Goal: Task Accomplishment & Management: Manage account settings

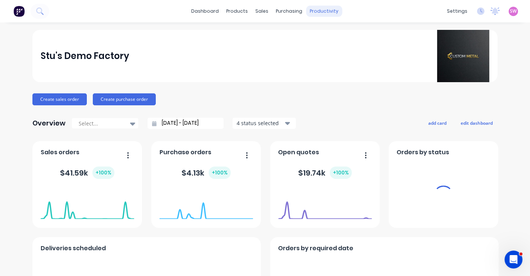
click at [318, 11] on div "productivity" at bounding box center [325, 11] width 36 height 11
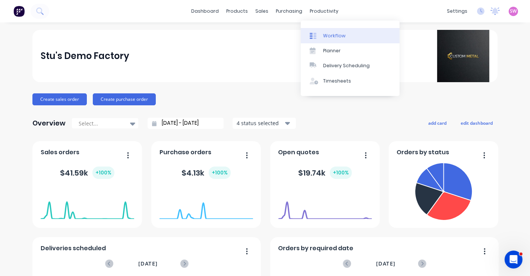
click at [332, 34] on div "Workflow" at bounding box center [334, 35] width 22 height 7
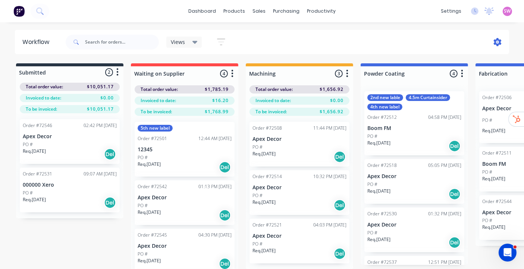
click at [499, 42] on icon at bounding box center [498, 42] width 8 height 8
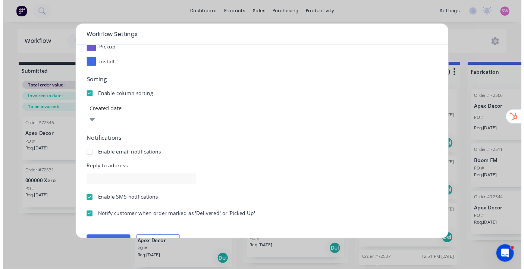
scroll to position [131, 0]
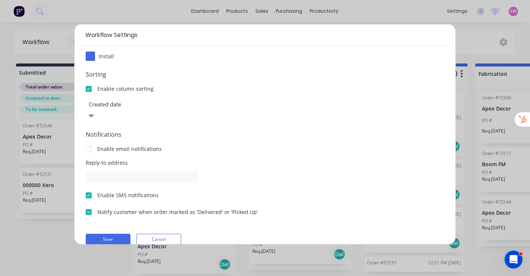
click at [93, 141] on div at bounding box center [88, 148] width 15 height 15
click at [86, 204] on div at bounding box center [88, 211] width 15 height 15
click at [105, 234] on button "Save" at bounding box center [108, 239] width 45 height 11
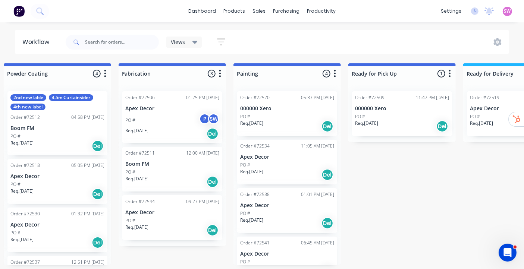
scroll to position [0, 612]
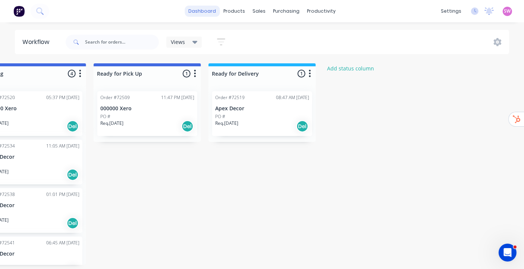
click at [196, 10] on link "dashboard" at bounding box center [202, 11] width 35 height 11
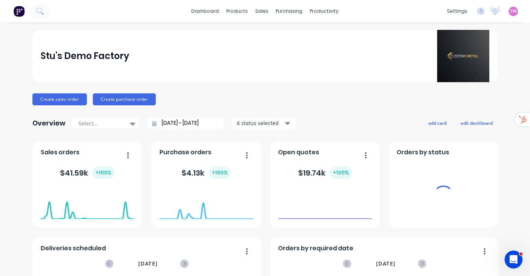
click at [511, 13] on span "SW" at bounding box center [514, 11] width 7 height 7
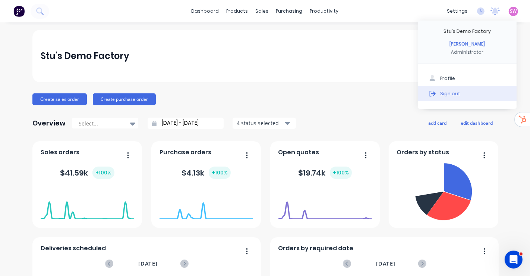
click at [441, 90] on div "Sign out" at bounding box center [451, 93] width 20 height 7
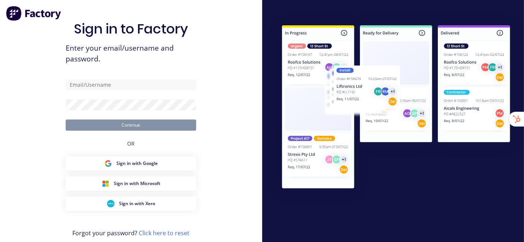
type input "stuart@factory.app"
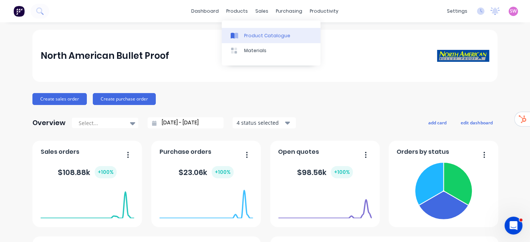
click at [249, 34] on div "Product Catalogue" at bounding box center [267, 35] width 46 height 7
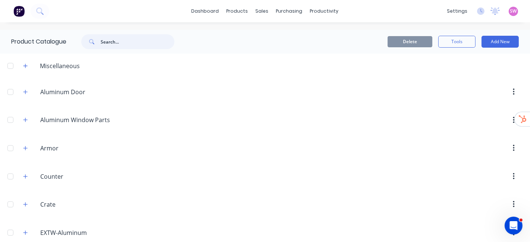
click at [152, 38] on input "text" at bounding box center [138, 41] width 74 height 15
paste input "ABH A110LL - 120""
type input "ABH A110LL - 120""
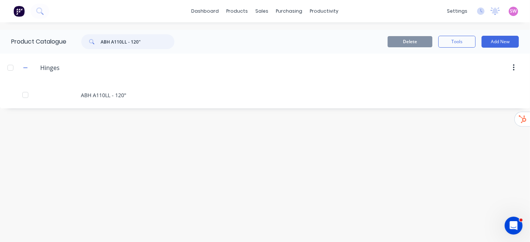
drag, startPoint x: 140, startPoint y: 40, endPoint x: 56, endPoint y: 35, distance: 83.7
click at [56, 35] on div "Product Catalogue ABH A110LL - 120"" at bounding box center [96, 42] width 193 height 24
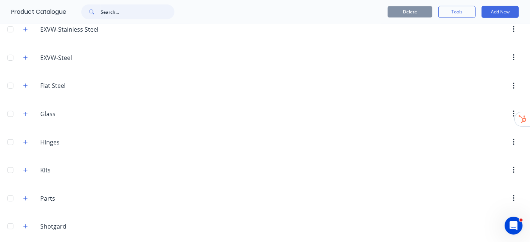
scroll to position [331, 0]
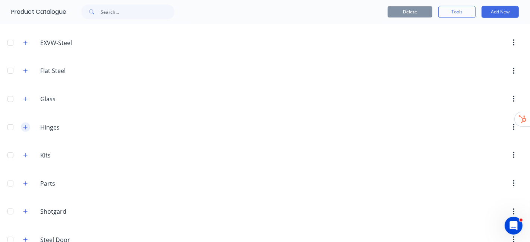
click at [22, 123] on button "button" at bounding box center [25, 127] width 9 height 9
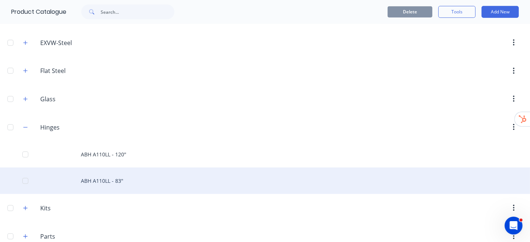
click at [115, 173] on div "ABH A110LL - 83"" at bounding box center [265, 181] width 530 height 26
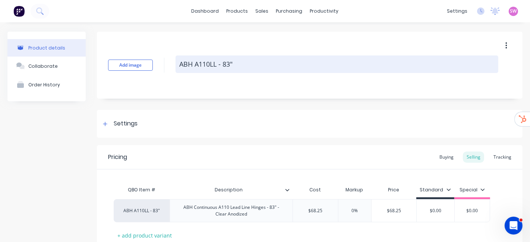
click at [239, 68] on textarea "ABH A110LL - 83"" at bounding box center [337, 65] width 323 height 18
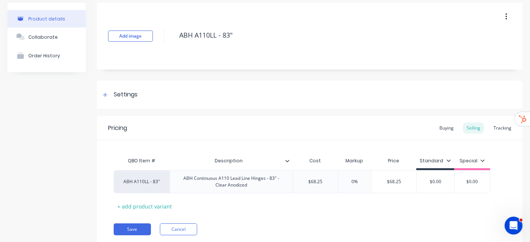
scroll to position [53, 0]
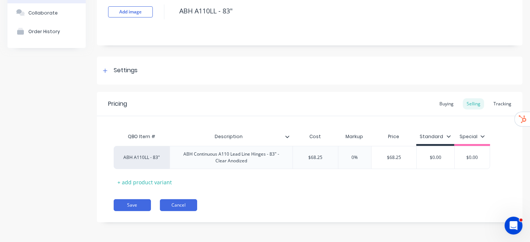
click at [184, 205] on button "Cancel" at bounding box center [178, 206] width 37 height 12
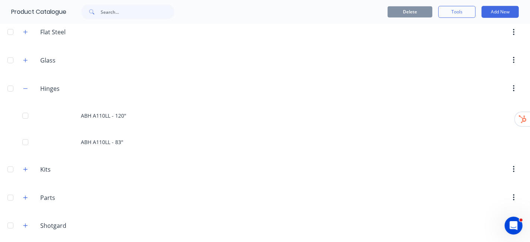
scroll to position [373, 0]
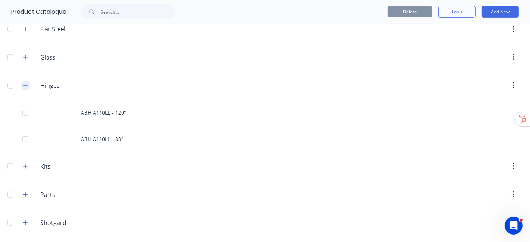
click at [24, 83] on icon "button" at bounding box center [25, 85] width 4 height 5
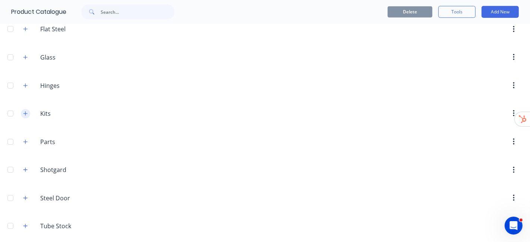
click at [24, 111] on icon "button" at bounding box center [25, 113] width 4 height 5
click at [26, 140] on icon "button" at bounding box center [25, 142] width 4 height 5
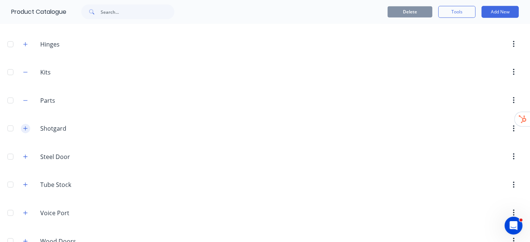
click at [25, 127] on icon "button" at bounding box center [25, 129] width 4 height 4
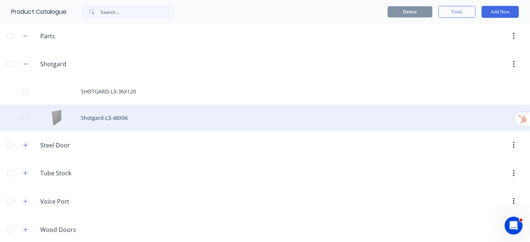
scroll to position [483, 0]
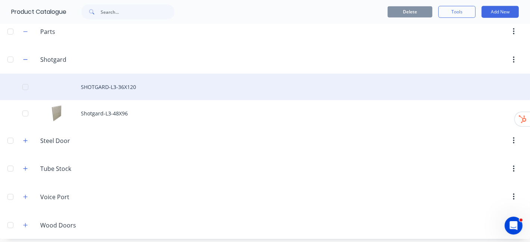
click at [117, 84] on div "SHOTGARD-L3-36X120" at bounding box center [265, 87] width 530 height 26
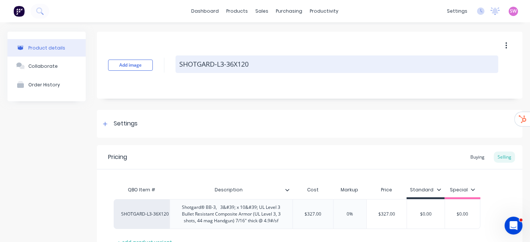
click at [258, 65] on textarea "SHOTGARD-L3-36X120" at bounding box center [337, 65] width 323 height 18
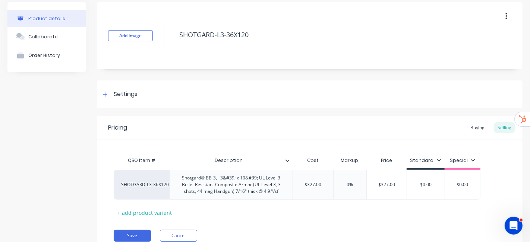
scroll to position [60, 0]
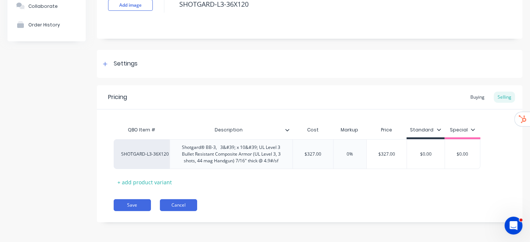
click at [169, 210] on button "Cancel" at bounding box center [178, 206] width 37 height 12
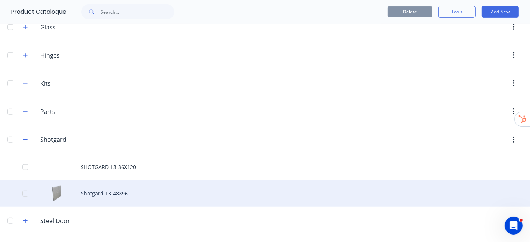
scroll to position [456, 0]
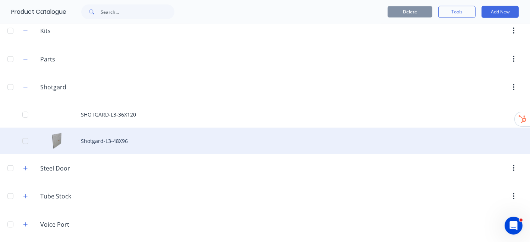
click at [113, 144] on div "Shotgard-L3-48X96" at bounding box center [265, 141] width 530 height 26
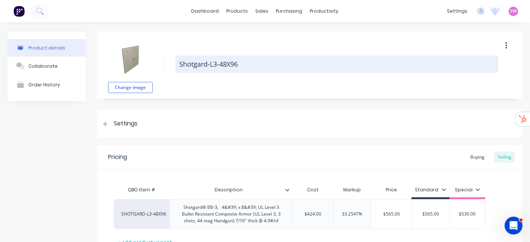
click at [253, 59] on textarea "Shotgard-L3-48X96" at bounding box center [337, 65] width 323 height 18
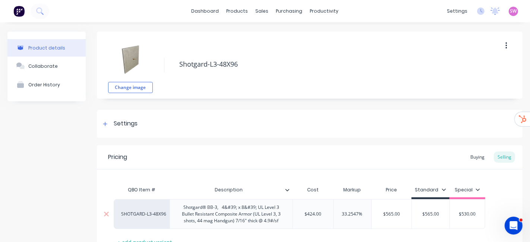
scroll to position [60, 0]
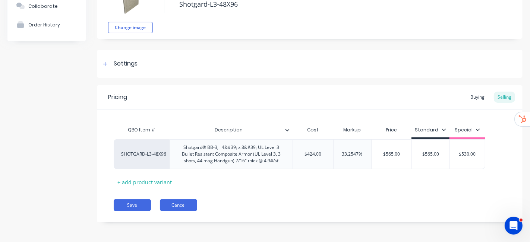
click at [185, 204] on button "Cancel" at bounding box center [178, 206] width 37 height 12
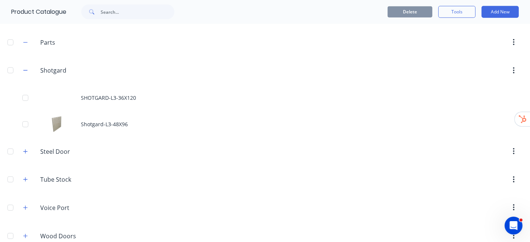
scroll to position [483, 0]
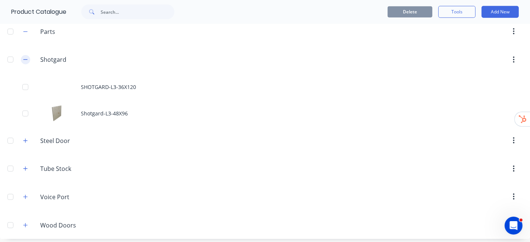
click at [25, 57] on icon "button" at bounding box center [25, 59] width 4 height 5
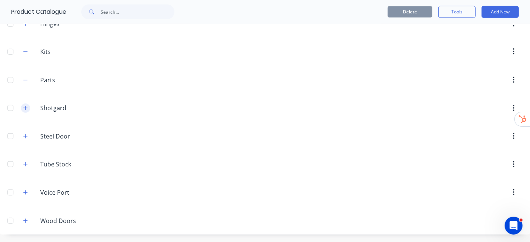
scroll to position [430, 0]
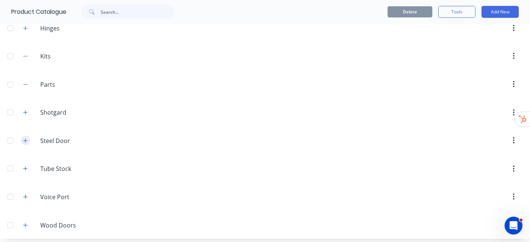
click at [25, 139] on icon "button" at bounding box center [25, 140] width 4 height 5
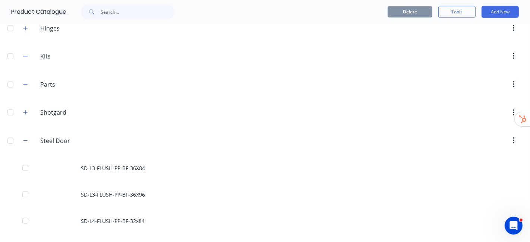
scroll to position [555, 0]
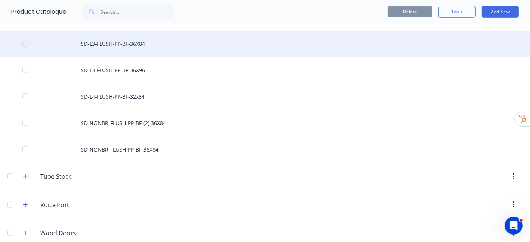
click at [129, 45] on div "SD-L3-FLUSH-PP-BF-36X84" at bounding box center [265, 44] width 530 height 26
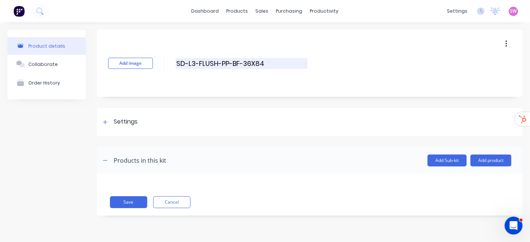
click at [275, 67] on input "SD-L3-FLUSH-PP-BF-36X84" at bounding box center [242, 63] width 132 height 11
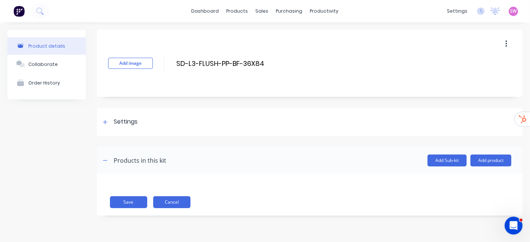
click at [165, 201] on button "Cancel" at bounding box center [171, 203] width 37 height 12
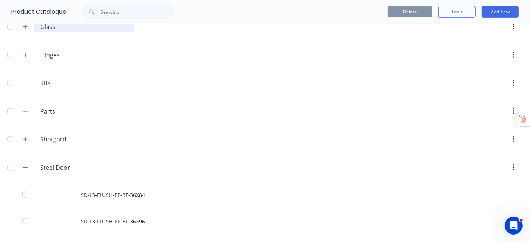
scroll to position [456, 0]
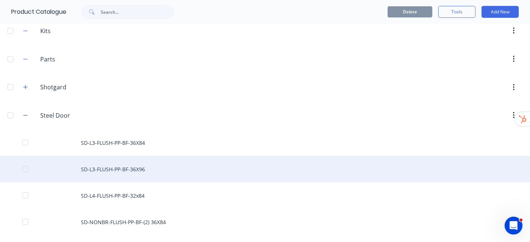
click at [111, 163] on div "SD-L3-FLUSH-PP-BF-36X96" at bounding box center [265, 169] width 530 height 26
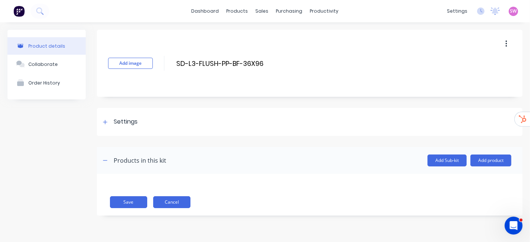
click at [170, 199] on button "Cancel" at bounding box center [171, 203] width 37 height 12
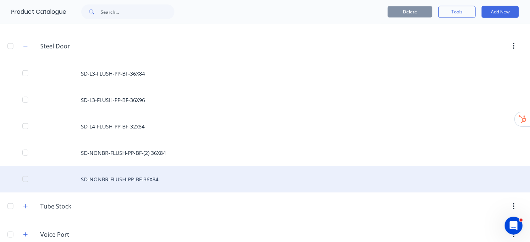
scroll to position [539, 0]
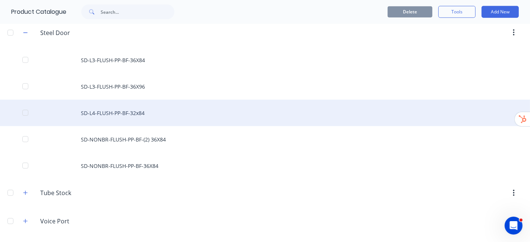
click at [114, 112] on div "SD-L4-FLUSH-PP-BF-32x84" at bounding box center [265, 113] width 530 height 26
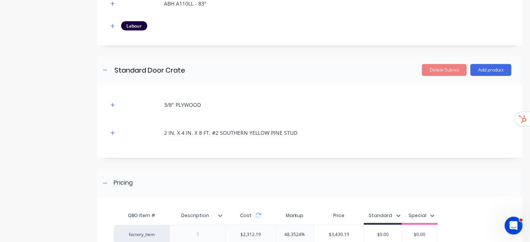
scroll to position [349, 0]
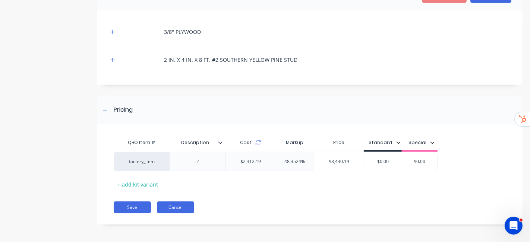
click at [167, 202] on button "Cancel" at bounding box center [175, 208] width 37 height 12
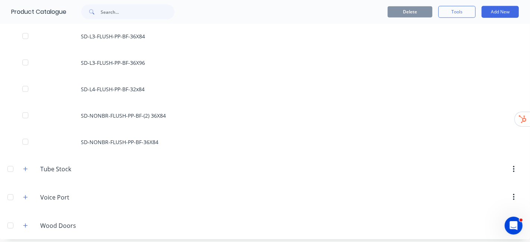
scroll to position [563, 0]
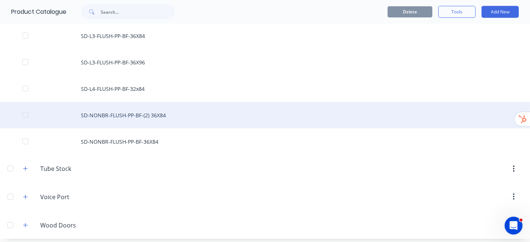
click at [126, 116] on div "SD-NONBR-FLUSH-PP-BF-(2) 36X84" at bounding box center [265, 115] width 530 height 26
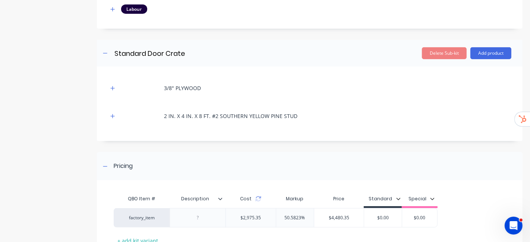
scroll to position [321, 0]
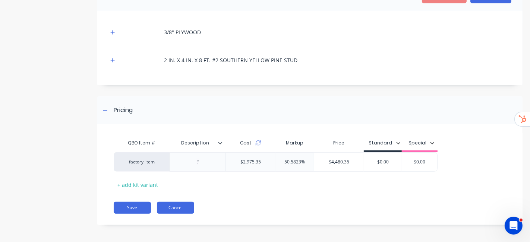
click at [186, 205] on button "Cancel" at bounding box center [175, 208] width 37 height 12
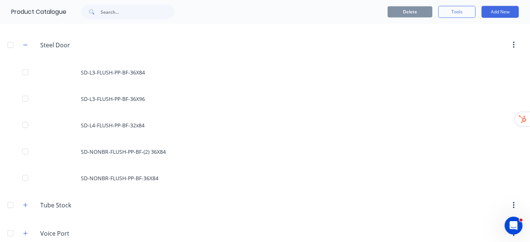
scroll to position [563, 0]
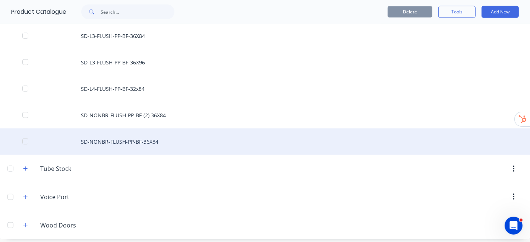
click at [135, 138] on div "SD-NONBR-FLUSH-PP-BF-36X84" at bounding box center [265, 142] width 530 height 26
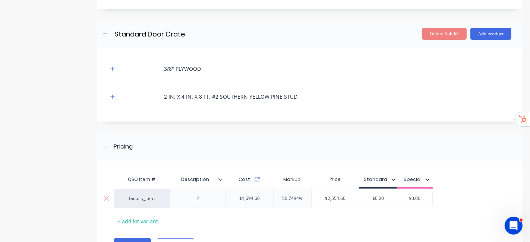
scroll to position [321, 0]
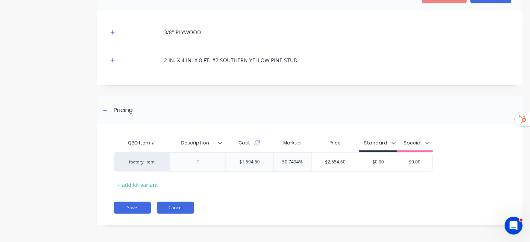
click at [171, 204] on button "Cancel" at bounding box center [175, 208] width 37 height 12
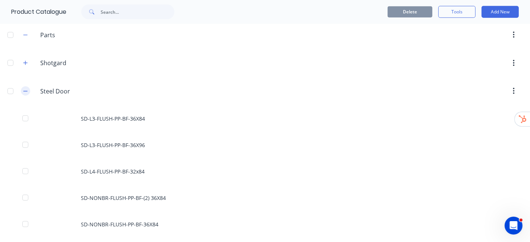
click at [29, 89] on button "button" at bounding box center [25, 91] width 9 height 9
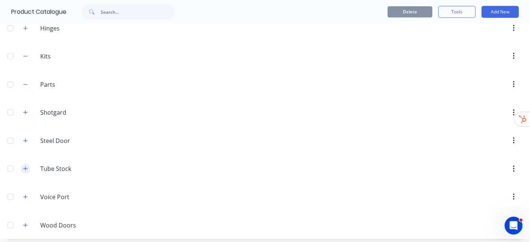
click at [28, 164] on button "button" at bounding box center [25, 168] width 9 height 9
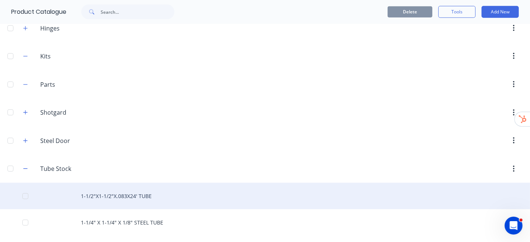
click at [131, 191] on div "1-1/2"X1-1/2"X.083X24' TUBE" at bounding box center [265, 196] width 530 height 26
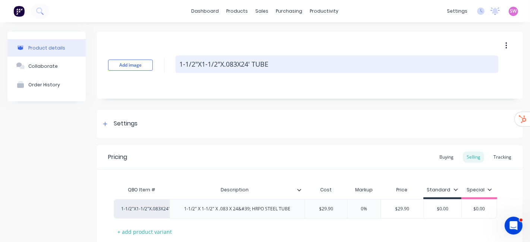
click at [290, 67] on textarea "1-1/2"X1-1/2"X.083X24' TUBE" at bounding box center [337, 65] width 323 height 18
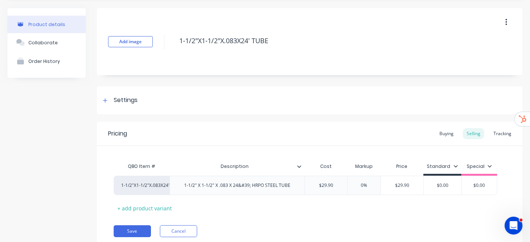
scroll to position [50, 0]
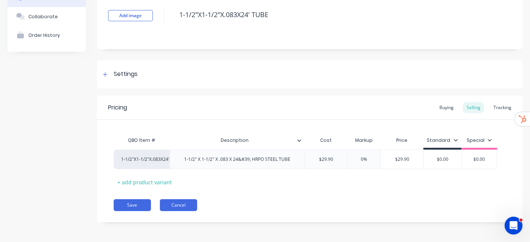
click at [175, 205] on button "Cancel" at bounding box center [178, 206] width 37 height 12
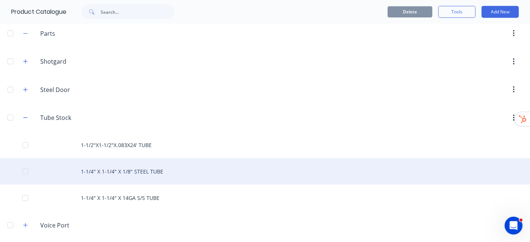
scroll to position [510, 0]
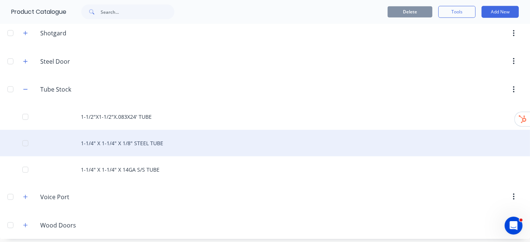
click at [102, 142] on div "1-1/4" X 1-1/4" X 1/8" STEEL TUBE" at bounding box center [265, 143] width 530 height 26
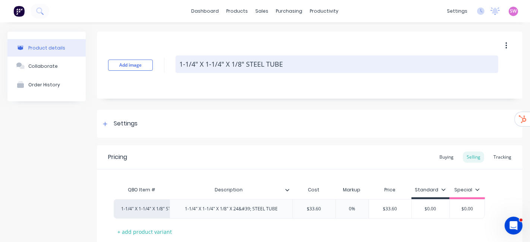
click at [286, 63] on textarea "1-1/4" X 1-1/4" X 1/8" STEEL TUBE" at bounding box center [337, 65] width 323 height 18
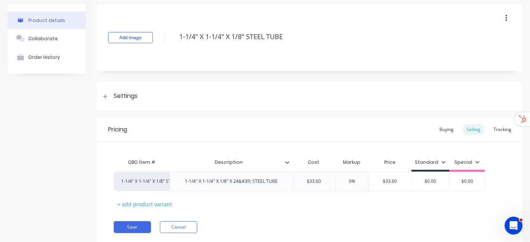
scroll to position [50, 0]
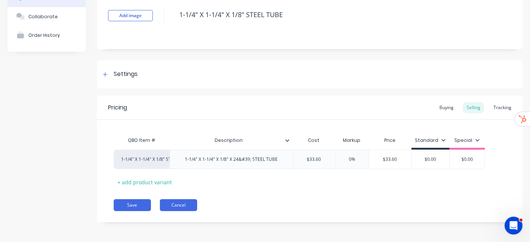
click at [169, 203] on button "Cancel" at bounding box center [178, 206] width 37 height 12
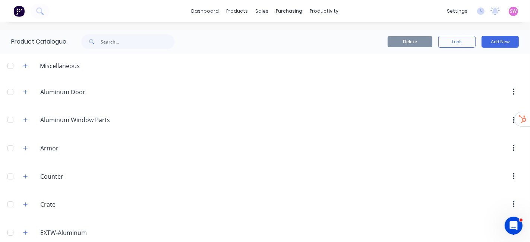
scroll to position [510, 0]
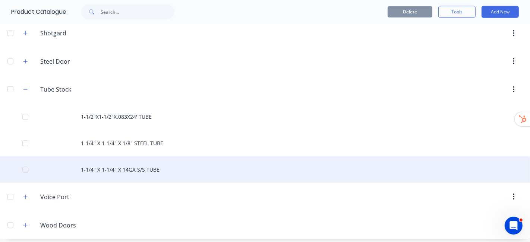
click at [117, 170] on div "1-1/4" X 1-1/4" X 14GA S/S TUBE" at bounding box center [265, 170] width 530 height 26
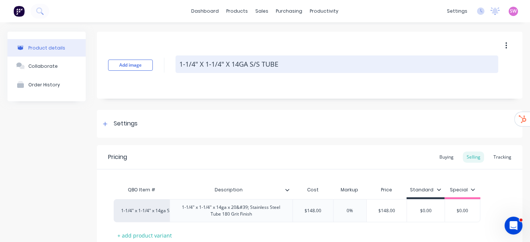
click at [288, 64] on textarea "1-1/4" X 1-1/4" X 14GA S/S TUBE" at bounding box center [337, 65] width 323 height 18
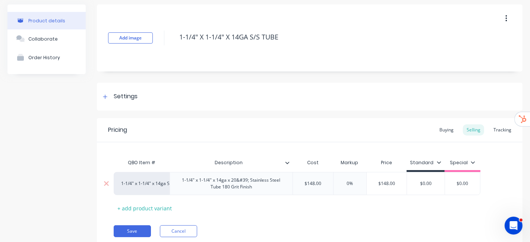
scroll to position [53, 0]
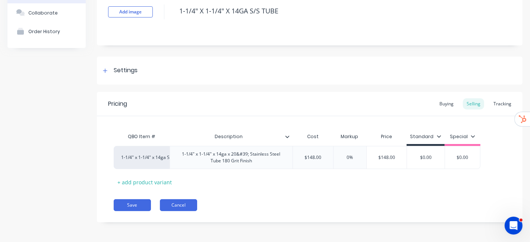
click at [187, 210] on button "Cancel" at bounding box center [178, 206] width 37 height 12
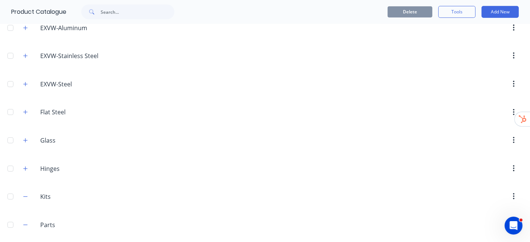
scroll to position [510, 0]
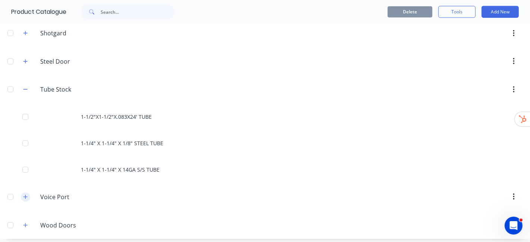
click at [29, 195] on button "button" at bounding box center [25, 197] width 9 height 9
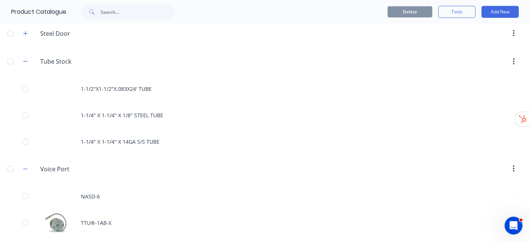
scroll to position [563, 0]
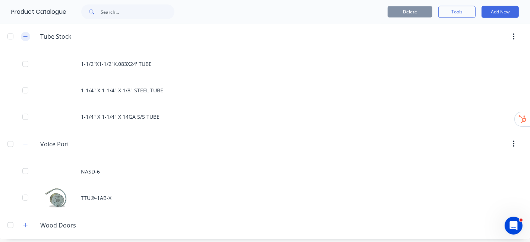
click at [28, 35] on button "button" at bounding box center [25, 36] width 9 height 9
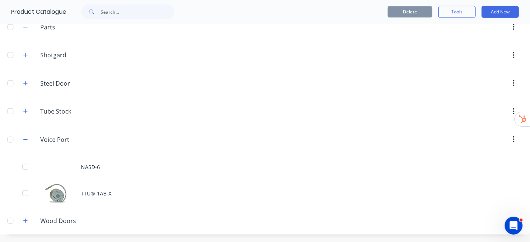
scroll to position [483, 0]
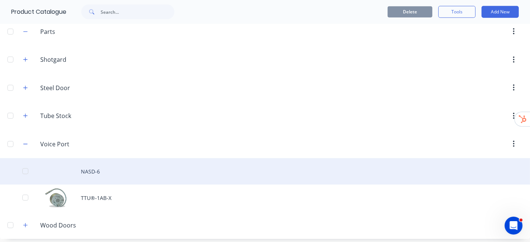
click at [102, 169] on div "NASD-6" at bounding box center [265, 172] width 530 height 26
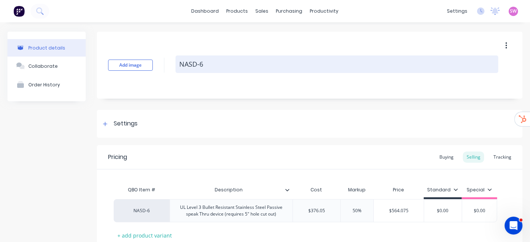
click at [222, 67] on textarea "NASD-6" at bounding box center [337, 65] width 323 height 18
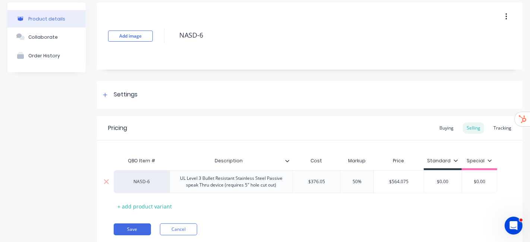
scroll to position [53, 0]
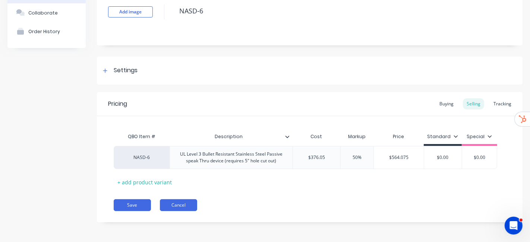
click at [194, 203] on button "Cancel" at bounding box center [178, 206] width 37 height 12
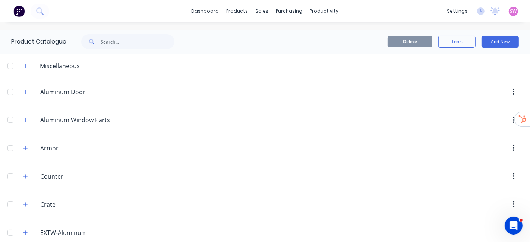
scroll to position [483, 0]
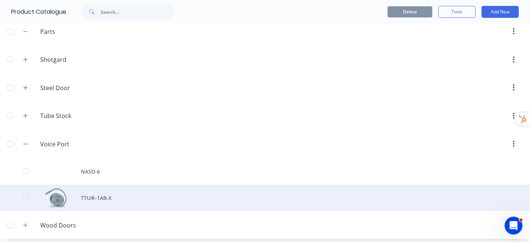
click at [101, 196] on div "TTU®-1AB-X" at bounding box center [265, 198] width 530 height 26
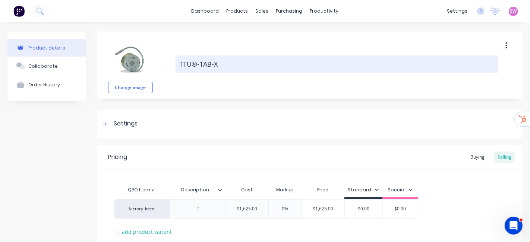
click at [234, 69] on textarea "TTU®-1AB-X" at bounding box center [337, 65] width 323 height 18
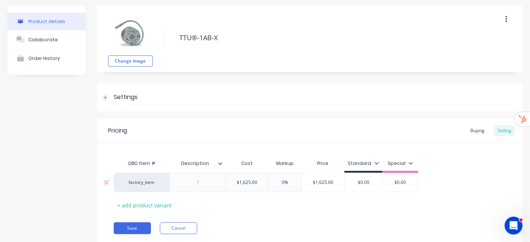
scroll to position [50, 0]
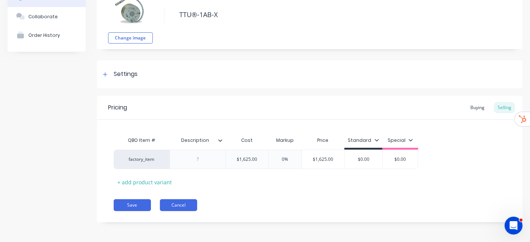
click at [184, 204] on button "Cancel" at bounding box center [178, 206] width 37 height 12
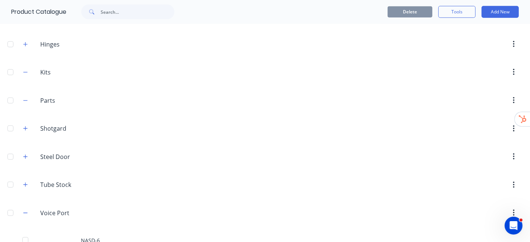
scroll to position [483, 0]
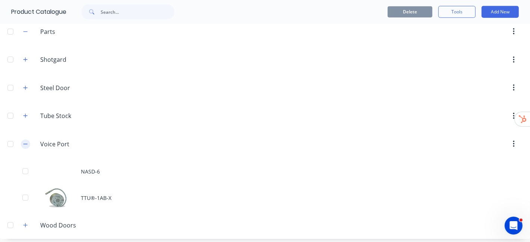
click at [28, 141] on button "button" at bounding box center [25, 144] width 9 height 9
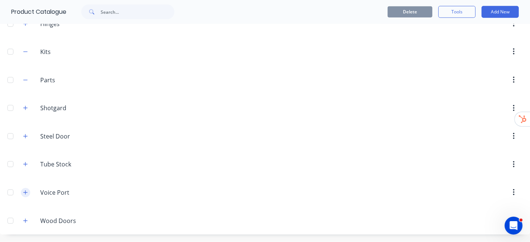
scroll to position [430, 0]
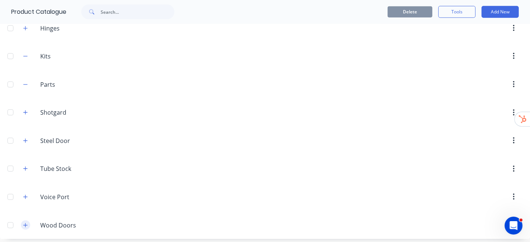
click at [22, 222] on button "button" at bounding box center [25, 225] width 9 height 9
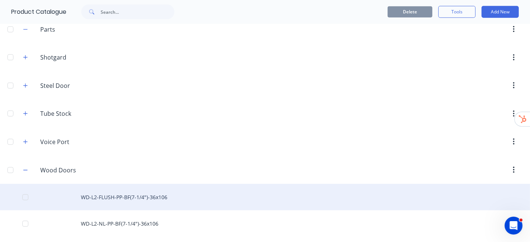
scroll to position [510, 0]
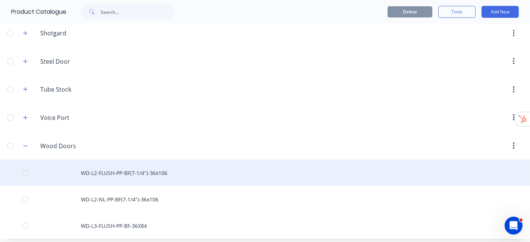
click at [105, 164] on div "WD-L2-FLUSH-PP-BF(7-1/4")-36x106" at bounding box center [265, 173] width 530 height 26
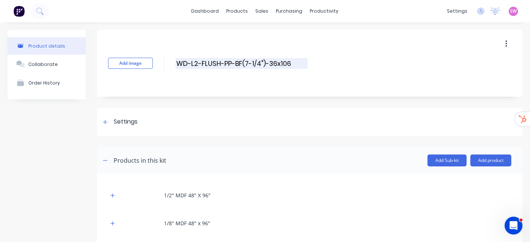
click at [300, 64] on input "WD-L2-FLUSH-PP-BF(7-1/4")-36x106" at bounding box center [242, 63] width 132 height 11
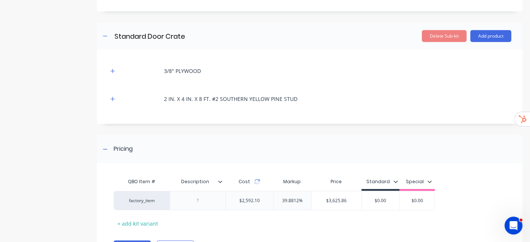
scroll to position [461, 0]
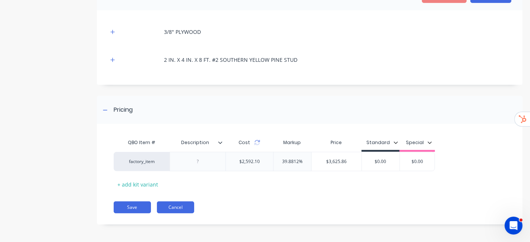
click at [166, 206] on button "Cancel" at bounding box center [175, 208] width 37 height 12
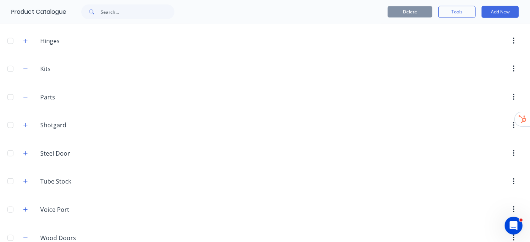
scroll to position [510, 0]
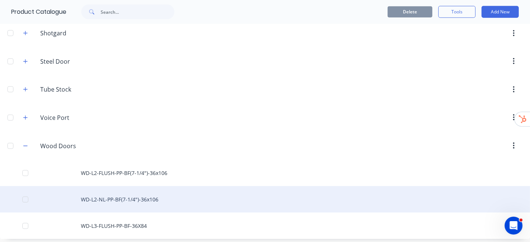
click at [129, 191] on div "WD-L2-NL-PP-BF(7-1/4")-36x106" at bounding box center [265, 200] width 530 height 26
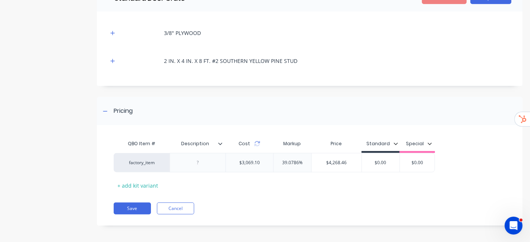
scroll to position [517, 0]
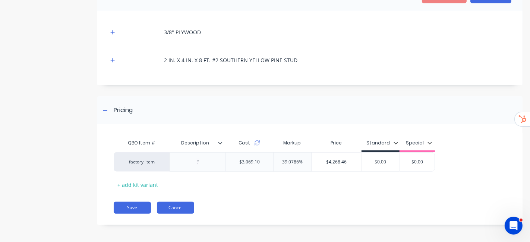
click at [165, 207] on button "Cancel" at bounding box center [175, 208] width 37 height 12
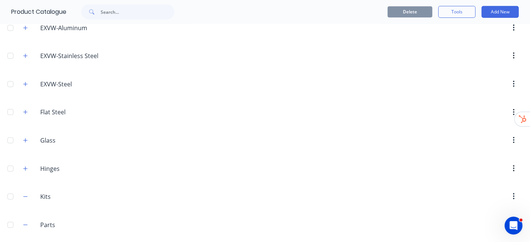
scroll to position [510, 0]
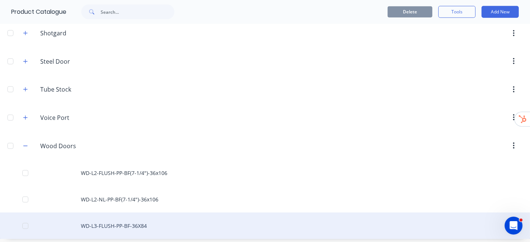
click at [118, 221] on div "WD-L3-FLUSH-PP-BF-36X84" at bounding box center [265, 226] width 530 height 26
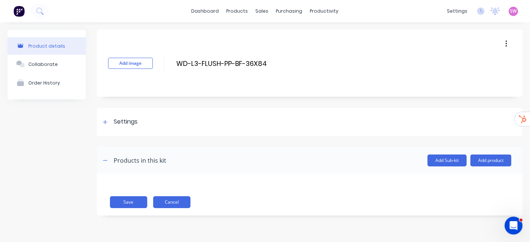
click at [181, 203] on button "Cancel" at bounding box center [171, 203] width 37 height 12
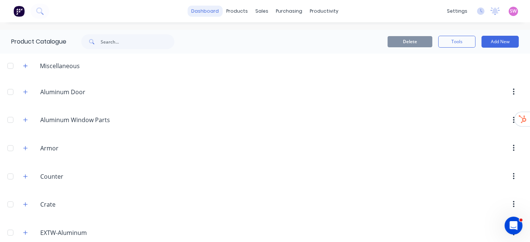
click at [204, 13] on link "dashboard" at bounding box center [205, 11] width 35 height 11
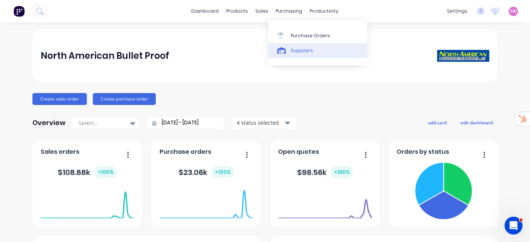
click at [292, 52] on div "Suppliers" at bounding box center [302, 50] width 22 height 7
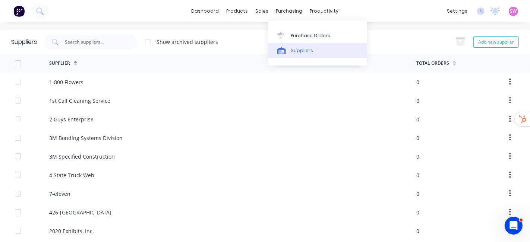
click at [293, 51] on div "Suppliers" at bounding box center [302, 50] width 22 height 7
click at [112, 44] on input "text" at bounding box center [95, 41] width 62 height 7
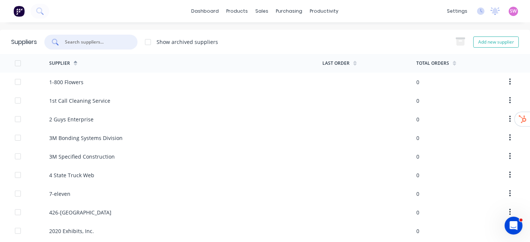
paste input "QUALITY FAST"
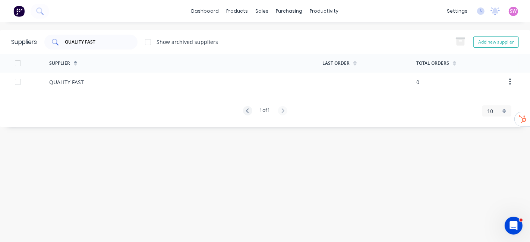
click at [107, 42] on input "QUALITY FAST" at bounding box center [95, 41] width 62 height 7
paste input "RYERSON"
click at [103, 42] on input "RYERSON" at bounding box center [95, 41] width 62 height 7
paste input "SOUTHERN ALU"
click at [114, 32] on div "Suppliers SOUTHERN ALU Show archived suppliers Add new supplier" at bounding box center [265, 42] width 530 height 24
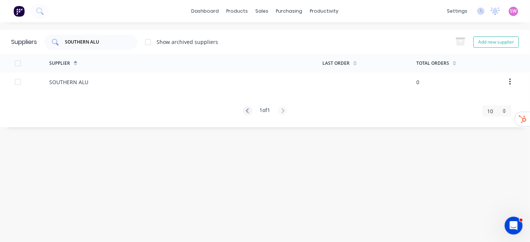
click at [109, 41] on input "SOUTHERN ALU" at bounding box center [95, 41] width 62 height 7
paste input "EASTERN META"
click at [108, 46] on div "EASTERN" at bounding box center [90, 42] width 93 height 15
paste input "TRIPLE-S STE"
click at [122, 48] on div "TRIPLE-S STE" at bounding box center [90, 42] width 93 height 15
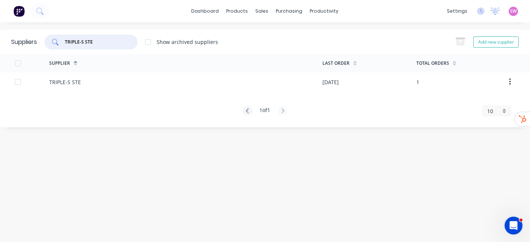
paste input "MISSION CITY"
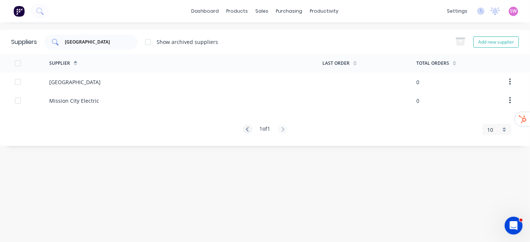
click at [106, 40] on input "MISSION CITY" at bounding box center [95, 41] width 62 height 7
paste input "HOME DEPOT #"
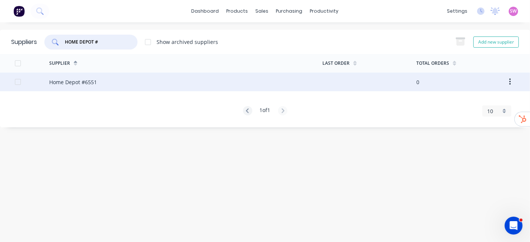
type input "HOME DEPOT #"
click at [90, 84] on div "Home Depot #6551" at bounding box center [73, 82] width 48 height 8
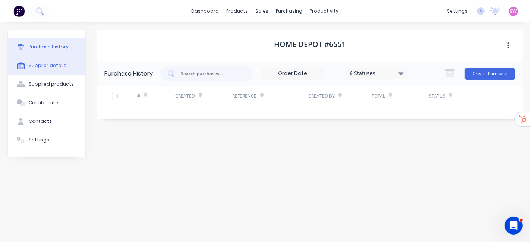
click at [50, 68] on div "Supplier details" at bounding box center [48, 65] width 38 height 7
select select "AU"
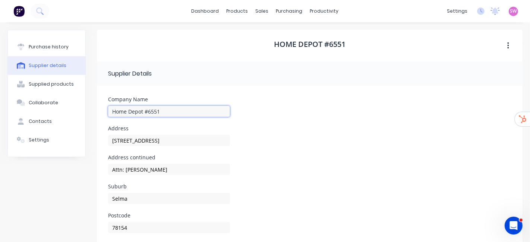
click at [163, 115] on input "Home Depot #6551" at bounding box center [169, 111] width 122 height 11
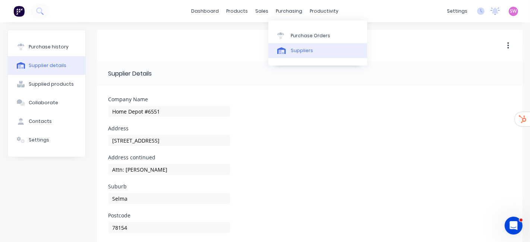
click at [305, 58] on link "Suppliers" at bounding box center [318, 50] width 99 height 15
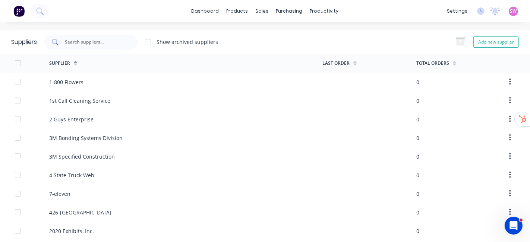
click at [115, 44] on input "text" at bounding box center [95, 41] width 62 height 7
paste input "HALLMARK BUI"
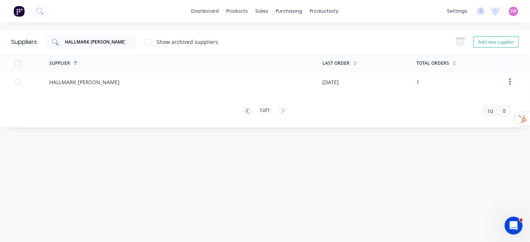
click at [114, 45] on input "HALLMARK BUI" at bounding box center [95, 41] width 62 height 7
paste input "REGAL PLASTIC"
type input "REGAL PLASTIC"
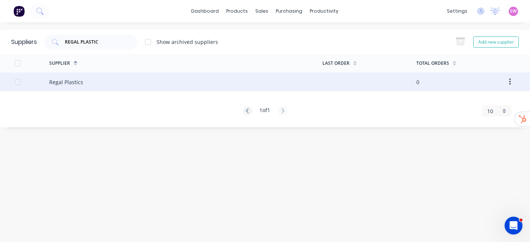
click at [87, 89] on div "Regal Plastics" at bounding box center [185, 82] width 273 height 19
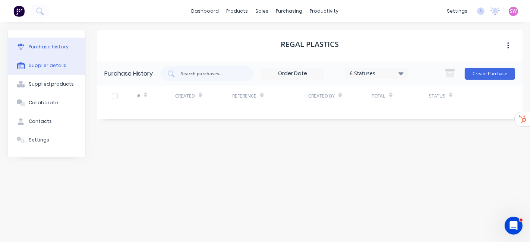
click at [51, 69] on button "Supplier details" at bounding box center [47, 65] width 78 height 19
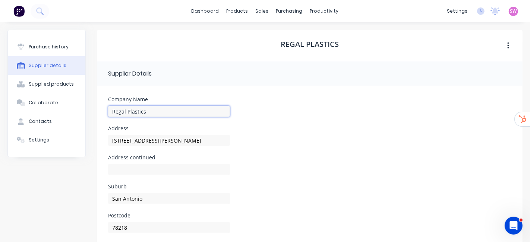
click at [154, 106] on input "Regal Plastics" at bounding box center [169, 111] width 122 height 11
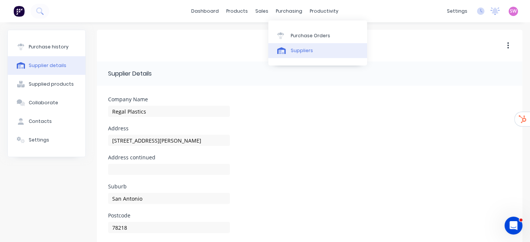
click at [294, 50] on div "Suppliers" at bounding box center [302, 50] width 22 height 7
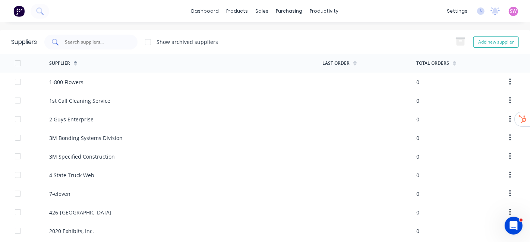
click at [96, 39] on input "text" at bounding box center [95, 41] width 62 height 7
paste input "KLOECKNER ME"
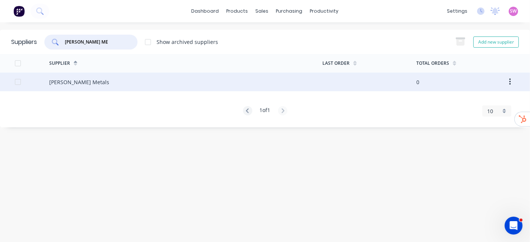
type input "KLOECKNER ME"
click at [89, 84] on div "Kloeckner Metals" at bounding box center [79, 82] width 60 height 8
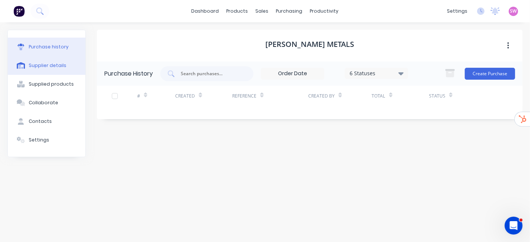
click at [49, 66] on div "Supplier details" at bounding box center [48, 65] width 38 height 7
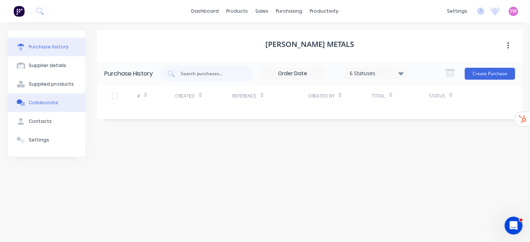
select select "AU"
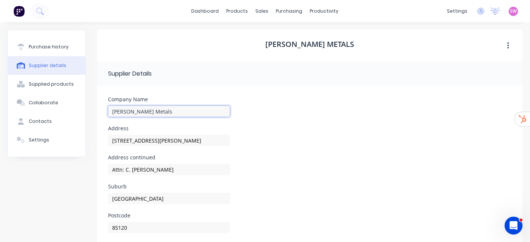
click at [162, 109] on input "Kloeckner Metals" at bounding box center [169, 111] width 122 height 11
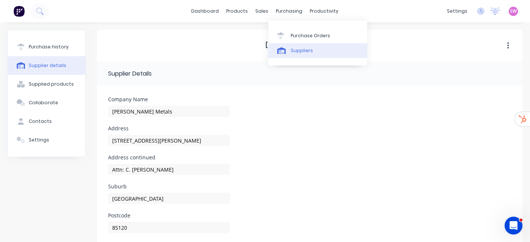
click at [315, 53] on link "Suppliers" at bounding box center [318, 50] width 99 height 15
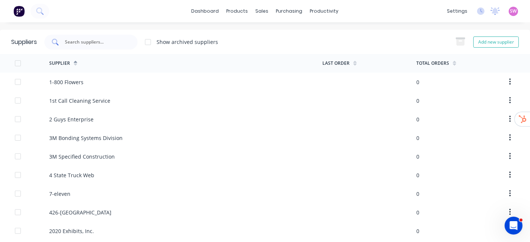
click at [79, 45] on input "text" at bounding box center [95, 41] width 62 height 7
paste input "C.R. LAURENCE"
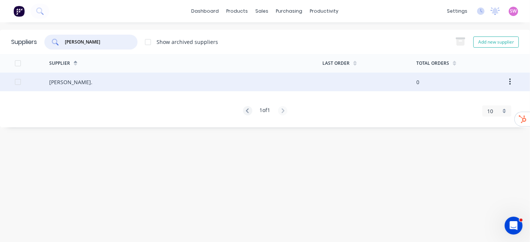
type input "C.R. LAURENCE"
click at [86, 82] on div "C.R. Laurence Co." at bounding box center [70, 82] width 43 height 8
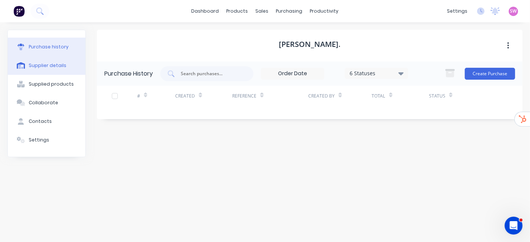
click at [52, 70] on button "Supplier details" at bounding box center [47, 65] width 78 height 19
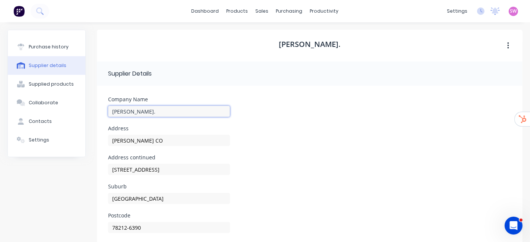
click at [158, 108] on input "C.R. Laurence Co." at bounding box center [169, 111] width 122 height 11
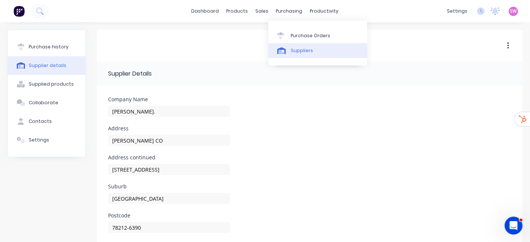
click at [303, 52] on div "Suppliers" at bounding box center [302, 50] width 22 height 7
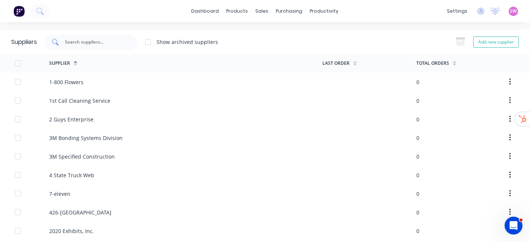
click at [81, 41] on input "text" at bounding box center [95, 41] width 62 height 7
paste input "ULINE"
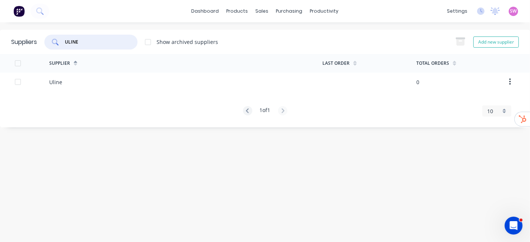
type input "ULINE"
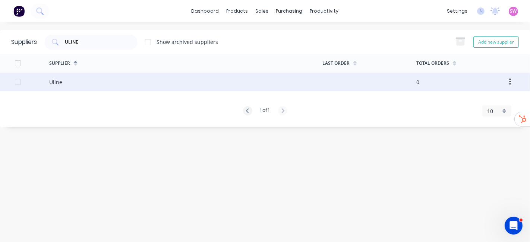
click at [53, 83] on div "Uline" at bounding box center [55, 82] width 13 height 8
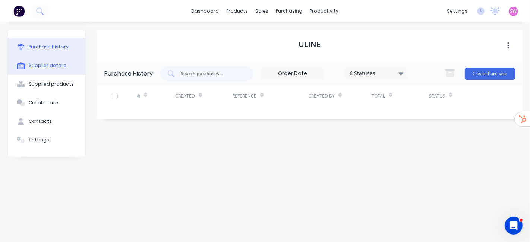
click at [61, 64] on div "Supplier details" at bounding box center [48, 65] width 38 height 7
select select "AU"
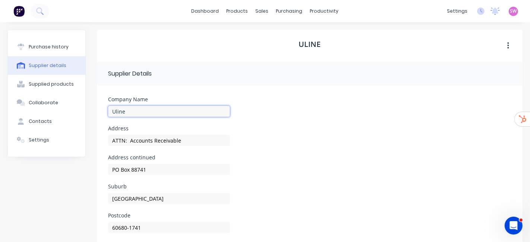
click at [173, 109] on input "Uline" at bounding box center [169, 111] width 122 height 11
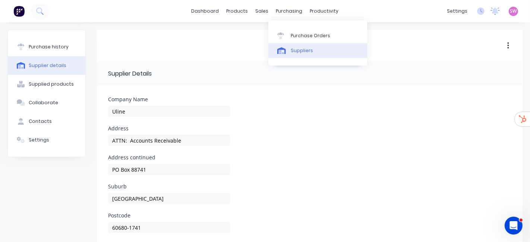
click at [293, 47] on div "Suppliers" at bounding box center [302, 50] width 22 height 7
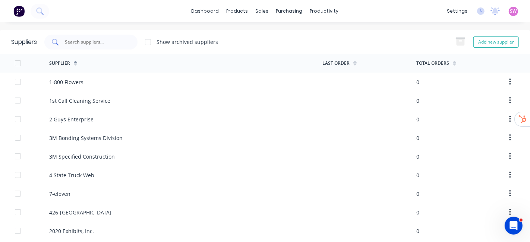
click at [96, 36] on div at bounding box center [90, 42] width 93 height 15
paste input "NORTH AMERIC"
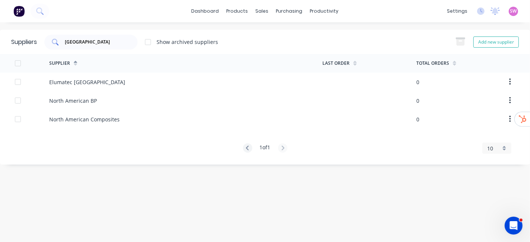
click at [116, 41] on input "NORTH AMERIC" at bounding box center [95, 41] width 62 height 7
paste input "WESTBROOK ME"
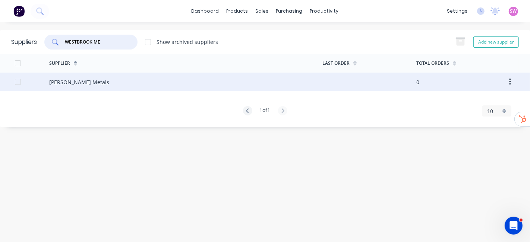
type input "WESTBROOK ME"
click at [92, 85] on div "Westbrook Metals" at bounding box center [79, 82] width 60 height 8
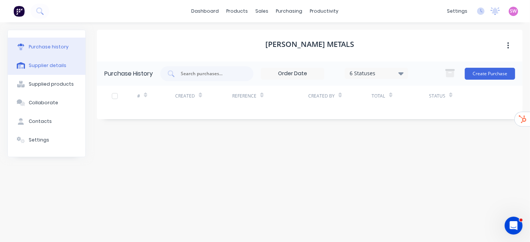
click at [35, 70] on button "Supplier details" at bounding box center [47, 65] width 78 height 19
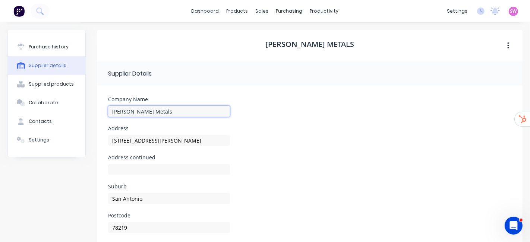
click at [159, 110] on input "Westbrook Metals" at bounding box center [169, 111] width 122 height 11
click at [286, 115] on div "Company Name Westbrook Metals" at bounding box center [310, 111] width 404 height 29
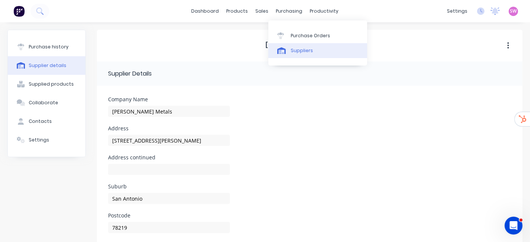
click at [297, 48] on div "Suppliers" at bounding box center [302, 50] width 22 height 7
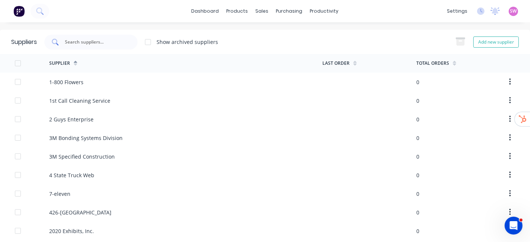
click at [94, 41] on input "text" at bounding box center [95, 41] width 62 height 7
paste input "CR LAURENCE"
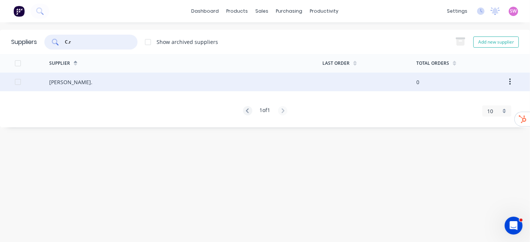
type input "C.r"
click at [104, 81] on div "C.R. Laurence Co." at bounding box center [185, 82] width 273 height 19
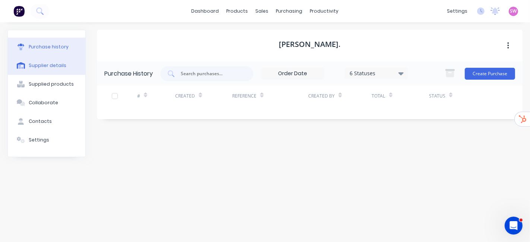
click at [57, 65] on div "Supplier details" at bounding box center [48, 65] width 38 height 7
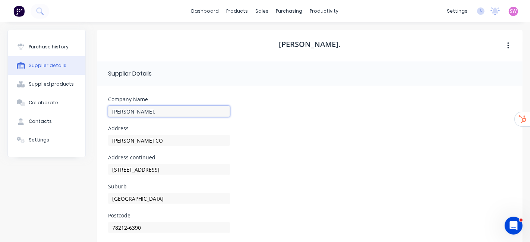
click at [165, 114] on input "C.R. Laurence Co." at bounding box center [169, 111] width 122 height 11
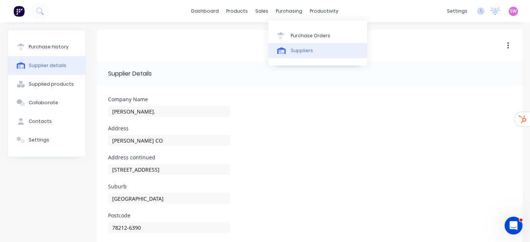
click at [300, 55] on link "Suppliers" at bounding box center [318, 50] width 99 height 15
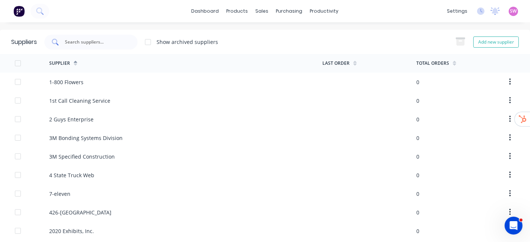
click at [101, 45] on input "text" at bounding box center [95, 41] width 62 height 7
paste input "Westbrook Metals"
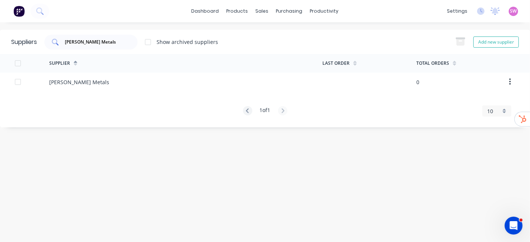
click at [119, 37] on div "Westbrook Metals" at bounding box center [90, 42] width 93 height 15
paste input "NORFOLK"
click at [107, 42] on input "NORFOLK" at bounding box center [95, 41] width 62 height 7
paste input "R.S. HUGHES"
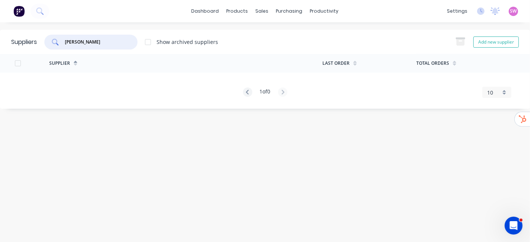
click at [73, 40] on input "R.S. HUGHES" at bounding box center [95, 41] width 62 height 7
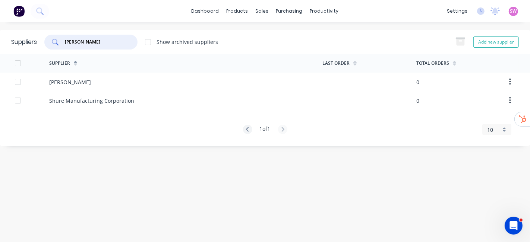
type input "HUGHES"
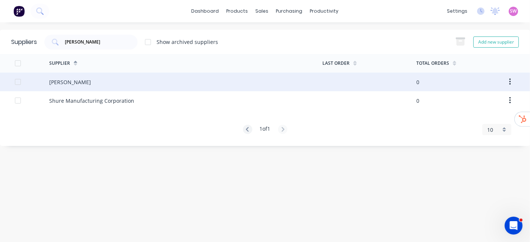
click at [103, 87] on div "R.S Hughes" at bounding box center [185, 82] width 273 height 19
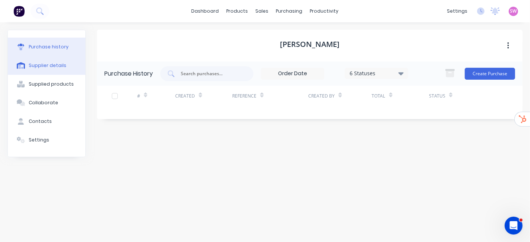
click at [59, 68] on div "Supplier details" at bounding box center [48, 65] width 38 height 7
select select "AU"
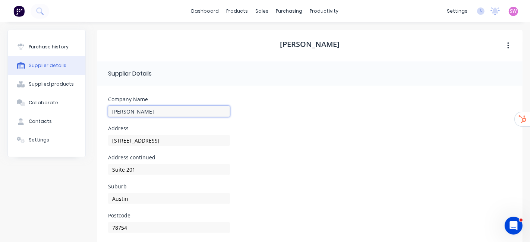
click at [173, 106] on input "R.S Hughes" at bounding box center [169, 111] width 122 height 11
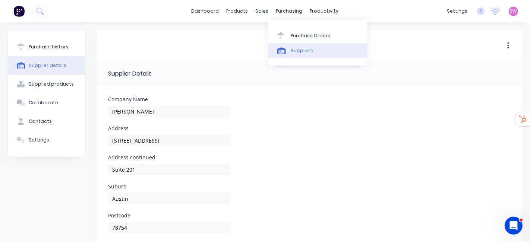
click at [299, 47] on div "Suppliers" at bounding box center [302, 50] width 22 height 7
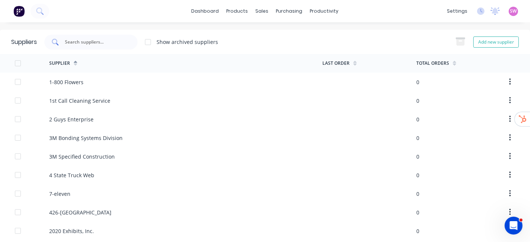
click at [100, 38] on input "text" at bounding box center [95, 41] width 62 height 7
paste input "PC HENDERSON"
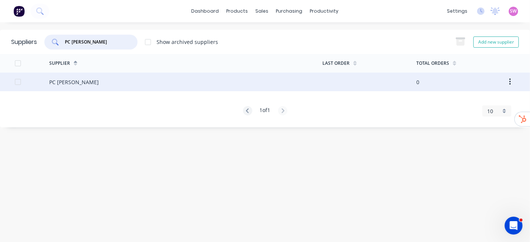
type input "PC HENDERSON"
click at [82, 85] on div "PC Henderson" at bounding box center [74, 82] width 50 height 8
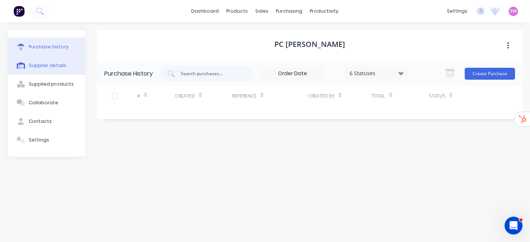
drag, startPoint x: 44, startPoint y: 61, endPoint x: 48, endPoint y: 63, distance: 4.7
click at [44, 61] on button "Supplier details" at bounding box center [47, 65] width 78 height 19
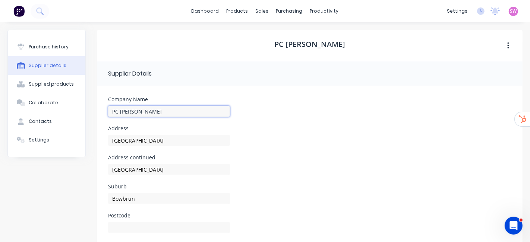
click at [171, 110] on input "PC Henderson" at bounding box center [169, 111] width 122 height 11
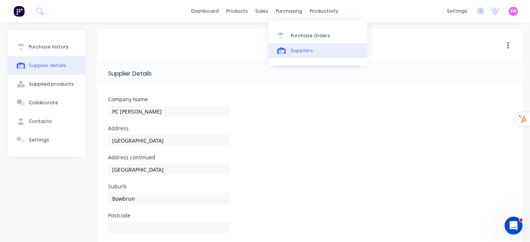
click at [297, 51] on div "Suppliers" at bounding box center [302, 50] width 22 height 7
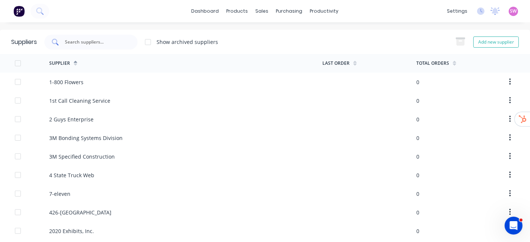
click at [86, 43] on input "text" at bounding box center [95, 41] width 62 height 7
paste input "ACME SAFE"
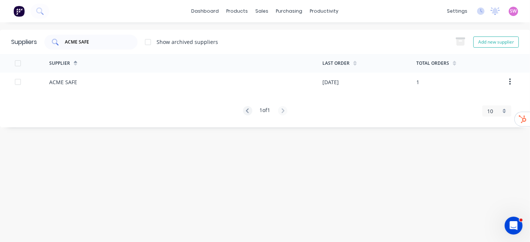
click at [97, 38] on input "ACME SAFE" at bounding box center [95, 41] width 62 height 7
paste input "FASTENAL"
type input "FASTENAL"
click at [127, 79] on div "Fastenal" at bounding box center [185, 82] width 273 height 19
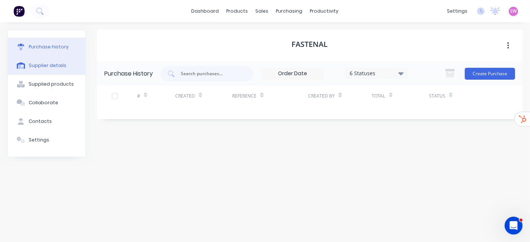
click at [50, 67] on div "Supplier details" at bounding box center [48, 65] width 38 height 7
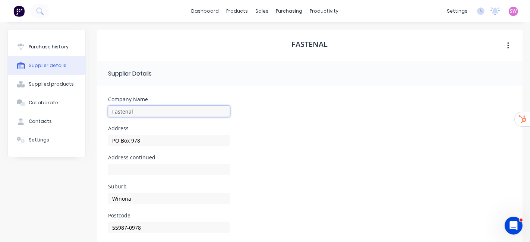
click at [179, 108] on input "Fastenal" at bounding box center [169, 111] width 122 height 11
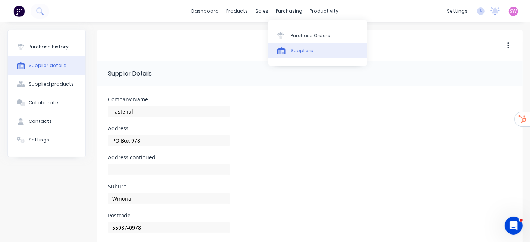
click at [285, 49] on icon at bounding box center [282, 50] width 9 height 7
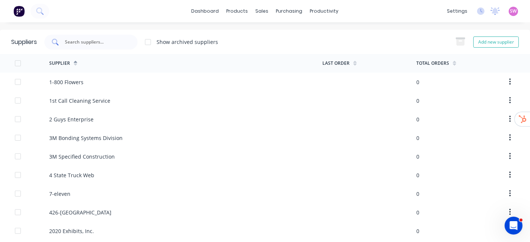
click at [84, 46] on div at bounding box center [90, 42] width 93 height 15
paste input "SELECT PRODU"
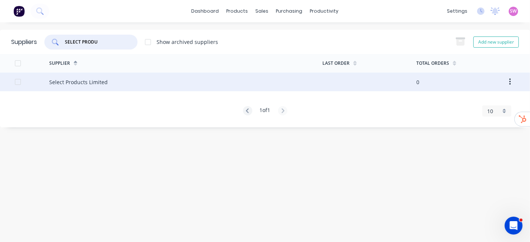
type input "SELECT PRODU"
click at [101, 78] on div "Select Products Limited" at bounding box center [78, 82] width 59 height 8
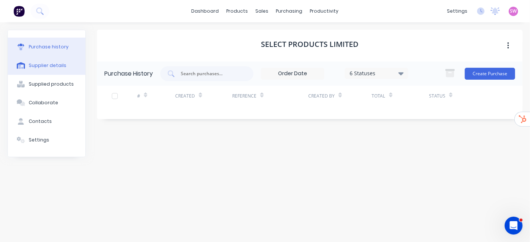
click at [36, 61] on button "Supplier details" at bounding box center [47, 65] width 78 height 19
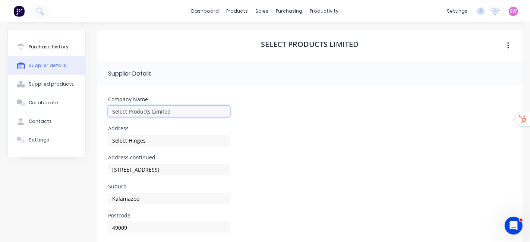
click at [178, 112] on input "Select Products Limited" at bounding box center [169, 111] width 122 height 11
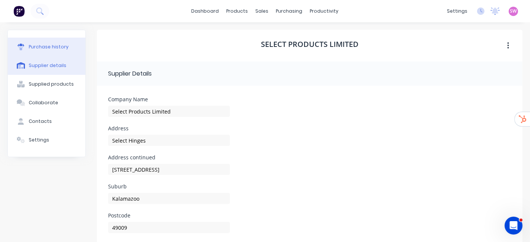
click at [38, 44] on div "Purchase history" at bounding box center [49, 47] width 40 height 7
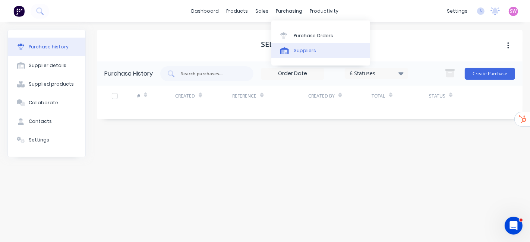
click at [298, 46] on link "Suppliers" at bounding box center [321, 50] width 99 height 15
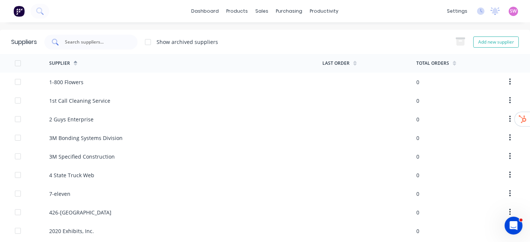
click at [109, 41] on input "text" at bounding box center [95, 41] width 62 height 7
paste input "GAS AND SUPP"
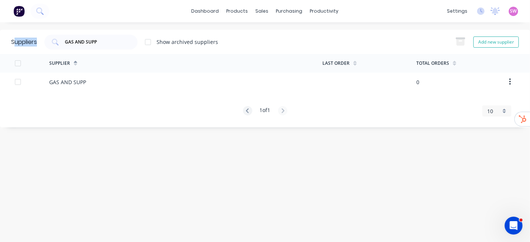
drag, startPoint x: 125, startPoint y: 41, endPoint x: 15, endPoint y: 31, distance: 109.8
click at [15, 31] on div "Suppliers GAS AND SUPP Show archived suppliers Add new supplier" at bounding box center [265, 42] width 530 height 24
click at [105, 41] on input "GAS AND SUPP" at bounding box center [95, 41] width 62 height 7
paste input "null"
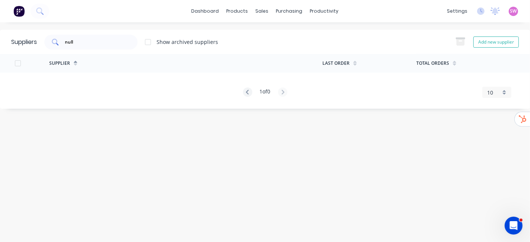
click at [117, 38] on input "null" at bounding box center [95, 41] width 62 height 7
paste input "SHERWIN WILL"
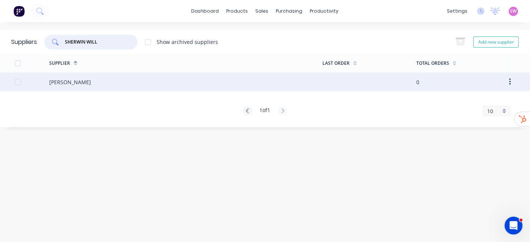
type input "SHERWIN WILL"
click at [70, 82] on div "Sherwin Williams" at bounding box center [70, 82] width 42 height 8
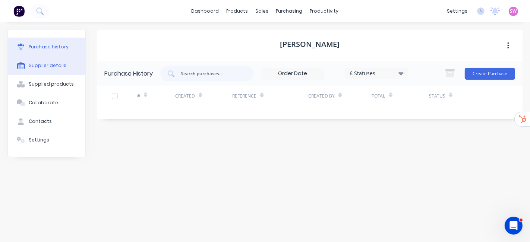
click at [45, 63] on div "Supplier details" at bounding box center [48, 65] width 38 height 7
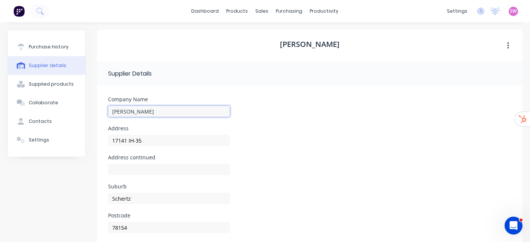
click at [172, 117] on input "Sherwin Williams" at bounding box center [169, 111] width 122 height 11
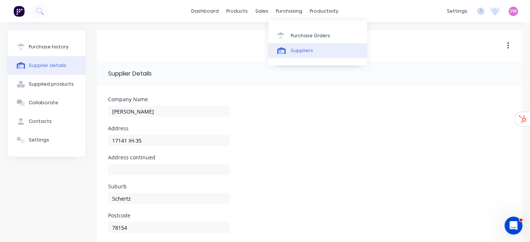
click at [297, 53] on div "Suppliers" at bounding box center [302, 50] width 22 height 7
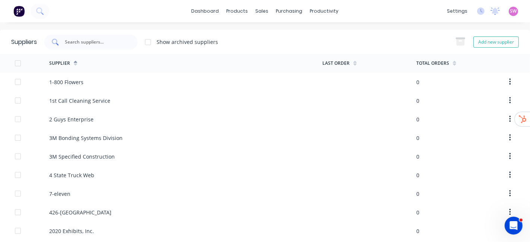
click at [117, 46] on div at bounding box center [90, 42] width 93 height 15
paste input "SURFACE ARMO"
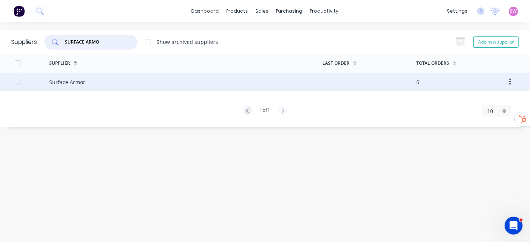
type input "SURFACE ARMO"
click at [90, 81] on div "Surface Armor" at bounding box center [185, 82] width 273 height 19
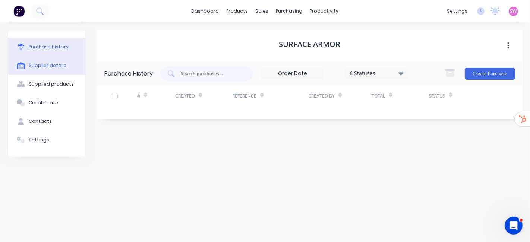
click at [46, 71] on button "Supplier details" at bounding box center [47, 65] width 78 height 19
select select "AU"
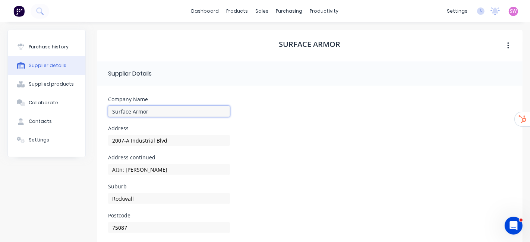
click at [169, 113] on input "Surface Armor" at bounding box center [169, 111] width 122 height 11
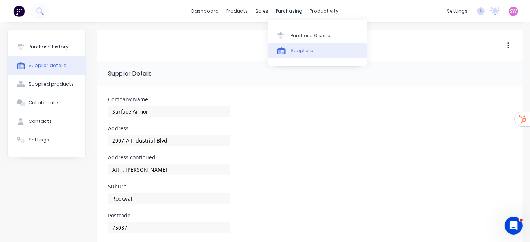
click at [292, 50] on div "Suppliers" at bounding box center [302, 50] width 22 height 7
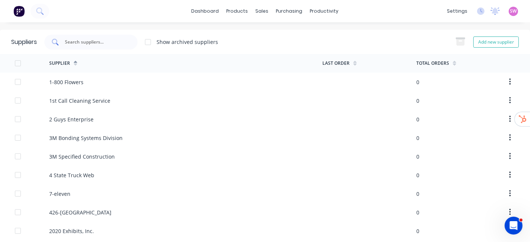
click at [118, 44] on input "text" at bounding box center [95, 41] width 62 height 7
paste input "UNI-HYDRO IN"
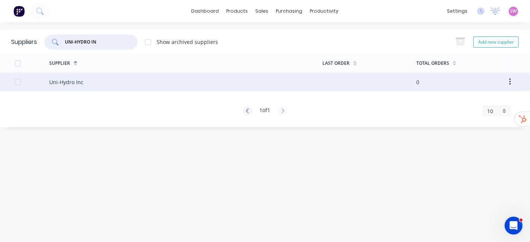
type input "UNI-HYDRO IN"
click at [62, 85] on div "Uni-Hydro Inc" at bounding box center [66, 82] width 34 height 8
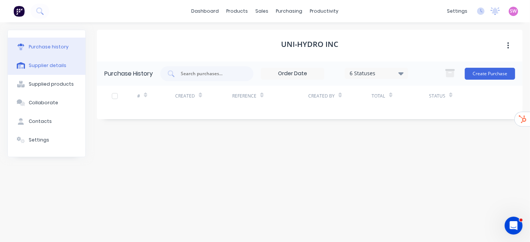
click at [41, 72] on button "Supplier details" at bounding box center [47, 65] width 78 height 19
select select "AU"
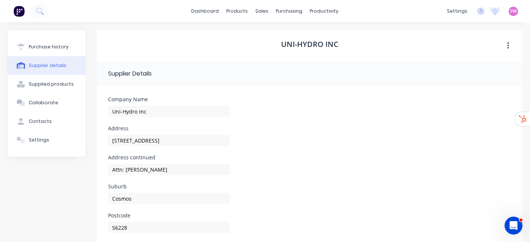
click at [181, 117] on div "Uni-Hydro Inc" at bounding box center [169, 115] width 122 height 22
click at [166, 115] on input "Uni-Hydro Inc" at bounding box center [169, 111] width 122 height 11
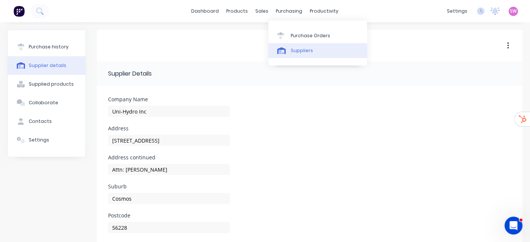
click at [295, 49] on div "Suppliers" at bounding box center [302, 50] width 22 height 7
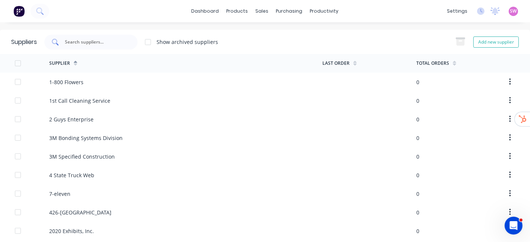
click at [93, 36] on div at bounding box center [90, 42] width 93 height 15
paste input "GRAINGER"
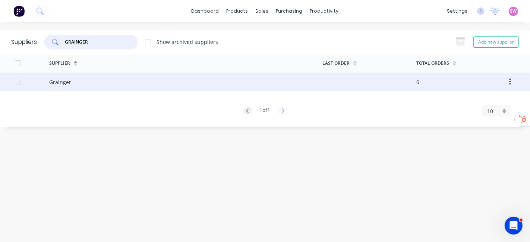
type input "GRAINGER"
click at [73, 83] on div "Grainger" at bounding box center [185, 82] width 273 height 19
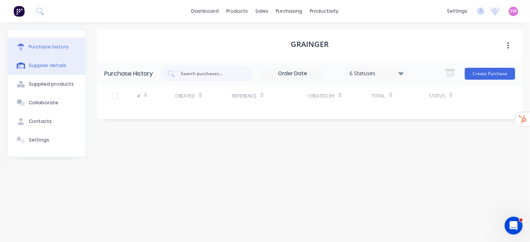
click at [41, 66] on div "Supplier details" at bounding box center [48, 65] width 38 height 7
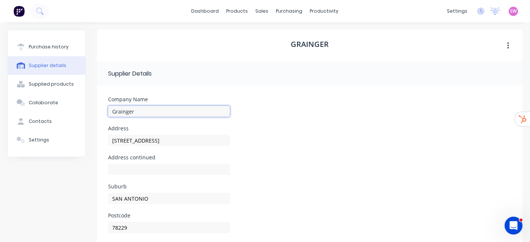
click at [165, 107] on input "Grainger" at bounding box center [169, 111] width 122 height 11
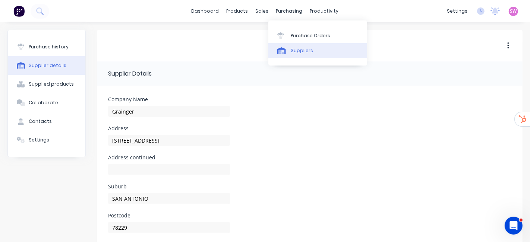
click at [311, 51] on div "Suppliers" at bounding box center [302, 50] width 22 height 7
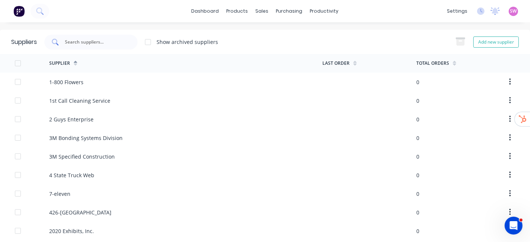
click at [80, 38] on div at bounding box center [90, 42] width 93 height 15
paste input "ABH"
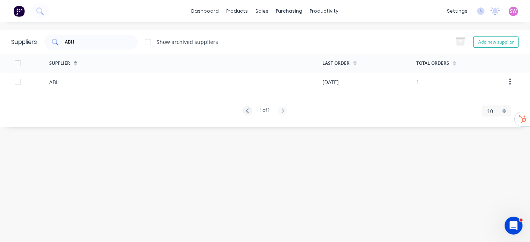
click at [112, 38] on input "ABH" at bounding box center [95, 41] width 62 height 7
paste input "M-D BUILDING"
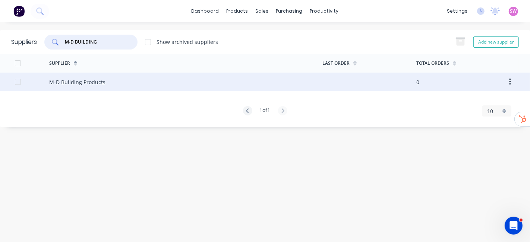
type input "M-D BUILDING"
click at [101, 83] on div "M-D Building Products" at bounding box center [77, 82] width 56 height 8
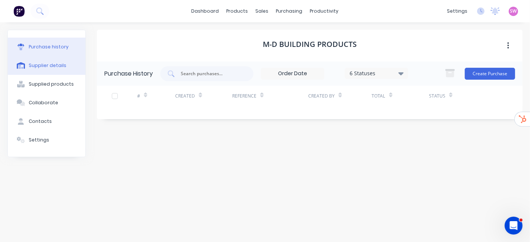
drag, startPoint x: 44, startPoint y: 62, endPoint x: 62, endPoint y: 70, distance: 19.4
click at [44, 62] on div "Supplier details" at bounding box center [48, 65] width 38 height 7
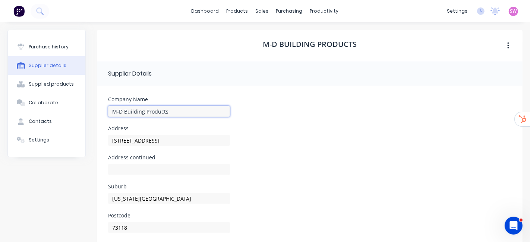
click at [191, 112] on input "M-D Building Products" at bounding box center [169, 111] width 122 height 11
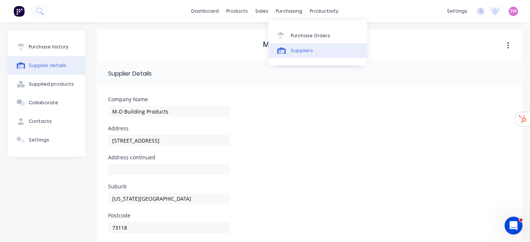
click at [296, 53] on div "Suppliers" at bounding box center [302, 50] width 22 height 7
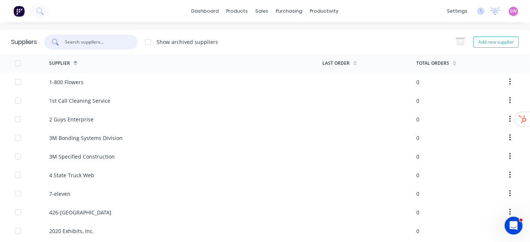
click at [96, 43] on input "text" at bounding box center [95, 41] width 62 height 7
paste input "TWC"
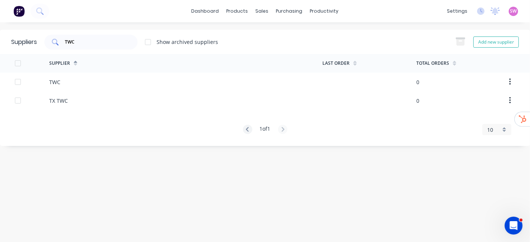
click at [116, 40] on input "TWC" at bounding box center [95, 41] width 62 height 7
paste input "PAXTON"
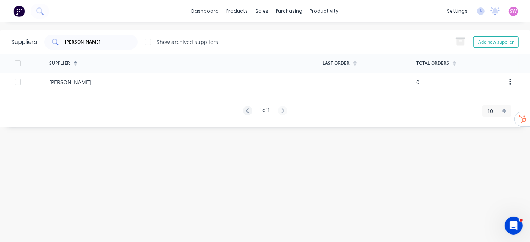
click at [108, 41] on input "PAXTON" at bounding box center [95, 41] width 62 height 7
paste input "ALAMO IRON W"
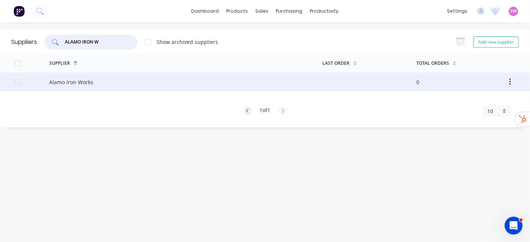
type input "ALAMO IRON W"
click at [90, 76] on div "Alamo Iron Works" at bounding box center [185, 82] width 273 height 19
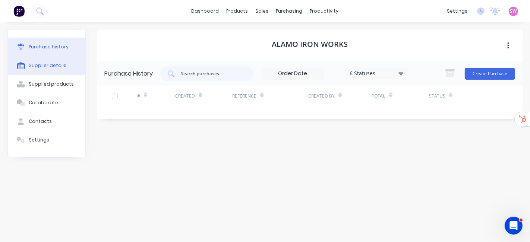
click at [53, 62] on div "Supplier details" at bounding box center [48, 65] width 38 height 7
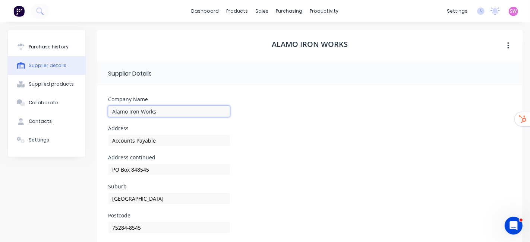
click at [194, 113] on input "Alamo Iron Works" at bounding box center [169, 111] width 122 height 11
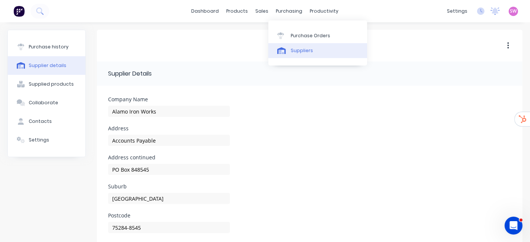
click at [308, 51] on div "Suppliers" at bounding box center [302, 50] width 22 height 7
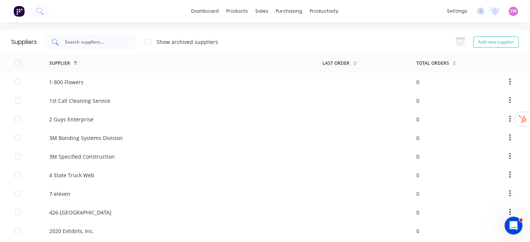
click at [88, 41] on input "text" at bounding box center [95, 41] width 62 height 7
paste input "WILSONART"
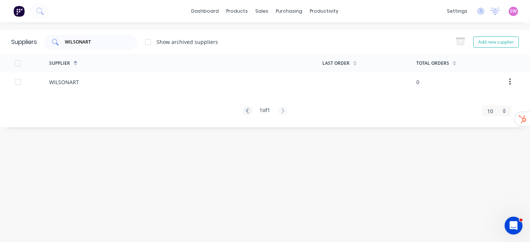
click at [123, 41] on div "WILSONART" at bounding box center [90, 42] width 93 height 15
paste input "MAGNUS MOBIL"
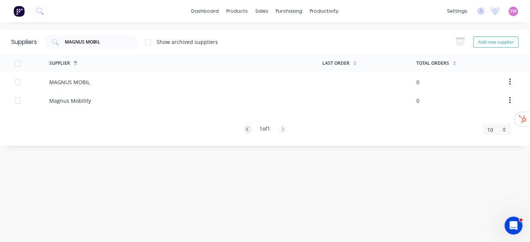
click at [130, 49] on div "Suppliers MAGNUS MOBIL Show archived suppliers Add new supplier" at bounding box center [265, 42] width 530 height 24
click at [130, 48] on div "MAGNUS MOBIL" at bounding box center [90, 42] width 93 height 15
paste input "BEAR OIL COM"
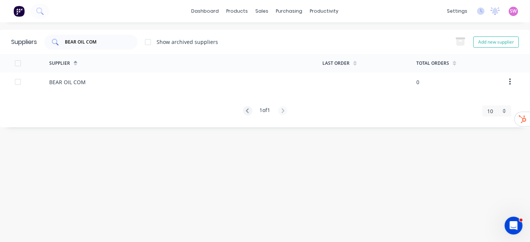
click at [112, 36] on div "BEAR OIL COM" at bounding box center [90, 42] width 93 height 15
paste input "RIVERCITY IN"
click at [103, 41] on input "RIVERCITY IN" at bounding box center [95, 41] width 62 height 7
paste input "EZ-SHIM,INC"
click at [100, 39] on input "EZ-SHIM,INC" at bounding box center [95, 41] width 62 height 7
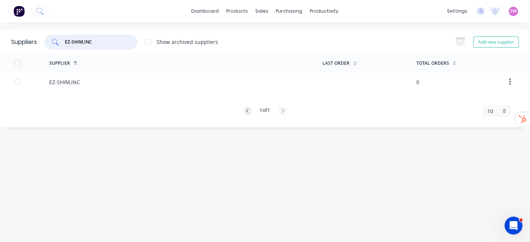
paste input "RUBBERMILL I"
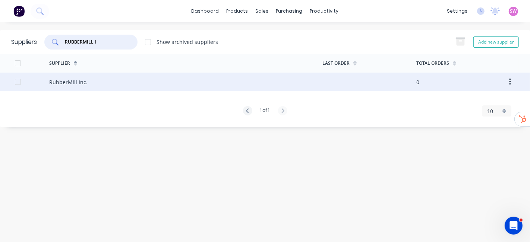
type input "RUBBERMILL I"
click at [79, 80] on div "RubberMill Inc." at bounding box center [68, 82] width 38 height 8
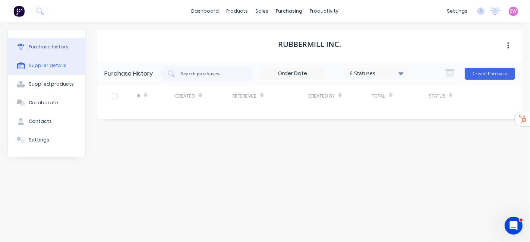
click at [31, 59] on button "Supplier details" at bounding box center [47, 65] width 78 height 19
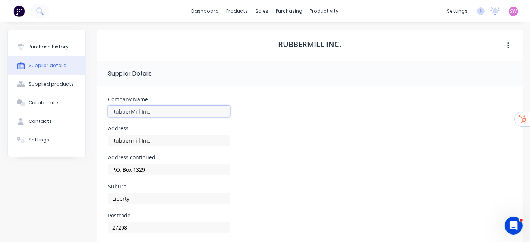
click at [175, 108] on input "RubberMill Inc." at bounding box center [169, 111] width 122 height 11
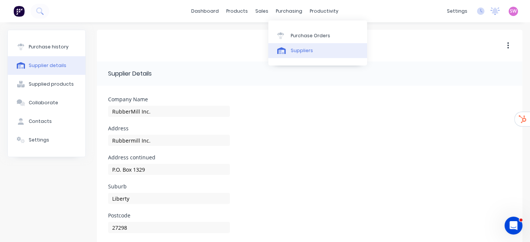
click at [297, 51] on div "Suppliers" at bounding box center [302, 50] width 22 height 7
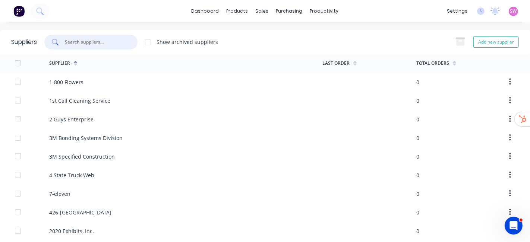
click at [116, 44] on input "text" at bounding box center [95, 41] width 62 height 7
paste input "CAPLUGS"
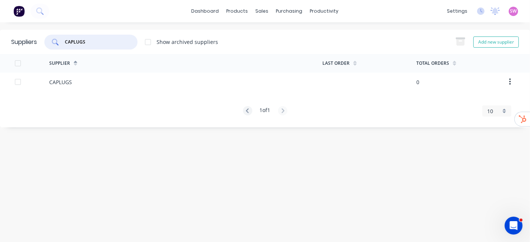
click at [101, 41] on input "CAPLUGS" at bounding box center [95, 41] width 62 height 7
paste input "UNIQUE METAL"
click at [106, 43] on input "UNIQUE METAL" at bounding box center [95, 41] width 62 height 7
paste input "SOUTHERN CAR"
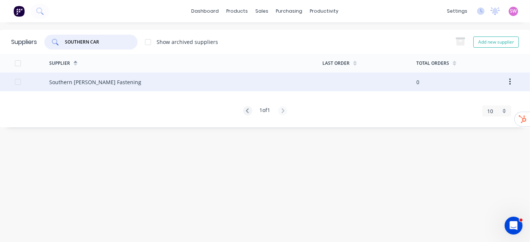
type input "SOUTHERN CAR"
click at [90, 83] on div "Southern Carlson Fastening" at bounding box center [95, 82] width 92 height 8
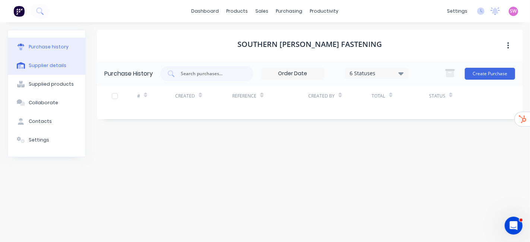
click at [51, 66] on div "Supplier details" at bounding box center [48, 65] width 38 height 7
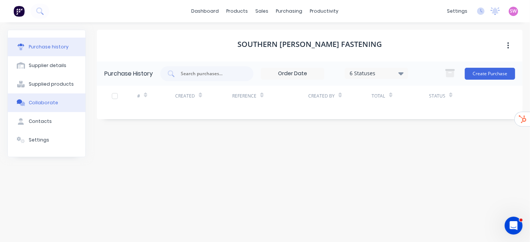
select select "AU"
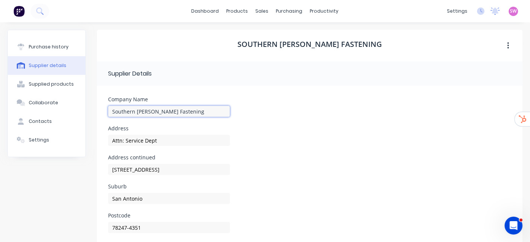
click at [191, 112] on input "Southern Carlson Fastening" at bounding box center [169, 111] width 122 height 11
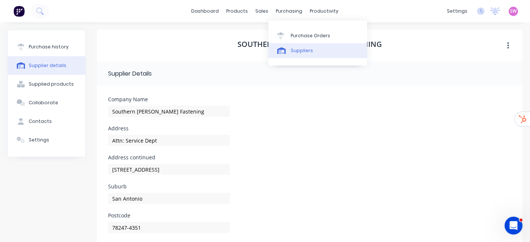
click at [303, 47] on link "Suppliers" at bounding box center [318, 50] width 99 height 15
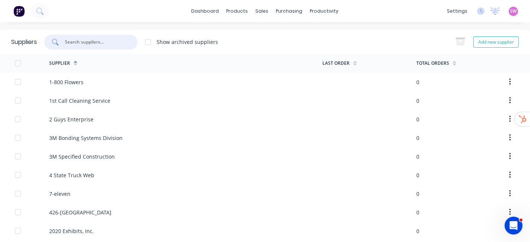
click at [104, 45] on input "text" at bounding box center [95, 41] width 62 height 7
paste input "WELDERS SUPP"
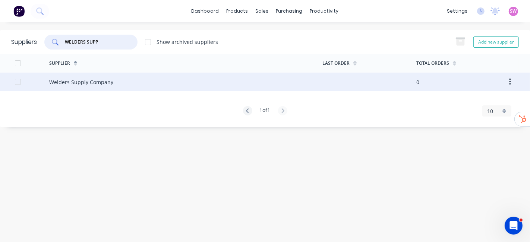
type input "WELDERS SUPP"
click at [94, 78] on div "Welders Supply Company" at bounding box center [81, 82] width 64 height 8
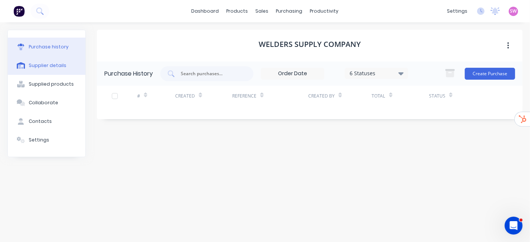
click at [67, 60] on button "Supplier details" at bounding box center [47, 65] width 78 height 19
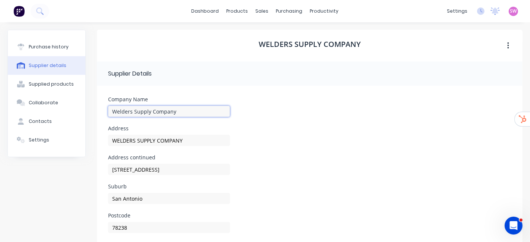
click at [187, 110] on input "Welders Supply Company" at bounding box center [169, 111] width 122 height 11
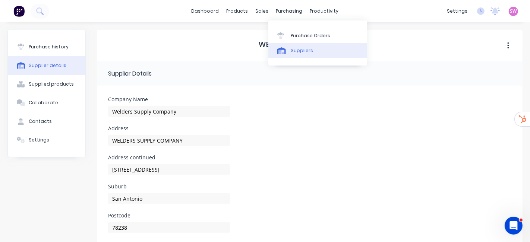
click at [301, 47] on div "Suppliers" at bounding box center [302, 50] width 22 height 7
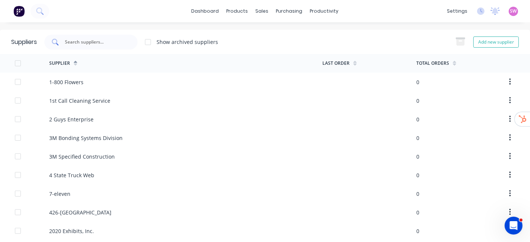
click at [109, 43] on input "text" at bounding box center [95, 41] width 62 height 7
paste input "TRACTOR SUPPLY"
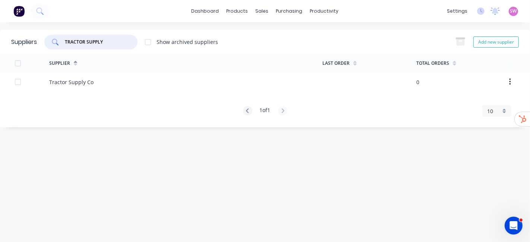
type input "TRACTOR SUPPLY"
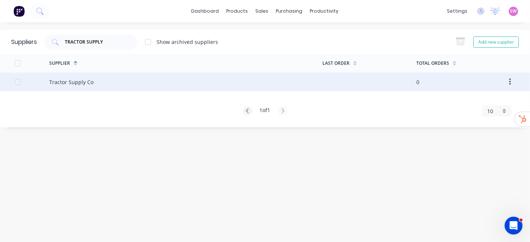
click at [82, 75] on div "Tractor Supply Co" at bounding box center [185, 82] width 273 height 19
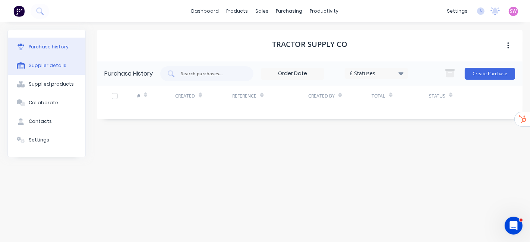
click at [58, 62] on div "Supplier details" at bounding box center [48, 65] width 38 height 7
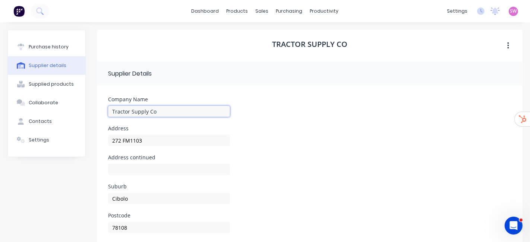
click at [172, 112] on input "Tractor Supply Co" at bounding box center [169, 111] width 122 height 11
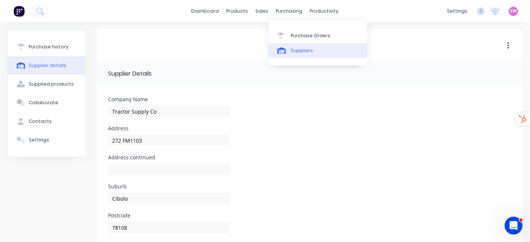
click at [289, 48] on link "Suppliers" at bounding box center [318, 50] width 99 height 15
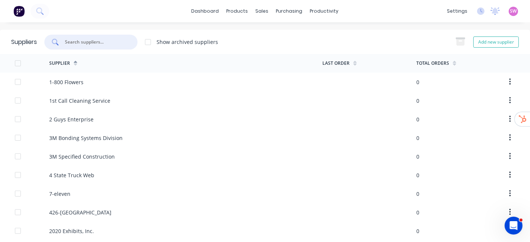
click at [107, 44] on input "text" at bounding box center [95, 41] width 62 height 7
paste input "MURPHY BROS"
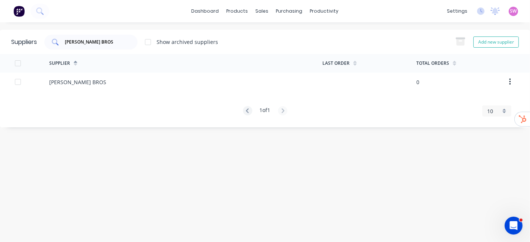
click at [125, 35] on div "MURPHY BROS" at bounding box center [90, 42] width 93 height 15
paste input "SHURE"
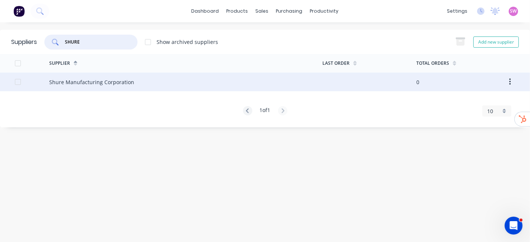
type input "SHURE"
click at [129, 83] on div "Shure Manufacturing Corporation" at bounding box center [91, 82] width 85 height 8
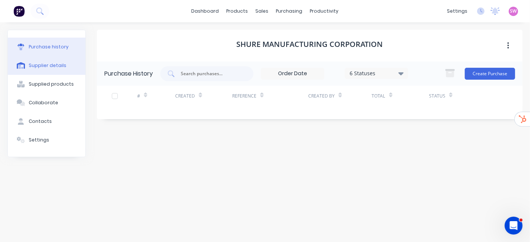
click at [68, 68] on button "Supplier details" at bounding box center [47, 65] width 78 height 19
select select "AU"
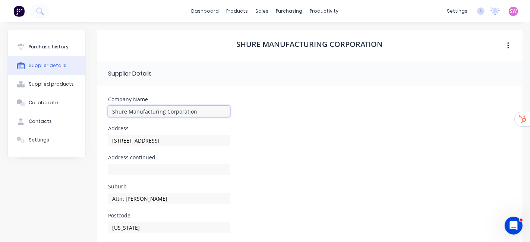
click at [201, 113] on input "Shure Manufacturing Corporation" at bounding box center [169, 111] width 122 height 11
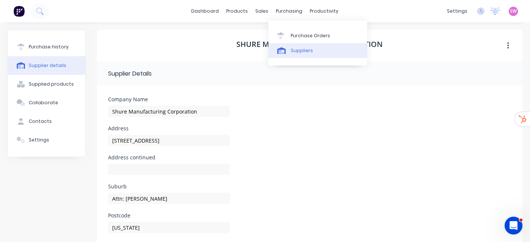
click at [292, 51] on div "Suppliers" at bounding box center [302, 50] width 22 height 7
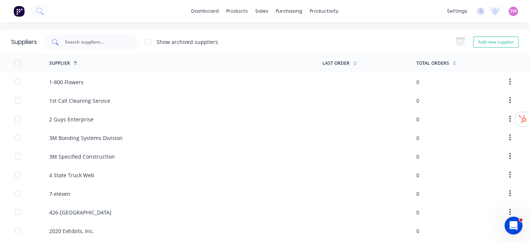
click at [109, 45] on input "text" at bounding box center [95, 41] width 62 height 7
paste input "PEMKO"
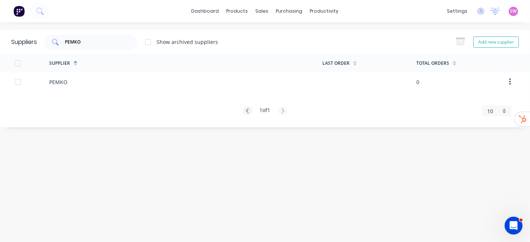
click at [123, 40] on div "PEMKO" at bounding box center [90, 42] width 93 height 15
paste input "LTI SMART GL"
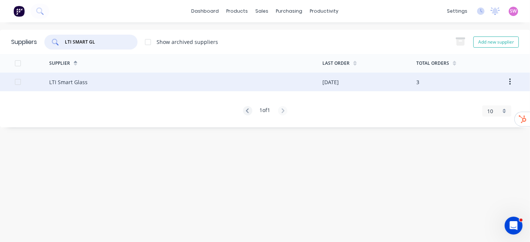
type input "LTI SMART GL"
click at [78, 85] on div "LTI Smart Glass" at bounding box center [68, 82] width 38 height 8
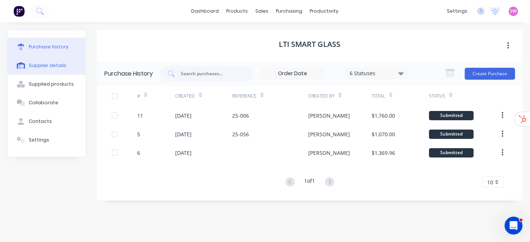
click at [45, 62] on div "Supplier details" at bounding box center [48, 65] width 38 height 7
select select "US"
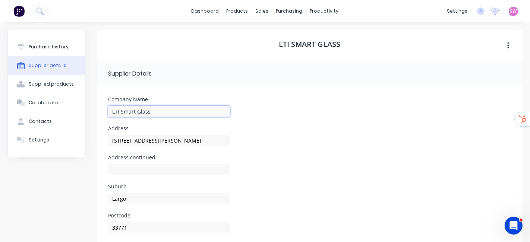
click at [184, 109] on input "LTI Smart Glass" at bounding box center [169, 111] width 122 height 11
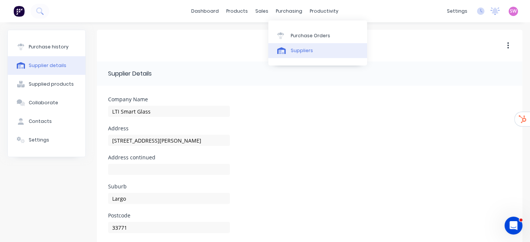
click at [305, 56] on link "Suppliers" at bounding box center [318, 50] width 99 height 15
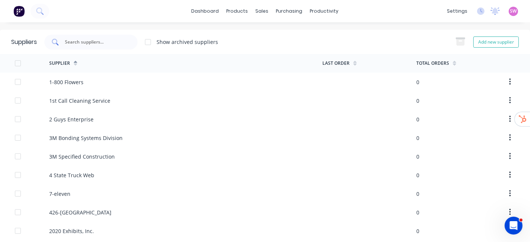
click at [113, 43] on input "text" at bounding box center [95, 41] width 62 height 7
paste input "MCMASTER CAR"
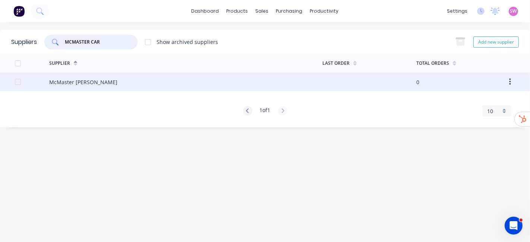
type input "MCMASTER CAR"
click at [94, 81] on div "McMaster Carr" at bounding box center [185, 82] width 273 height 19
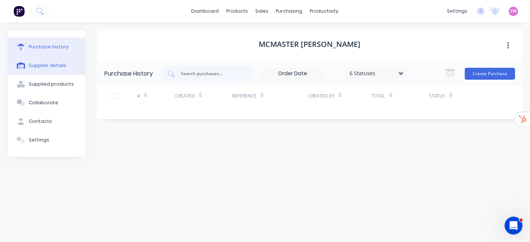
click at [59, 65] on div "Supplier details" at bounding box center [48, 65] width 38 height 7
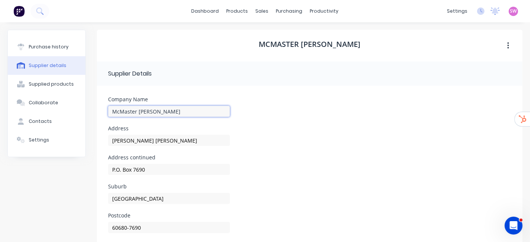
click at [159, 111] on input "McMaster Carr" at bounding box center [169, 111] width 122 height 11
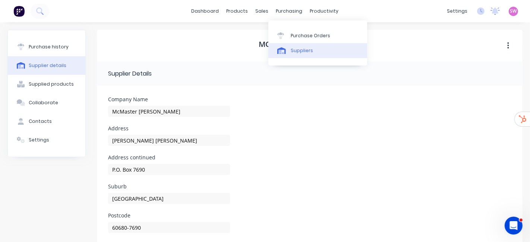
click at [295, 48] on div "Suppliers" at bounding box center [302, 50] width 22 height 7
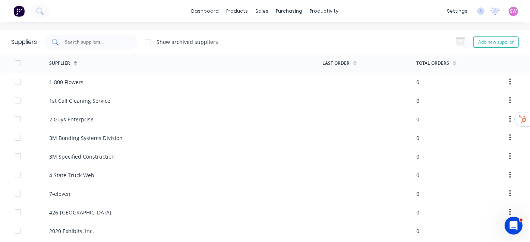
click at [96, 39] on input "text" at bounding box center [95, 41] width 62 height 7
paste input "WACO COMPOSI"
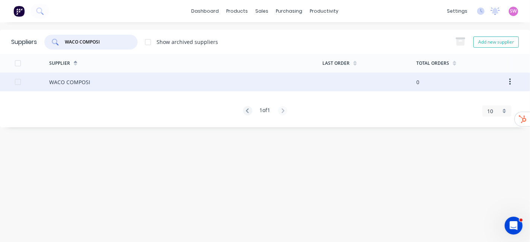
type input "WACO COMPOSI"
click at [81, 84] on div "WACO COMPOSI" at bounding box center [69, 82] width 41 height 8
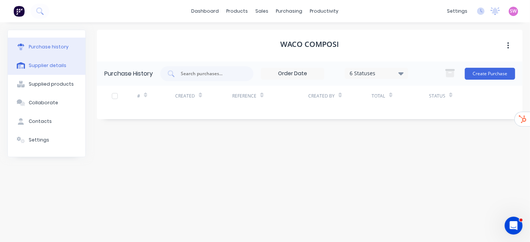
click at [58, 72] on button "Supplier details" at bounding box center [47, 65] width 78 height 19
select select "US"
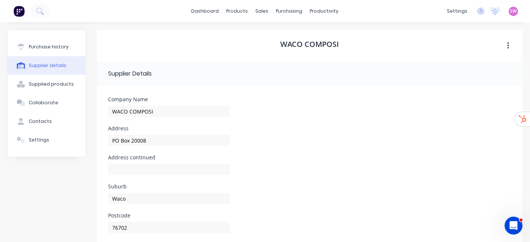
click at [186, 38] on div "WACO COMPOSI" at bounding box center [310, 46] width 426 height 32
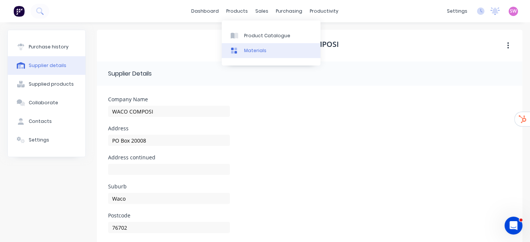
click at [278, 44] on link "Materials" at bounding box center [271, 50] width 99 height 15
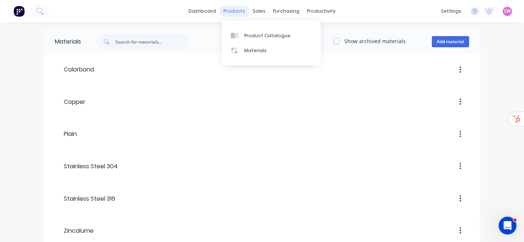
click at [236, 14] on div "products" at bounding box center [234, 11] width 29 height 11
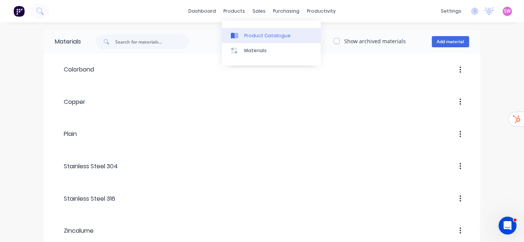
click at [264, 38] on div "Product Catalogue" at bounding box center [267, 35] width 46 height 7
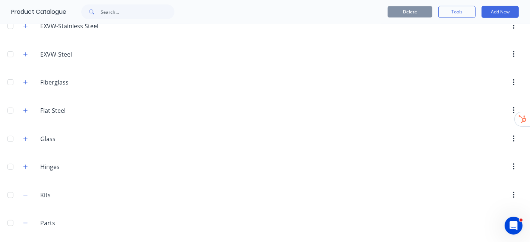
scroll to position [456, 0]
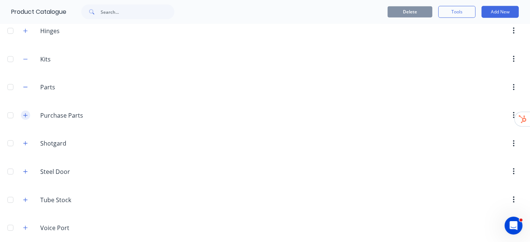
click at [25, 113] on icon "button" at bounding box center [25, 115] width 4 height 5
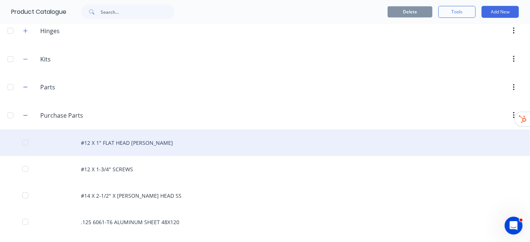
click at [143, 142] on div "#12 X 1" FLAT HEAD PHILLIPS" at bounding box center [265, 143] width 530 height 26
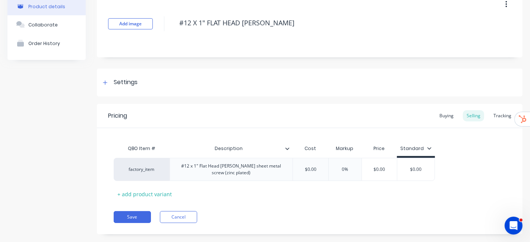
scroll to position [53, 0]
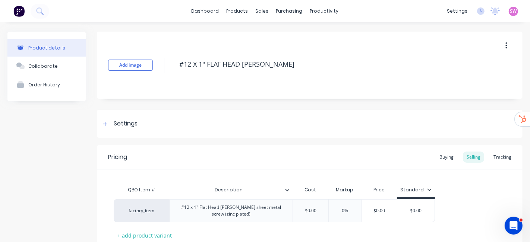
scroll to position [12, 0]
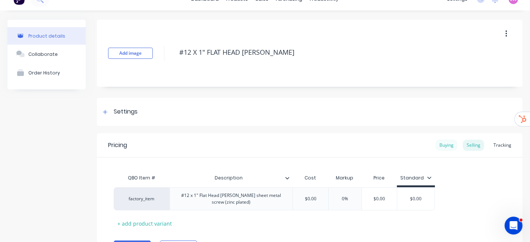
click at [441, 148] on div "Buying" at bounding box center [447, 145] width 22 height 11
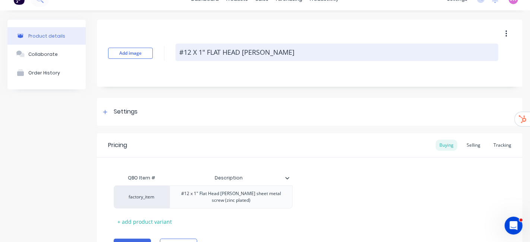
click at [277, 55] on textarea "#12 X 1" FLAT HEAD PHILLIPS" at bounding box center [337, 53] width 323 height 18
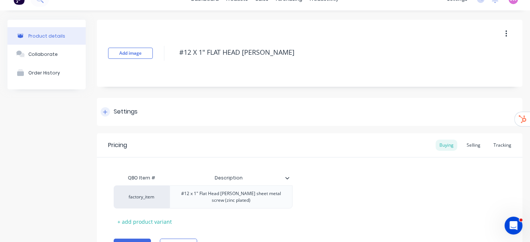
click at [113, 104] on div "Settings" at bounding box center [310, 112] width 426 height 28
type textarea "x"
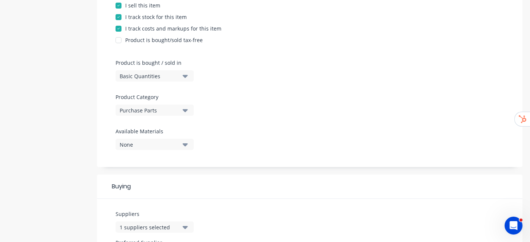
scroll to position [261, 0]
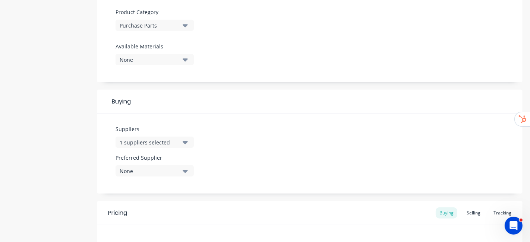
click at [183, 143] on icon "button" at bounding box center [185, 142] width 5 height 8
click at [289, 131] on div "Suppliers 1 suppliers selected WACO COMPOSI Preferred Supplier None No options.…" at bounding box center [310, 154] width 426 height 80
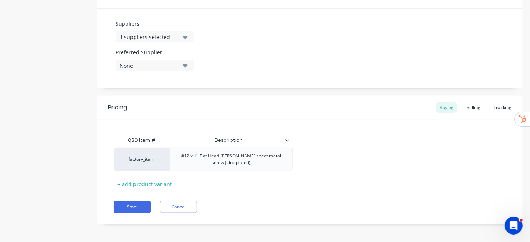
scroll to position [368, 0]
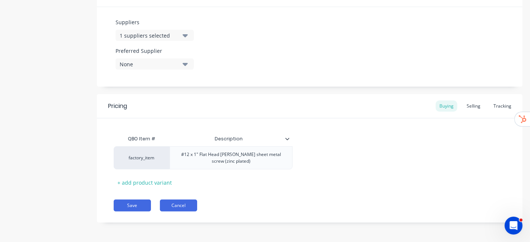
click at [172, 208] on button "Cancel" at bounding box center [178, 206] width 37 height 12
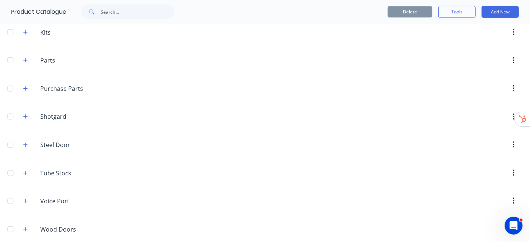
scroll to position [486, 0]
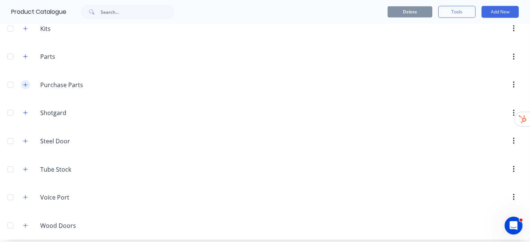
click at [24, 82] on icon "button" at bounding box center [25, 84] width 4 height 5
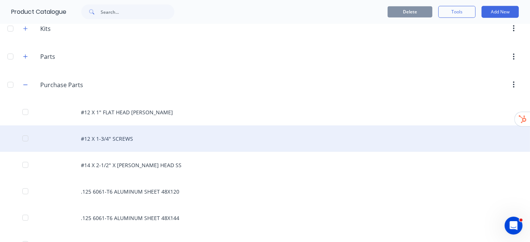
click at [125, 141] on div "#12 X 1-3/4" SCREWS" at bounding box center [265, 139] width 530 height 26
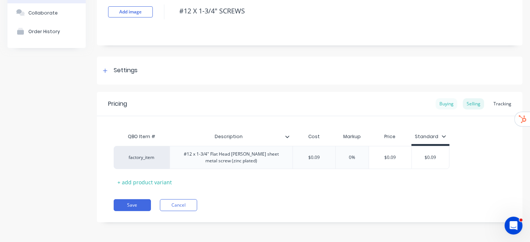
click at [436, 106] on div "Buying" at bounding box center [447, 103] width 22 height 11
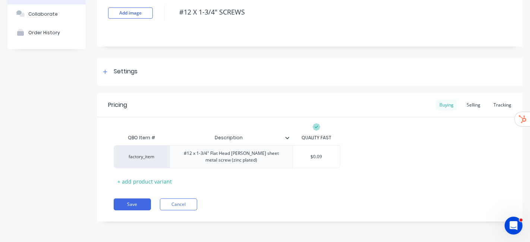
scroll to position [51, 0]
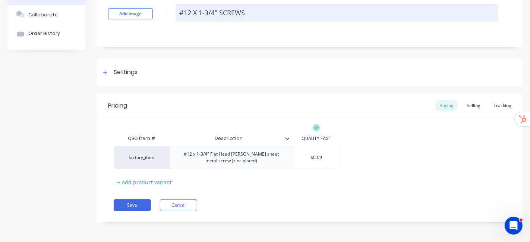
click at [258, 18] on textarea "#12 X 1-3/4" SCREWS" at bounding box center [337, 13] width 323 height 18
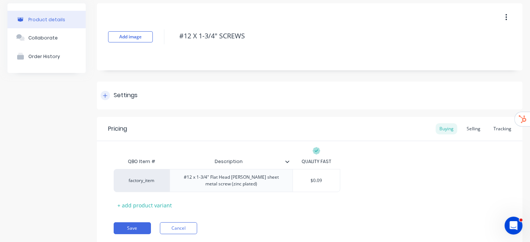
scroll to position [0, 0]
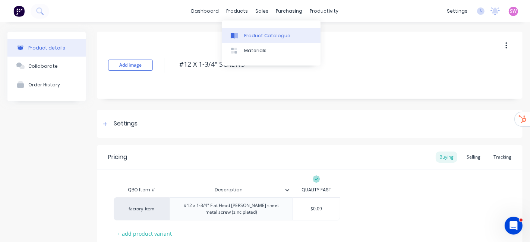
type textarea "x"
click at [246, 36] on div "Product Catalogue" at bounding box center [267, 35] width 46 height 7
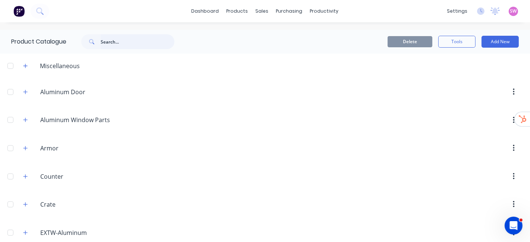
click at [139, 46] on input "text" at bounding box center [138, 41] width 74 height 15
paste input "#12 X 1" FLAT HEAD PHILLIPS"
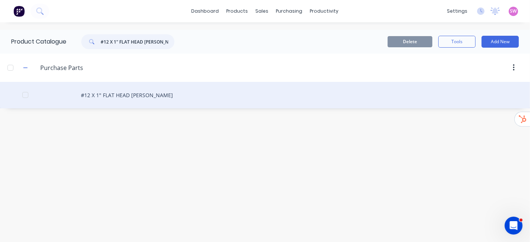
type input "#12 X 1" FLAT HEAD PHILLIPS"
click at [112, 95] on div "#12 X 1" FLAT HEAD PHILLIPS" at bounding box center [265, 95] width 530 height 26
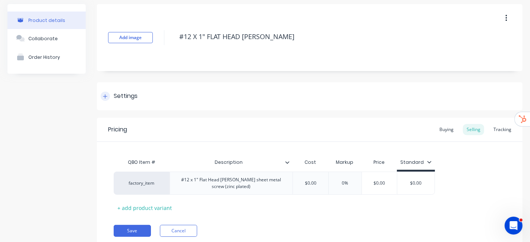
scroll to position [53, 0]
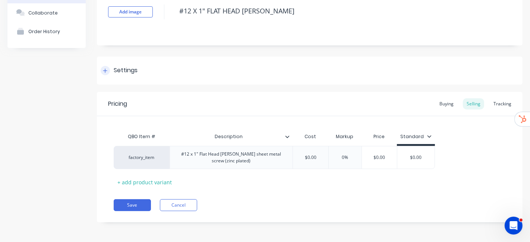
click at [132, 74] on div "Settings" at bounding box center [126, 70] width 24 height 9
type textarea "x"
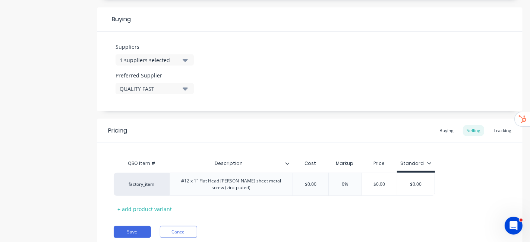
scroll to position [344, 0]
click at [441, 128] on div "Buying" at bounding box center [447, 130] width 22 height 11
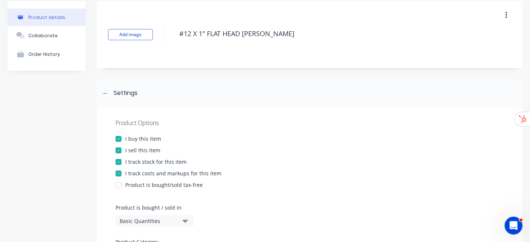
scroll to position [0, 0]
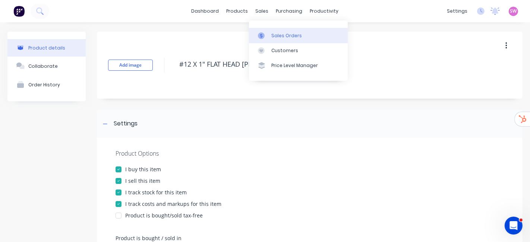
click at [273, 34] on div "Sales Orders" at bounding box center [287, 35] width 31 height 7
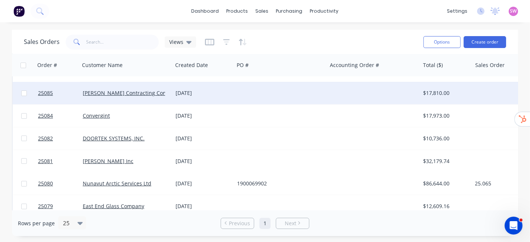
scroll to position [73, 0]
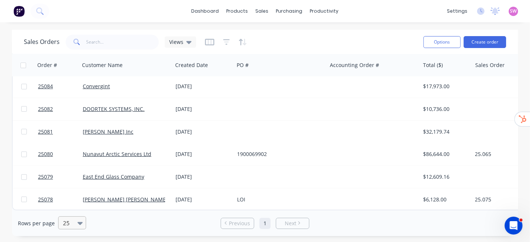
click at [84, 226] on div at bounding box center [82, 223] width 8 height 8
click at [70, 211] on div "100" at bounding box center [71, 205] width 28 height 14
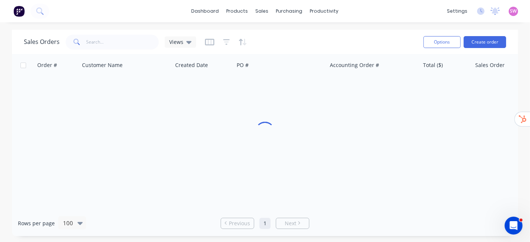
scroll to position [0, 0]
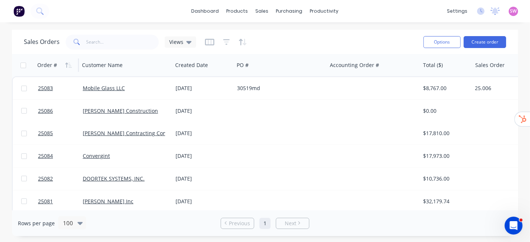
click at [61, 60] on div "Order #" at bounding box center [55, 65] width 37 height 15
click at [68, 62] on icon "button" at bounding box center [68, 65] width 7 height 6
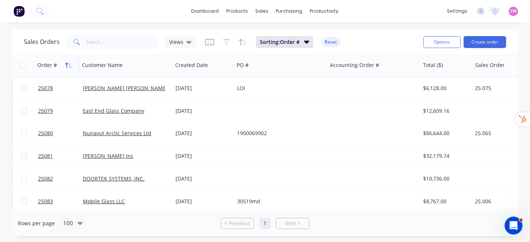
click at [69, 65] on icon "button" at bounding box center [68, 65] width 7 height 6
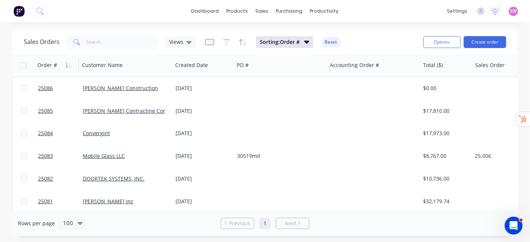
click at [69, 65] on icon "button" at bounding box center [68, 65] width 7 height 6
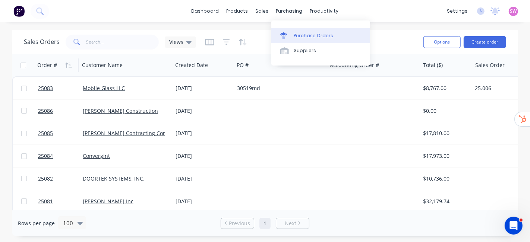
click at [315, 36] on div "Purchase Orders" at bounding box center [314, 35] width 40 height 7
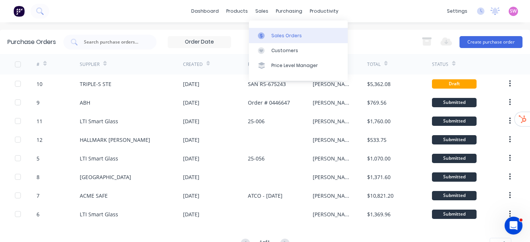
click at [278, 34] on div "Sales Orders" at bounding box center [287, 35] width 31 height 7
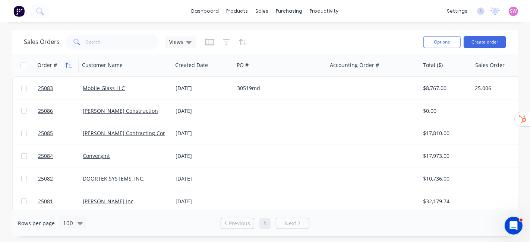
click at [69, 67] on icon "button" at bounding box center [70, 65] width 3 height 5
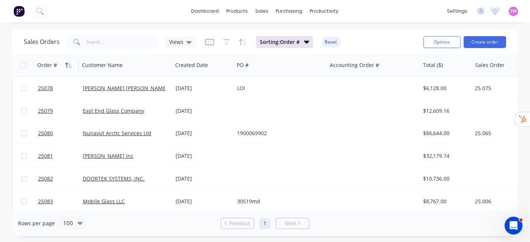
click at [70, 68] on icon "button" at bounding box center [68, 65] width 7 height 6
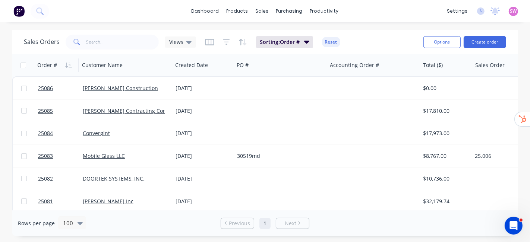
click at [70, 68] on icon "button" at bounding box center [68, 65] width 7 height 6
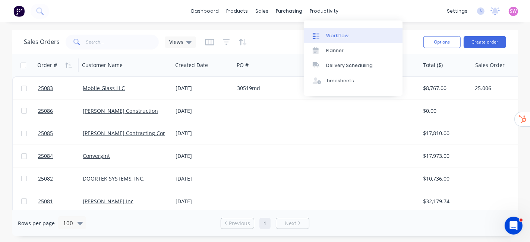
click at [335, 31] on link "Workflow" at bounding box center [353, 35] width 99 height 15
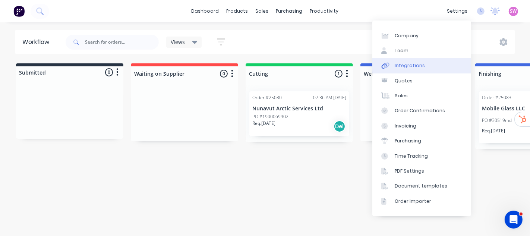
click at [414, 65] on div "Integrations" at bounding box center [410, 65] width 30 height 7
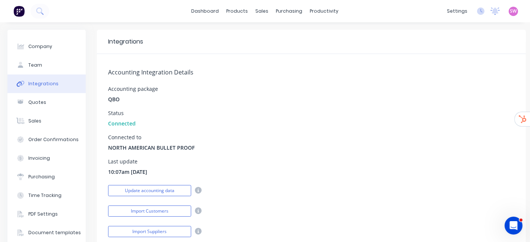
scroll to position [124, 0]
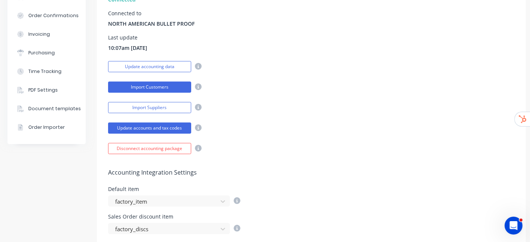
click at [153, 84] on button "Import Customers" at bounding box center [149, 87] width 83 height 11
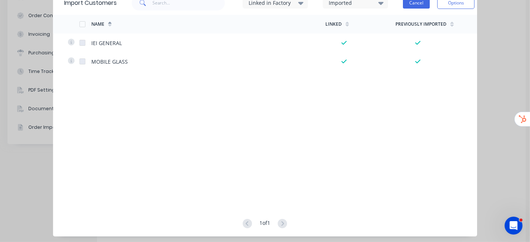
click at [420, 4] on button "Cancel" at bounding box center [416, 2] width 27 height 11
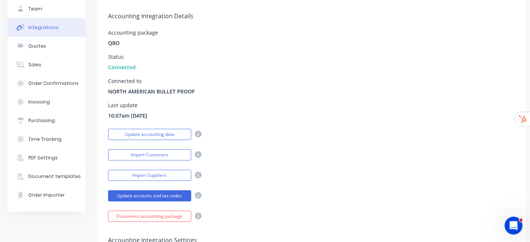
scroll to position [0, 0]
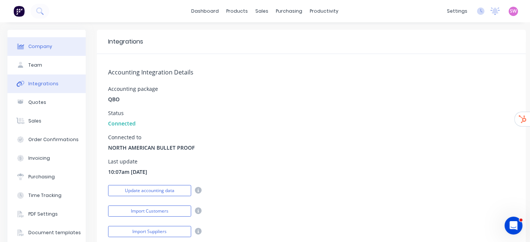
click at [44, 41] on button "Company" at bounding box center [46, 46] width 78 height 19
select select "US"
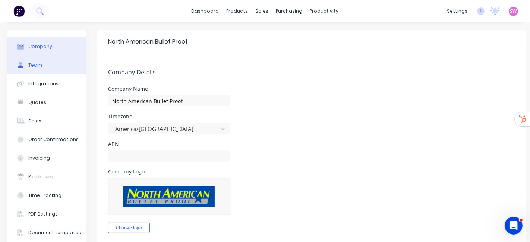
click at [31, 68] on div "Team" at bounding box center [35, 65] width 14 height 7
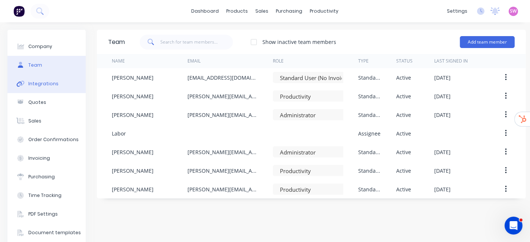
click at [39, 85] on div "Integrations" at bounding box center [43, 84] width 30 height 7
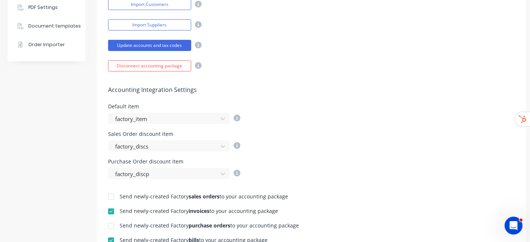
scroll to position [350, 0]
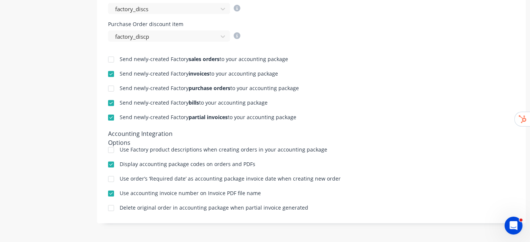
click at [113, 146] on div at bounding box center [111, 150] width 15 height 15
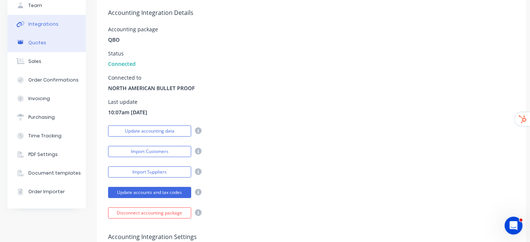
click at [41, 47] on button "Quotes" at bounding box center [46, 43] width 78 height 19
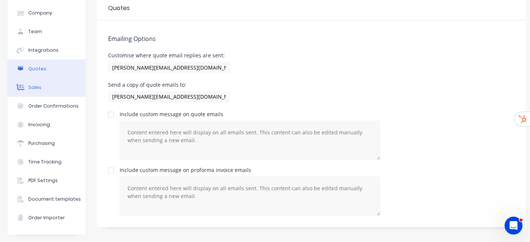
click at [32, 84] on div "Sales" at bounding box center [34, 87] width 13 height 7
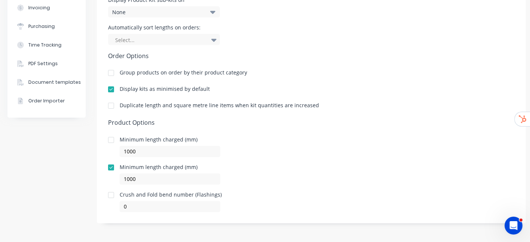
scroll to position [157, 0]
click at [110, 101] on div at bounding box center [111, 105] width 15 height 15
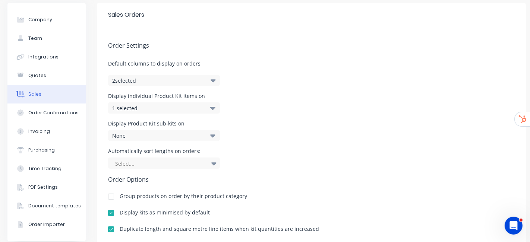
scroll to position [0, 0]
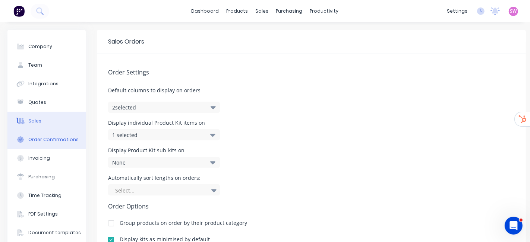
click at [44, 140] on div "Order Confirmations" at bounding box center [53, 140] width 50 height 7
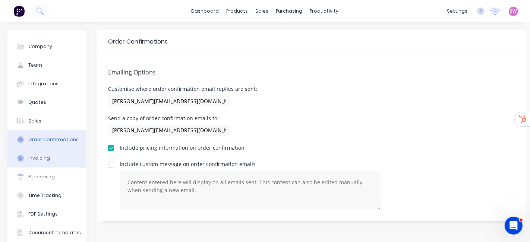
click at [28, 160] on button "Invoicing" at bounding box center [46, 158] width 78 height 19
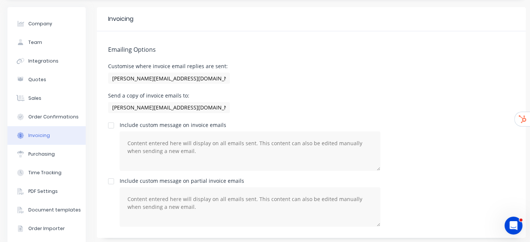
scroll to position [40, 0]
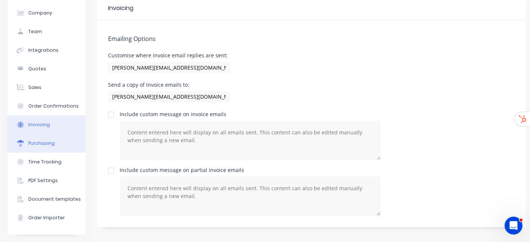
click at [54, 140] on button "Purchasing" at bounding box center [46, 143] width 78 height 19
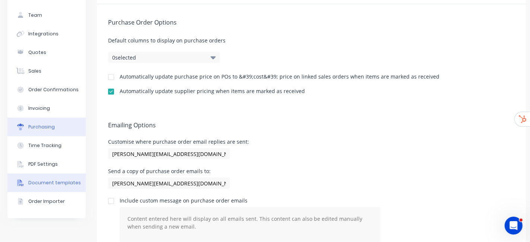
scroll to position [79, 0]
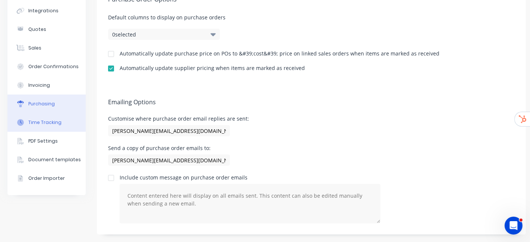
click at [49, 119] on div "Time Tracking" at bounding box center [44, 122] width 33 height 7
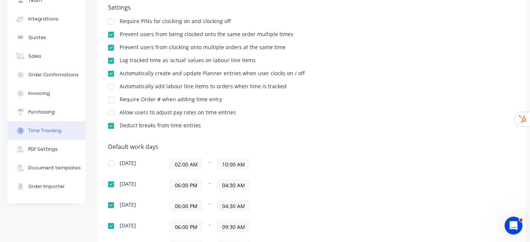
scroll to position [166, 0]
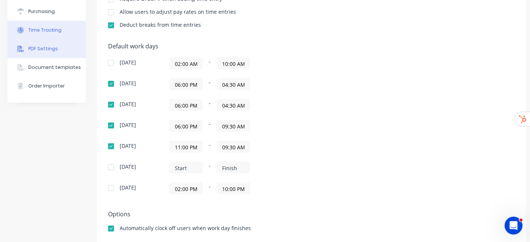
click at [51, 57] on button "PDF Settings" at bounding box center [46, 49] width 78 height 19
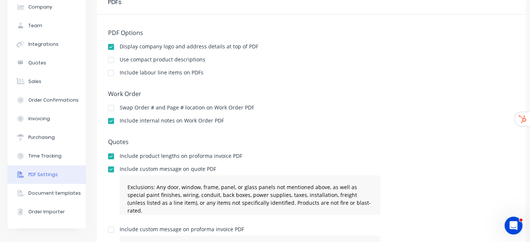
scroll to position [39, 0]
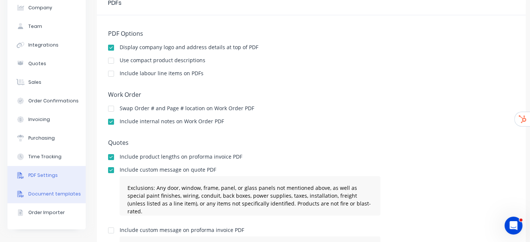
click at [29, 195] on div "Document templates" at bounding box center [54, 194] width 53 height 7
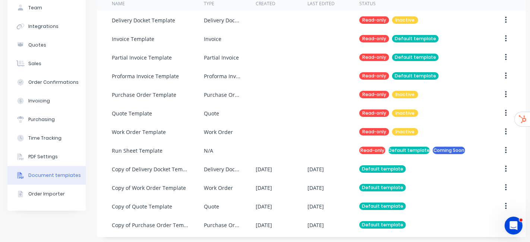
scroll to position [66, 0]
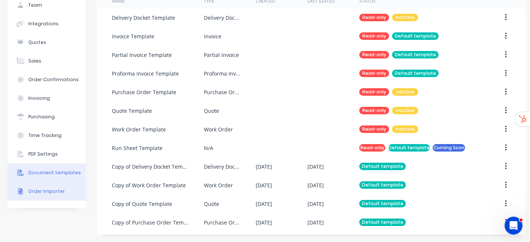
click at [51, 188] on div "Order Importer" at bounding box center [46, 191] width 37 height 7
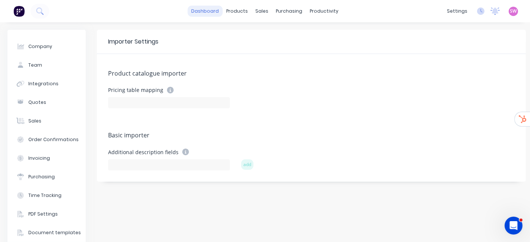
click at [210, 9] on link "dashboard" at bounding box center [205, 11] width 35 height 11
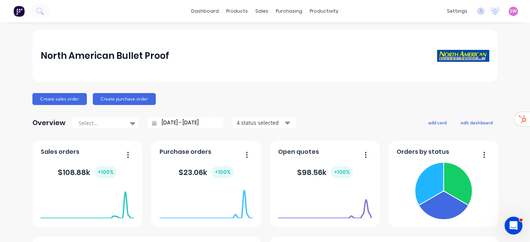
click at [511, 12] on span "SW" at bounding box center [514, 11] width 7 height 7
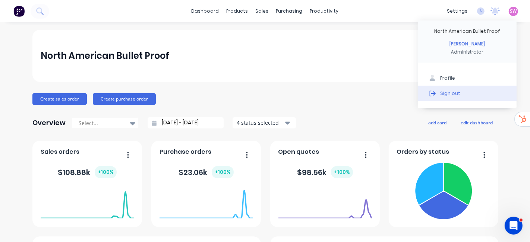
click at [441, 93] on div "Sign out" at bounding box center [451, 93] width 20 height 7
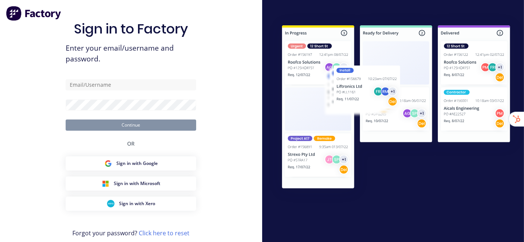
type input "[EMAIL_ADDRESS][DOMAIN_NAME]"
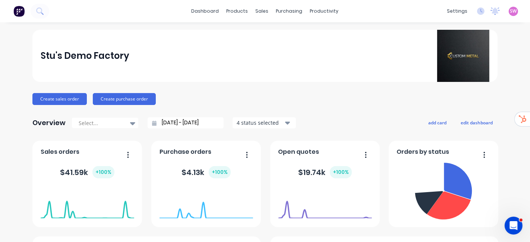
click at [384, 16] on div "dashboard products sales purchasing productivity dashboard products Product Cat…" at bounding box center [265, 11] width 530 height 22
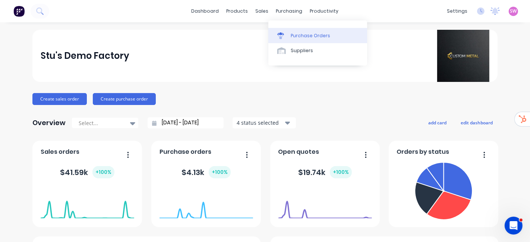
click at [305, 34] on div "Purchase Orders" at bounding box center [311, 35] width 40 height 7
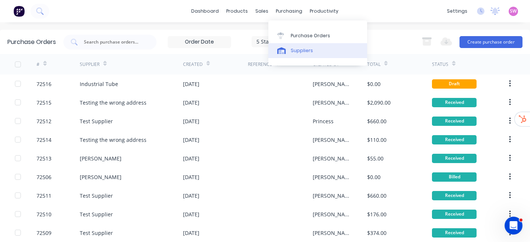
click at [298, 49] on div "Suppliers" at bounding box center [302, 50] width 22 height 7
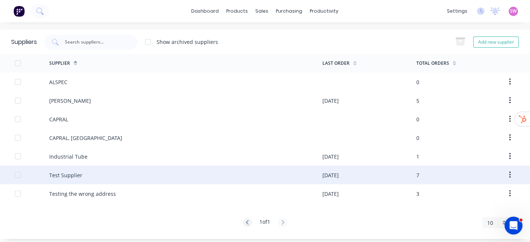
click at [165, 175] on div "Test Supplier" at bounding box center [185, 175] width 273 height 19
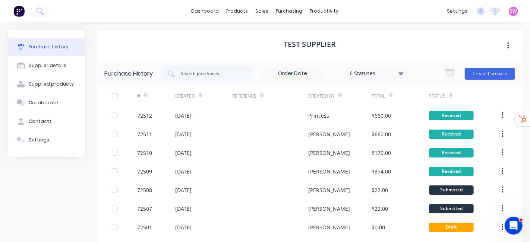
click at [377, 46] on div "Test Supplier" at bounding box center [310, 46] width 426 height 32
click at [263, 48] on div "Test Supplier" at bounding box center [310, 46] width 426 height 32
click at [497, 73] on button "Create Purchase" at bounding box center [490, 74] width 50 height 12
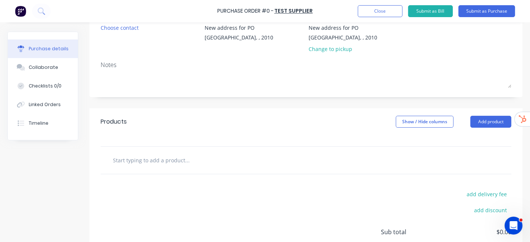
scroll to position [83, 0]
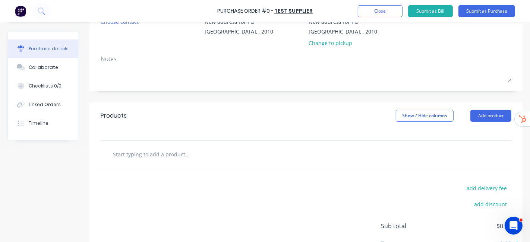
click at [154, 154] on input "text" at bounding box center [187, 154] width 149 height 15
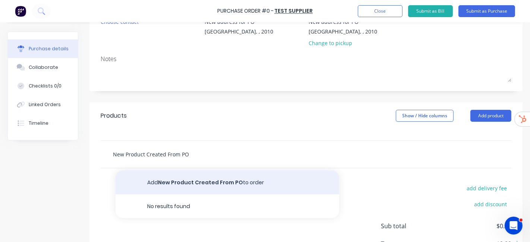
type input "New Product Created From PO"
click at [221, 181] on button "Add New Product Created From PO to order" at bounding box center [228, 183] width 224 height 24
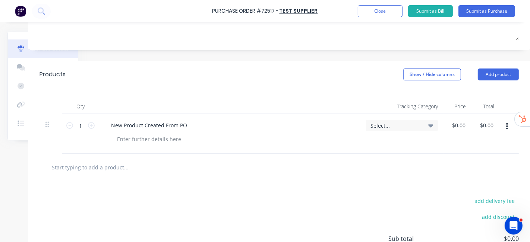
scroll to position [124, 67]
click at [453, 125] on input "0.00" at bounding box center [460, 125] width 14 height 11
drag, startPoint x: 449, startPoint y: 128, endPoint x: 460, endPoint y: 127, distance: 10.8
click at [460, 127] on input "0.00" at bounding box center [460, 125] width 14 height 11
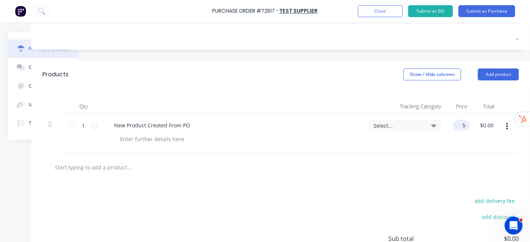
scroll to position [124, 60]
type input "$55.00"
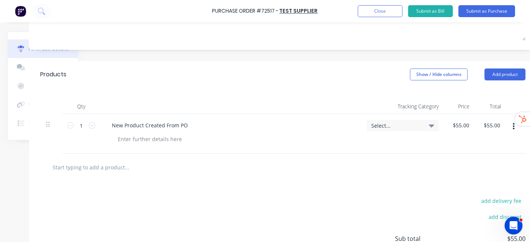
click at [352, 90] on div "Qty Tracking Category Price Total 1 1 New Product Created From PO Select... $55…" at bounding box center [283, 121] width 508 height 66
click at [513, 131] on button "button" at bounding box center [514, 126] width 18 height 13
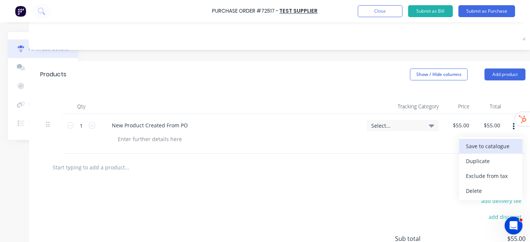
click at [495, 149] on button "Save to catalogue" at bounding box center [491, 146] width 63 height 15
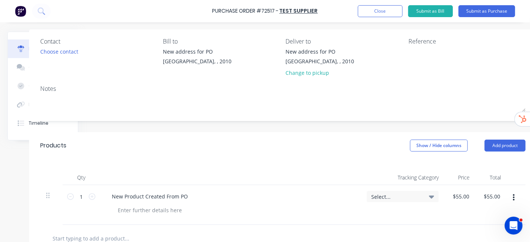
scroll to position [0, 60]
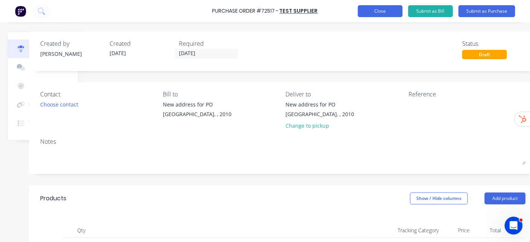
click at [375, 12] on button "Close" at bounding box center [380, 11] width 45 height 12
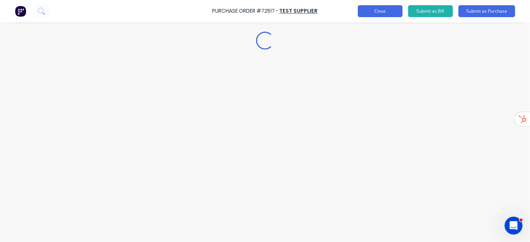
scroll to position [0, 0]
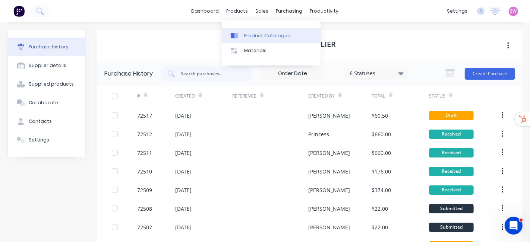
click at [248, 32] on div "Product Catalogue" at bounding box center [267, 35] width 46 height 7
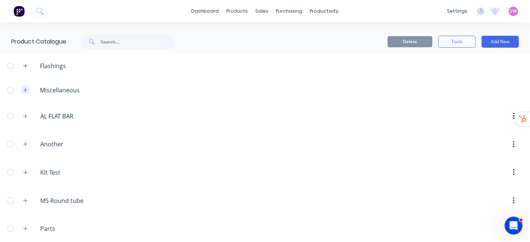
click at [25, 91] on icon "button" at bounding box center [25, 90] width 4 height 4
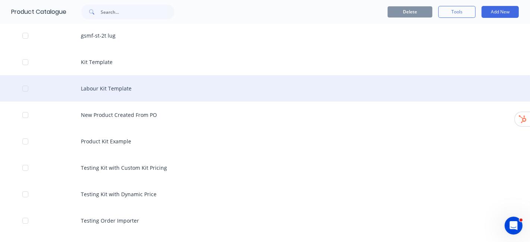
scroll to position [124, 0]
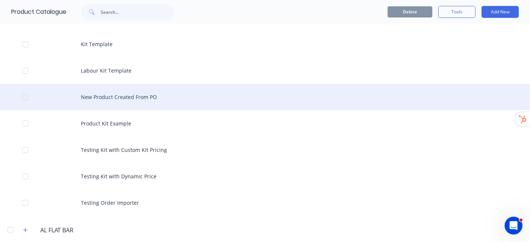
click at [147, 94] on div "New Product Created From PO" at bounding box center [265, 97] width 530 height 26
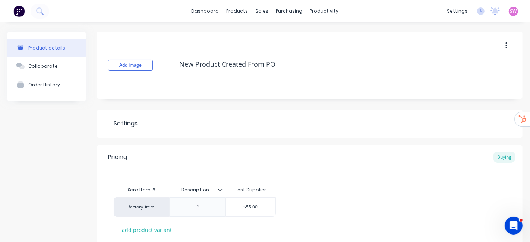
scroll to position [48, 0]
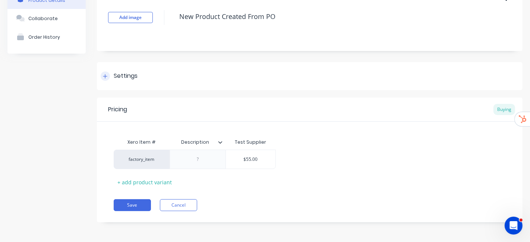
click at [104, 78] on icon at bounding box center [105, 76] width 4 height 5
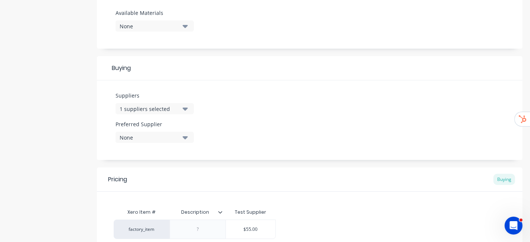
scroll to position [296, 0]
click at [178, 107] on div "1 suppliers selected" at bounding box center [150, 107] width 60 height 8
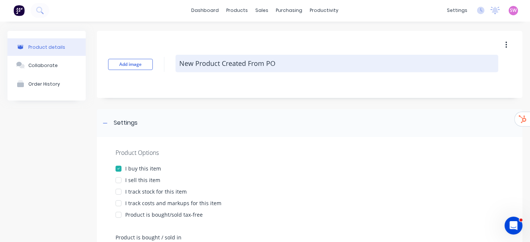
scroll to position [0, 0]
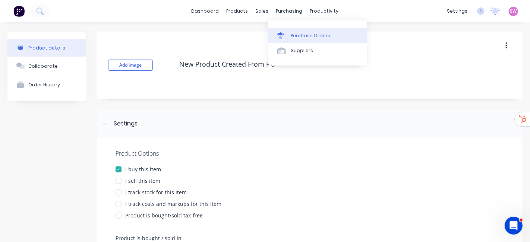
click at [299, 32] on div "Purchase Orders" at bounding box center [311, 35] width 40 height 7
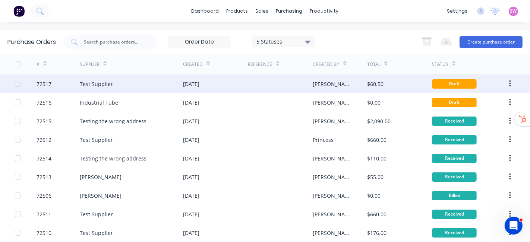
click at [286, 89] on div at bounding box center [280, 84] width 65 height 19
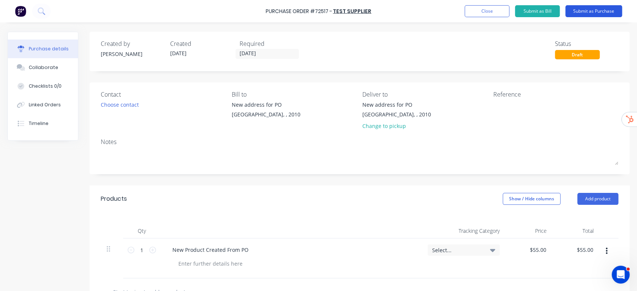
click at [524, 13] on button "Submit as Purchase" at bounding box center [593, 11] width 57 height 12
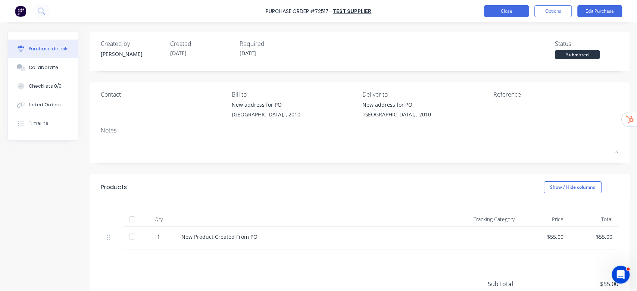
click at [514, 8] on button "Close" at bounding box center [506, 11] width 45 height 12
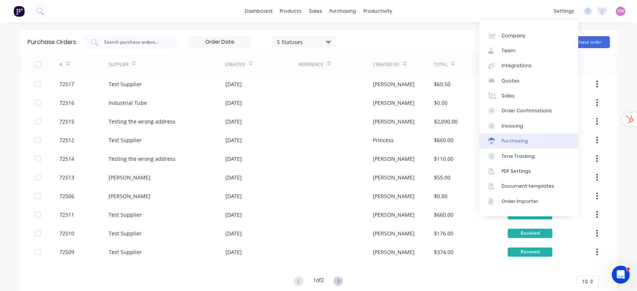
click at [524, 136] on link "Purchasing" at bounding box center [528, 141] width 99 height 15
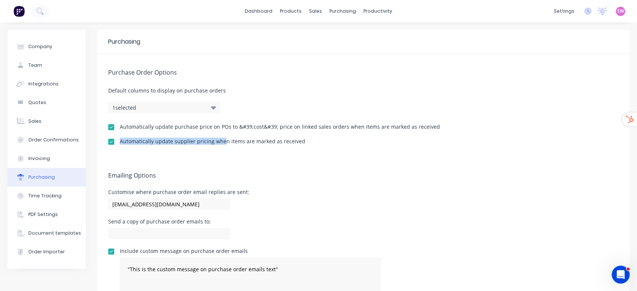
drag, startPoint x: 117, startPoint y: 137, endPoint x: 221, endPoint y: 137, distance: 104.1
click at [221, 139] on div "Automatically update supplier pricing when items are marked as received" at bounding box center [363, 142] width 510 height 7
drag, startPoint x: 297, startPoint y: 139, endPoint x: 123, endPoint y: 145, distance: 174.3
click at [123, 144] on div "Automatically update supplier pricing when items are marked as received" at bounding box center [212, 141] width 185 height 5
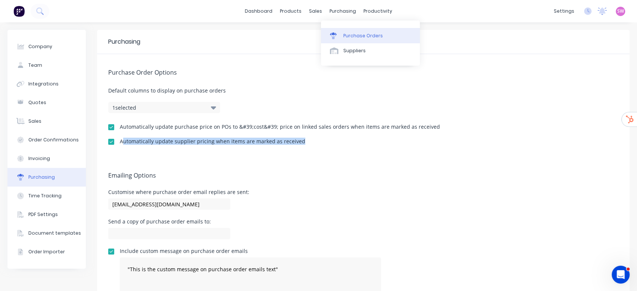
click at [348, 34] on div "Purchase Orders" at bounding box center [363, 35] width 40 height 7
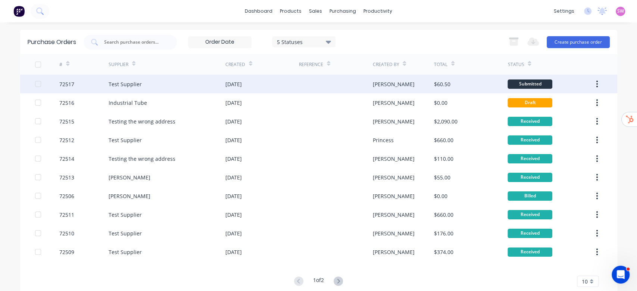
click at [341, 84] on div at bounding box center [335, 84] width 73 height 19
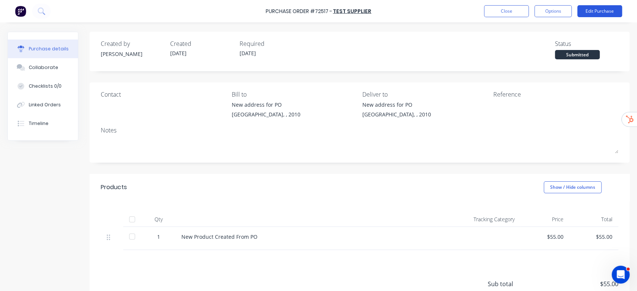
click at [524, 13] on button "Edit Purchase" at bounding box center [599, 11] width 45 height 12
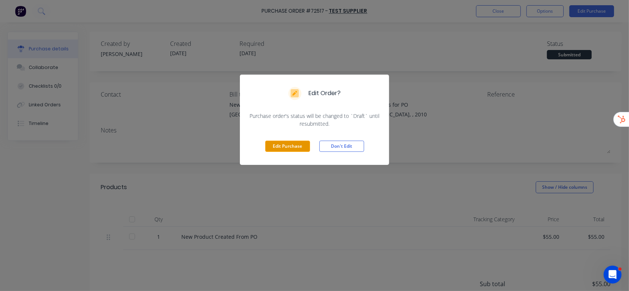
click at [278, 143] on button "Edit Purchase" at bounding box center [287, 146] width 45 height 11
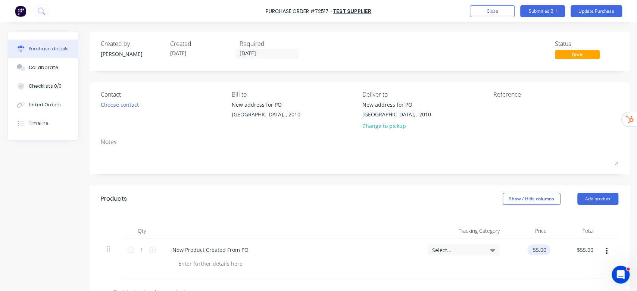
click at [524, 242] on input "55.00" at bounding box center [537, 249] width 20 height 11
type input "$66.00"
click at [458, 205] on div "Products Show / Hide columns Add product" at bounding box center [360, 198] width 540 height 27
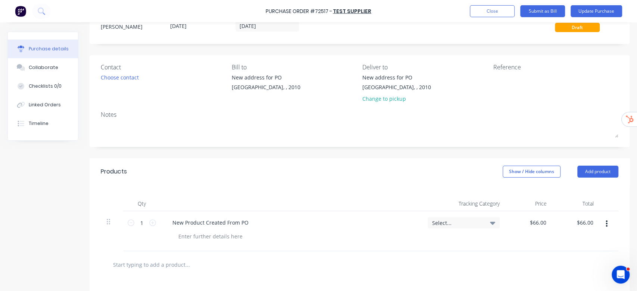
scroll to position [50, 0]
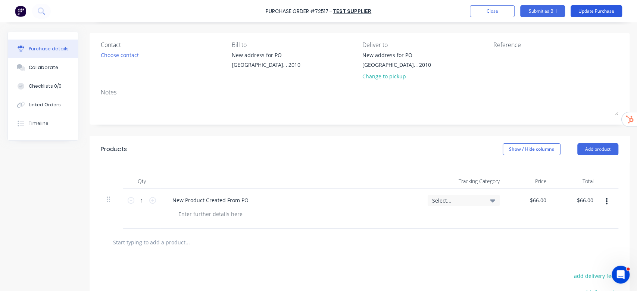
click at [524, 16] on button "Update Purchase" at bounding box center [595, 11] width 51 height 12
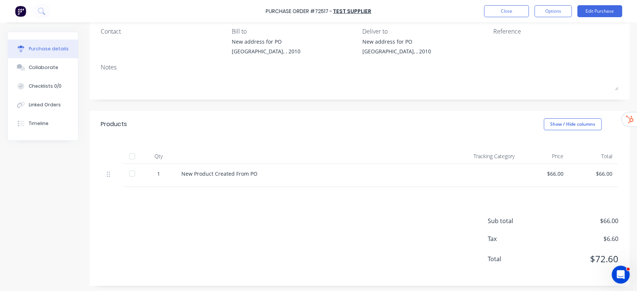
scroll to position [65, 0]
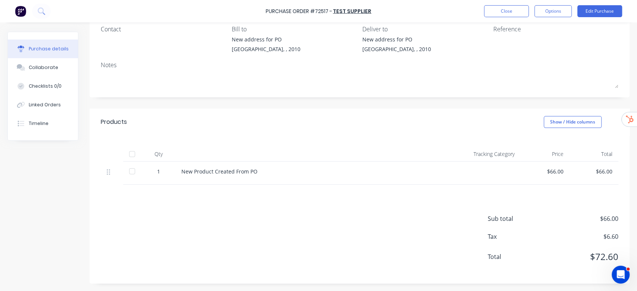
click at [129, 172] on div at bounding box center [132, 171] width 15 height 15
click at [503, 13] on button "Close" at bounding box center [506, 11] width 45 height 12
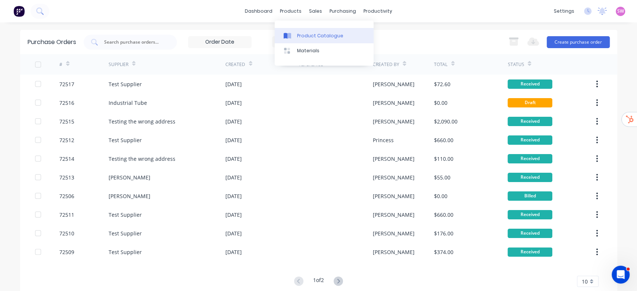
click at [307, 37] on div "Product Catalogue" at bounding box center [320, 35] width 46 height 7
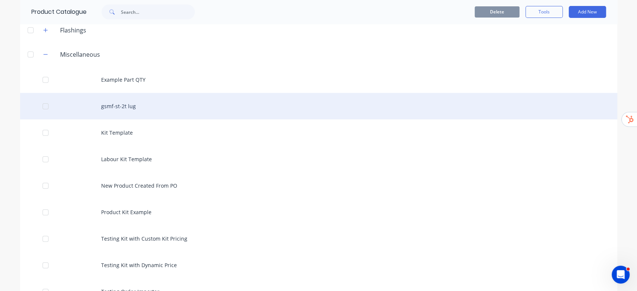
scroll to position [99, 0]
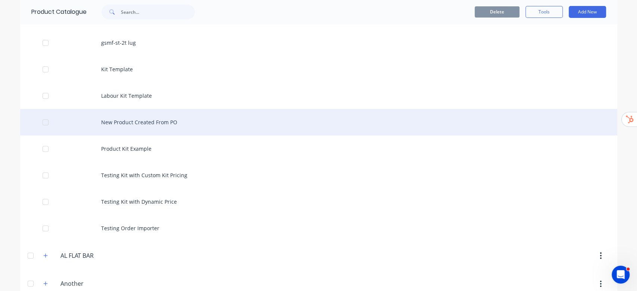
click at [146, 121] on div "New Product Created From PO" at bounding box center [318, 122] width 597 height 26
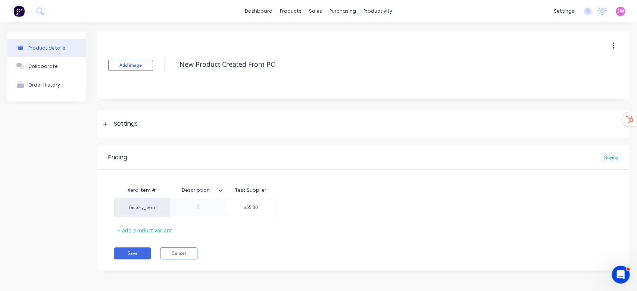
click at [524, 158] on div "Buying" at bounding box center [611, 157] width 22 height 11
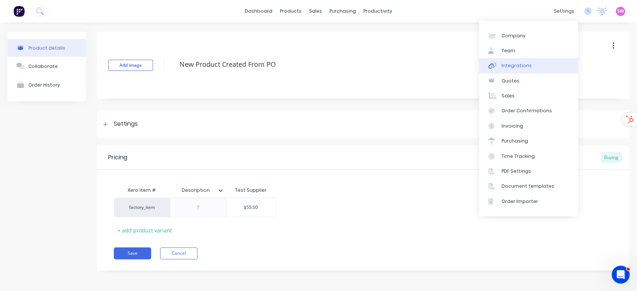
click at [519, 65] on div "Integrations" at bounding box center [516, 65] width 30 height 7
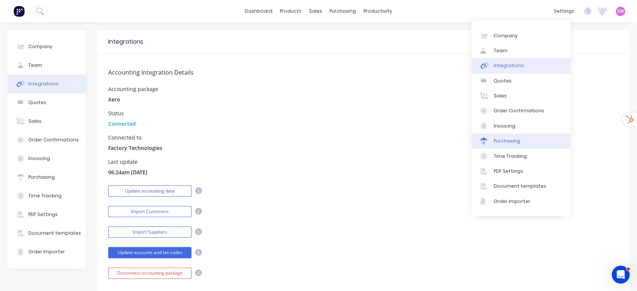
click at [512, 142] on div "Purchasing" at bounding box center [506, 141] width 26 height 7
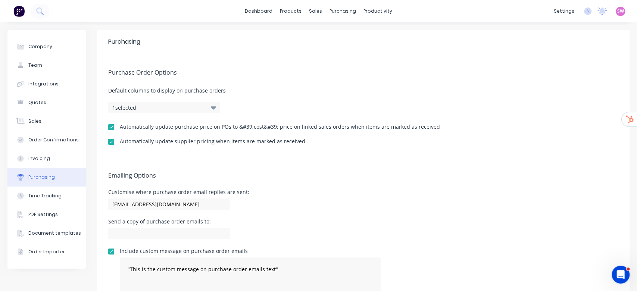
click at [110, 125] on div at bounding box center [111, 127] width 15 height 15
click at [353, 35] on div "Purchase Orders" at bounding box center [363, 35] width 40 height 7
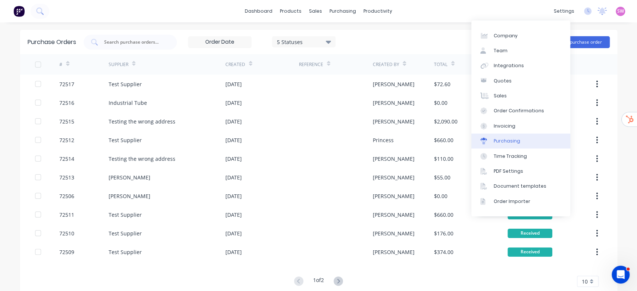
click at [516, 142] on div "Purchasing" at bounding box center [506, 141] width 26 height 7
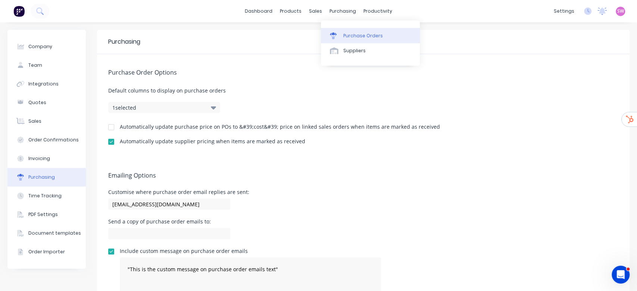
click at [354, 34] on div "Purchase Orders" at bounding box center [363, 35] width 40 height 7
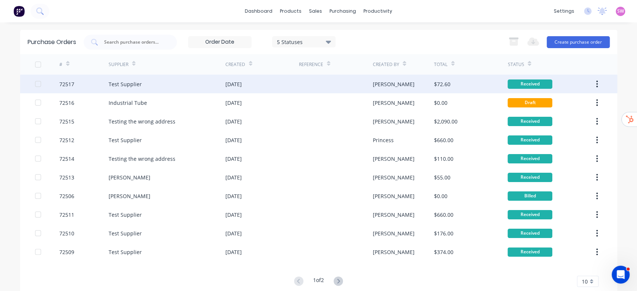
click at [351, 85] on div at bounding box center [335, 84] width 73 height 19
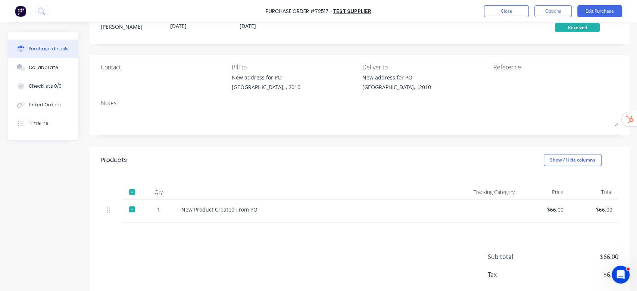
scroll to position [65, 0]
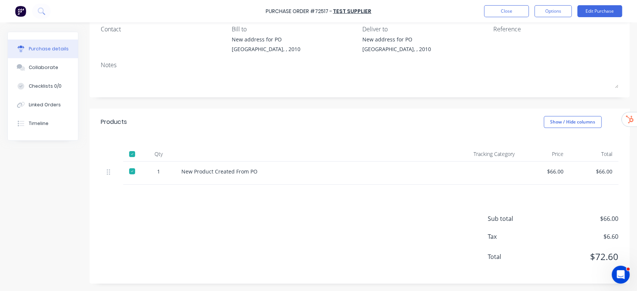
click at [131, 171] on div at bounding box center [132, 171] width 15 height 15
click at [524, 12] on button "Edit Purchase" at bounding box center [599, 11] width 45 height 12
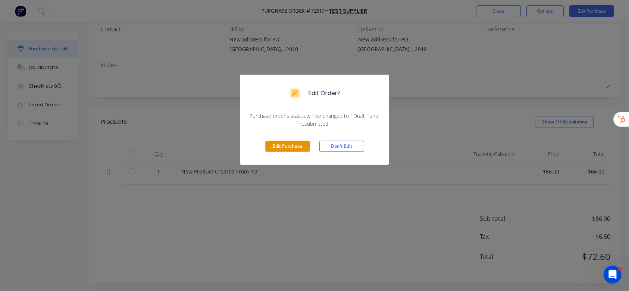
click at [288, 145] on button "Edit Purchase" at bounding box center [287, 146] width 45 height 11
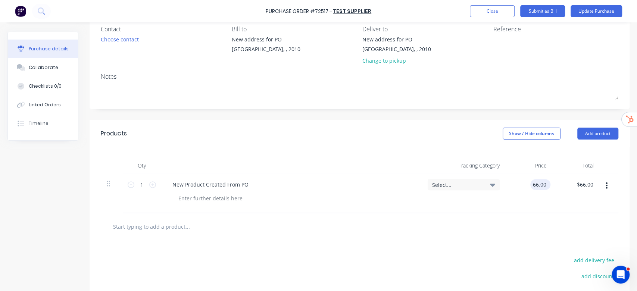
click at [524, 184] on input "66.00" at bounding box center [538, 184] width 17 height 11
type input "$77.00"
click at [419, 139] on div "Products Show / Hide columns Add product" at bounding box center [360, 133] width 540 height 27
click at [524, 16] on button "Update Purchase" at bounding box center [595, 11] width 51 height 12
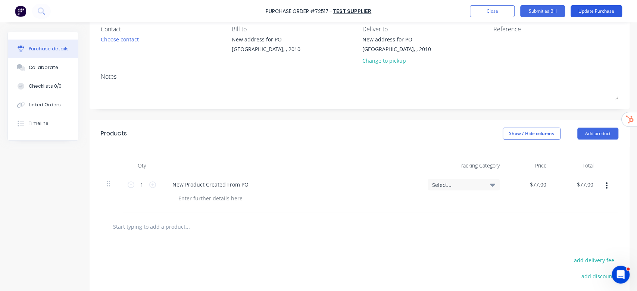
scroll to position [0, 0]
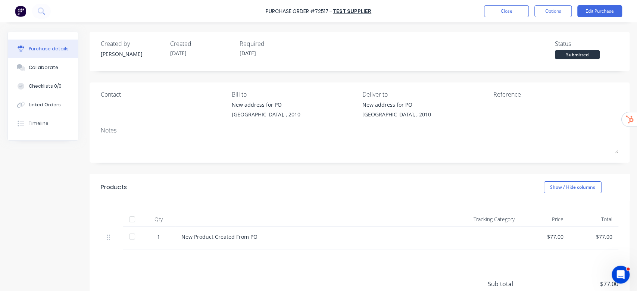
click at [134, 237] on div at bounding box center [132, 236] width 15 height 15
click at [510, 13] on button "Close" at bounding box center [506, 11] width 45 height 12
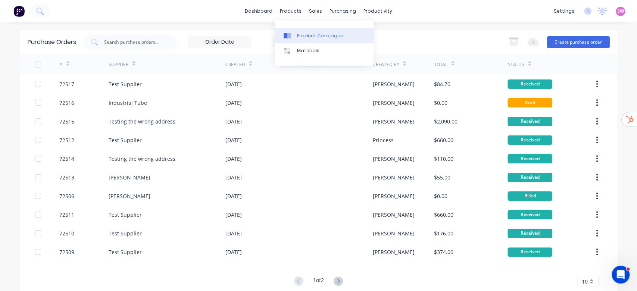
click at [298, 32] on div "Product Catalogue" at bounding box center [320, 35] width 46 height 7
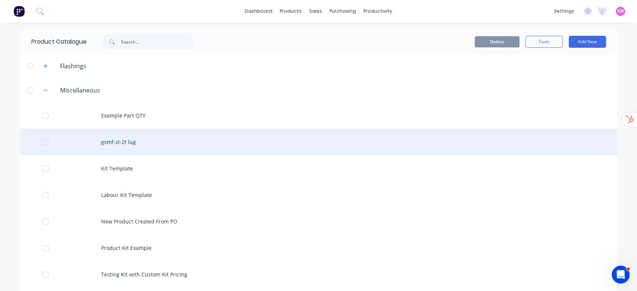
scroll to position [99, 0]
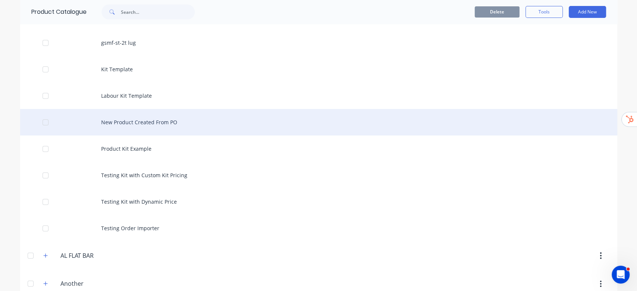
click at [165, 118] on div "New Product Created From PO" at bounding box center [318, 122] width 597 height 26
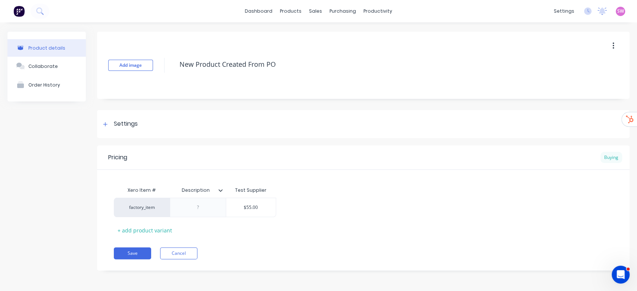
click at [524, 152] on div "Buying" at bounding box center [611, 157] width 22 height 11
click at [129, 125] on div "Settings" at bounding box center [126, 123] width 24 height 9
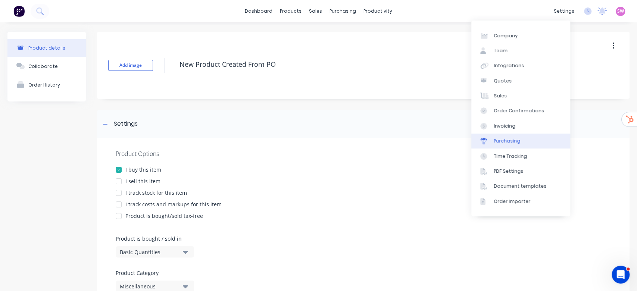
click at [515, 138] on div "Purchasing" at bounding box center [506, 141] width 26 height 7
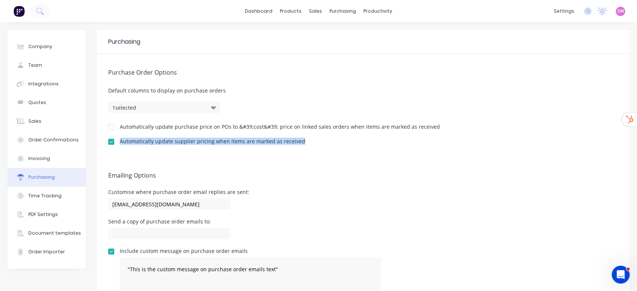
drag, startPoint x: 120, startPoint y: 143, endPoint x: 307, endPoint y: 141, distance: 186.9
click at [307, 141] on div "Automatically update supplier pricing when items are marked as received" at bounding box center [363, 142] width 510 height 7
copy div "Automatically update supplier pricing when items are marked as received"
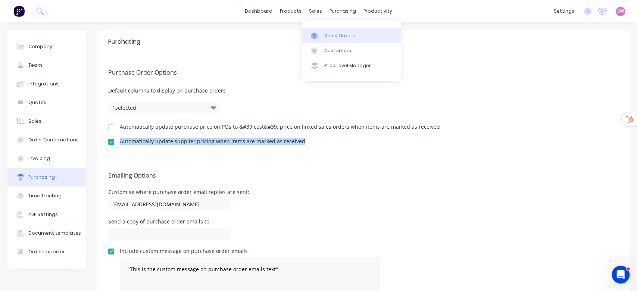
click at [331, 29] on link "Sales Orders" at bounding box center [351, 35] width 99 height 15
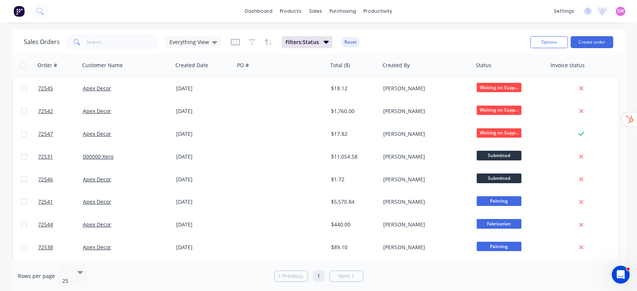
click at [493, 46] on div "Sales Orders Everything View Filters: Status Reset" at bounding box center [274, 42] width 500 height 18
click at [524, 44] on button "Create order" at bounding box center [591, 42] width 43 height 12
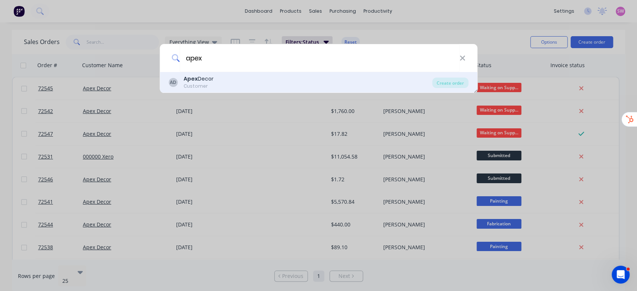
type input "apex"
click at [304, 87] on div "AD Apex Decor Customer" at bounding box center [301, 82] width 264 height 15
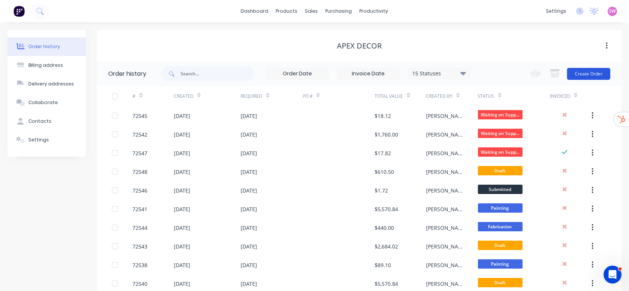
click at [524, 74] on button "Create Order" at bounding box center [588, 74] width 43 height 12
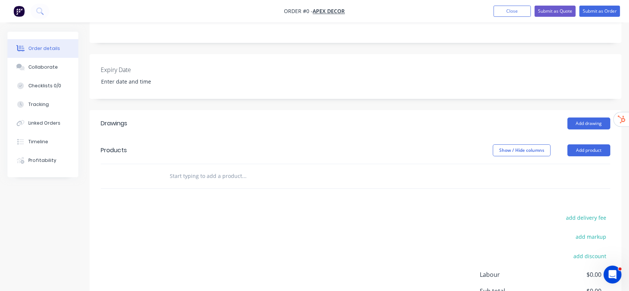
scroll to position [149, 0]
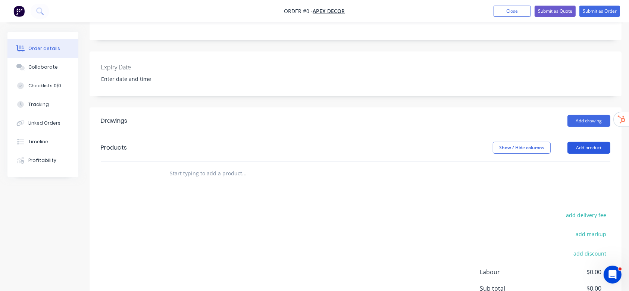
click at [524, 148] on button "Add product" at bounding box center [588, 148] width 43 height 12
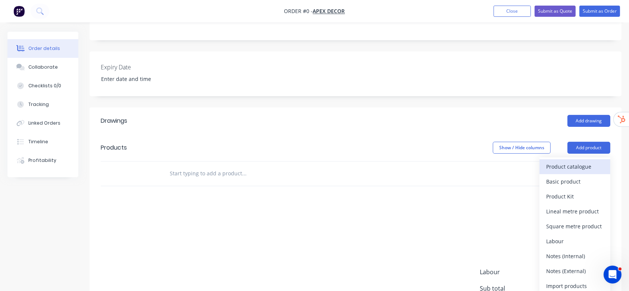
click at [524, 169] on div "Product catalogue" at bounding box center [574, 166] width 57 height 11
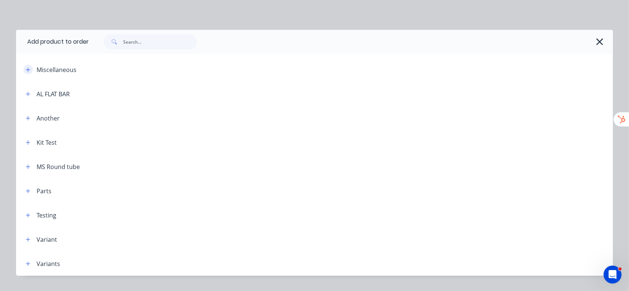
click at [26, 68] on icon "button" at bounding box center [28, 69] width 4 height 5
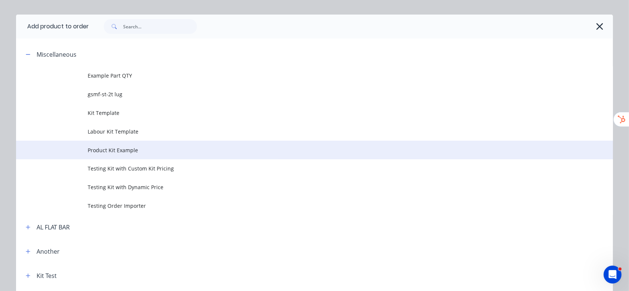
scroll to position [0, 0]
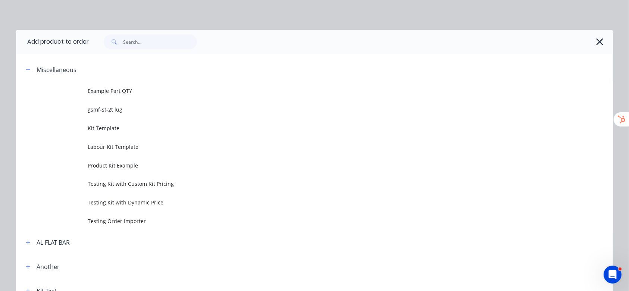
click at [524, 40] on icon "button" at bounding box center [600, 42] width 8 height 10
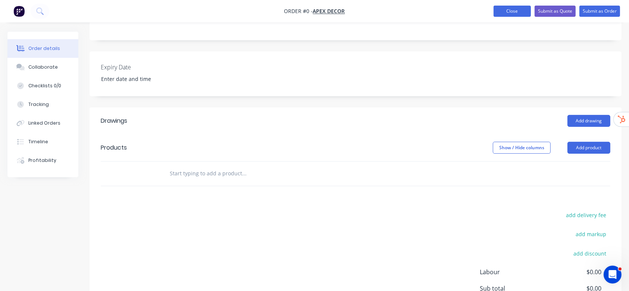
click at [524, 13] on button "Close" at bounding box center [511, 11] width 37 height 11
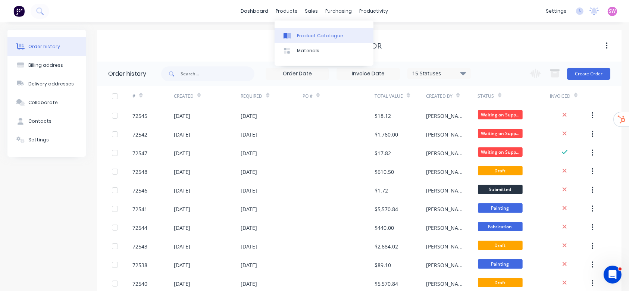
click at [316, 37] on div "Product Catalogue" at bounding box center [320, 35] width 46 height 7
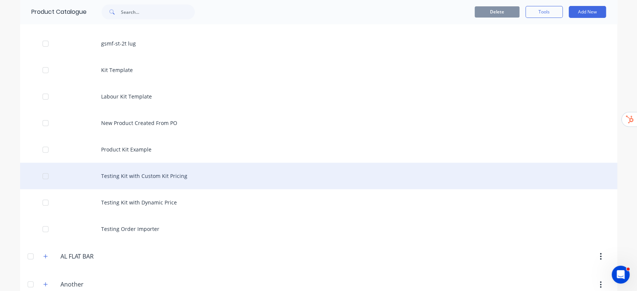
scroll to position [99, 0]
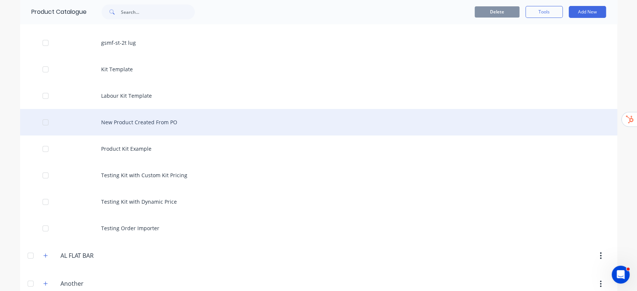
click at [162, 126] on div "New Product Created From PO" at bounding box center [318, 122] width 597 height 26
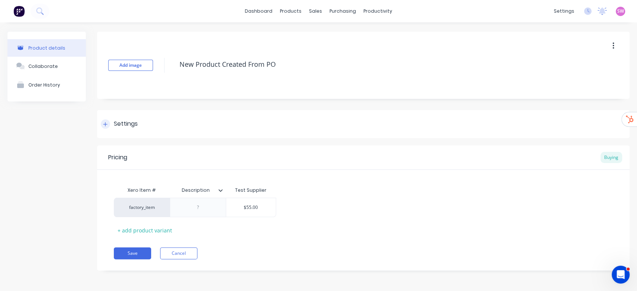
click at [109, 125] on div at bounding box center [105, 123] width 9 height 9
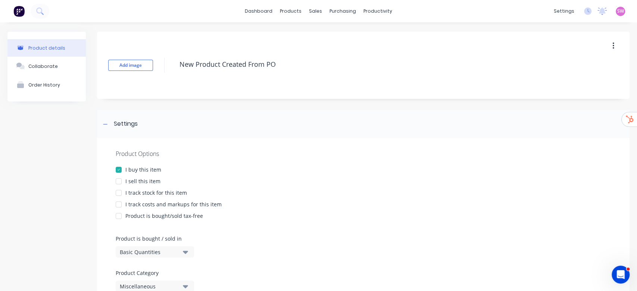
scroll to position [99, 0]
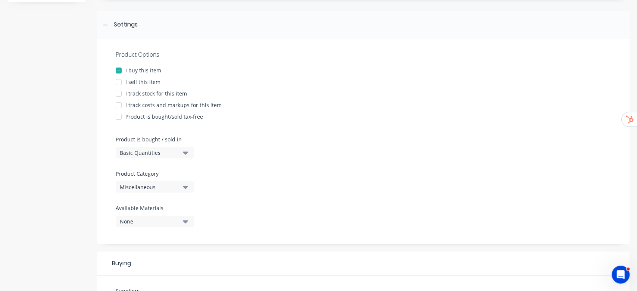
click at [117, 81] on div at bounding box center [118, 82] width 15 height 15
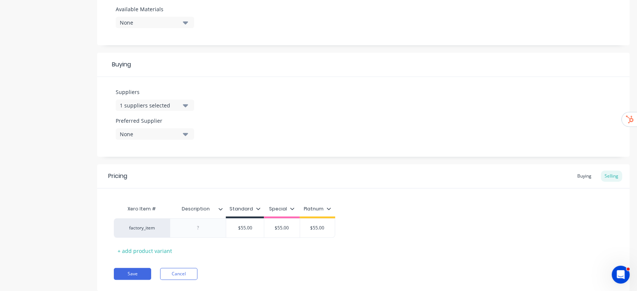
scroll to position [298, 0]
click at [132, 242] on button "Save" at bounding box center [132, 273] width 37 height 12
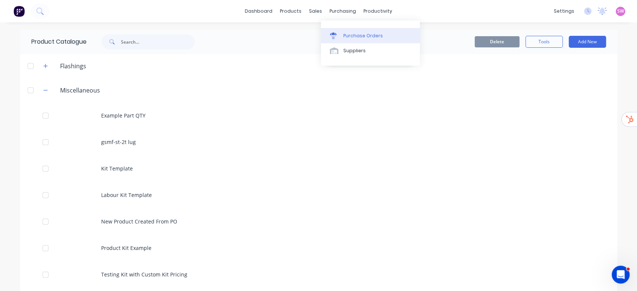
click at [353, 31] on link "Purchase Orders" at bounding box center [370, 35] width 99 height 15
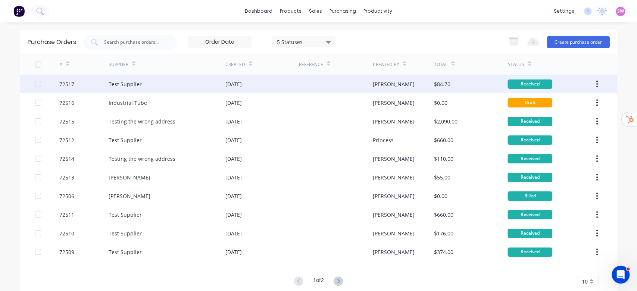
click at [474, 85] on div "$84.70" at bounding box center [470, 84] width 73 height 19
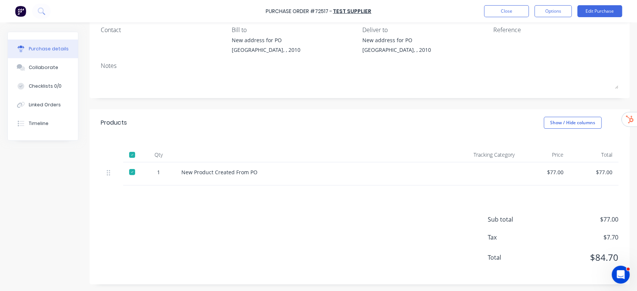
scroll to position [65, 0]
click at [129, 169] on div at bounding box center [132, 171] width 15 height 15
click at [132, 173] on div at bounding box center [132, 171] width 15 height 15
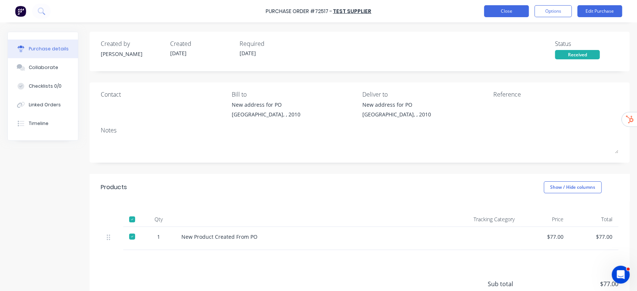
click at [513, 13] on button "Close" at bounding box center [506, 11] width 45 height 12
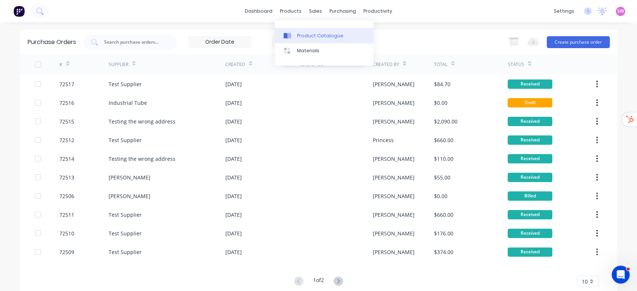
click at [311, 37] on div "Product Catalogue" at bounding box center [320, 35] width 46 height 7
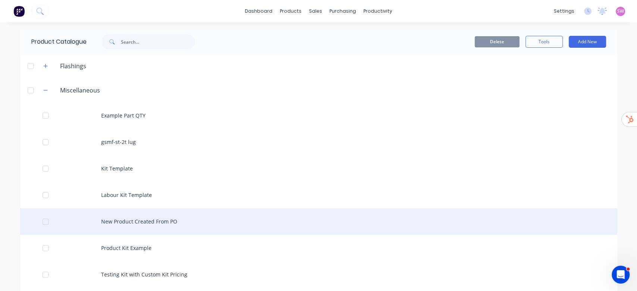
click at [140, 226] on div "New Product Created From PO" at bounding box center [318, 221] width 597 height 26
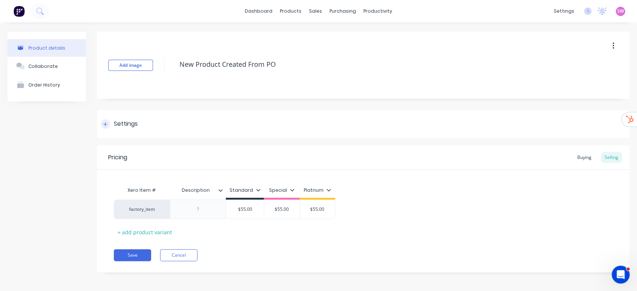
click at [109, 124] on div at bounding box center [105, 123] width 9 height 9
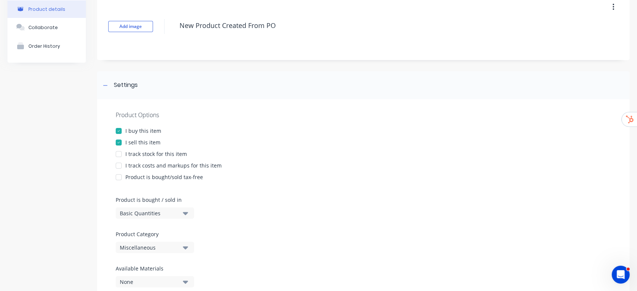
scroll to position [99, 0]
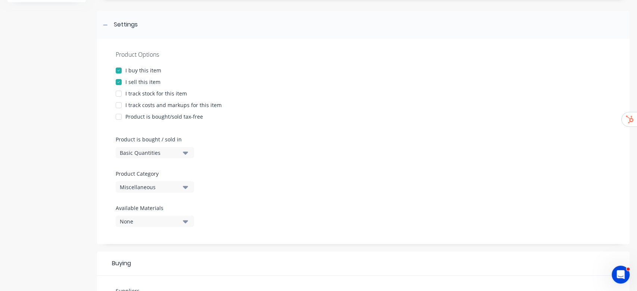
click at [125, 104] on div at bounding box center [118, 105] width 15 height 15
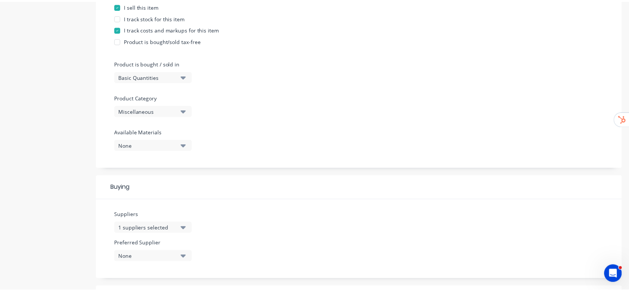
scroll to position [318, 0]
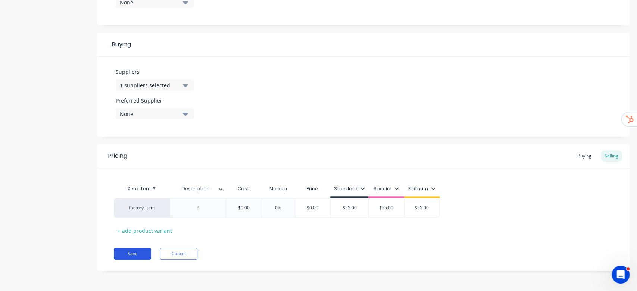
click at [137, 242] on button "Save" at bounding box center [132, 254] width 37 height 12
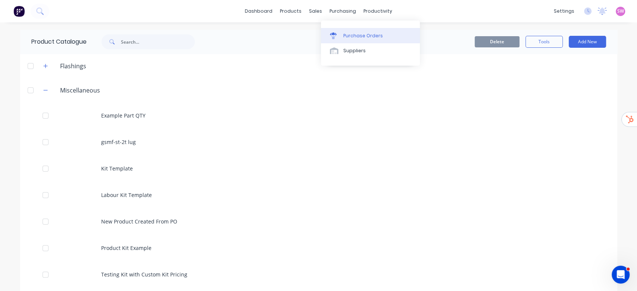
click at [360, 29] on link "Purchase Orders" at bounding box center [370, 35] width 99 height 15
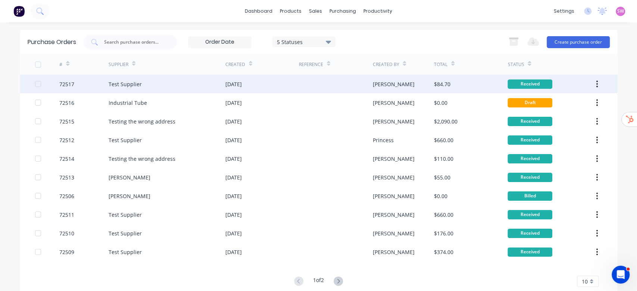
click at [391, 81] on div "Stuart" at bounding box center [403, 84] width 62 height 19
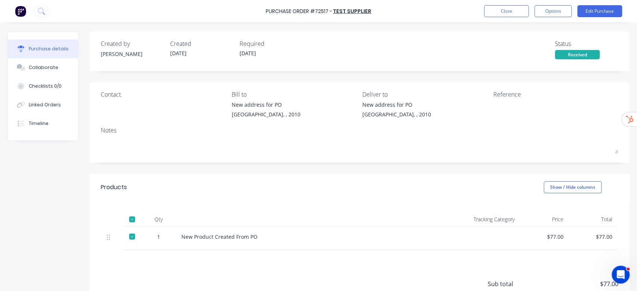
click at [131, 236] on div at bounding box center [132, 236] width 15 height 15
click at [511, 13] on button "Close" at bounding box center [506, 11] width 45 height 12
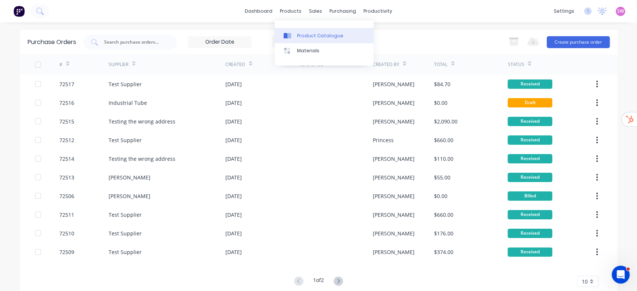
click at [305, 36] on div "Product Catalogue" at bounding box center [320, 35] width 46 height 7
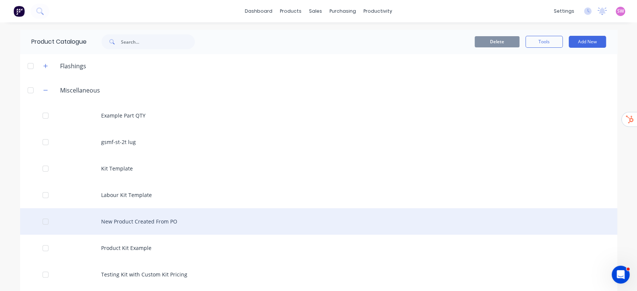
click at [158, 218] on div "New Product Created From PO" at bounding box center [318, 221] width 597 height 26
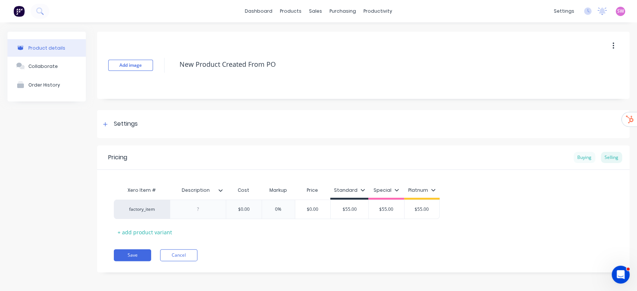
click at [524, 152] on div "Buying" at bounding box center [584, 157] width 22 height 11
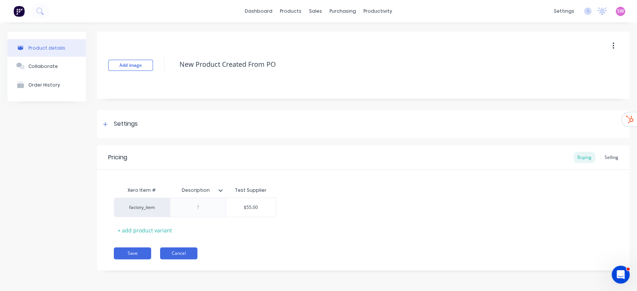
click at [181, 242] on button "Cancel" at bounding box center [178, 253] width 37 height 12
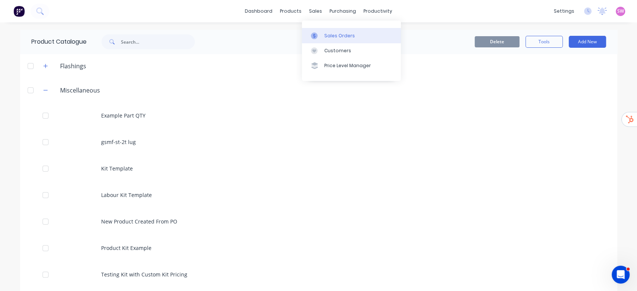
click at [327, 30] on link "Sales Orders" at bounding box center [351, 35] width 99 height 15
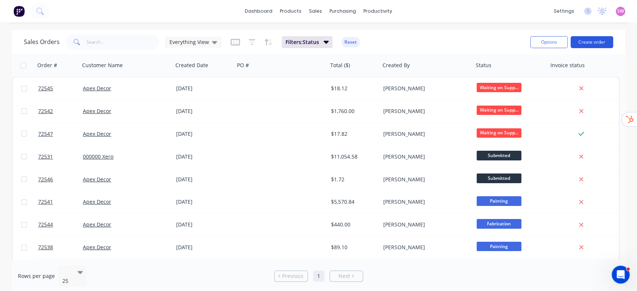
click at [524, 46] on button "Create order" at bounding box center [591, 42] width 43 height 12
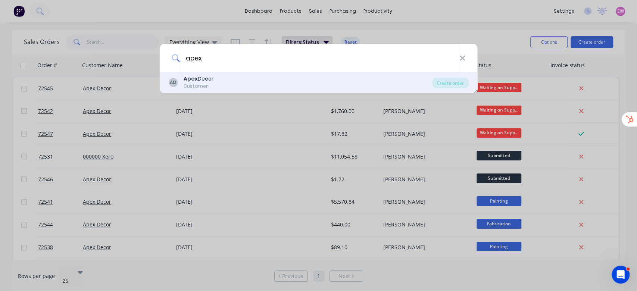
type input "apex"
click at [222, 78] on div "AD Apex Decor Customer" at bounding box center [301, 82] width 264 height 15
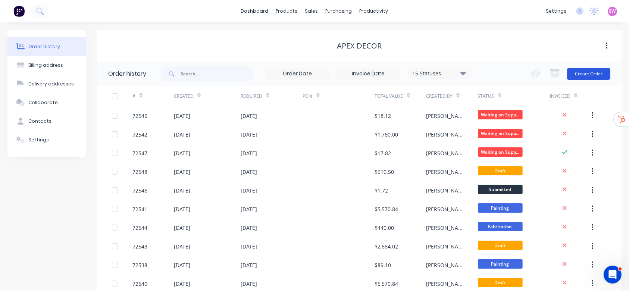
click at [524, 72] on button "Create Order" at bounding box center [588, 74] width 43 height 12
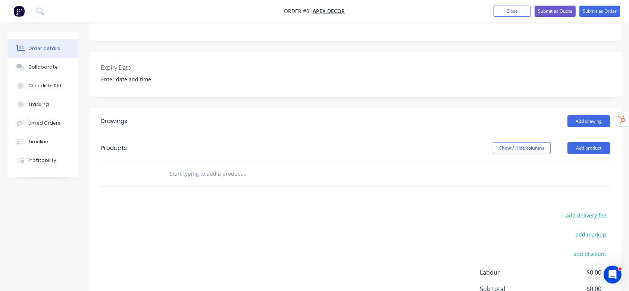
scroll to position [149, 0]
click at [524, 150] on button "Add product" at bounding box center [588, 148] width 43 height 12
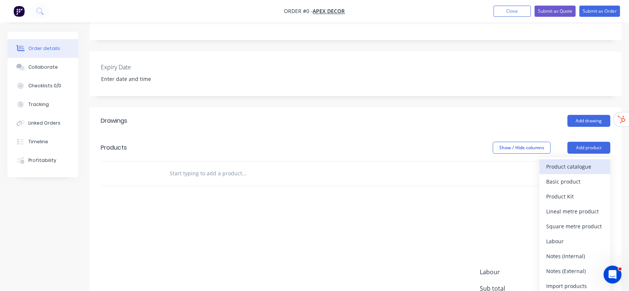
click at [524, 169] on div "Product catalogue" at bounding box center [574, 166] width 57 height 11
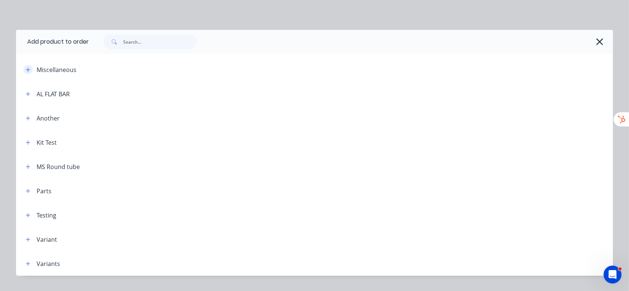
click at [23, 68] on button "button" at bounding box center [27, 69] width 9 height 9
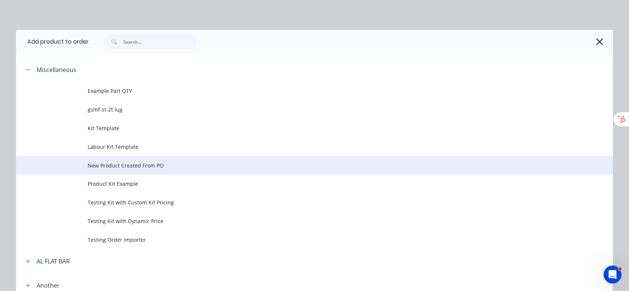
click at [134, 167] on span "New Product Created From PO" at bounding box center [298, 166] width 420 height 8
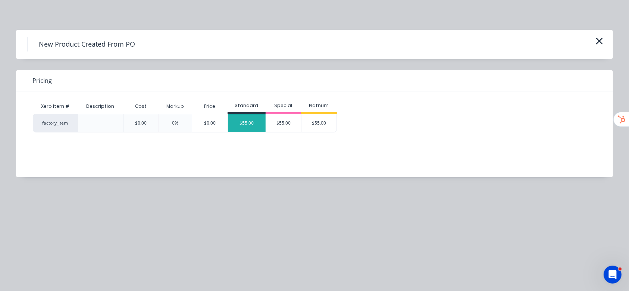
click at [256, 122] on div "$55.00" at bounding box center [247, 123] width 38 height 18
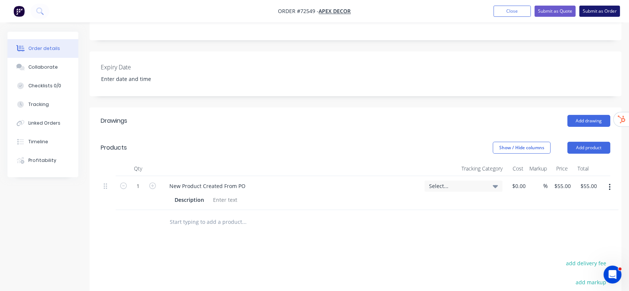
click at [524, 11] on button "Submit as Order" at bounding box center [599, 11] width 41 height 11
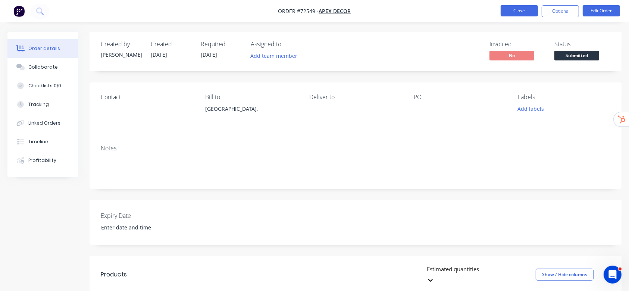
click at [520, 7] on button "Close" at bounding box center [519, 10] width 37 height 11
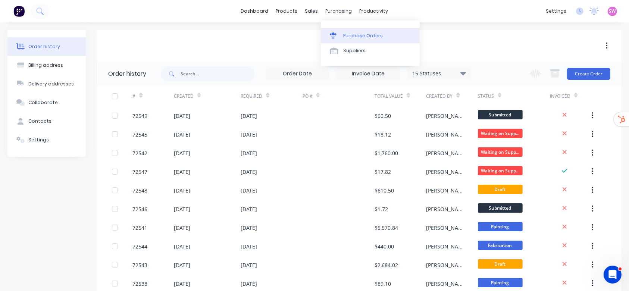
click at [354, 33] on div "Purchase Orders" at bounding box center [363, 35] width 40 height 7
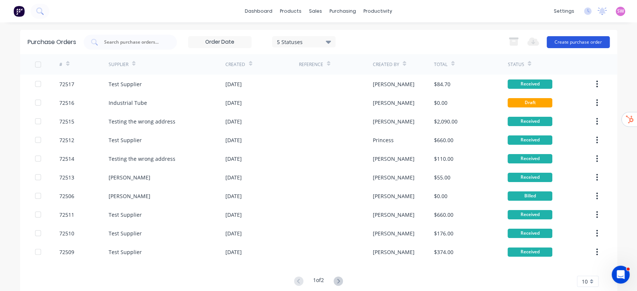
click at [524, 40] on button "Create purchase order" at bounding box center [577, 42] width 63 height 12
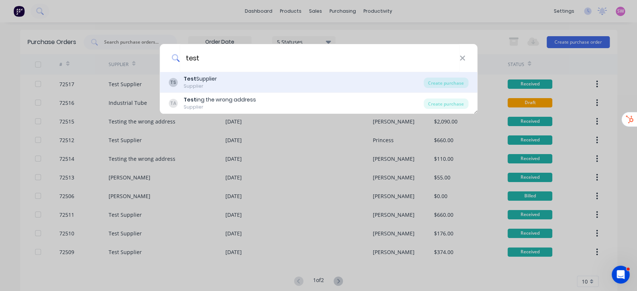
type input "test"
click at [239, 82] on div "TS Test Supplier Supplier" at bounding box center [296, 82] width 255 height 15
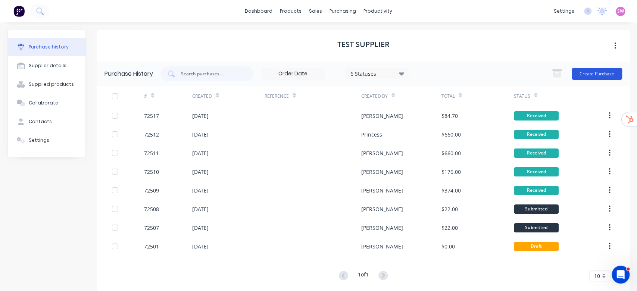
click at [524, 76] on button "Create Purchase" at bounding box center [596, 74] width 50 height 12
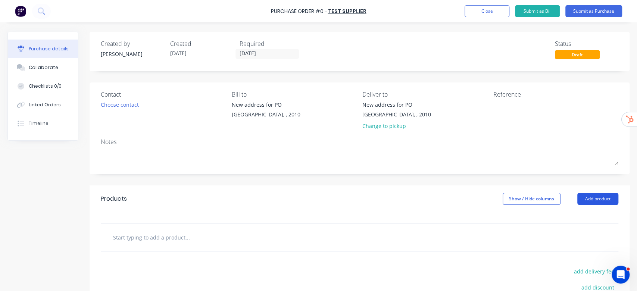
click at [524, 195] on button "Add product" at bounding box center [597, 199] width 41 height 12
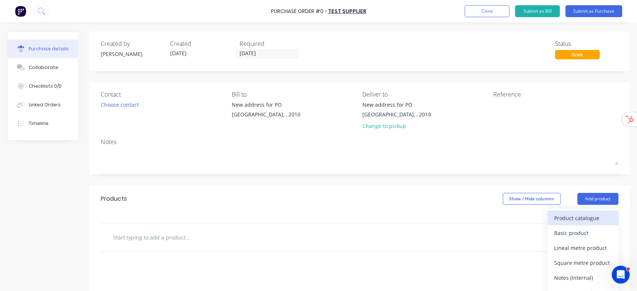
click at [524, 221] on div "Product catalogue" at bounding box center [582, 218] width 57 height 11
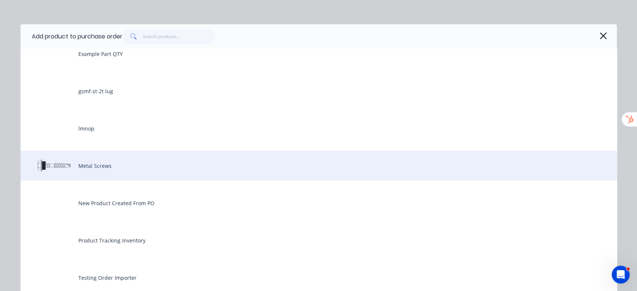
scroll to position [50, 0]
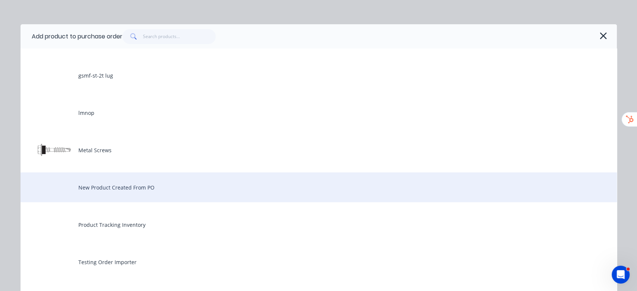
click at [145, 190] on div "New Product Created From PO" at bounding box center [319, 187] width 596 height 30
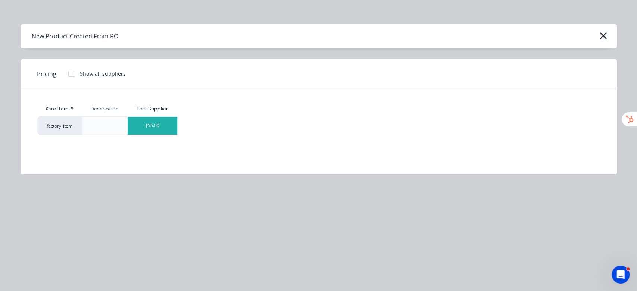
click at [144, 127] on div "$55.00" at bounding box center [153, 126] width 50 height 18
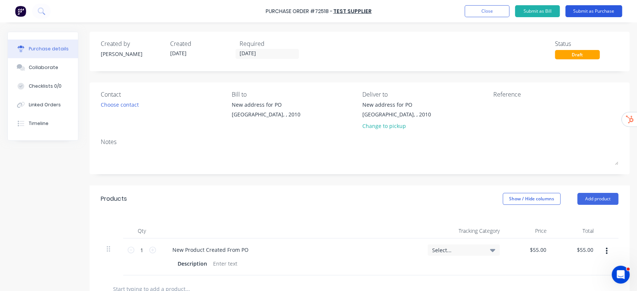
click at [524, 8] on button "Submit as Purchase" at bounding box center [593, 11] width 57 height 12
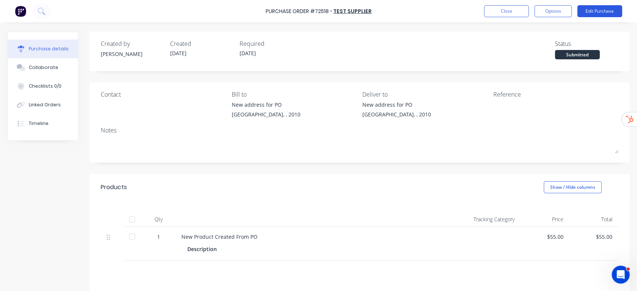
click at [524, 10] on button "Edit Purchase" at bounding box center [599, 11] width 45 height 12
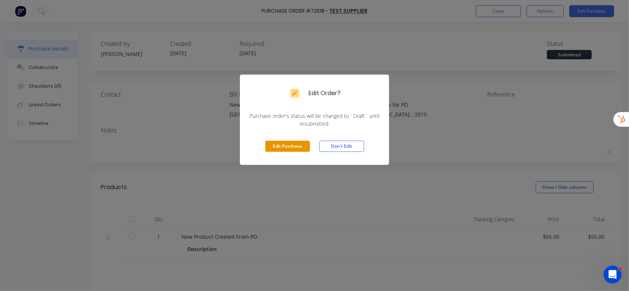
click at [286, 148] on button "Edit Purchase" at bounding box center [287, 146] width 45 height 11
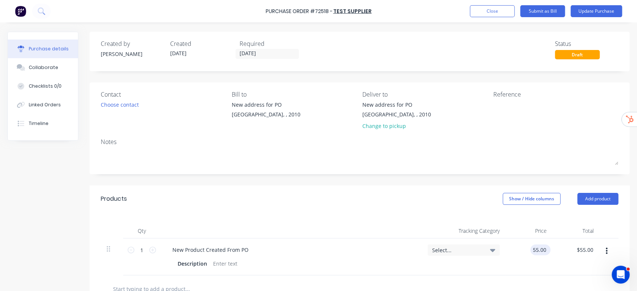
click at [524, 242] on input "55.00" at bounding box center [538, 249] width 17 height 11
type input "$66.00"
click at [465, 190] on div "Products Show / Hide columns Add product" at bounding box center [360, 198] width 540 height 27
click at [524, 10] on button "Update Purchase" at bounding box center [595, 11] width 51 height 12
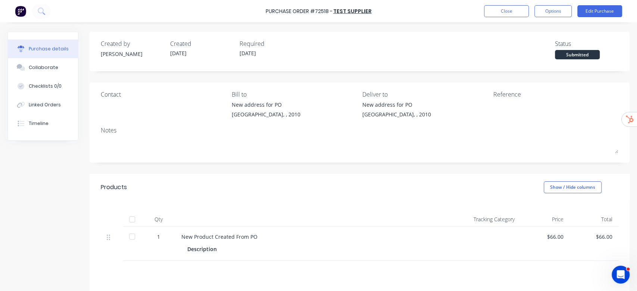
click at [134, 236] on div at bounding box center [132, 236] width 15 height 15
click at [504, 6] on button "Close" at bounding box center [506, 11] width 45 height 12
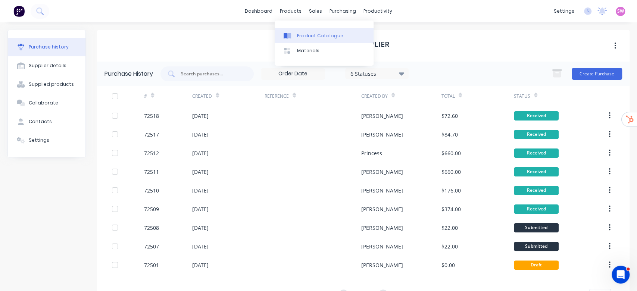
click at [306, 32] on div "Product Catalogue" at bounding box center [320, 35] width 46 height 7
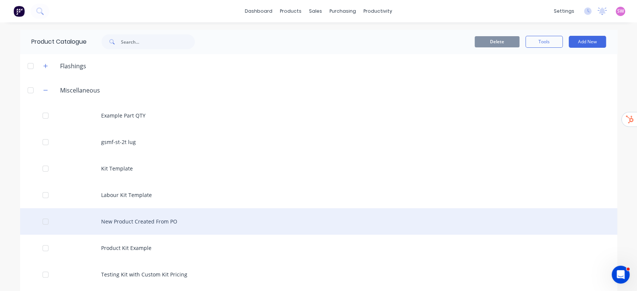
click at [135, 219] on div "New Product Created From PO" at bounding box center [318, 221] width 597 height 26
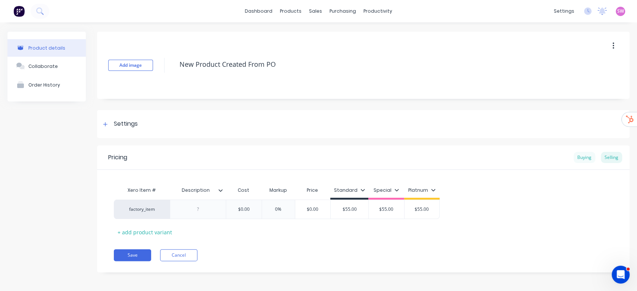
click at [524, 157] on div "Buying" at bounding box center [584, 157] width 22 height 11
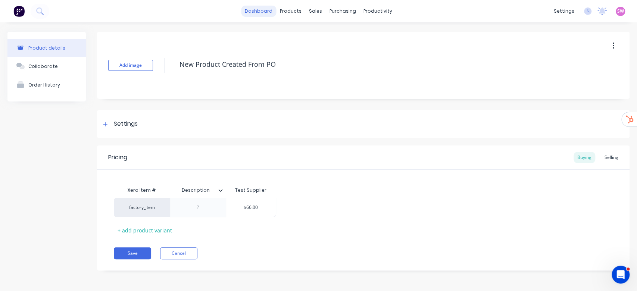
click at [266, 14] on link "dashboard" at bounding box center [258, 11] width 35 height 11
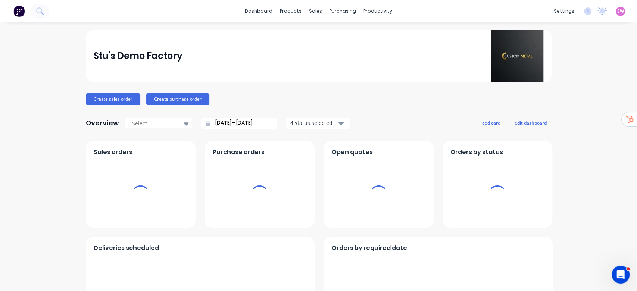
click at [524, 8] on div "SW Stu's Demo Factory Stuart Wheatley Administrator Profile Sign out" at bounding box center [619, 11] width 9 height 9
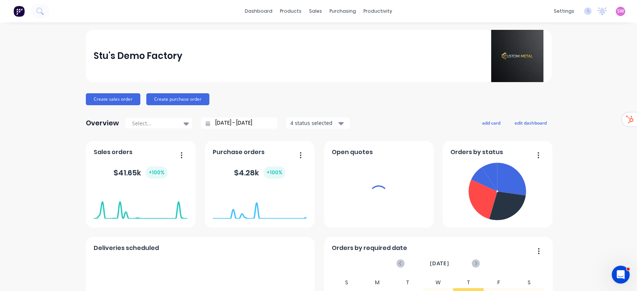
click at [524, 12] on span "SW" at bounding box center [620, 11] width 7 height 7
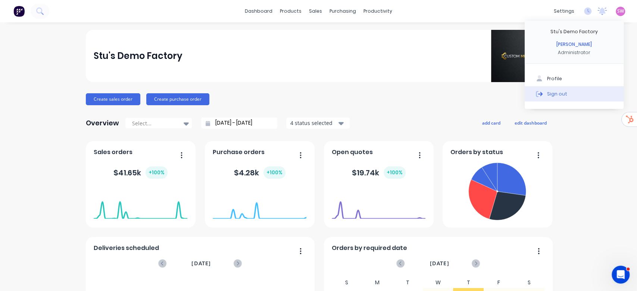
click at [524, 94] on div "Sign out" at bounding box center [557, 93] width 20 height 7
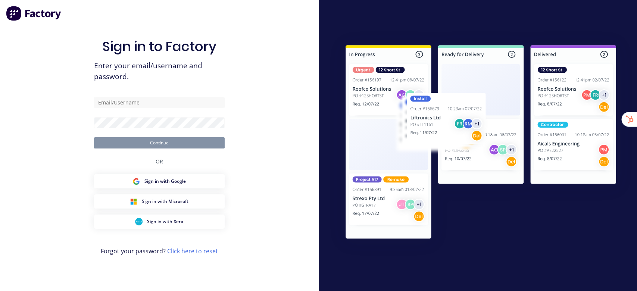
type input "[EMAIL_ADDRESS][DOMAIN_NAME]"
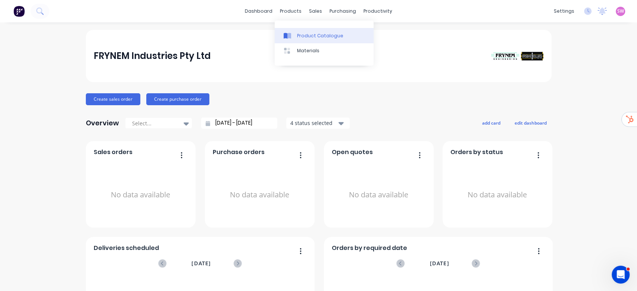
click at [298, 28] on link "Product Catalogue" at bounding box center [324, 35] width 99 height 15
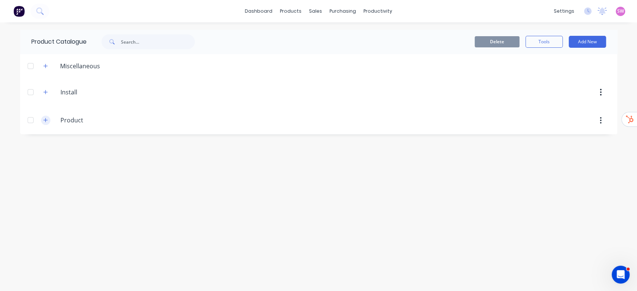
click at [44, 121] on icon "button" at bounding box center [45, 119] width 4 height 5
click at [44, 96] on button "button" at bounding box center [45, 91] width 9 height 9
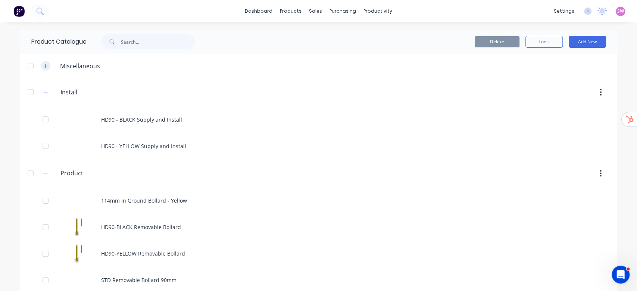
click at [43, 64] on icon "button" at bounding box center [45, 65] width 4 height 5
click at [348, 44] on link "Suppliers" at bounding box center [370, 50] width 99 height 15
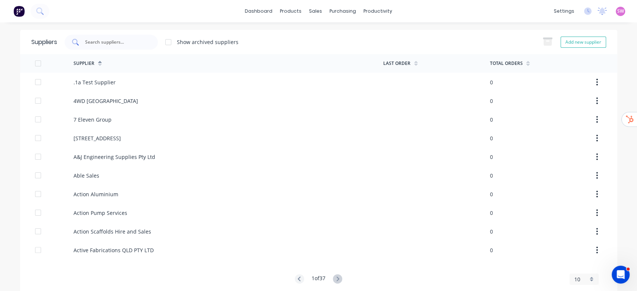
click at [128, 47] on div at bounding box center [111, 42] width 93 height 15
paste input "Bollards Direct PTY LTD"
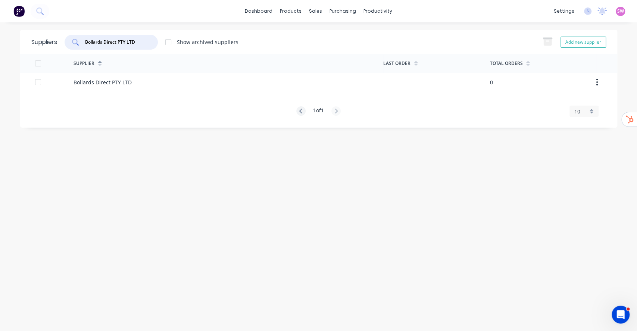
type input "Bollards Direct PTY LTD"
click at [354, 157] on div "Suppliers Bollards Direct PTY LTD Show archived suppliers Add new supplier Supp…" at bounding box center [318, 177] width 597 height 294
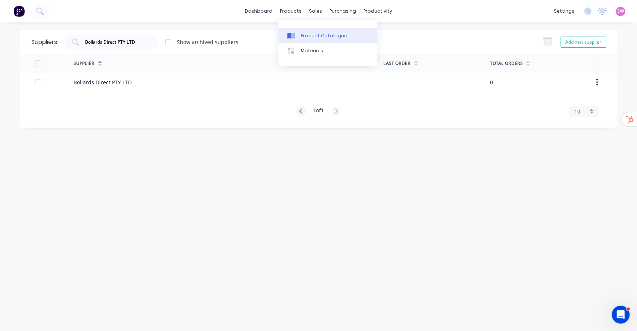
click at [313, 28] on link "Product Catalogue" at bounding box center [327, 35] width 99 height 15
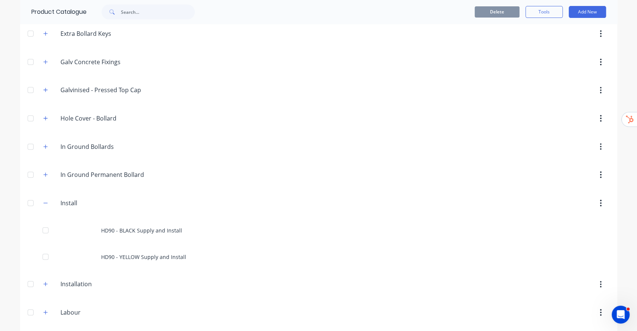
scroll to position [199, 0]
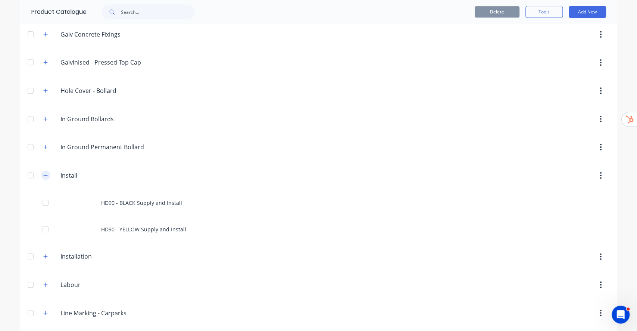
click at [45, 175] on button "button" at bounding box center [45, 174] width 9 height 9
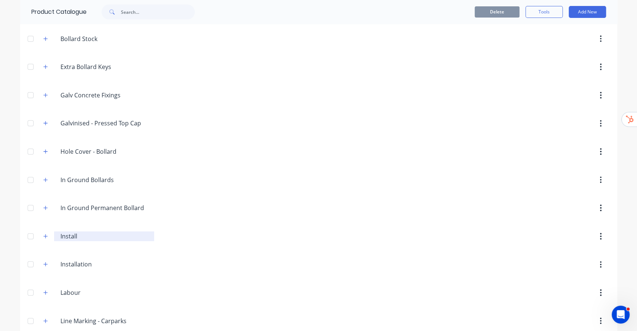
scroll to position [0, 0]
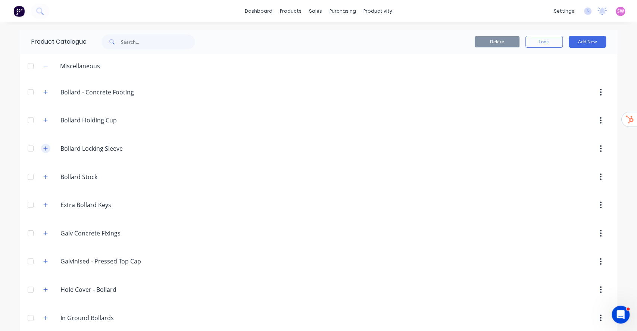
click at [44, 150] on button "button" at bounding box center [45, 148] width 9 height 9
click at [41, 88] on span at bounding box center [45, 91] width 9 height 9
click at [43, 92] on icon "button" at bounding box center [45, 92] width 4 height 4
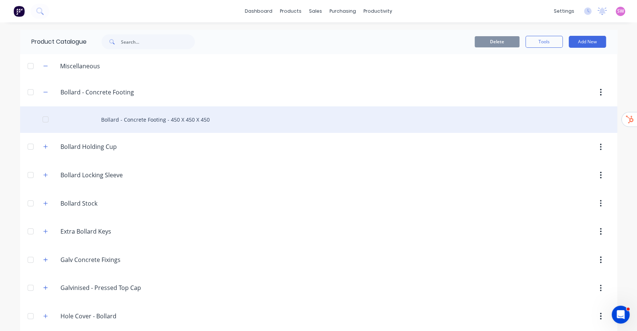
click at [131, 115] on div "Bollard - Concrete Footing - 450 X 450 X 450" at bounding box center [318, 119] width 597 height 26
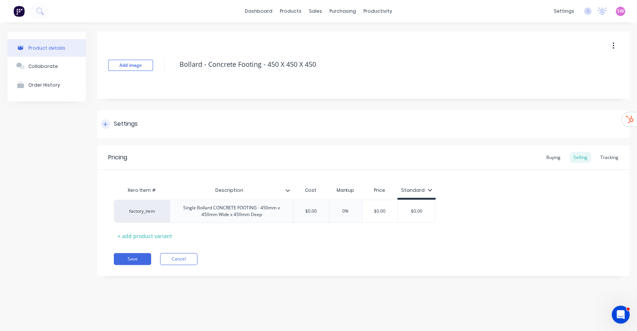
click at [116, 119] on div "Settings" at bounding box center [126, 123] width 24 height 9
type textarea "x"
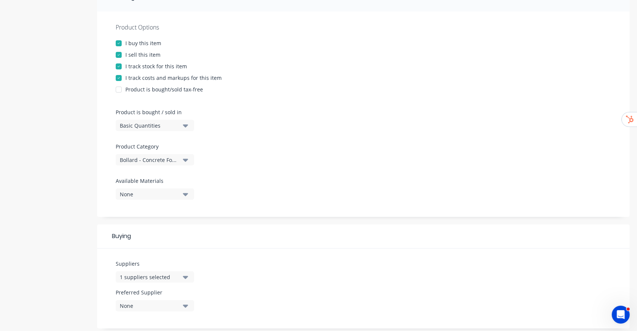
scroll to position [149, 0]
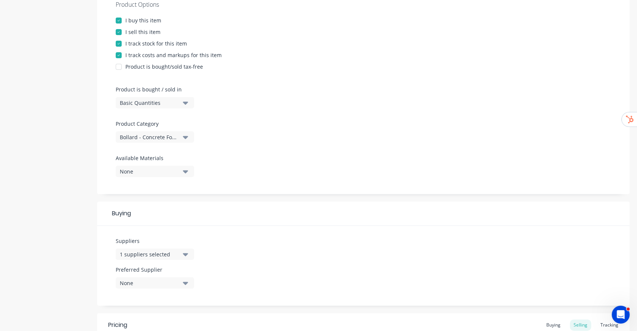
click at [183, 139] on icon "button" at bounding box center [185, 137] width 5 height 8
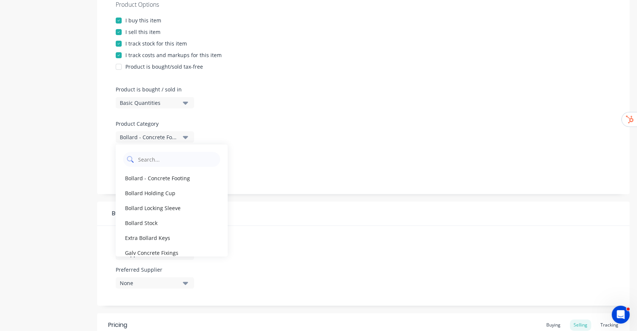
click at [172, 158] on Category "text" at bounding box center [176, 159] width 79 height 15
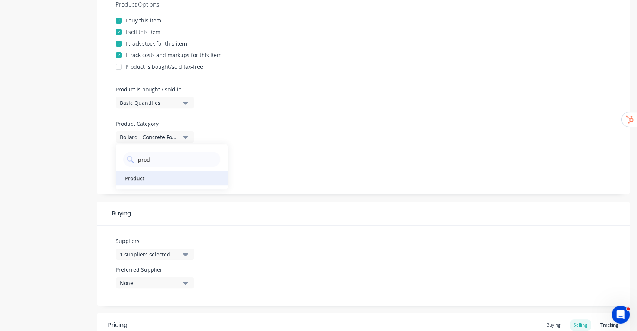
type Category "prod"
click at [158, 173] on div "Product" at bounding box center [172, 177] width 112 height 15
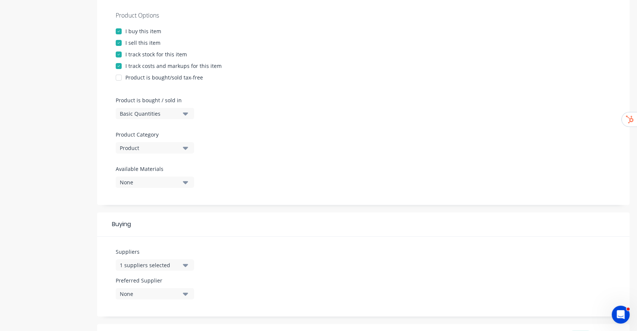
scroll to position [0, 0]
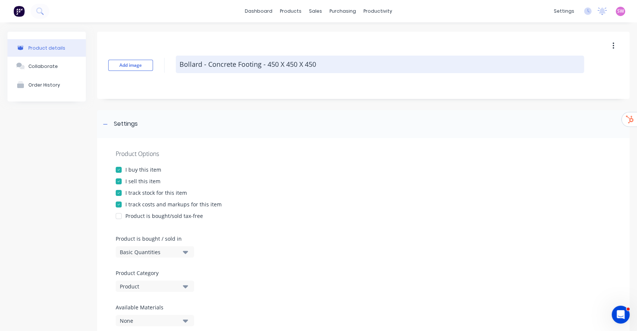
click at [325, 66] on textarea "Bollard - Concrete Footing - 450 X 450 X 450" at bounding box center [380, 65] width 408 height 18
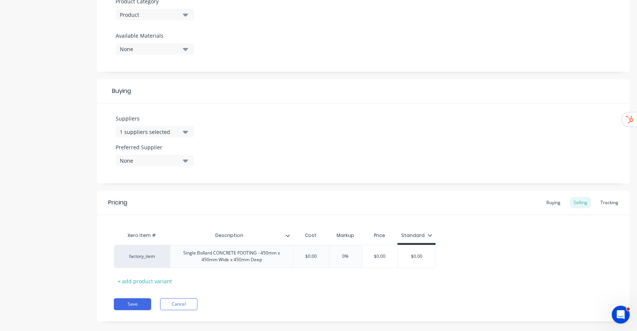
scroll to position [282, 0]
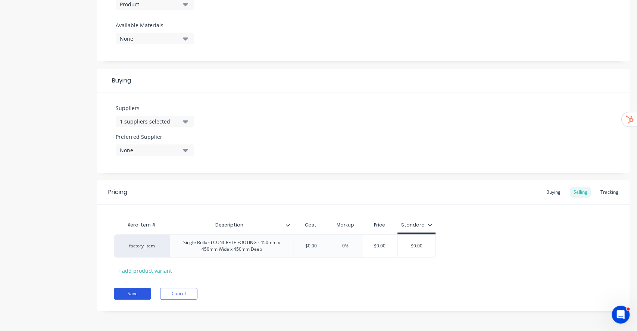
click at [139, 291] on button "Save" at bounding box center [132, 294] width 37 height 12
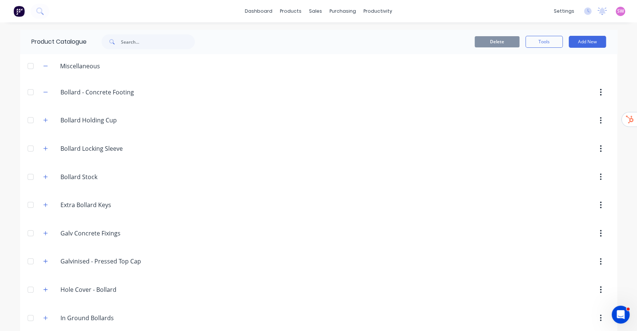
click at [25, 91] on div at bounding box center [30, 92] width 15 height 15
click at [495, 40] on button "Delete" at bounding box center [496, 41] width 45 height 11
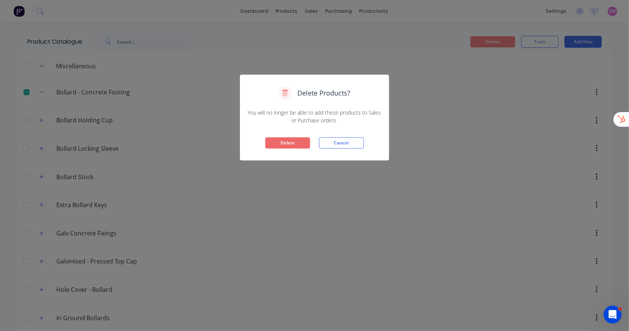
click at [287, 141] on button "Delete" at bounding box center [287, 142] width 45 height 11
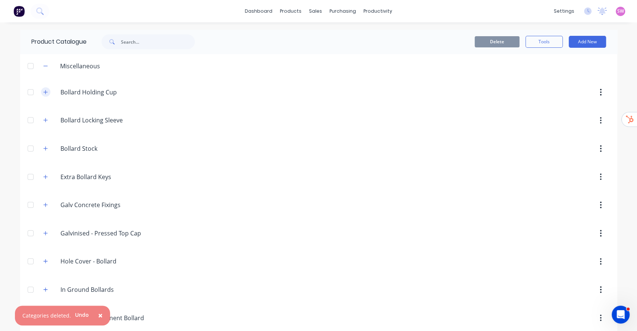
click at [43, 92] on icon "button" at bounding box center [45, 92] width 4 height 4
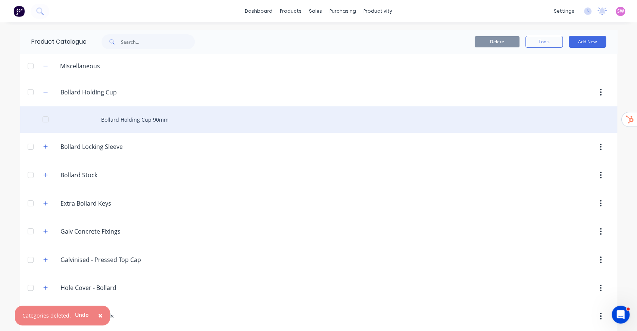
click at [141, 124] on div "Bollard Holding Cup 90mm" at bounding box center [318, 119] width 597 height 26
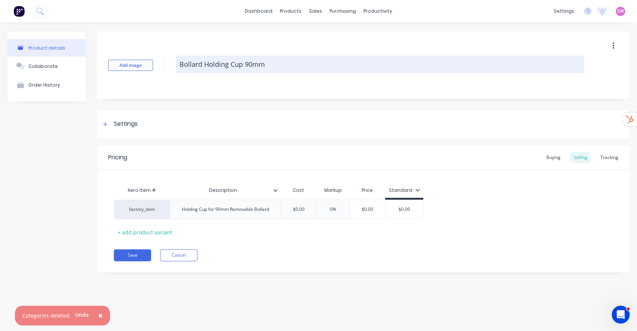
click at [284, 63] on textarea "Bollard Holding Cup 90mm" at bounding box center [380, 65] width 408 height 18
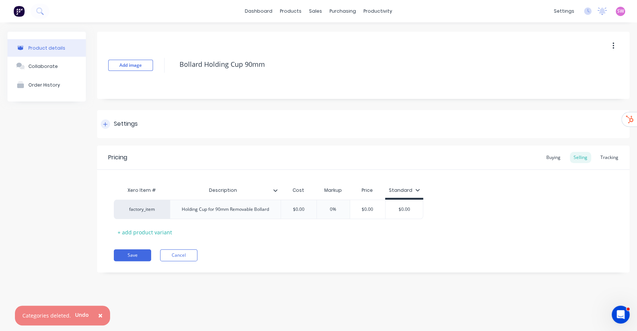
type textarea "x"
click at [140, 130] on div "Settings" at bounding box center [363, 124] width 532 height 28
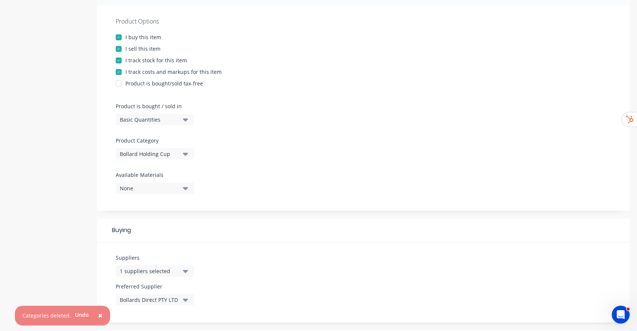
scroll to position [149, 0]
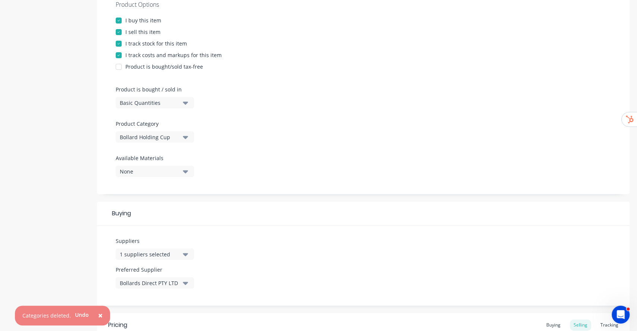
click at [145, 135] on div "Bollard Holding Cup" at bounding box center [150, 137] width 60 height 8
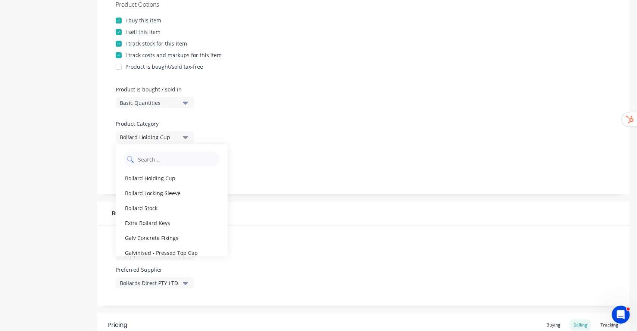
click at [146, 156] on Category "text" at bounding box center [176, 159] width 79 height 15
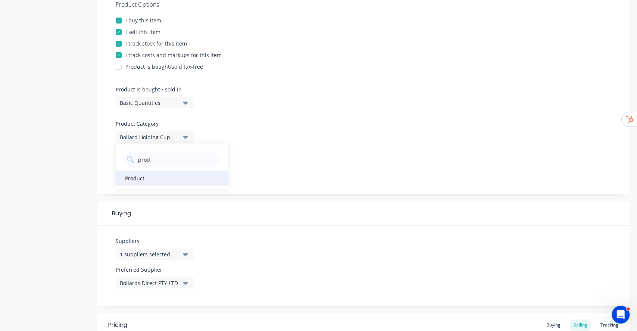
type Category "prod"
click at [142, 181] on div "Product" at bounding box center [172, 177] width 112 height 15
click at [309, 148] on div at bounding box center [363, 151] width 495 height 6
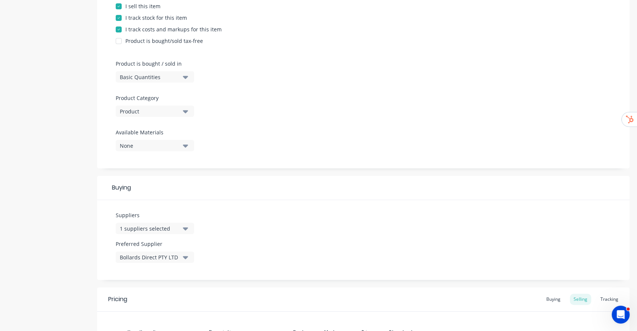
scroll to position [278, 0]
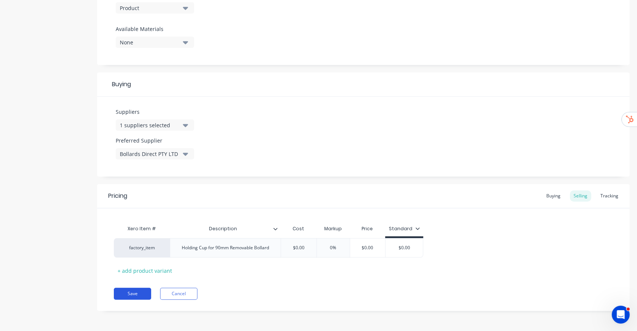
click at [133, 291] on button "Save" at bounding box center [132, 294] width 37 height 12
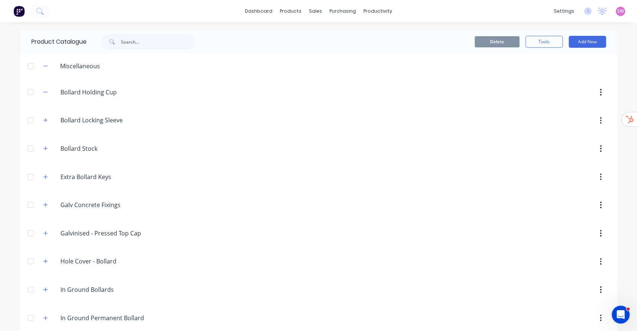
click at [30, 93] on div at bounding box center [30, 92] width 15 height 15
click at [494, 45] on button "Delete" at bounding box center [496, 41] width 45 height 11
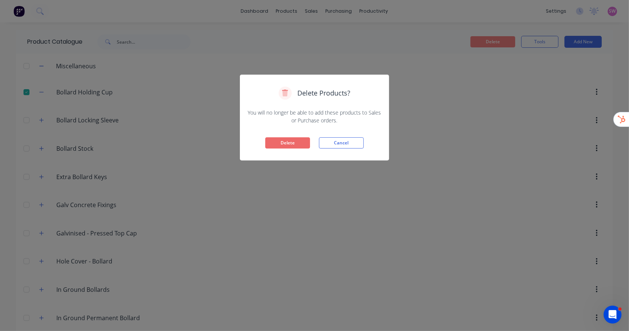
click at [276, 141] on button "Delete" at bounding box center [287, 142] width 45 height 11
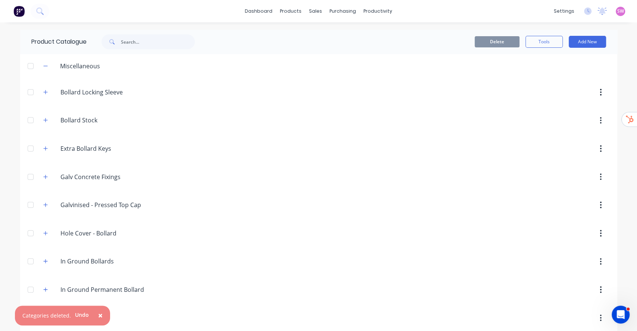
click at [46, 94] on div "Bollard.Locking.Sleeve Bollard Locking Sleeve" at bounding box center [95, 91] width 117 height 13
click at [44, 94] on button "button" at bounding box center [45, 91] width 9 height 9
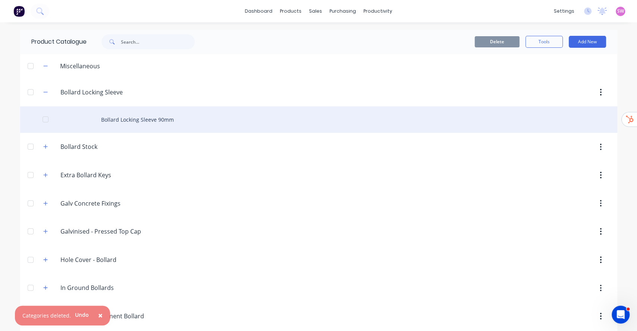
click at [154, 121] on div "Bollard Locking Sleeve 90mm" at bounding box center [318, 119] width 597 height 26
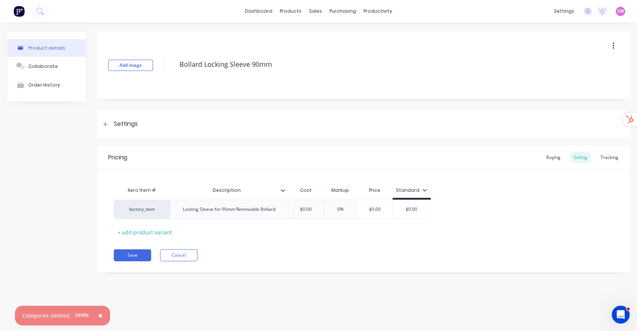
type textarea "x"
click at [116, 118] on div "Settings" at bounding box center [363, 124] width 532 height 28
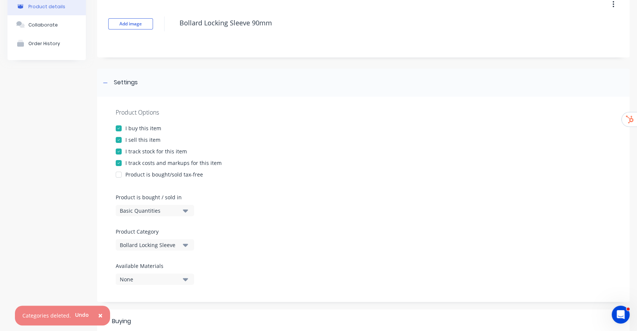
scroll to position [99, 0]
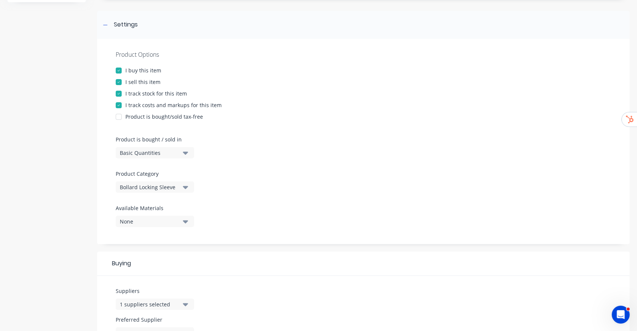
click at [165, 183] on div "Bollard Locking Sleeve" at bounding box center [150, 187] width 60 height 8
click at [176, 207] on Category "text" at bounding box center [176, 209] width 79 height 15
type Category "prod"
click at [151, 232] on div "Product" at bounding box center [172, 227] width 112 height 15
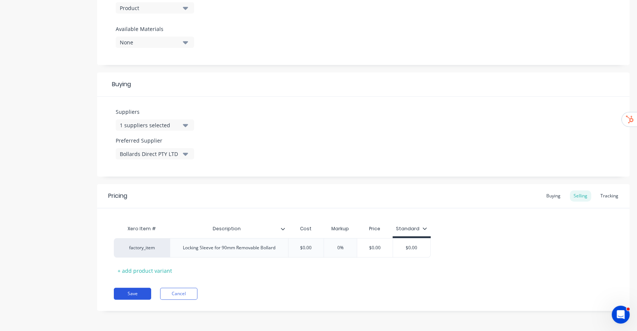
click at [130, 291] on button "Save" at bounding box center [132, 294] width 37 height 12
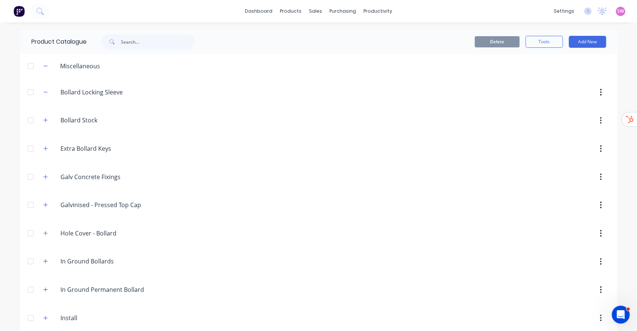
click at [23, 90] on div at bounding box center [30, 92] width 15 height 15
click at [486, 37] on button "Delete" at bounding box center [496, 41] width 45 height 11
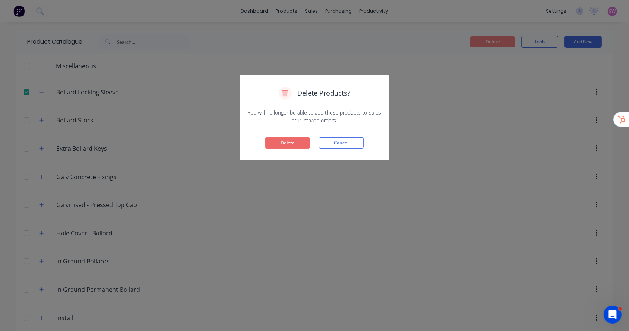
click at [280, 145] on button "Delete" at bounding box center [287, 142] width 45 height 11
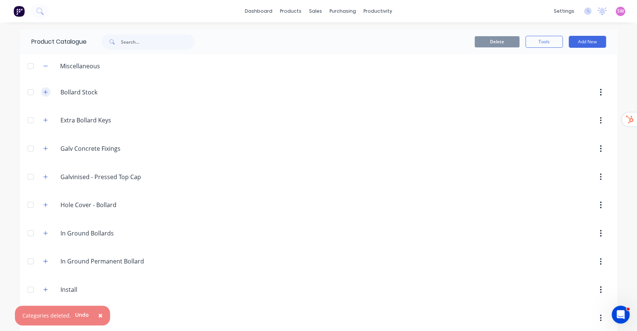
click at [42, 94] on button "button" at bounding box center [45, 91] width 9 height 9
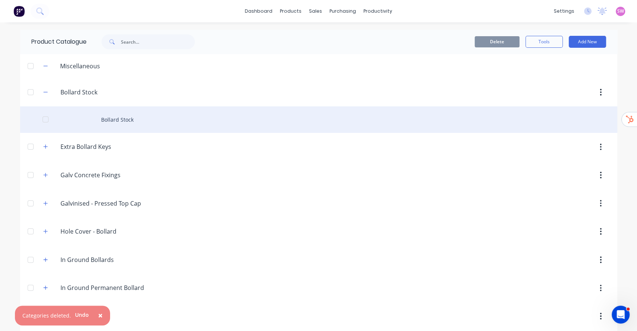
click at [110, 116] on div "Bollard Stock" at bounding box center [318, 119] width 597 height 26
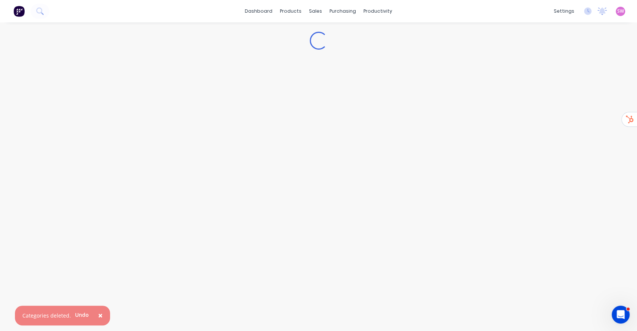
type textarea "x"
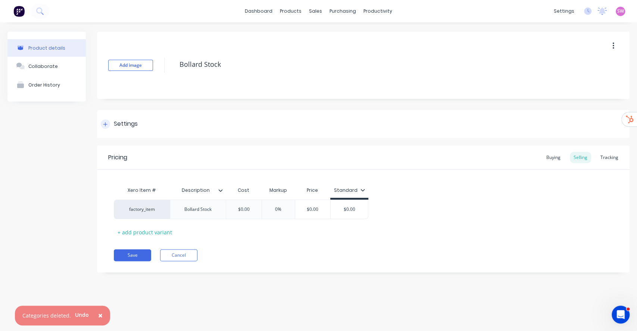
click at [128, 128] on div "Settings" at bounding box center [126, 123] width 24 height 9
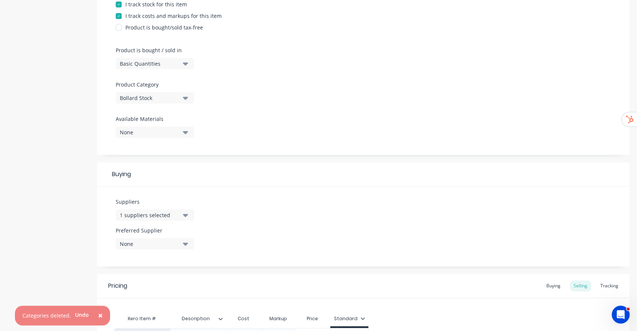
scroll to position [199, 0]
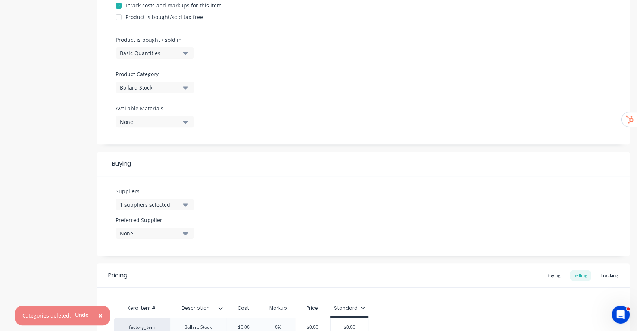
click at [182, 92] on button "Bollard Stock" at bounding box center [155, 87] width 78 height 11
click at [173, 115] on Category "text" at bounding box center [176, 109] width 79 height 15
type Category "prod"
click at [131, 129] on div "Product" at bounding box center [172, 128] width 112 height 15
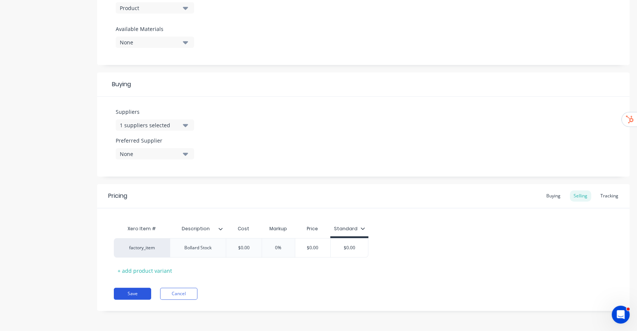
click at [134, 290] on button "Save" at bounding box center [132, 294] width 37 height 12
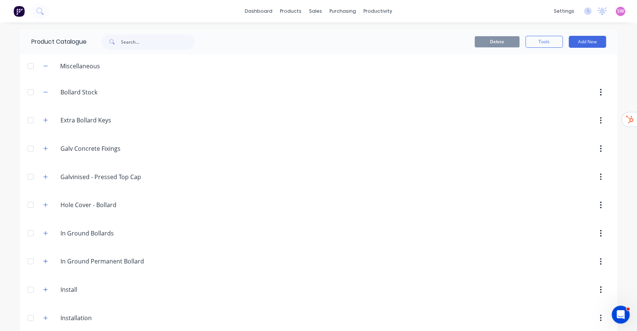
click at [27, 94] on div at bounding box center [30, 92] width 15 height 15
click at [482, 40] on button "Delete" at bounding box center [496, 41] width 45 height 11
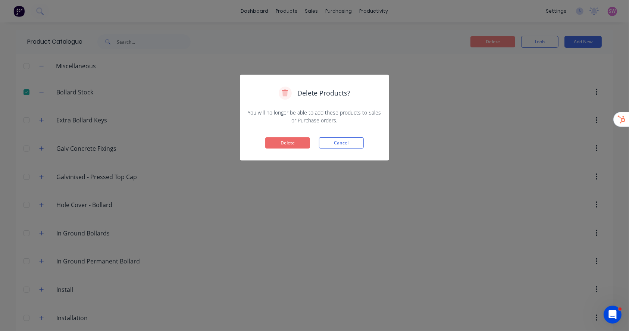
click at [296, 144] on button "Delete" at bounding box center [287, 142] width 45 height 11
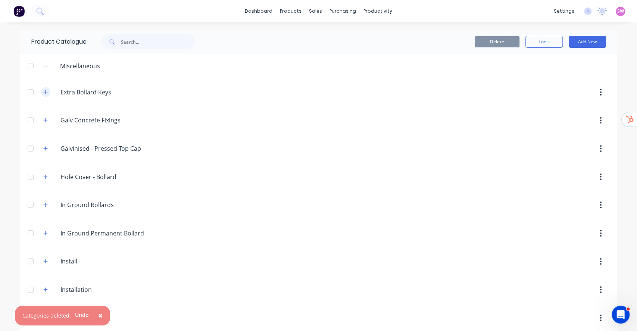
click at [44, 88] on button "button" at bounding box center [45, 91] width 9 height 9
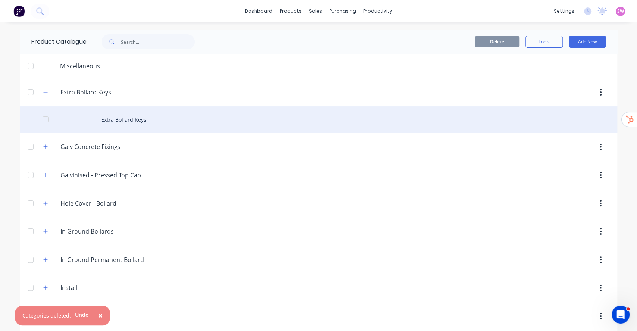
click at [127, 123] on div "Extra Bollard Keys" at bounding box center [318, 119] width 597 height 26
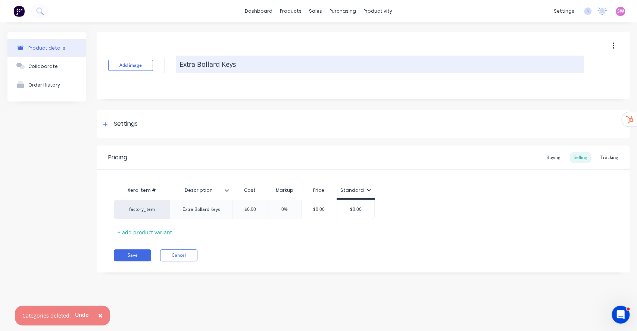
click at [215, 64] on textarea "Extra Bollard Keys" at bounding box center [380, 65] width 408 height 18
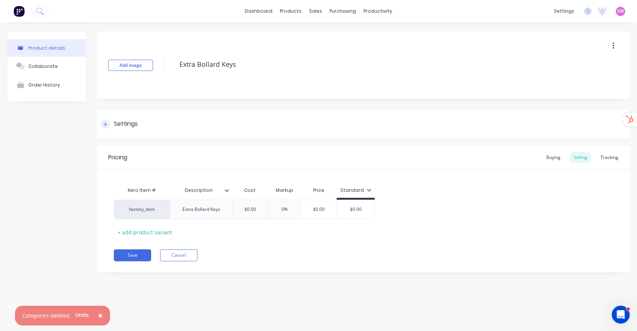
type textarea "x"
click at [123, 124] on div "Settings" at bounding box center [126, 123] width 24 height 9
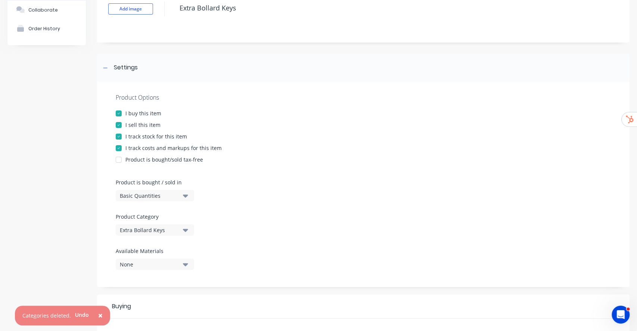
scroll to position [149, 0]
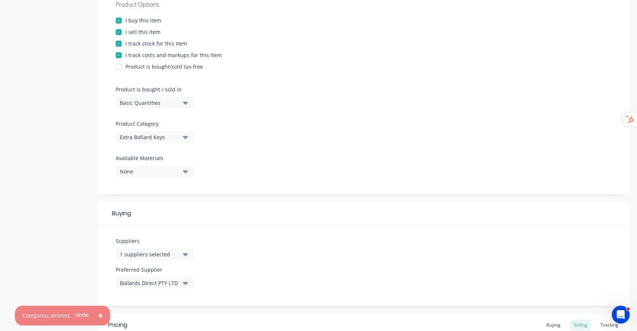
click at [164, 140] on div "Extra Bollard Keys" at bounding box center [150, 137] width 60 height 8
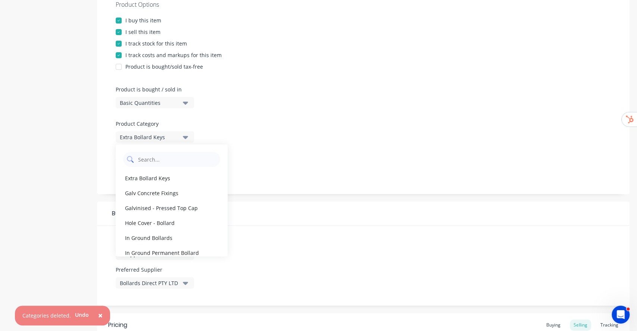
click at [163, 161] on Category "text" at bounding box center [176, 159] width 79 height 15
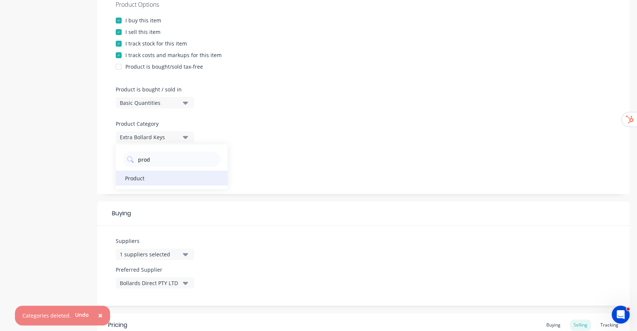
type Category "prod"
click at [149, 178] on div "Product" at bounding box center [172, 177] width 112 height 15
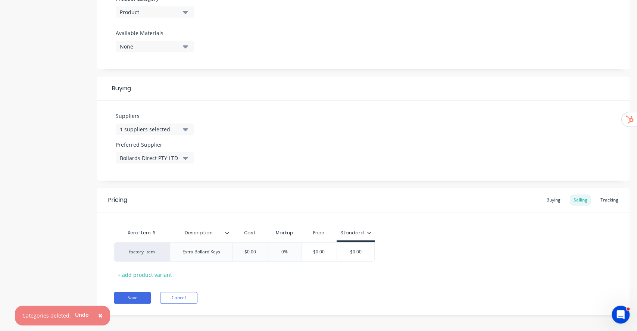
scroll to position [278, 0]
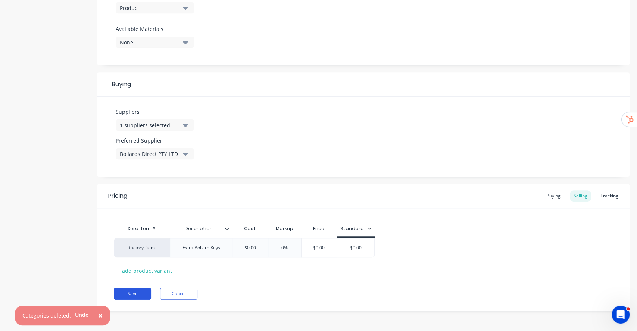
click at [143, 291] on button "Save" at bounding box center [132, 294] width 37 height 12
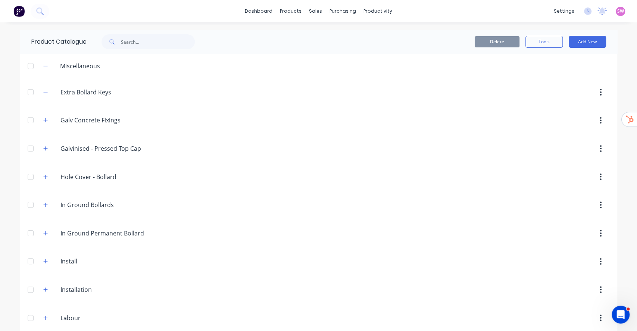
click at [27, 91] on div at bounding box center [30, 92] width 15 height 15
click at [488, 36] on button "Delete" at bounding box center [496, 41] width 45 height 11
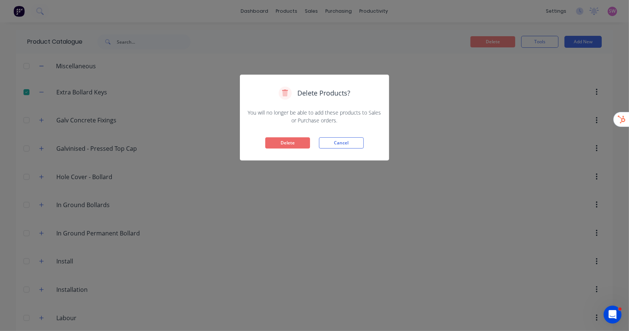
click at [292, 139] on button "Delete" at bounding box center [287, 142] width 45 height 11
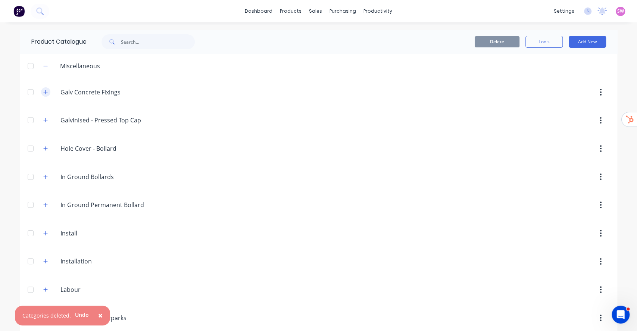
click at [43, 90] on icon "button" at bounding box center [45, 92] width 4 height 5
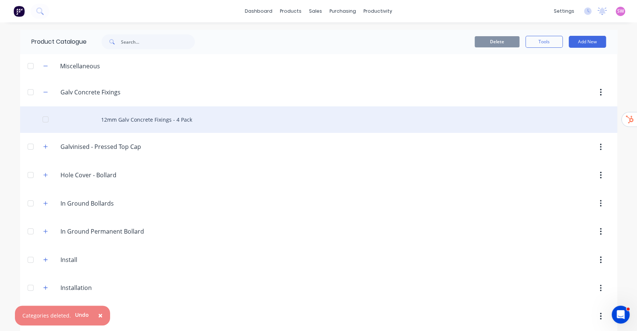
click at [140, 124] on div "12mm Galv Concrete Fixings - 4 Pack" at bounding box center [318, 119] width 597 height 26
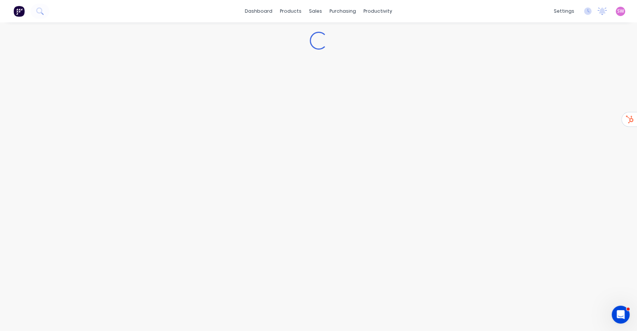
type textarea "x"
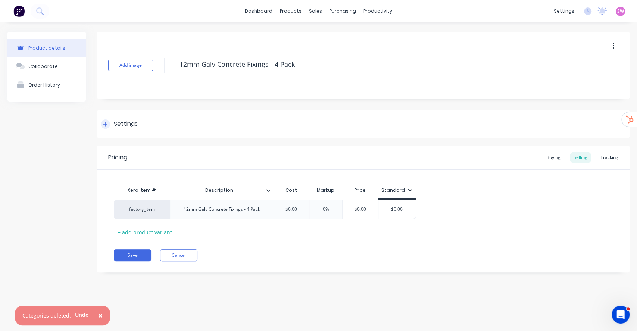
click at [109, 127] on div "Settings" at bounding box center [119, 123] width 37 height 9
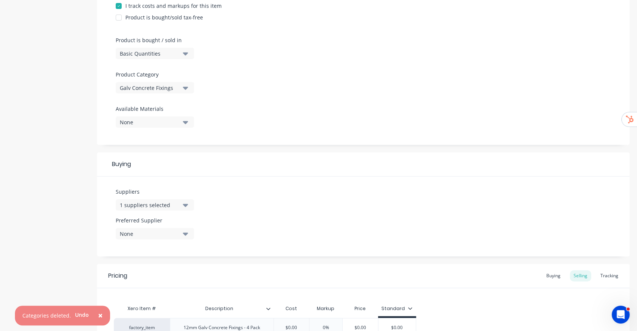
scroll to position [199, 0]
click at [161, 90] on div "Galv Concrete Fixings" at bounding box center [150, 88] width 60 height 8
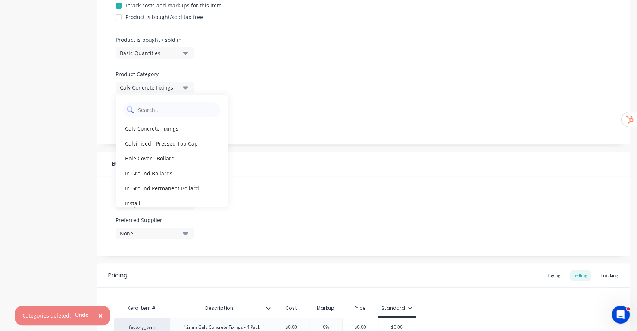
click at [180, 115] on Category "text" at bounding box center [176, 109] width 79 height 15
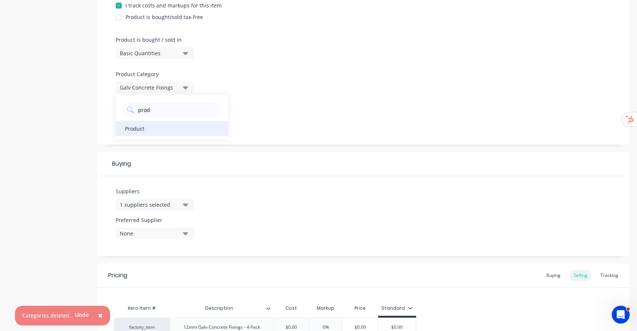
type Category "prod"
click at [144, 126] on div "Product" at bounding box center [172, 128] width 112 height 15
click at [72, 177] on div "Product details Collaborate Order History" at bounding box center [46, 117] width 78 height 568
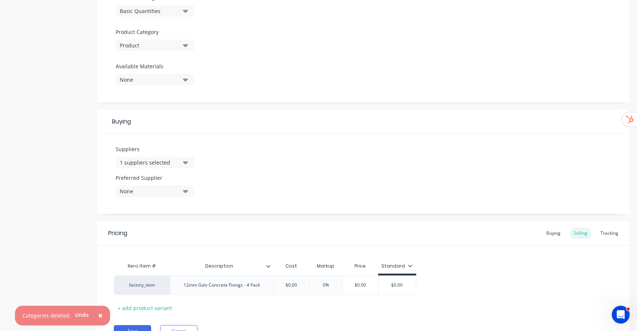
scroll to position [278, 0]
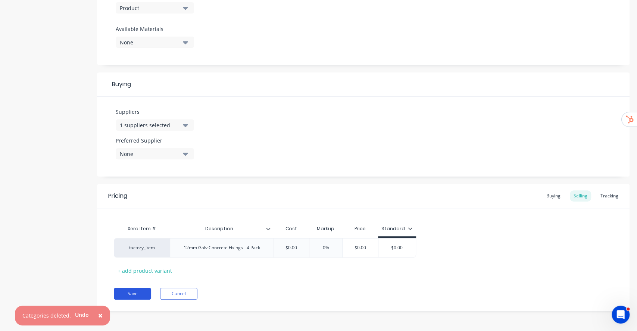
click at [131, 289] on button "Save" at bounding box center [132, 294] width 37 height 12
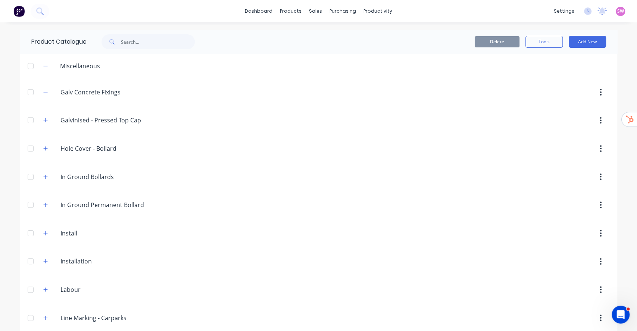
click at [32, 96] on div at bounding box center [30, 92] width 15 height 15
click at [488, 42] on button "Delete" at bounding box center [496, 41] width 45 height 11
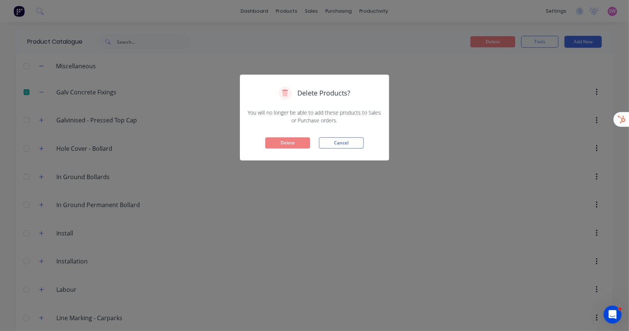
drag, startPoint x: 293, startPoint y: 142, endPoint x: 245, endPoint y: 137, distance: 47.6
click at [293, 142] on button "Delete" at bounding box center [287, 142] width 45 height 11
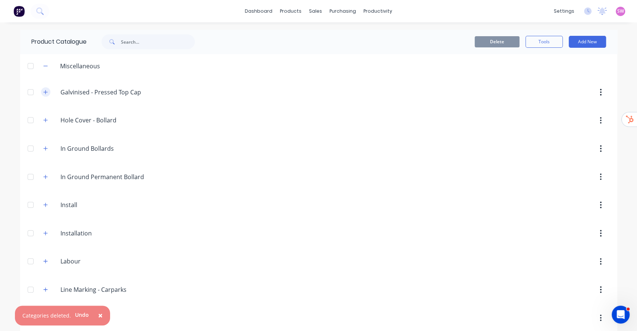
click at [45, 94] on button "button" at bounding box center [45, 91] width 9 height 9
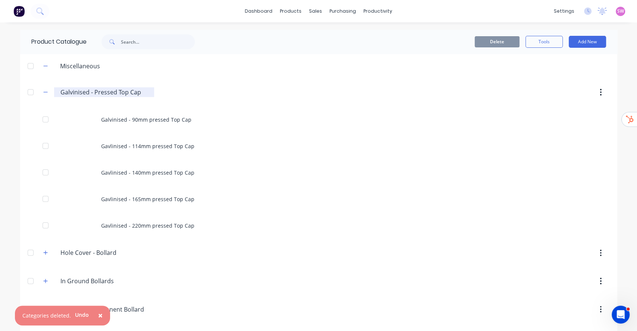
click at [143, 93] on input "Galvinised - Pressed Top Cap" at bounding box center [104, 92] width 88 height 9
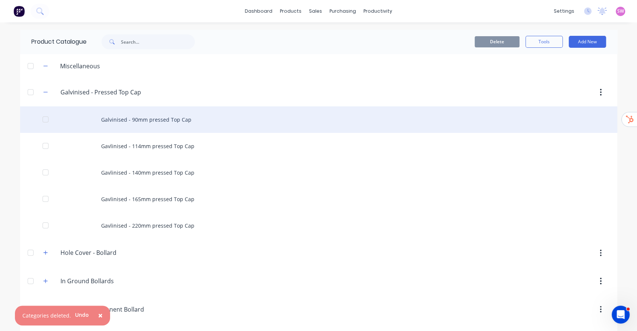
click at [142, 118] on div "Galvinised - 90mm pressed Top Cap" at bounding box center [318, 119] width 597 height 26
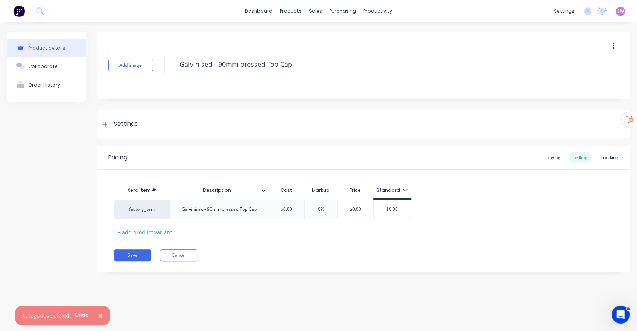
type textarea "x"
click at [115, 129] on div "Settings" at bounding box center [363, 124] width 532 height 28
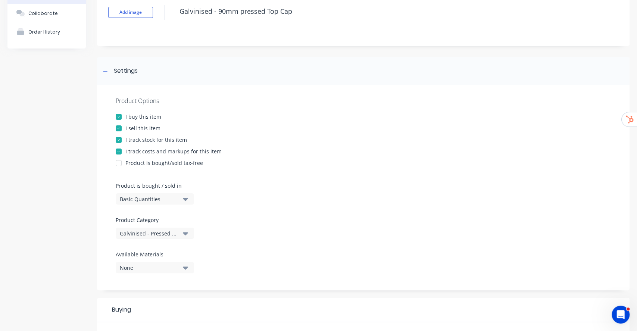
scroll to position [199, 0]
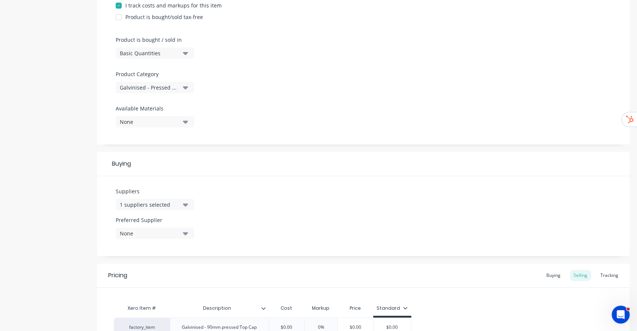
click at [145, 204] on div "1 suppliers selected" at bounding box center [150, 205] width 60 height 8
click at [165, 90] on div "Galvinised - Pressed Top Cap" at bounding box center [150, 88] width 60 height 8
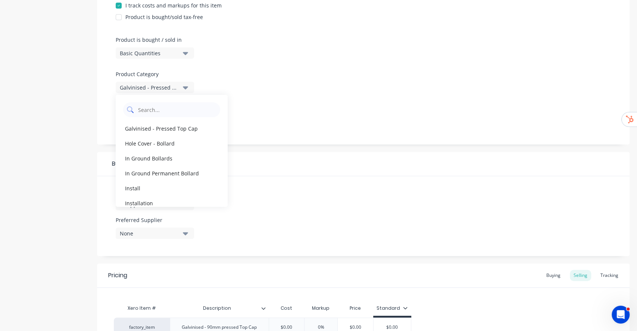
click at [133, 108] on icon at bounding box center [130, 109] width 7 height 7
click at [153, 108] on Category "text" at bounding box center [176, 109] width 79 height 15
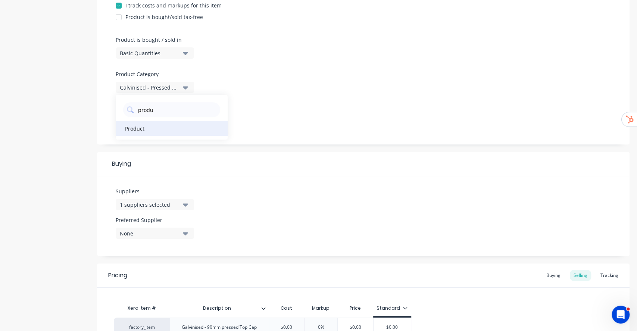
type Category "produ"
click at [133, 127] on div "Product" at bounding box center [172, 128] width 112 height 15
click at [58, 161] on div "Product details Collaborate Order History" at bounding box center [46, 117] width 78 height 568
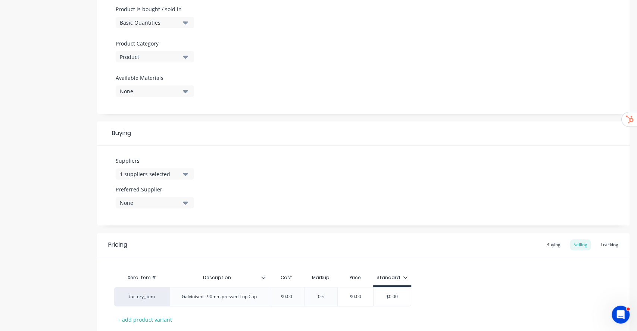
scroll to position [278, 0]
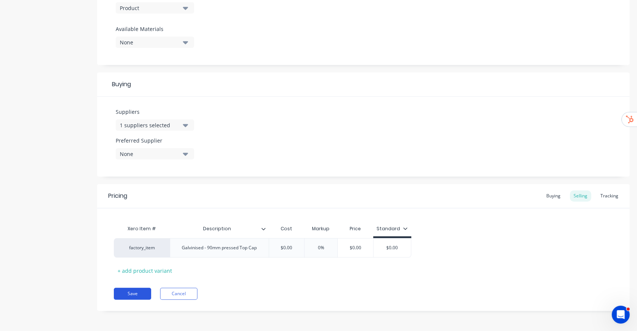
click at [131, 291] on button "Save" at bounding box center [132, 294] width 37 height 12
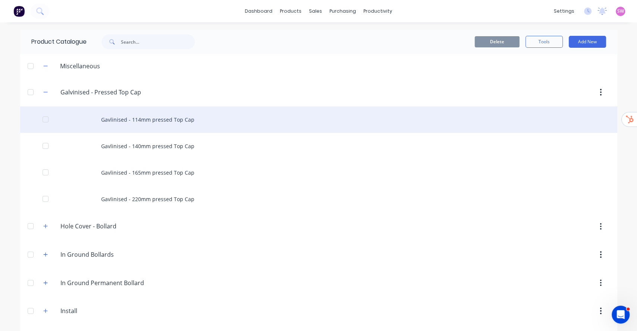
click at [148, 117] on div "Gavlinised - 114mm pressed Top Cap" at bounding box center [318, 119] width 597 height 26
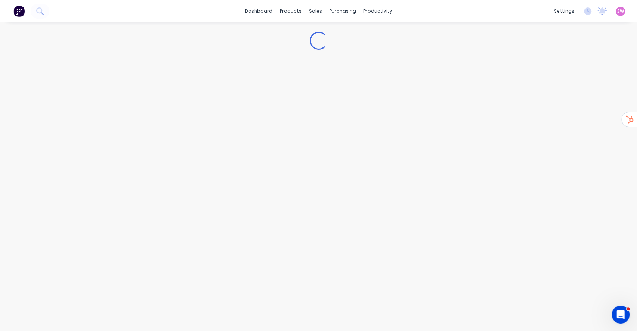
type textarea "x"
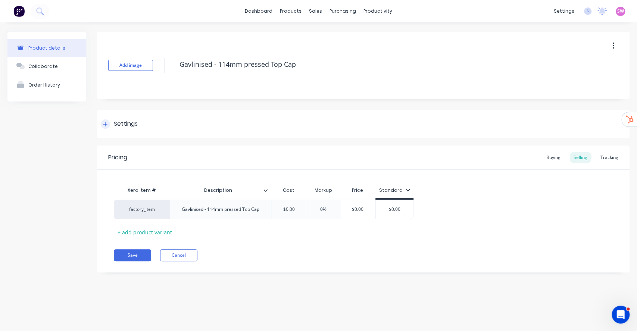
click at [125, 119] on div "Settings" at bounding box center [363, 124] width 532 height 28
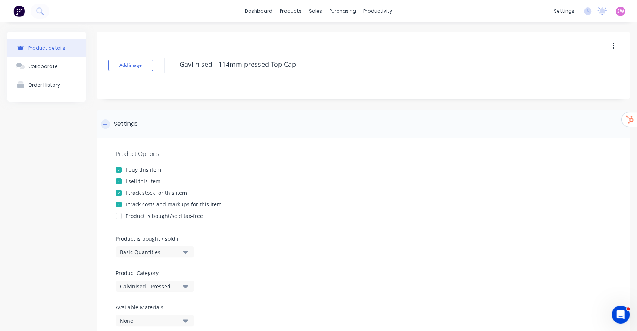
scroll to position [99, 0]
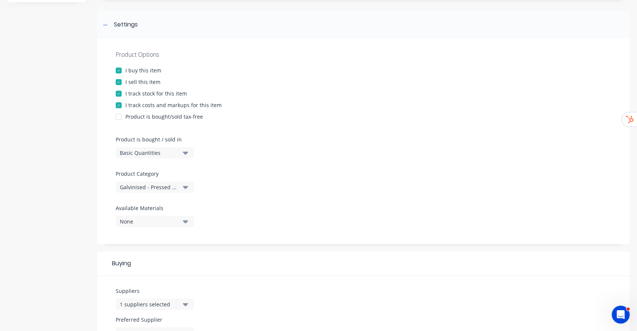
click at [158, 187] on div "Galvinised - Pressed Top Cap" at bounding box center [150, 187] width 60 height 8
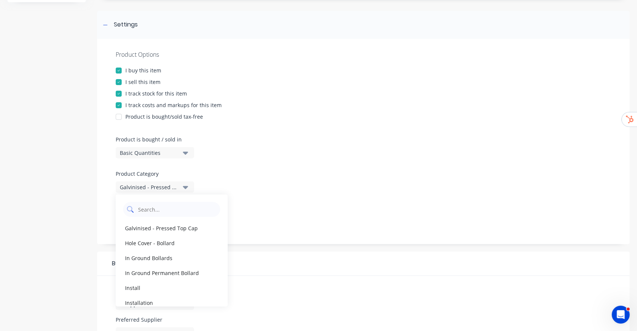
click at [155, 207] on Category "text" at bounding box center [176, 209] width 79 height 15
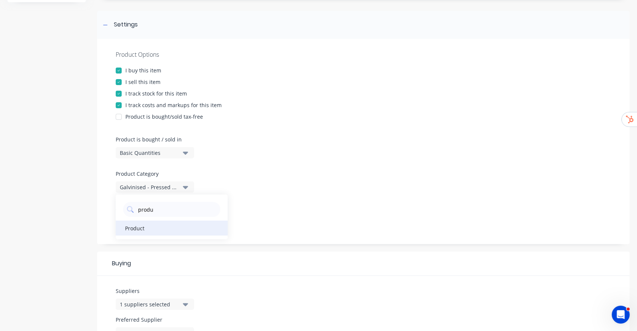
type Category "produ"
click at [145, 232] on div "Product" at bounding box center [172, 227] width 112 height 15
click at [86, 200] on div "Product details Collaborate Order History Add image Gavlinised - 114mm pressed …" at bounding box center [318, 216] width 622 height 568
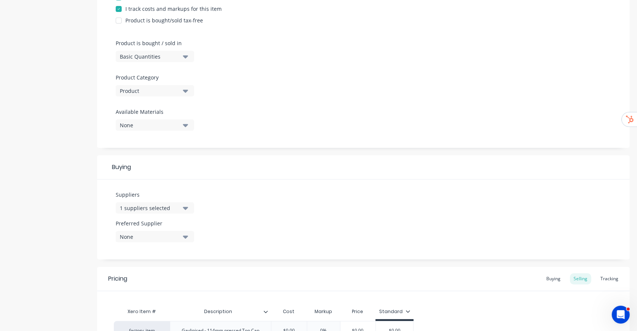
scroll to position [278, 0]
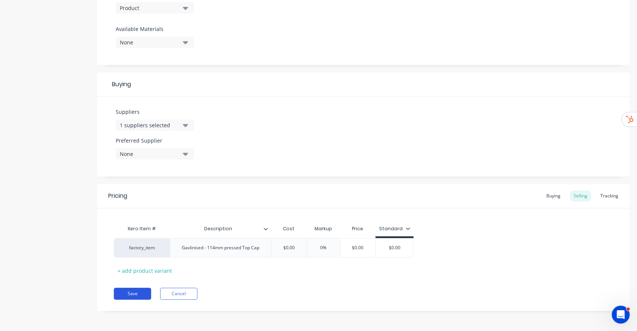
click at [138, 291] on button "Save" at bounding box center [132, 294] width 37 height 12
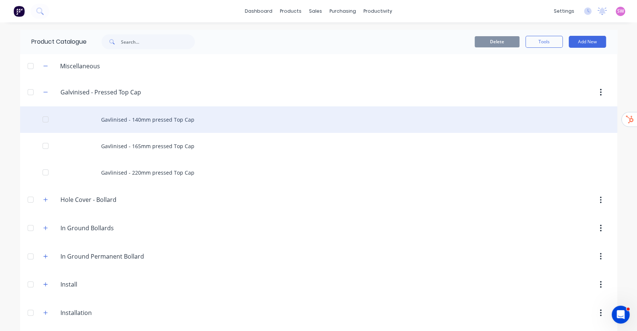
click at [166, 118] on div "Gavlinised - 140mm pressed Top Cap" at bounding box center [318, 119] width 597 height 26
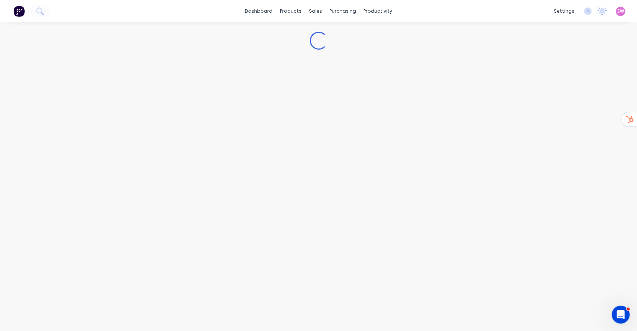
type textarea "x"
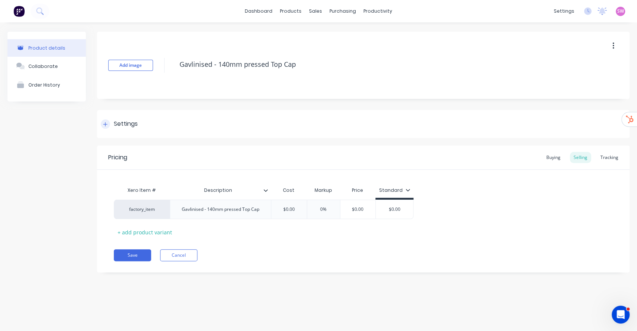
click at [133, 127] on div "Settings" at bounding box center [126, 123] width 24 height 9
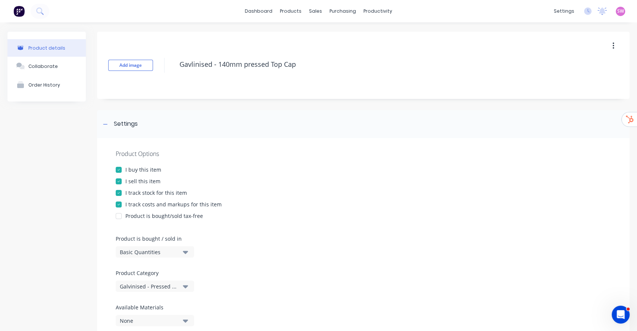
click at [160, 284] on div "Galvinised - Pressed Top Cap" at bounding box center [150, 286] width 60 height 8
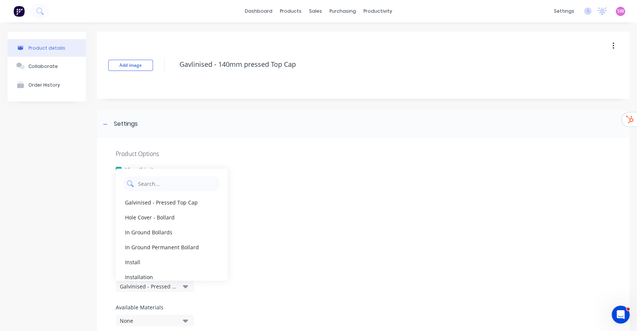
click at [156, 180] on Category "text" at bounding box center [176, 183] width 79 height 15
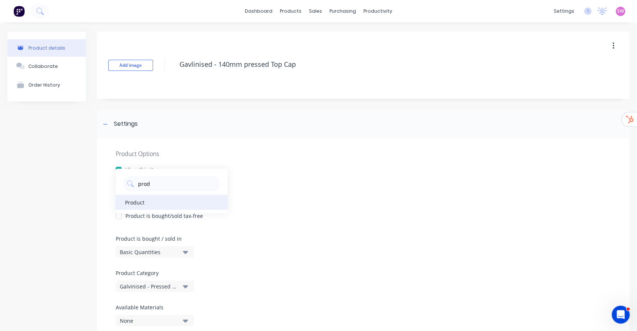
type Category "prod"
click at [147, 206] on div "Product" at bounding box center [172, 202] width 112 height 15
click at [50, 217] on div "Product details Collaborate Order History" at bounding box center [46, 316] width 78 height 568
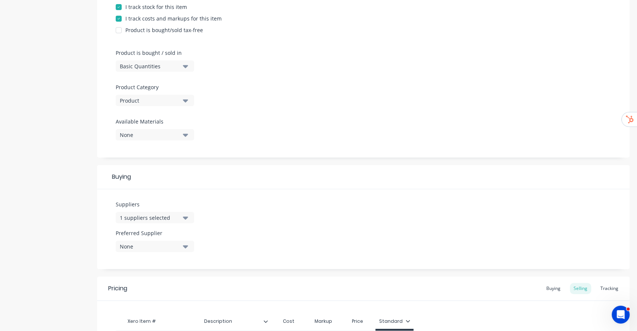
scroll to position [278, 0]
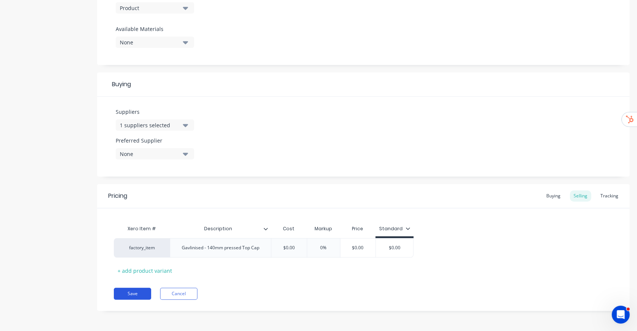
click at [139, 291] on button "Save" at bounding box center [132, 294] width 37 height 12
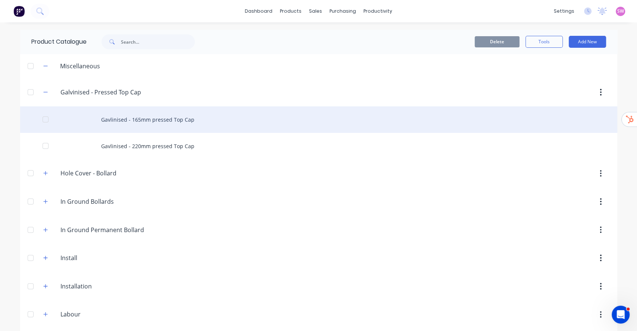
click at [158, 121] on div "Gavlinised - 165mm pressed Top Cap" at bounding box center [318, 119] width 597 height 26
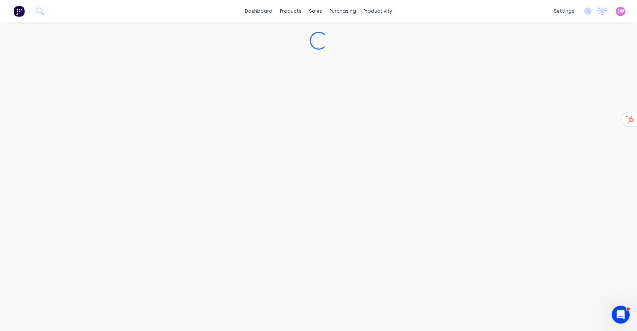
type textarea "x"
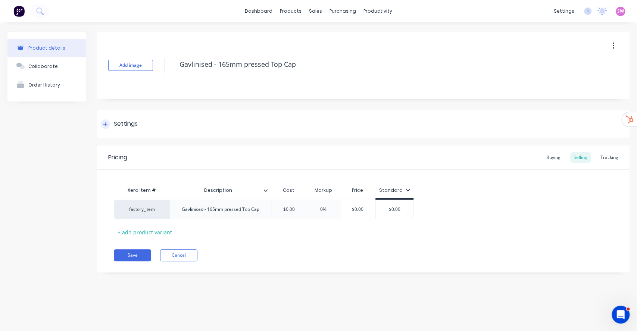
click at [118, 118] on div "Settings" at bounding box center [363, 124] width 532 height 28
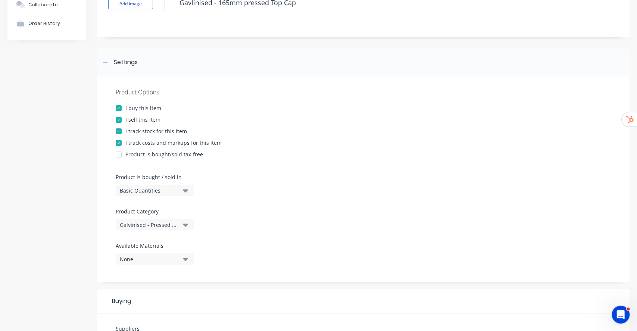
scroll to position [149, 0]
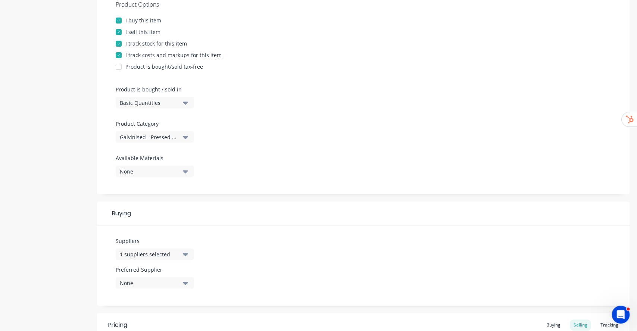
click at [172, 137] on div "Galvinised - Pressed Top Cap" at bounding box center [150, 137] width 60 height 8
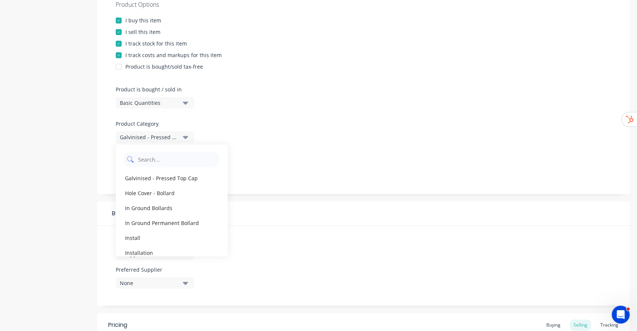
click at [164, 159] on Category "text" at bounding box center [176, 159] width 79 height 15
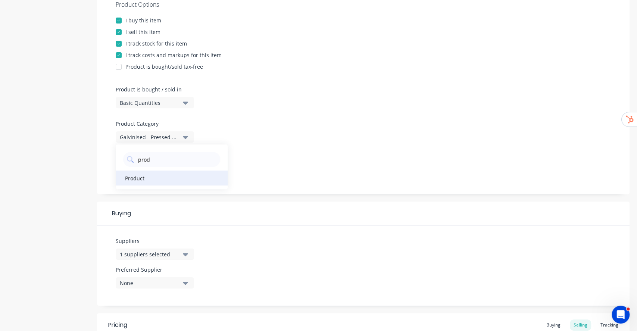
type Category "prod"
click at [144, 176] on div "Product" at bounding box center [172, 177] width 112 height 15
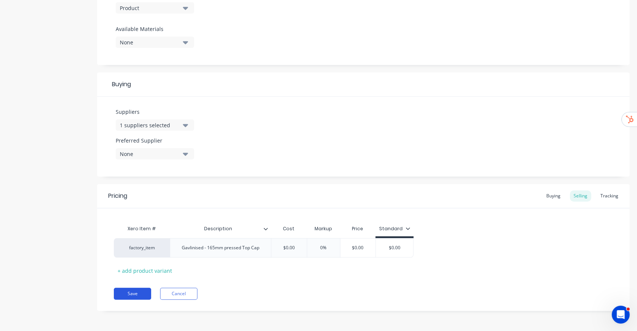
click at [127, 291] on button "Save" at bounding box center [132, 294] width 37 height 12
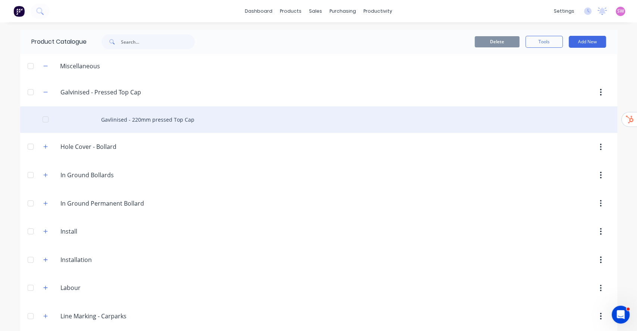
click at [180, 116] on div "Gavlinised - 220mm pressed Top Cap" at bounding box center [318, 119] width 597 height 26
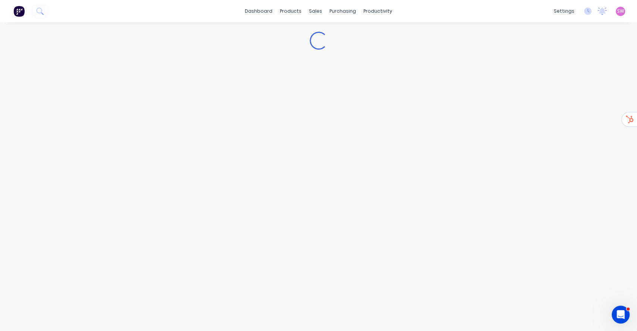
type textarea "x"
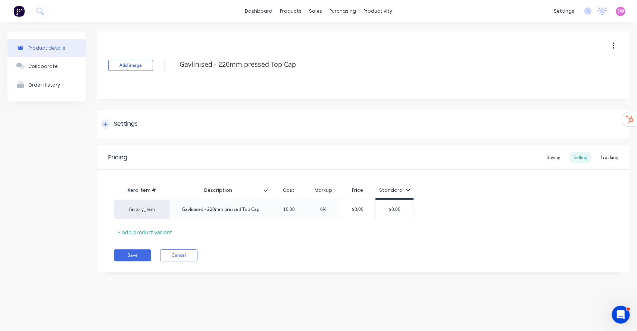
click at [132, 118] on div "Settings" at bounding box center [363, 124] width 532 height 28
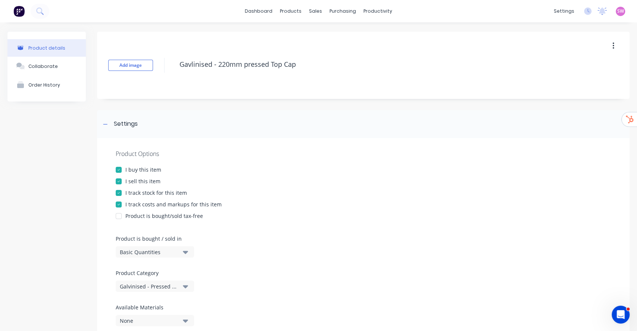
scroll to position [99, 0]
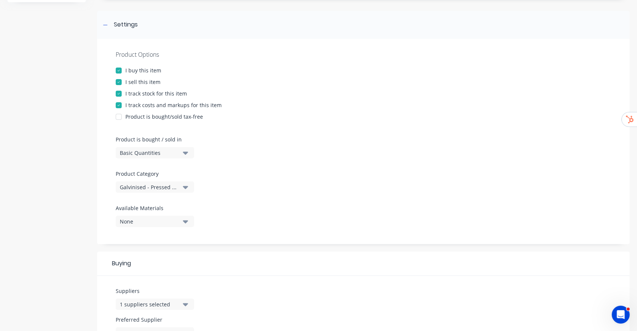
click at [164, 184] on div "Galvinised - Pressed Top Cap" at bounding box center [150, 187] width 60 height 8
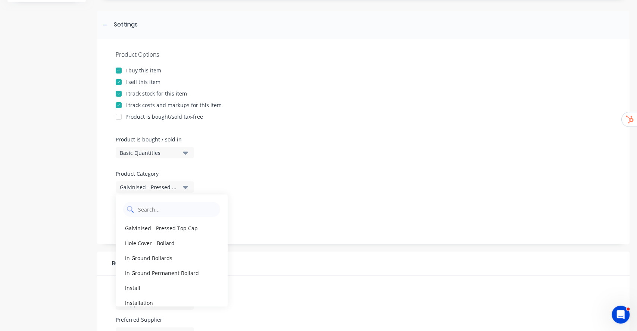
click at [158, 209] on Category "text" at bounding box center [176, 209] width 79 height 15
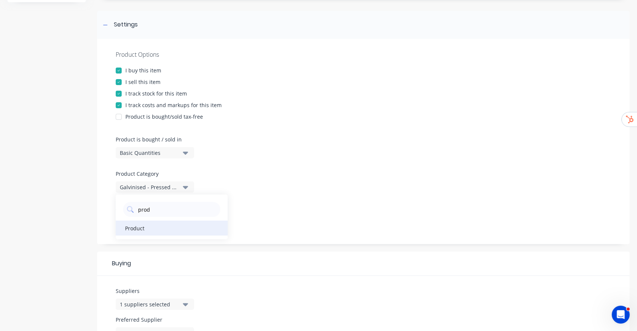
type Category "prod"
click at [148, 230] on div "Product" at bounding box center [172, 227] width 112 height 15
click at [104, 228] on div "Product Options I buy this item I sell this item I track stock for this item I …" at bounding box center [363, 141] width 532 height 205
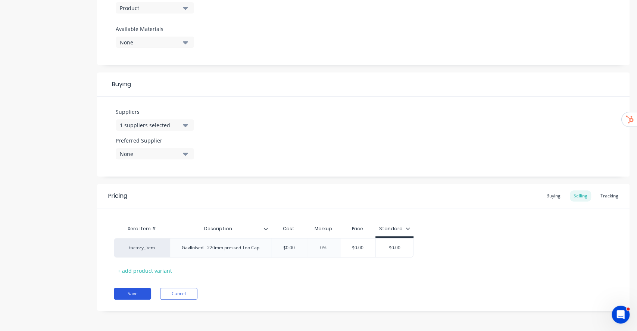
click at [145, 291] on button "Save" at bounding box center [132, 294] width 37 height 12
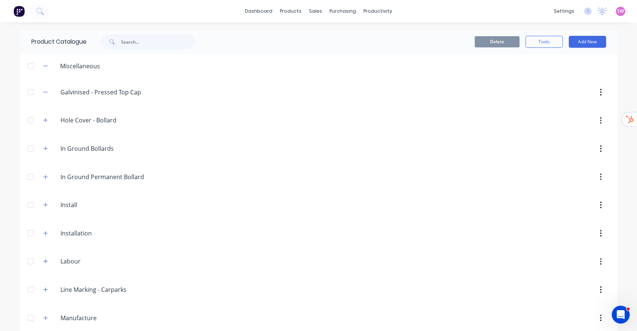
click at [31, 94] on div at bounding box center [30, 92] width 15 height 15
click at [491, 45] on button "Delete" at bounding box center [496, 41] width 45 height 11
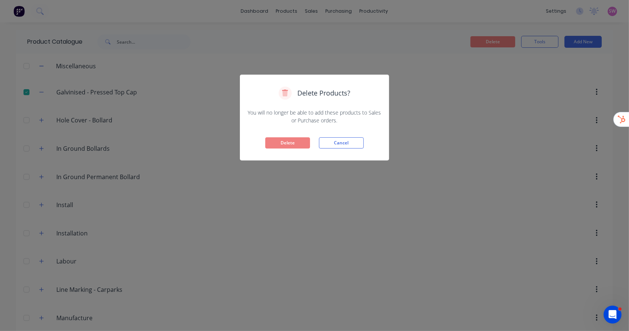
drag, startPoint x: 283, startPoint y: 142, endPoint x: 275, endPoint y: 144, distance: 8.3
click at [282, 143] on button "Delete" at bounding box center [287, 142] width 45 height 11
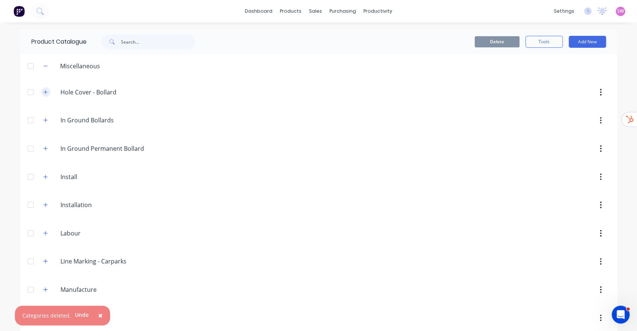
click at [44, 93] on icon "button" at bounding box center [45, 92] width 4 height 5
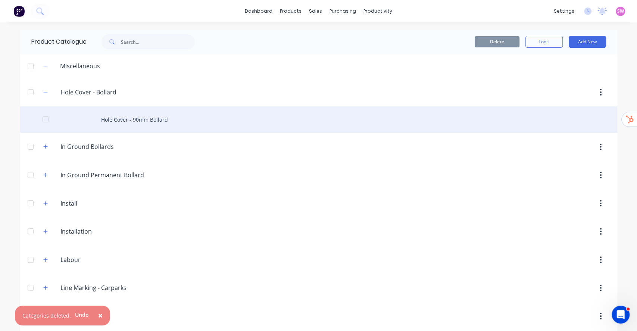
click at [150, 120] on div "Hole Cover - 90mm Bollard" at bounding box center [318, 119] width 597 height 26
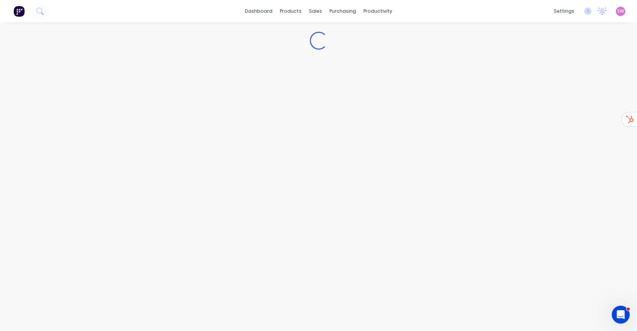
type textarea "x"
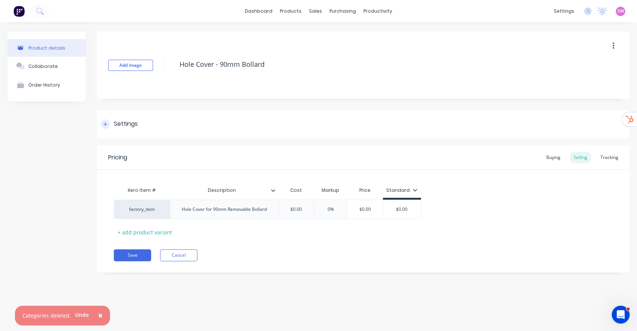
click at [119, 120] on div "Settings" at bounding box center [126, 123] width 24 height 9
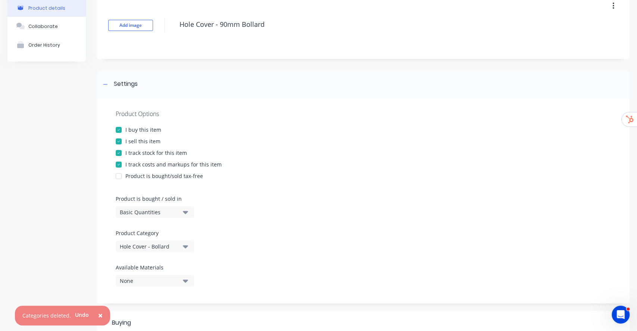
scroll to position [199, 0]
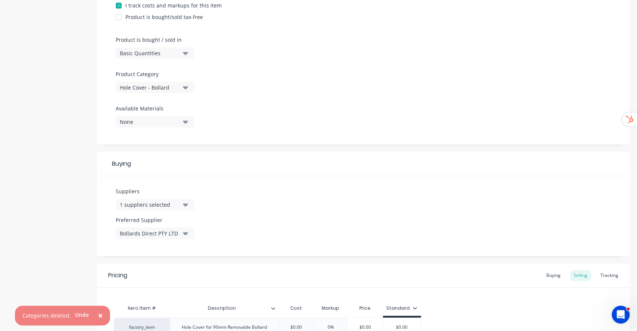
click at [178, 87] on div "Hole Cover - Bollard" at bounding box center [150, 88] width 60 height 8
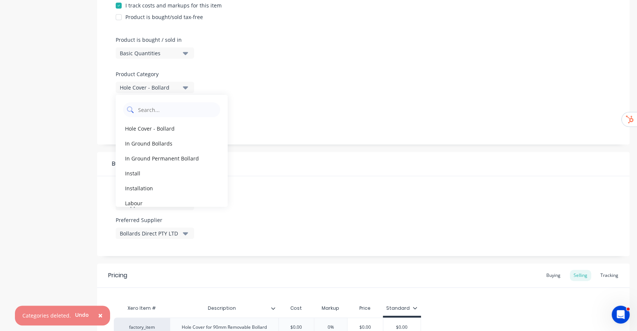
click at [172, 117] on div "Hole Cover - Bollard In Ground Bollards In Ground Permanent Bollard Install Ins…" at bounding box center [172, 151] width 112 height 112
click at [172, 116] on Category "text" at bounding box center [176, 109] width 79 height 15
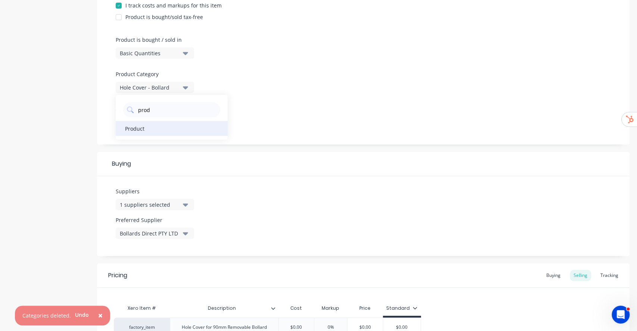
type Category "prod"
click at [122, 123] on div "Product" at bounding box center [172, 128] width 112 height 15
click at [75, 149] on div "Product details Collaborate Order History" at bounding box center [46, 117] width 78 height 568
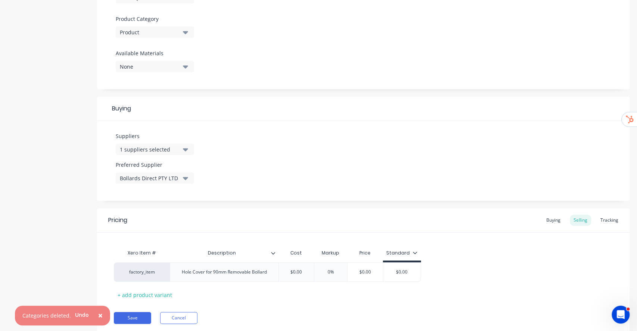
scroll to position [278, 0]
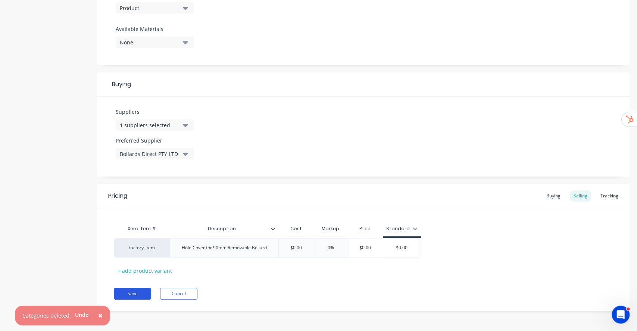
click at [122, 291] on button "Save" at bounding box center [132, 294] width 37 height 12
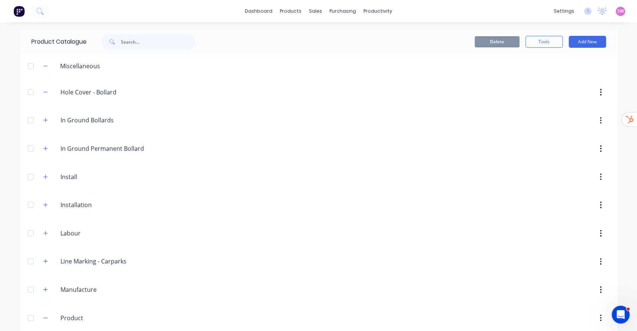
click at [30, 91] on div at bounding box center [30, 92] width 15 height 15
click at [498, 44] on button "Delete" at bounding box center [496, 41] width 45 height 11
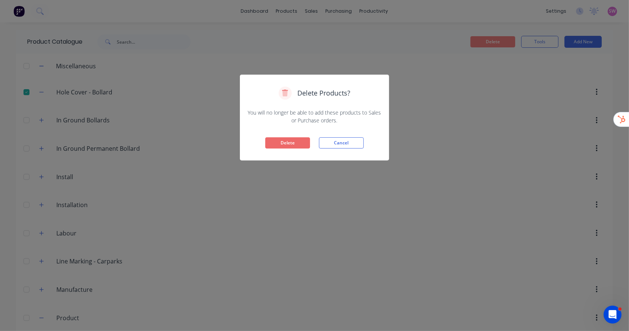
click at [283, 142] on button "Delete" at bounding box center [287, 142] width 45 height 11
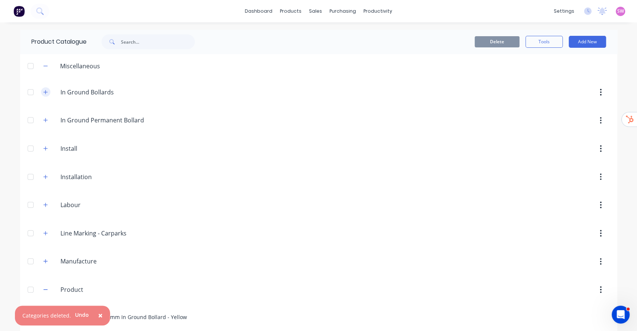
click at [43, 91] on icon "button" at bounding box center [45, 92] width 4 height 5
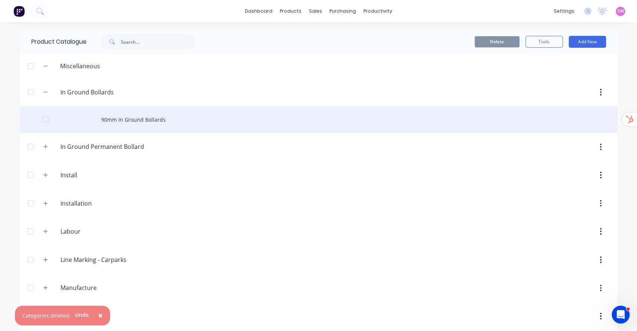
click at [131, 119] on div "90mm In Ground Bollards" at bounding box center [318, 119] width 597 height 26
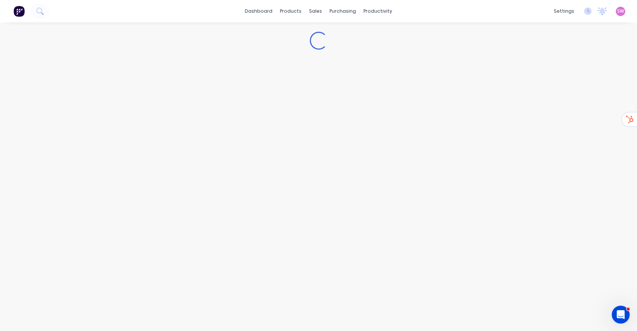
type textarea "x"
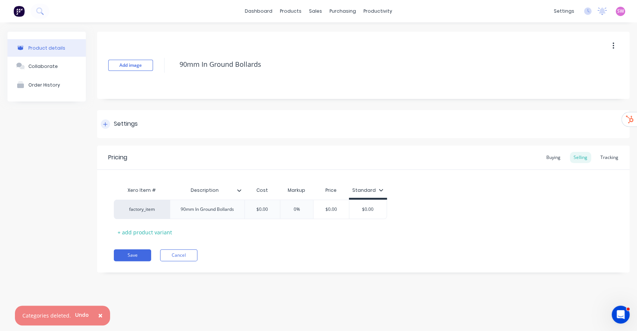
click at [132, 124] on div "Settings" at bounding box center [126, 123] width 24 height 9
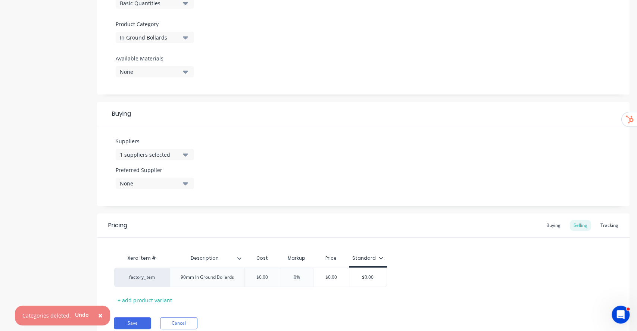
scroll to position [229, 0]
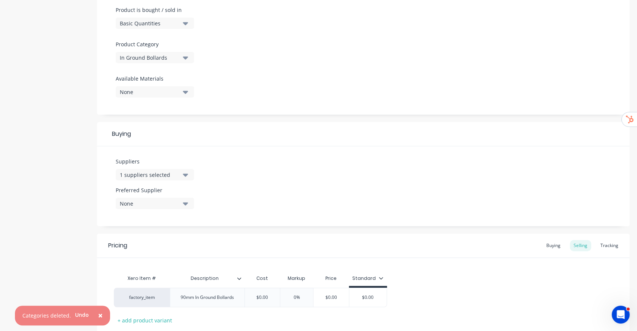
click at [167, 54] on div "In Ground Bollards" at bounding box center [150, 58] width 60 height 8
click at [172, 81] on Category "text" at bounding box center [176, 79] width 79 height 15
type Category "prod"
click at [125, 92] on div "Product" at bounding box center [172, 98] width 112 height 15
click at [75, 118] on div "Product details Collaborate Order History" at bounding box center [46, 87] width 78 height 568
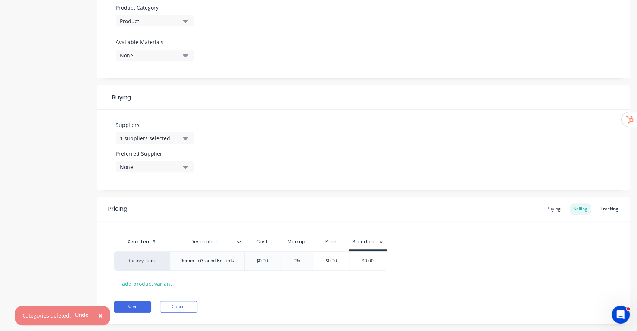
scroll to position [278, 0]
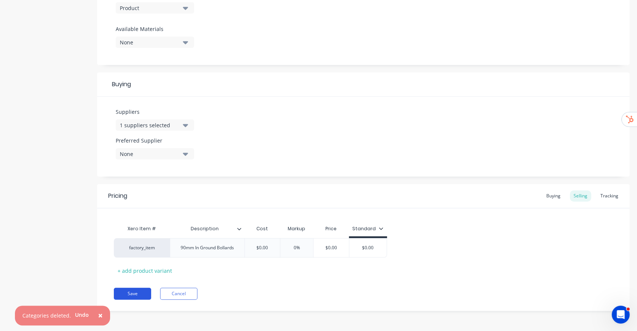
click at [133, 291] on button "Save" at bounding box center [132, 294] width 37 height 12
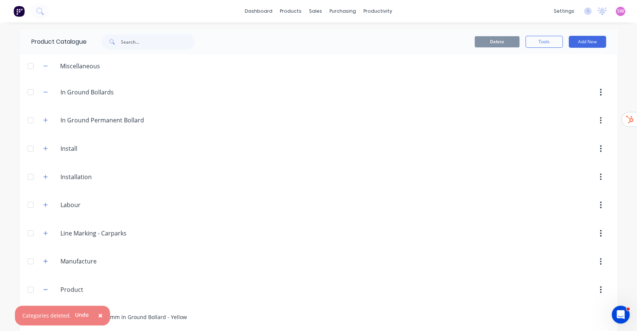
click at [26, 93] on div at bounding box center [30, 92] width 15 height 15
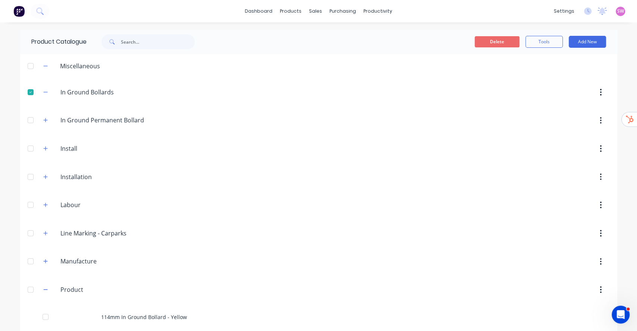
click at [501, 40] on button "Delete" at bounding box center [496, 41] width 45 height 11
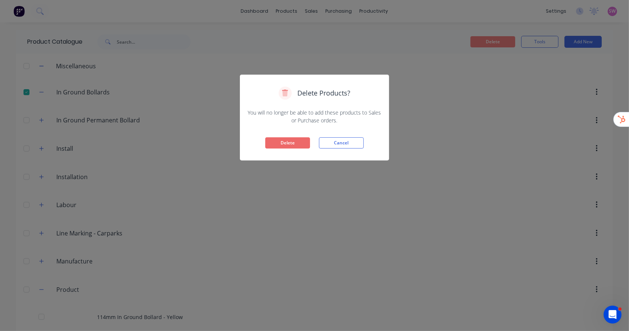
click at [275, 139] on button "Delete" at bounding box center [287, 142] width 45 height 11
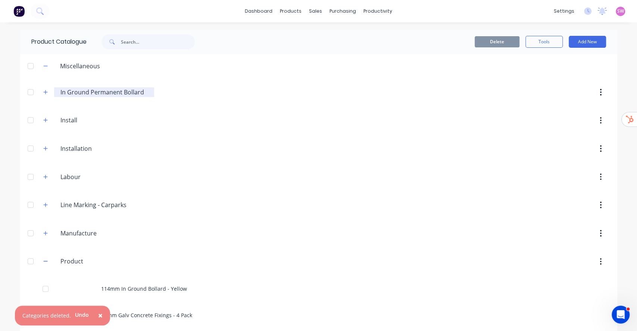
click at [54, 90] on div "In.Ground.Permanent.Bollard In Ground Permanent Bollard" at bounding box center [104, 92] width 100 height 10
click at [43, 90] on icon "button" at bounding box center [45, 92] width 4 height 5
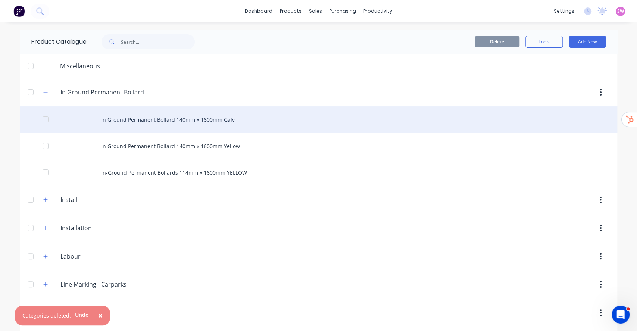
click at [189, 116] on div "In Ground Permanent Bollard 140mm x 1600mm Galv" at bounding box center [318, 119] width 597 height 26
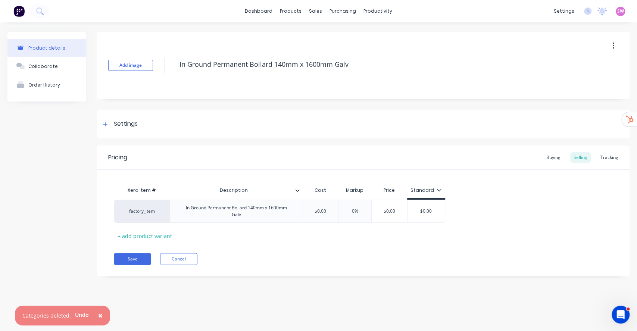
type textarea "x"
click at [110, 119] on div "Settings" at bounding box center [363, 124] width 532 height 28
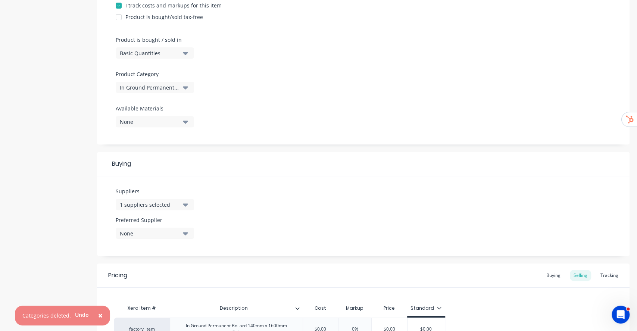
scroll to position [282, 0]
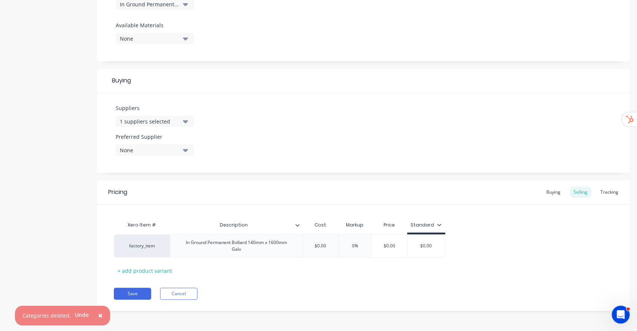
click at [180, 6] on button "In Ground Permanent Bollard" at bounding box center [155, 4] width 78 height 11
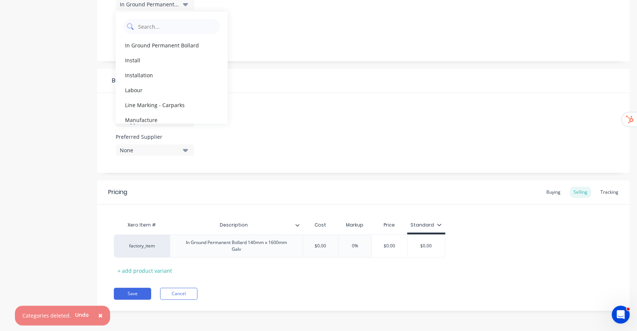
click at [176, 22] on Category "text" at bounding box center [176, 26] width 79 height 15
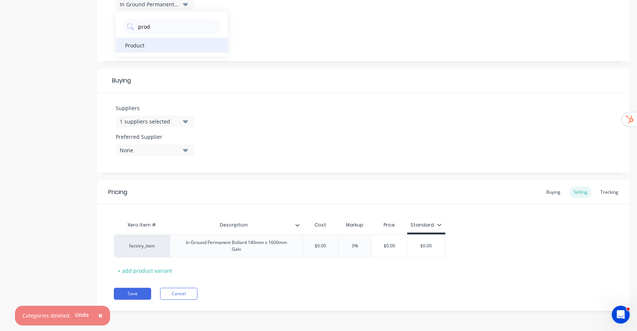
type Category "prod"
click at [134, 43] on div "Product" at bounding box center [172, 45] width 112 height 15
click at [68, 101] on div "Product details Collaborate Order History" at bounding box center [46, 36] width 78 height 572
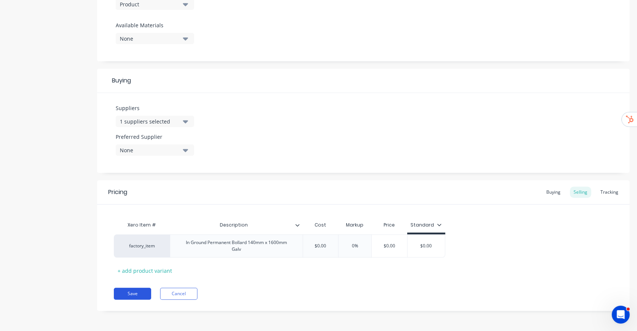
click at [131, 288] on button "Save" at bounding box center [132, 294] width 37 height 12
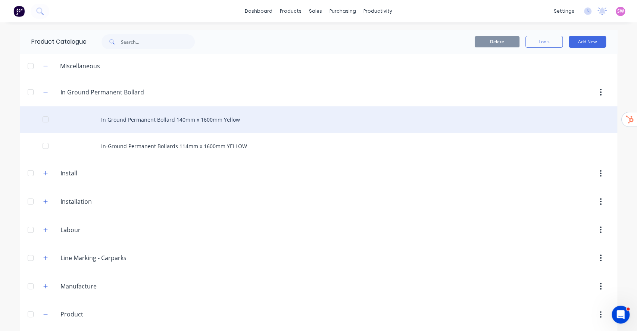
click at [166, 120] on div "In Ground Permanent Bollard 140mm x 1600mm Yellow" at bounding box center [318, 119] width 597 height 26
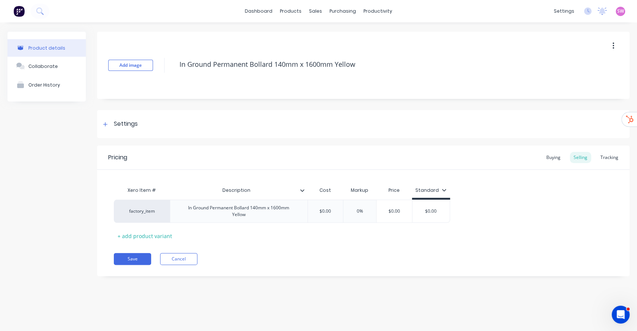
type textarea "x"
click at [122, 124] on div "Settings" at bounding box center [126, 123] width 24 height 9
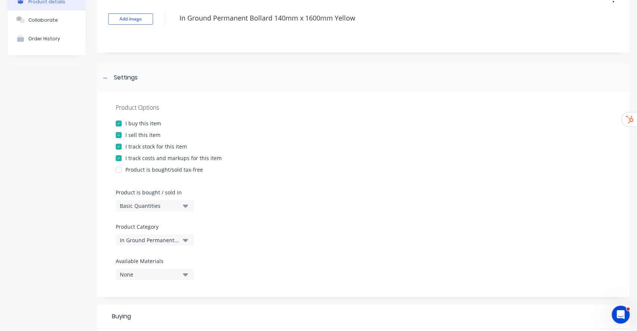
scroll to position [99, 0]
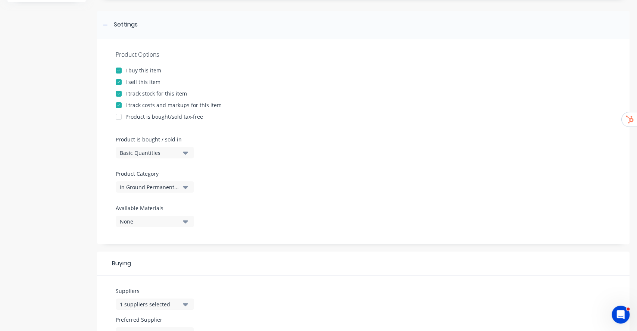
click at [159, 186] on div "In Ground Permanent Bollard" at bounding box center [150, 187] width 60 height 8
click at [154, 207] on Category "text" at bounding box center [176, 209] width 79 height 15
type Category "prod"
click at [138, 230] on div "Product" at bounding box center [172, 227] width 112 height 15
click at [78, 220] on div "Product details Collaborate Order History" at bounding box center [46, 218] width 78 height 572
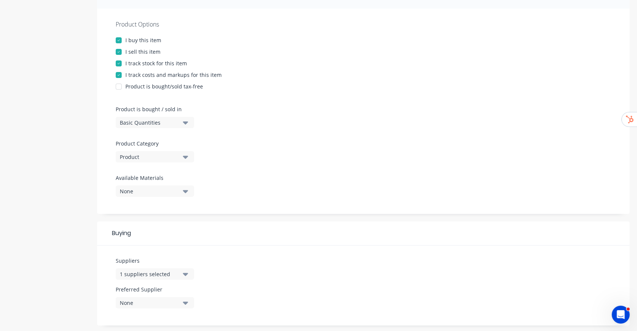
scroll to position [282, 0]
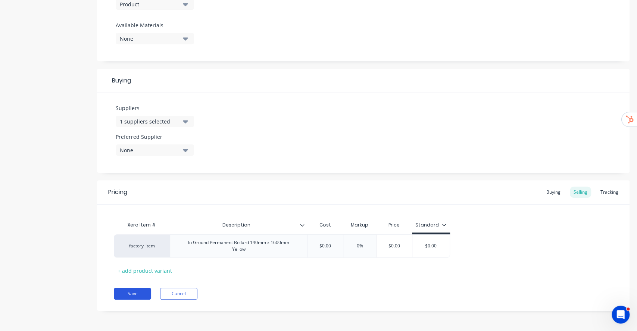
click at [135, 289] on button "Save" at bounding box center [132, 294] width 37 height 12
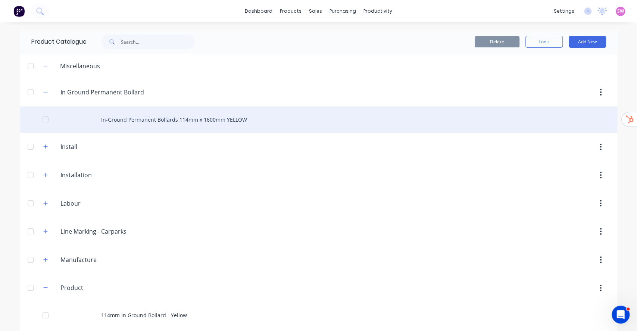
click at [132, 123] on div "In-Ground Permanent Bollards 114mm x 1600mm YELLOW" at bounding box center [318, 119] width 597 height 26
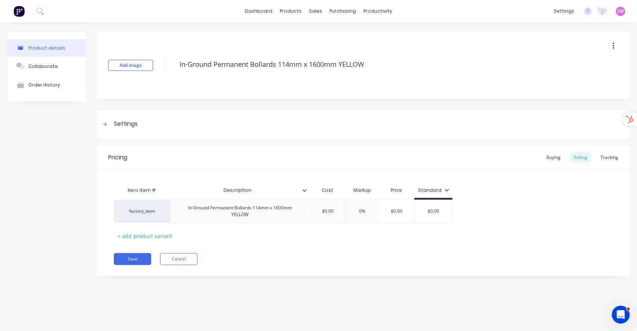
type textarea "x"
click at [128, 127] on div "Settings" at bounding box center [126, 123] width 24 height 9
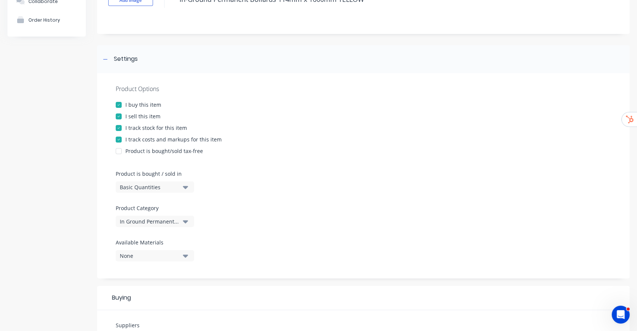
scroll to position [248, 0]
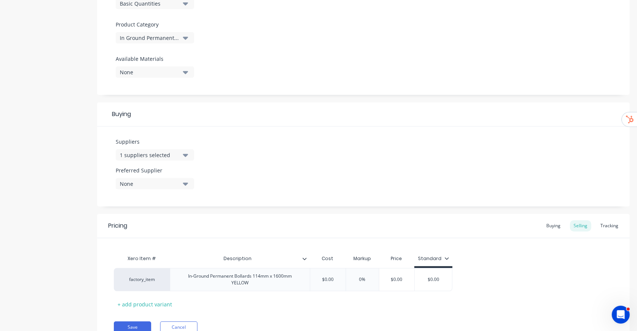
click at [174, 40] on div "In Ground Permanent Bollard" at bounding box center [150, 38] width 60 height 8
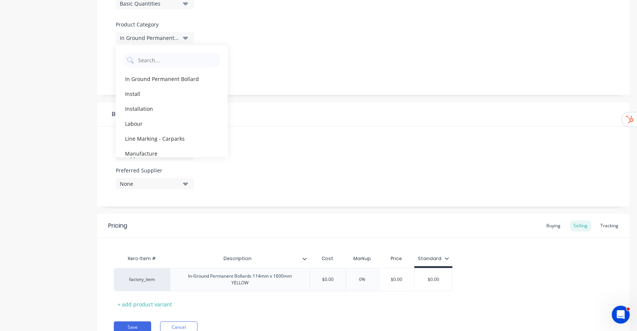
click at [167, 68] on div "In Ground Permanent Bollard Install Installation Labour Line Marking - Carparks…" at bounding box center [172, 101] width 112 height 112
click at [179, 64] on Category "text" at bounding box center [176, 60] width 79 height 15
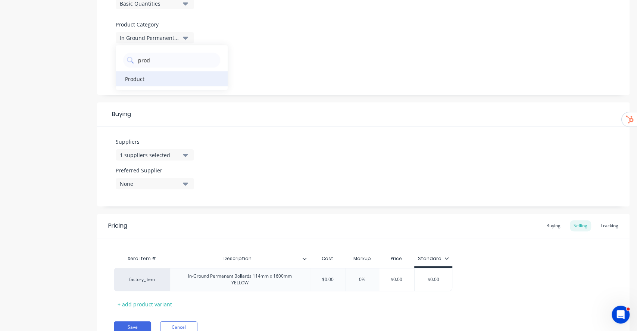
type Category "prod"
click at [135, 76] on div "Product" at bounding box center [172, 78] width 112 height 15
click at [41, 141] on div "Product details Collaborate Order History" at bounding box center [46, 69] width 78 height 572
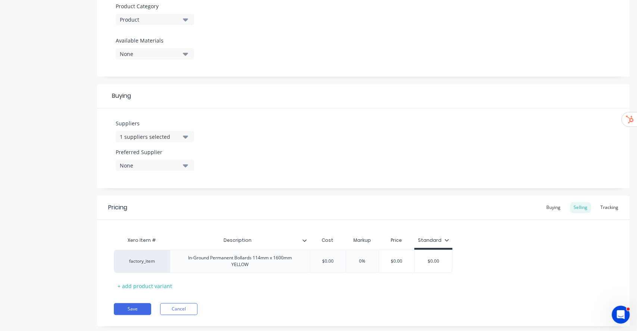
scroll to position [282, 0]
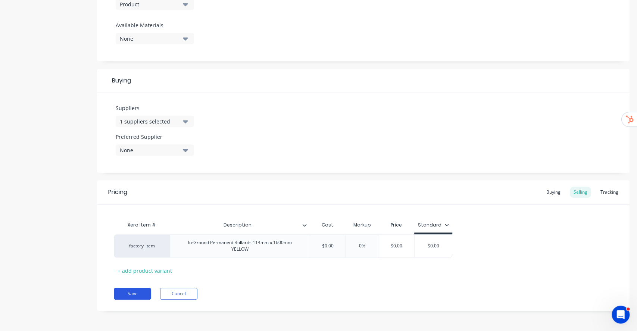
click at [130, 291] on button "Save" at bounding box center [132, 294] width 37 height 12
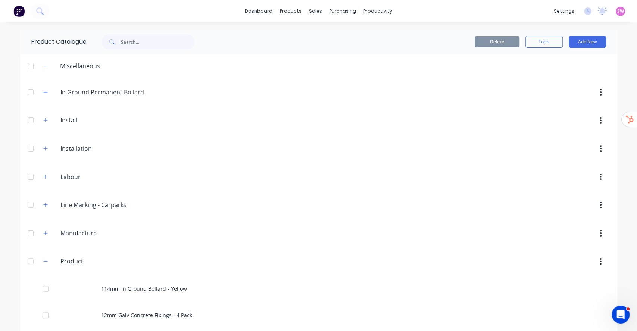
drag, startPoint x: 24, startPoint y: 93, endPoint x: 34, endPoint y: 94, distance: 10.5
click at [24, 93] on div at bounding box center [30, 92] width 15 height 15
click at [486, 39] on button "Delete" at bounding box center [496, 41] width 45 height 11
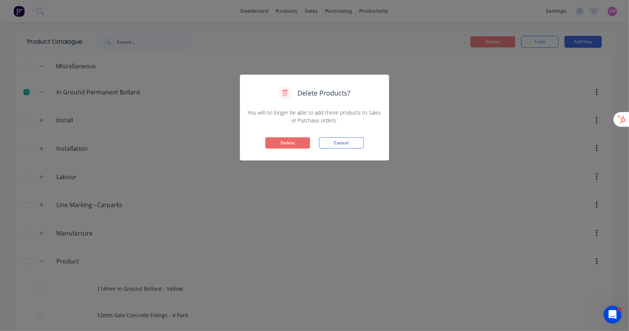
click at [304, 140] on button "Delete" at bounding box center [287, 142] width 45 height 11
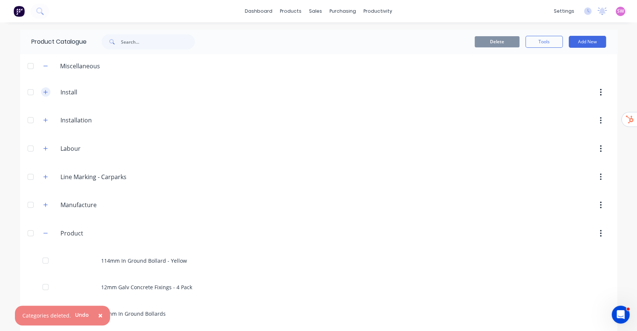
click at [41, 91] on button "button" at bounding box center [45, 91] width 9 height 9
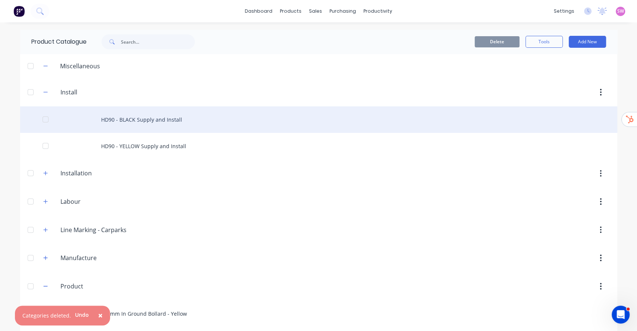
click at [178, 120] on div "HD90 - BLACK Supply and Install" at bounding box center [318, 119] width 597 height 26
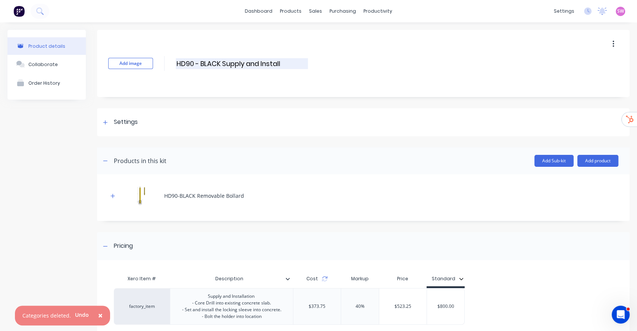
click at [296, 64] on input "HD90 - BLACK Supply and Install" at bounding box center [242, 63] width 132 height 11
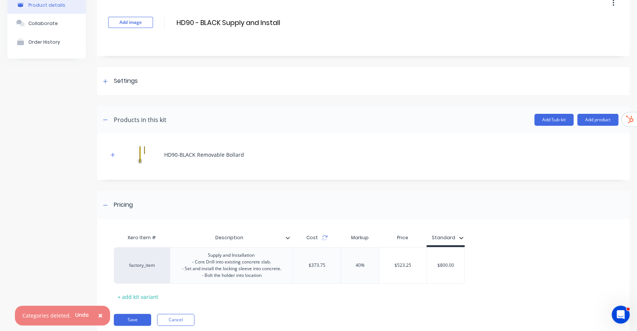
scroll to position [72, 0]
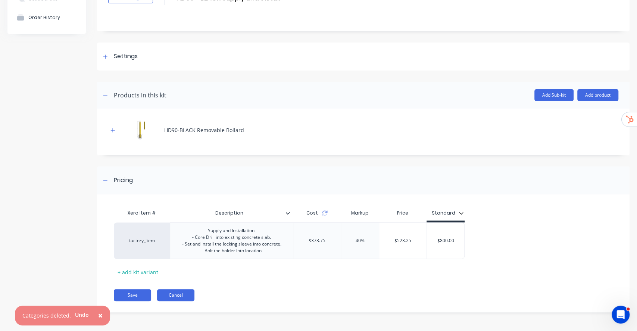
click at [185, 290] on button "Cancel" at bounding box center [175, 295] width 37 height 12
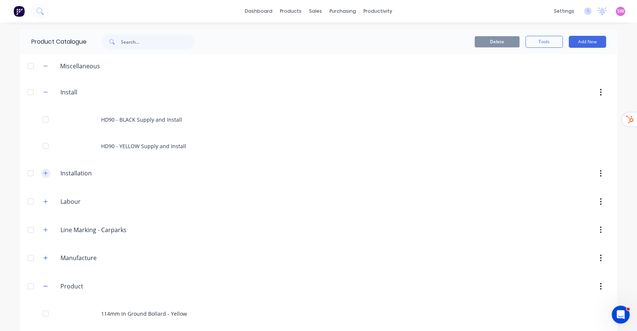
click at [42, 177] on button "button" at bounding box center [45, 173] width 9 height 9
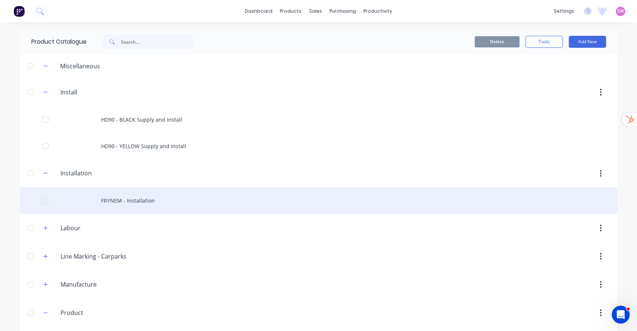
click at [151, 207] on div "FRYNEM - Installation" at bounding box center [318, 200] width 597 height 26
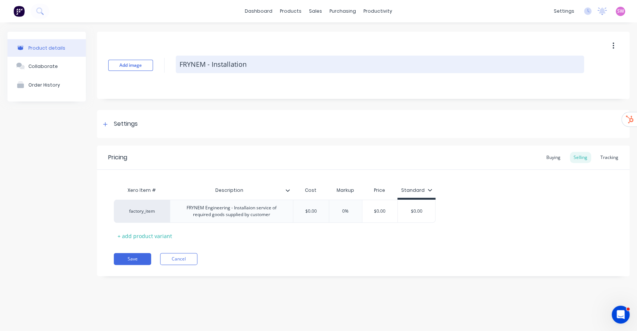
drag, startPoint x: 260, startPoint y: 63, endPoint x: 261, endPoint y: 67, distance: 4.8
click at [260, 65] on textarea "FRYNEM - Installation" at bounding box center [380, 65] width 408 height 18
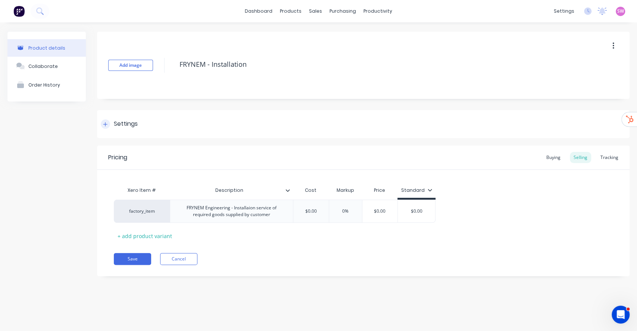
type textarea "x"
click at [115, 126] on div "Settings" at bounding box center [126, 123] width 24 height 9
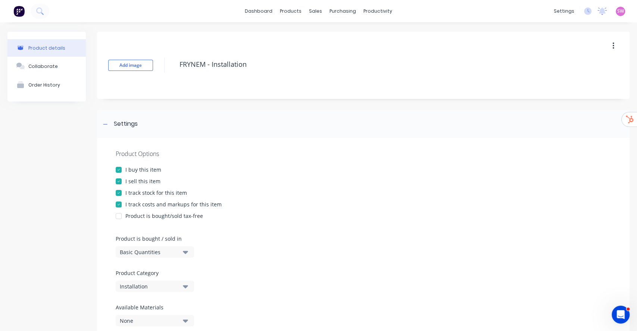
scroll to position [99, 0]
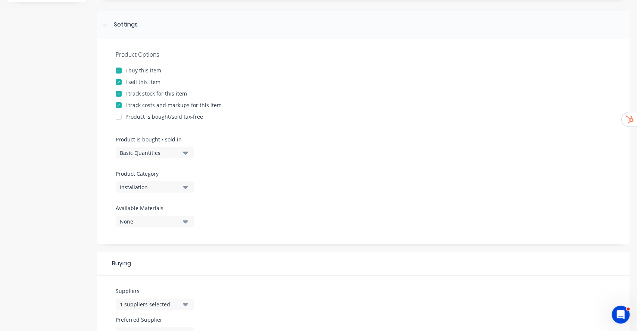
click at [185, 184] on icon "button" at bounding box center [185, 187] width 5 height 8
click at [161, 209] on Category "text" at bounding box center [176, 209] width 79 height 15
type Category "produ"
click at [163, 231] on div "Product" at bounding box center [172, 227] width 112 height 15
click at [242, 201] on div at bounding box center [363, 201] width 495 height 6
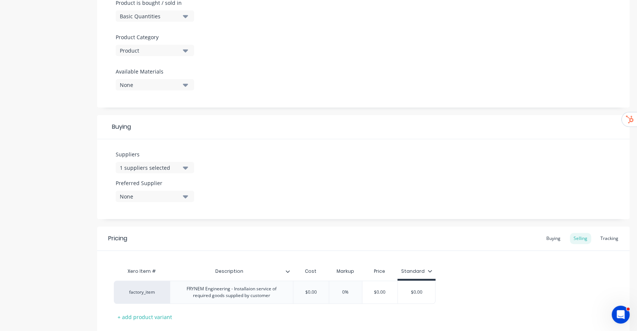
scroll to position [282, 0]
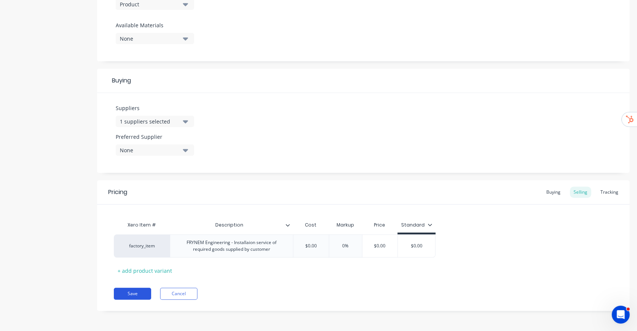
click at [142, 291] on button "Save" at bounding box center [132, 294] width 37 height 12
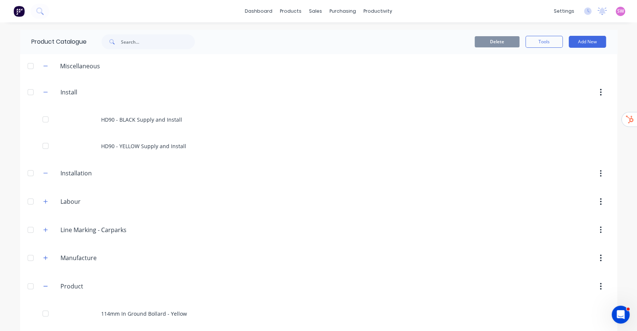
click at [25, 177] on div at bounding box center [30, 173] width 15 height 15
click at [490, 46] on button "Delete" at bounding box center [496, 41] width 45 height 11
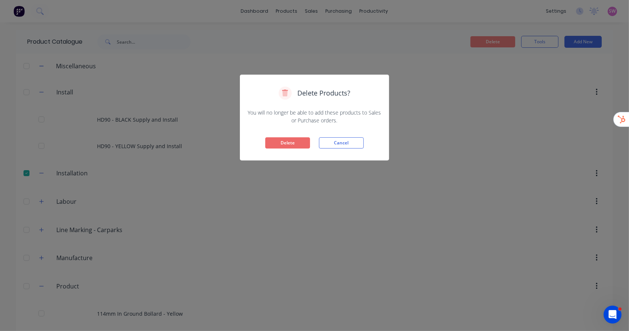
click at [285, 144] on button "Delete" at bounding box center [287, 142] width 45 height 11
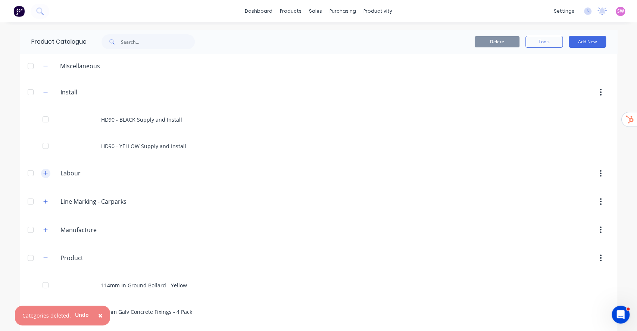
click at [43, 172] on icon "button" at bounding box center [45, 172] width 4 height 5
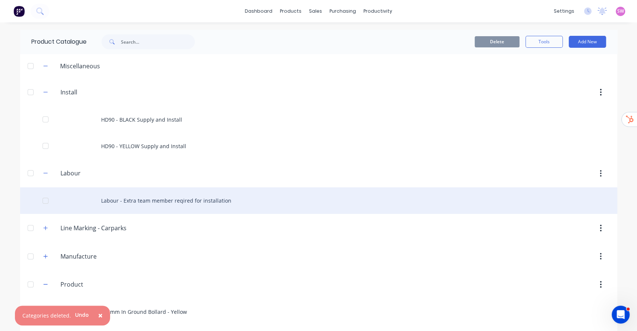
click at [155, 195] on div "Labour - Extra team member reqired for installation" at bounding box center [318, 200] width 597 height 26
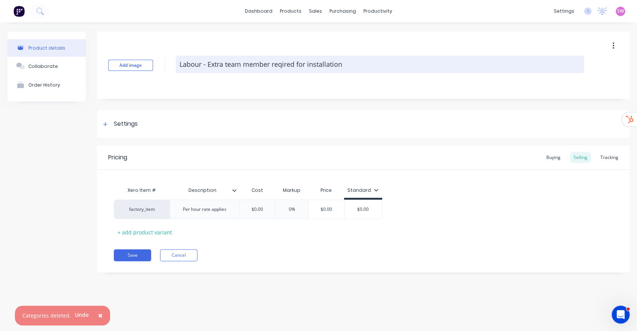
click at [335, 60] on textarea "Labour - Extra team member reqired for installation" at bounding box center [380, 65] width 408 height 18
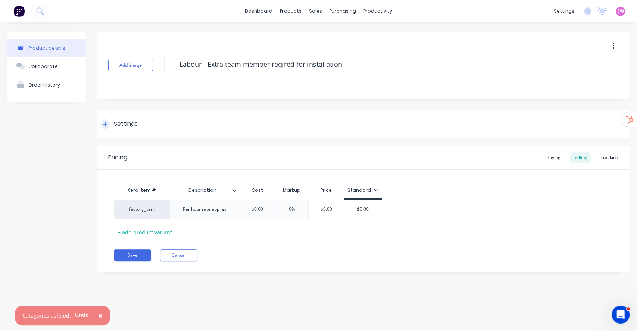
type textarea "x"
click at [119, 127] on div "Settings" at bounding box center [126, 123] width 24 height 9
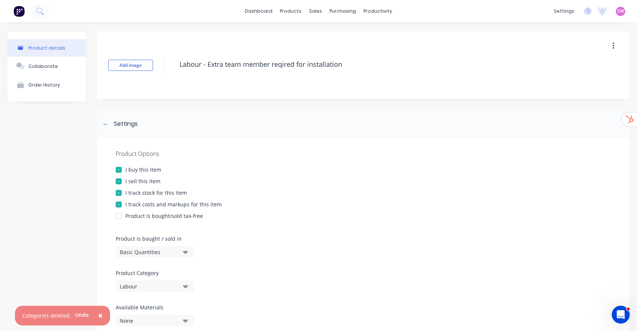
scroll to position [149, 0]
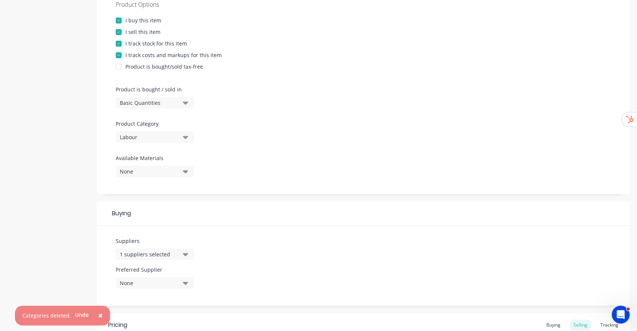
click at [174, 132] on button "Labour" at bounding box center [155, 136] width 78 height 11
click at [157, 160] on Category "text" at bounding box center [176, 159] width 79 height 15
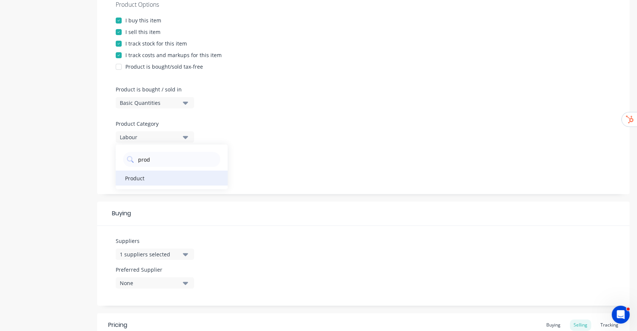
type Category "prod"
click at [149, 180] on div "Product" at bounding box center [172, 177] width 112 height 15
click at [85, 185] on div "Product details Collaborate Order History" at bounding box center [46, 167] width 78 height 568
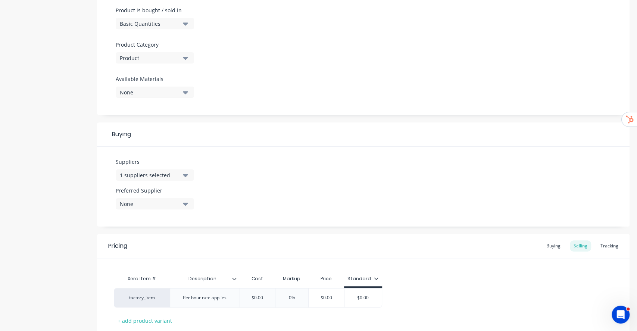
scroll to position [278, 0]
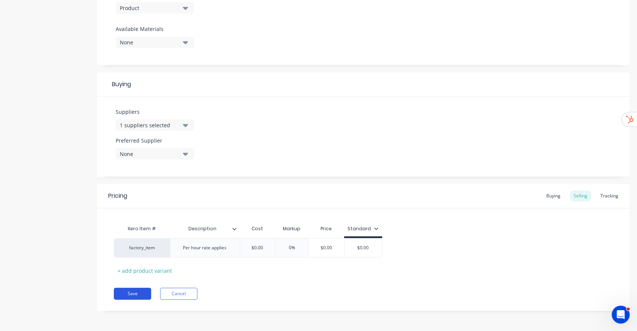
click at [136, 289] on button "Save" at bounding box center [132, 294] width 37 height 12
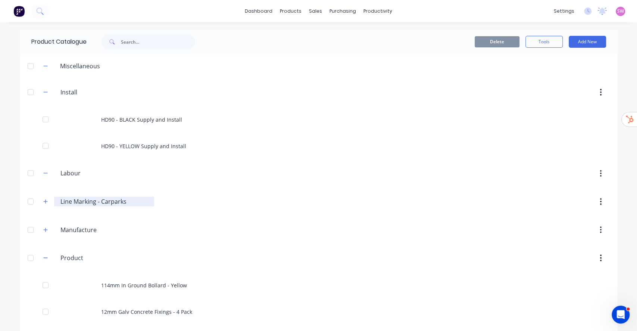
scroll to position [50, 0]
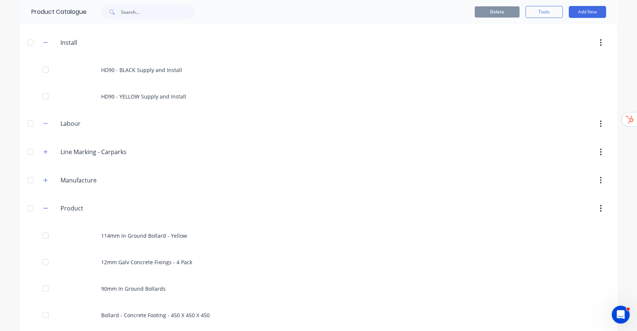
click at [25, 123] on div at bounding box center [30, 123] width 15 height 15
click at [501, 7] on button "Delete" at bounding box center [496, 11] width 45 height 11
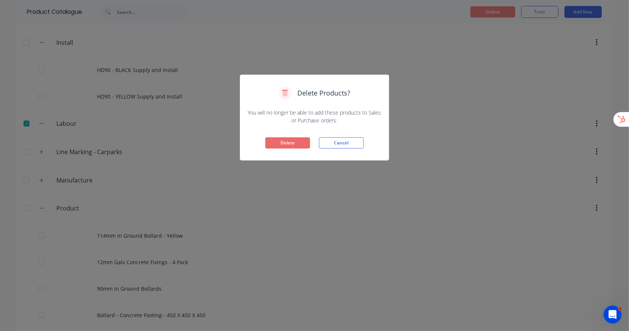
click at [283, 144] on button "Delete" at bounding box center [287, 142] width 45 height 11
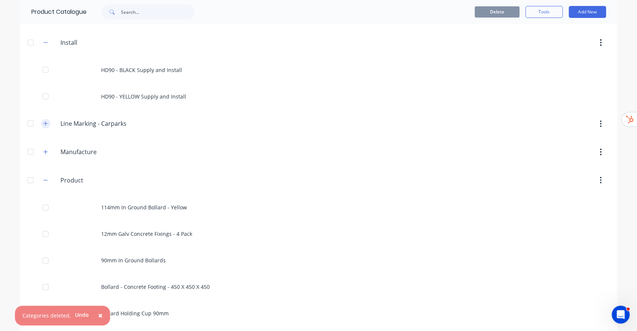
click at [41, 124] on button "button" at bounding box center [45, 123] width 9 height 9
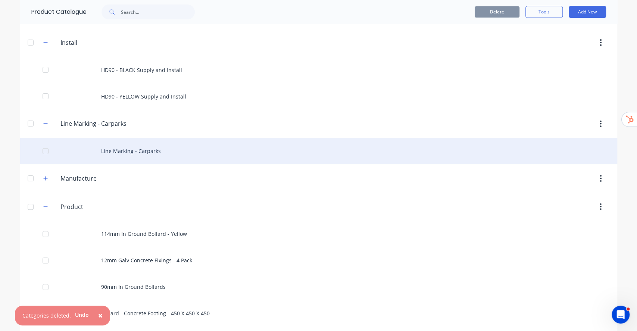
click at [138, 152] on div "Line Marking - Carparks" at bounding box center [318, 151] width 597 height 26
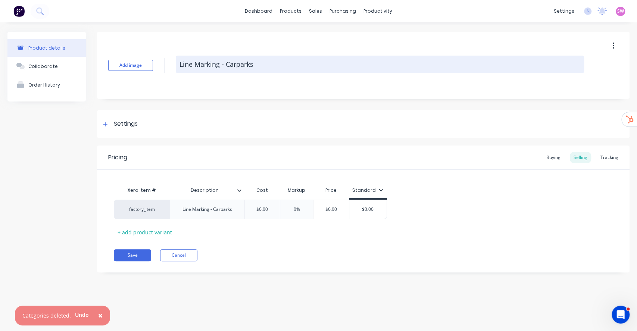
click at [253, 63] on textarea "Line Marking - Carparks" at bounding box center [380, 65] width 408 height 18
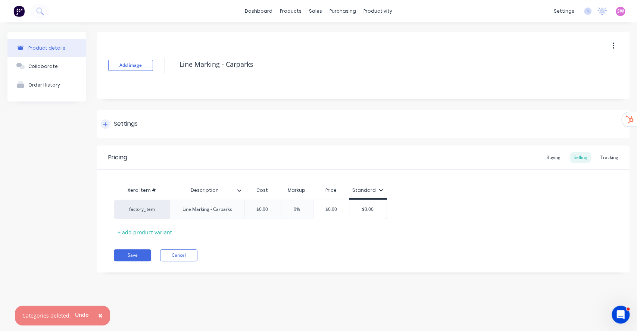
type textarea "x"
click at [116, 127] on div "Settings" at bounding box center [126, 123] width 24 height 9
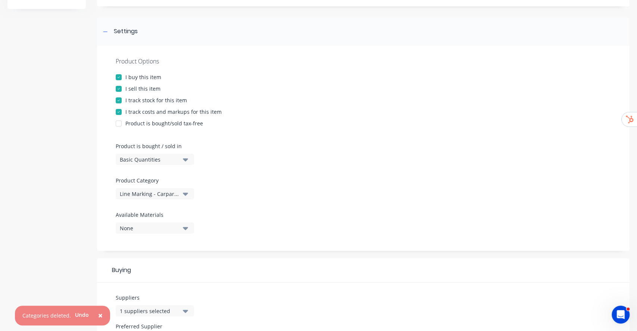
scroll to position [199, 0]
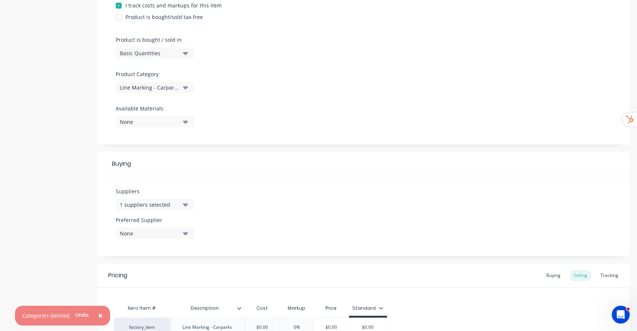
click at [169, 91] on button "Line Marking - Carparks" at bounding box center [155, 87] width 78 height 11
click at [172, 113] on Category "text" at bounding box center [176, 109] width 79 height 15
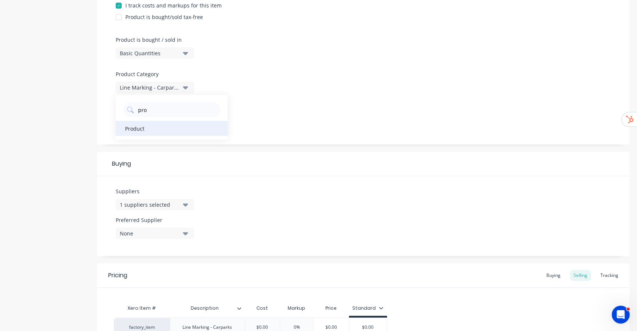
type Category "pro"
click at [135, 130] on div "Product" at bounding box center [172, 128] width 112 height 15
click at [35, 171] on div "Product details Collaborate Order History" at bounding box center [46, 117] width 78 height 568
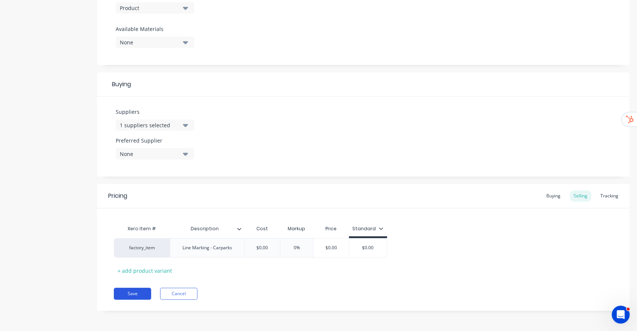
click at [129, 291] on button "Save" at bounding box center [132, 294] width 37 height 12
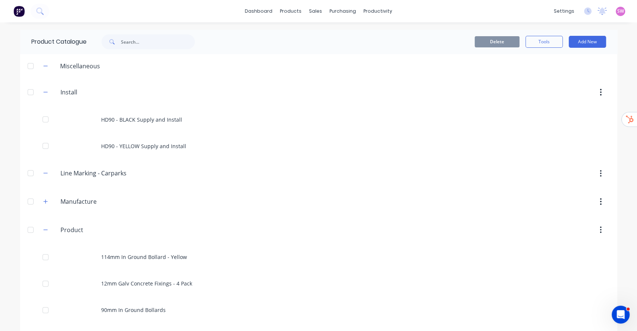
click at [29, 175] on div at bounding box center [30, 173] width 15 height 15
click at [488, 35] on div "Delete Tools Add New" at bounding box center [415, 42] width 404 height 24
click at [485, 43] on button "Delete" at bounding box center [496, 41] width 45 height 11
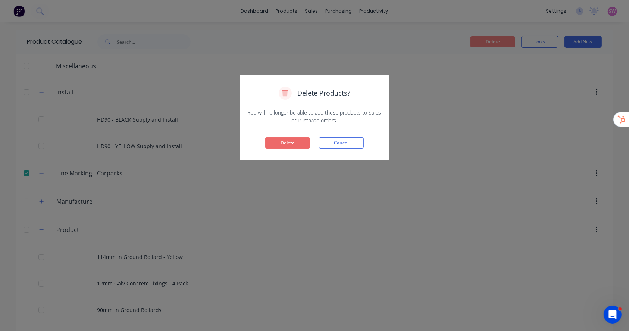
click at [300, 138] on button "Delete" at bounding box center [287, 142] width 45 height 11
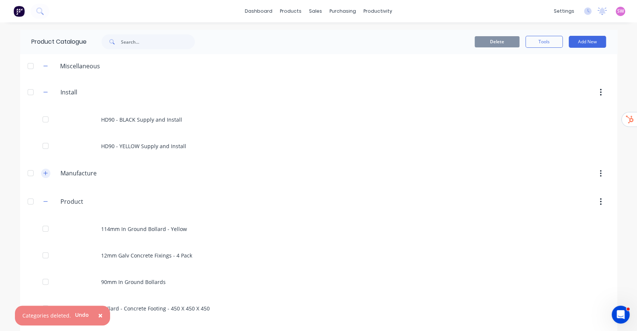
click at [41, 173] on button "button" at bounding box center [45, 173] width 9 height 9
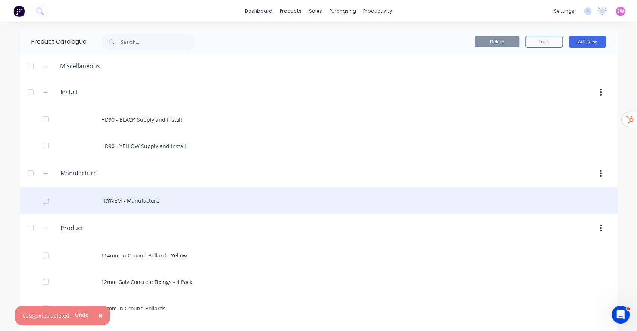
click at [140, 203] on div "FRYNEM - Manufacture" at bounding box center [318, 200] width 597 height 26
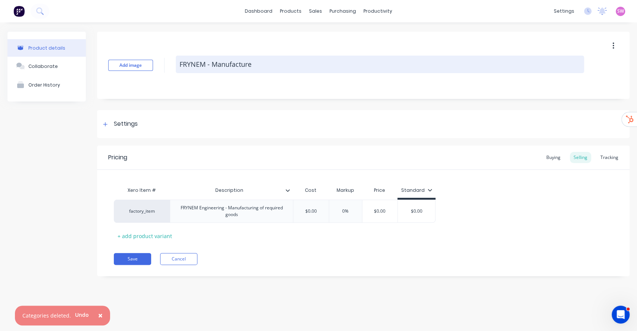
click at [252, 65] on textarea "FRYNEM - Manufacture" at bounding box center [380, 65] width 408 height 18
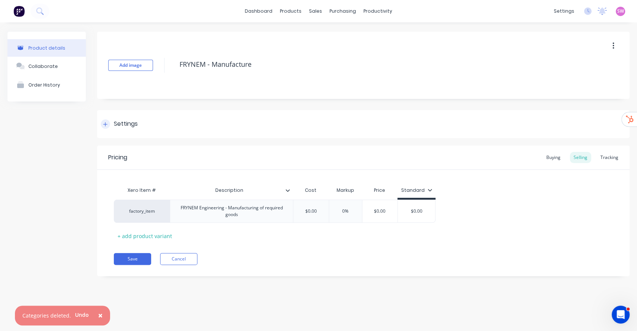
type textarea "x"
click at [137, 127] on div "Settings" at bounding box center [126, 123] width 24 height 9
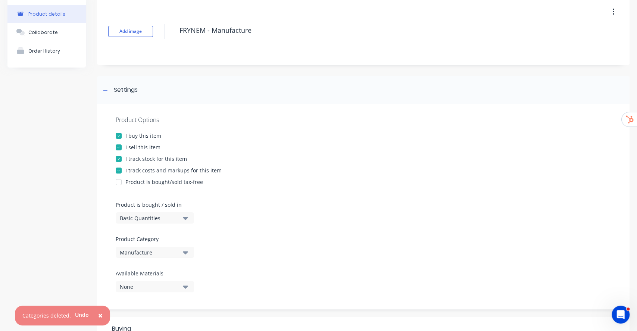
scroll to position [99, 0]
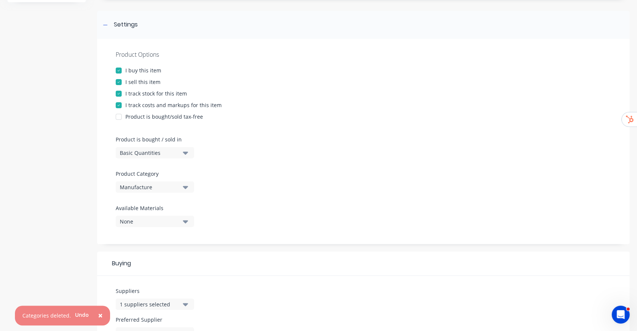
click at [149, 187] on div "Manufacture" at bounding box center [150, 187] width 60 height 8
click at [161, 204] on Category "text" at bounding box center [176, 209] width 79 height 15
type Category "prod"
click at [119, 228] on div "Product" at bounding box center [172, 227] width 112 height 15
click at [89, 221] on div "Product details Collaborate Order History Add image FRYNEM - Manufacture Settin…" at bounding box center [318, 218] width 622 height 572
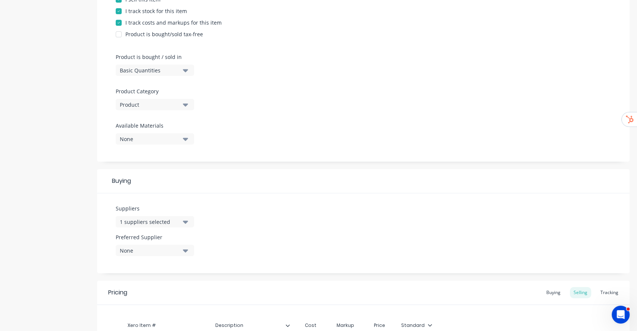
scroll to position [282, 0]
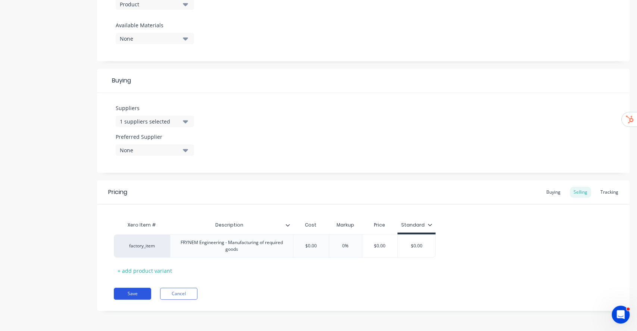
click at [140, 291] on button "Save" at bounding box center [132, 294] width 37 height 12
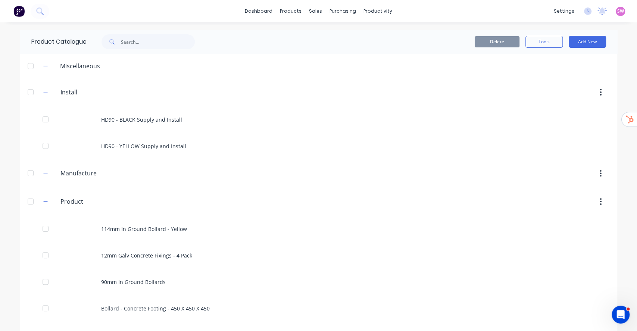
click at [32, 178] on div at bounding box center [30, 173] width 15 height 15
click at [495, 38] on button "Delete" at bounding box center [496, 41] width 45 height 11
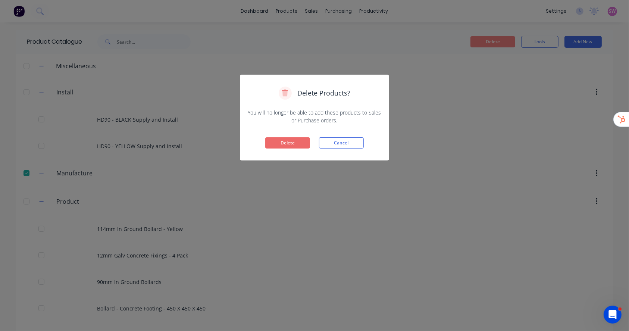
click at [278, 140] on button "Delete" at bounding box center [287, 142] width 45 height 11
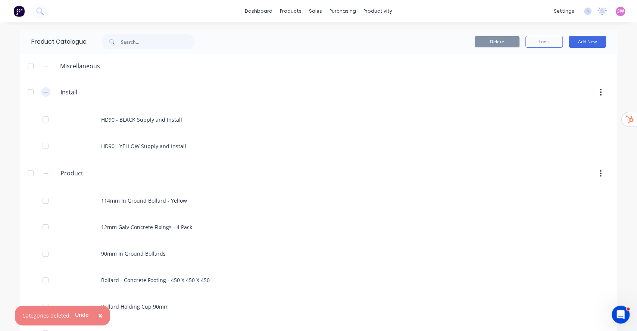
click at [41, 92] on button "button" at bounding box center [45, 91] width 9 height 9
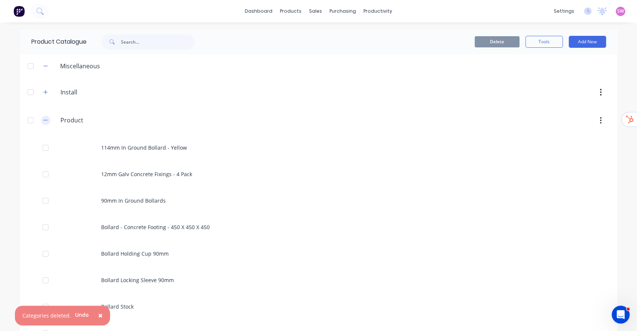
click at [41, 120] on button "button" at bounding box center [45, 120] width 9 height 9
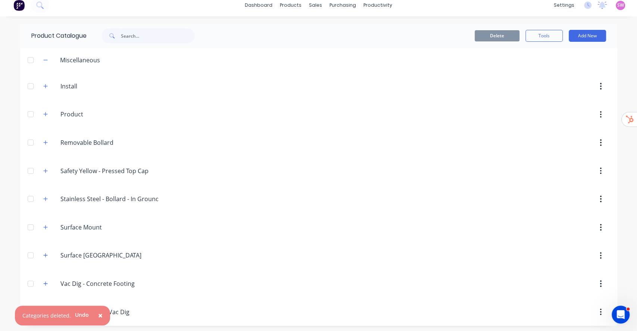
scroll to position [7, 0]
click at [45, 140] on button "button" at bounding box center [45, 140] width 9 height 9
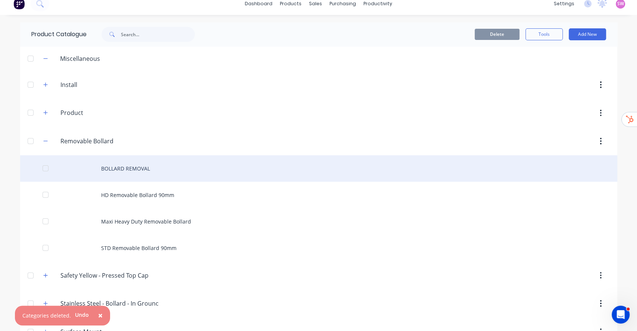
click at [134, 169] on div "BOLLARD REMOVAL" at bounding box center [318, 168] width 597 height 26
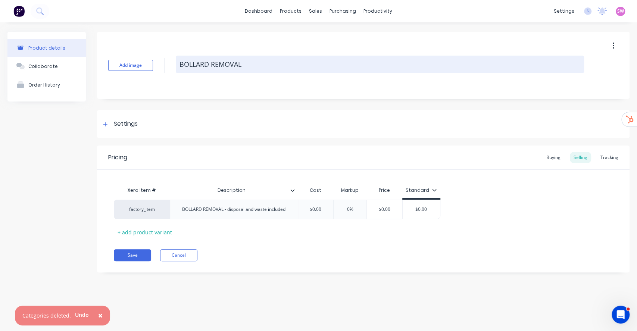
click at [266, 69] on textarea "BOLLARD REMOVAL" at bounding box center [380, 65] width 408 height 18
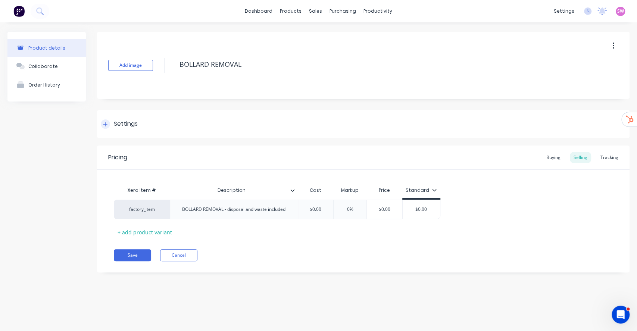
type textarea "x"
click at [134, 123] on div "Settings" at bounding box center [126, 123] width 24 height 9
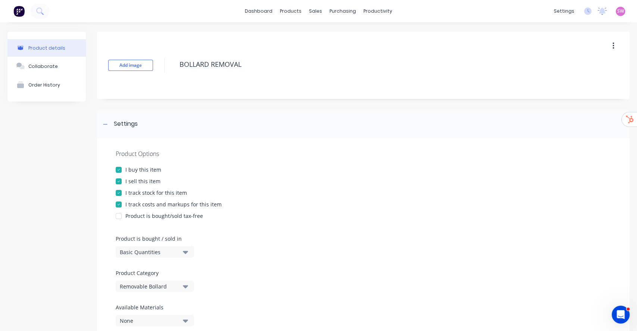
click at [145, 285] on div "Removable Bollard" at bounding box center [150, 286] width 60 height 8
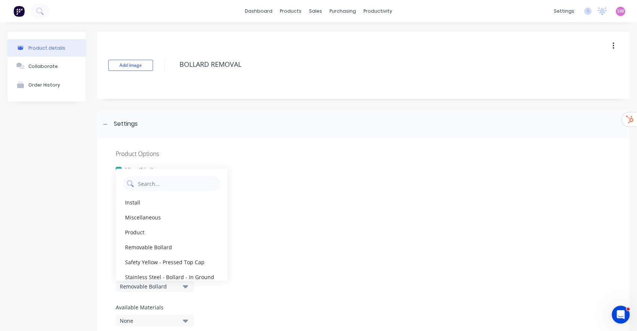
click at [184, 179] on Category "text" at bounding box center [176, 183] width 79 height 15
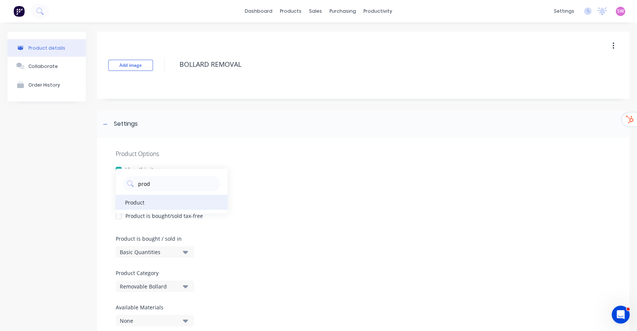
type Category "prod"
click at [145, 200] on div "Product" at bounding box center [172, 202] width 112 height 15
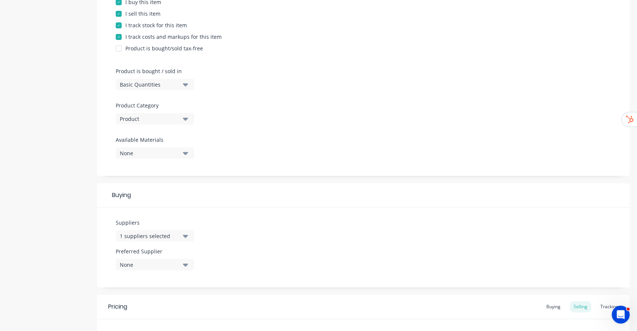
scroll to position [278, 0]
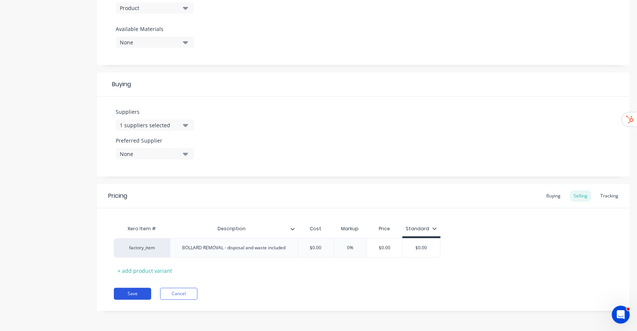
click at [123, 291] on button "Save" at bounding box center [132, 294] width 37 height 12
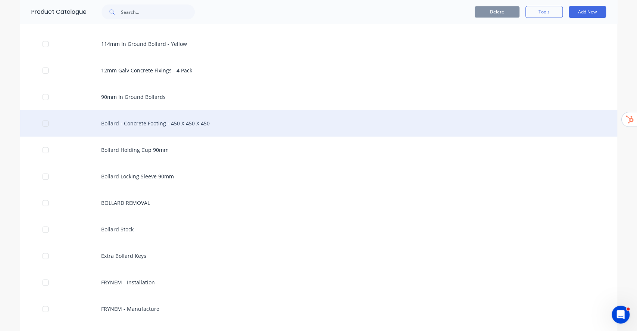
scroll to position [50, 0]
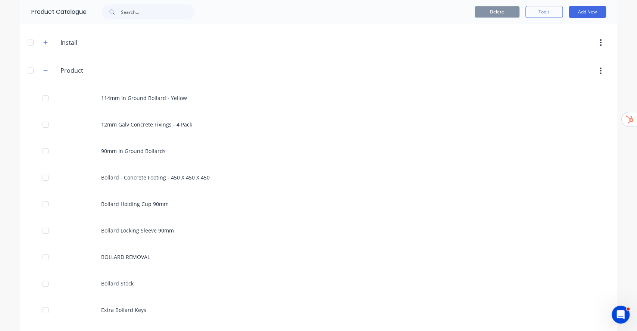
click at [41, 70] on button "button" at bounding box center [45, 70] width 9 height 9
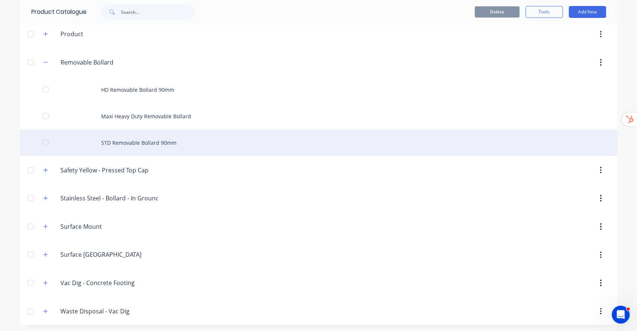
scroll to position [87, 0]
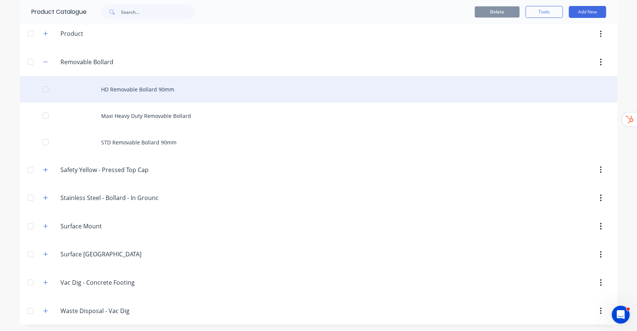
click at [150, 96] on div "HD Removable Bollard 90mm" at bounding box center [318, 89] width 597 height 26
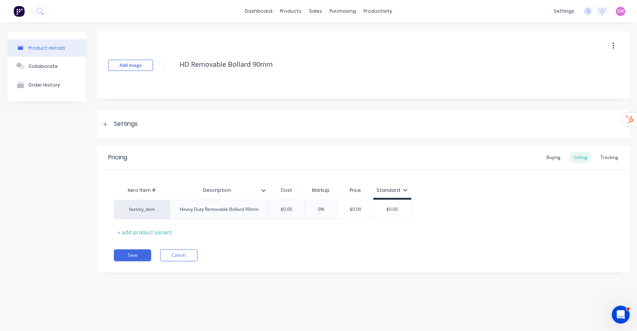
click at [162, 83] on div "Add image HD Removable Bollard 90mm" at bounding box center [363, 65] width 532 height 67
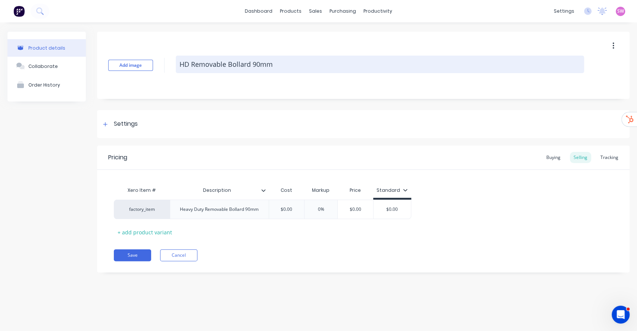
click at [280, 68] on textarea "HD Removable Bollard 90mm" at bounding box center [380, 65] width 408 height 18
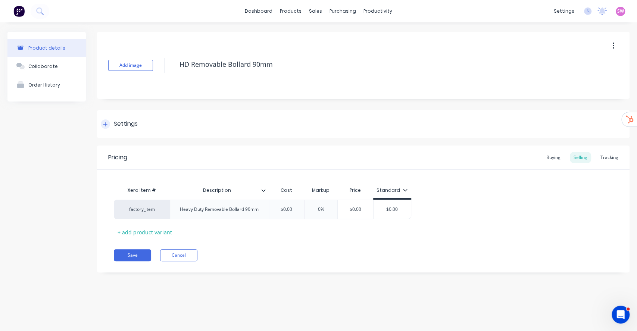
type textarea "x"
click at [107, 126] on div at bounding box center [105, 123] width 9 height 9
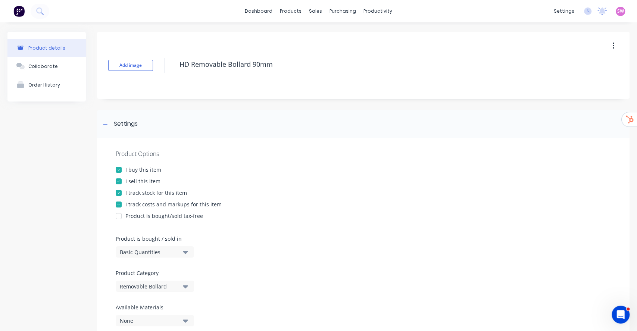
click at [141, 285] on div "Removable Bollard" at bounding box center [150, 286] width 60 height 8
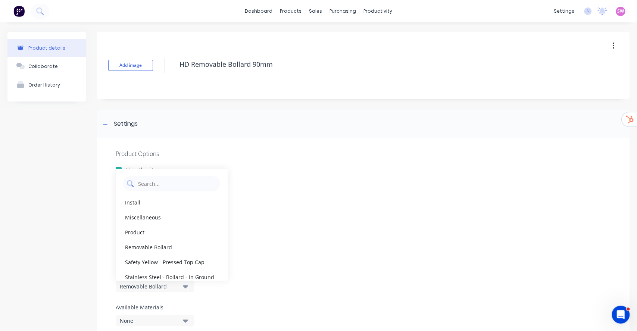
click at [189, 184] on Category "text" at bounding box center [176, 183] width 79 height 15
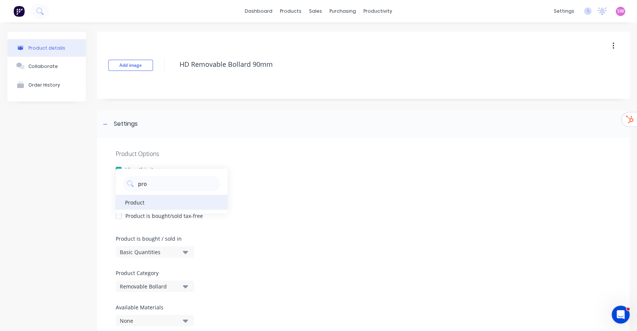
type Category "pro"
click at [149, 207] on div "Product" at bounding box center [172, 202] width 112 height 15
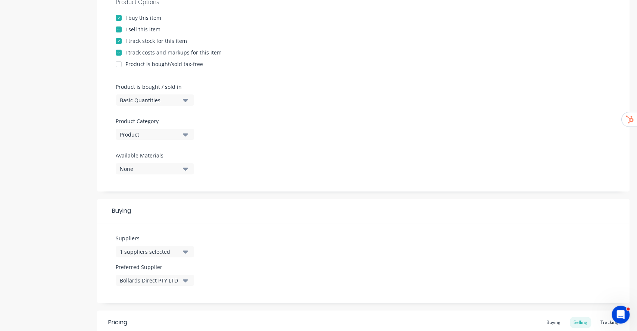
scroll to position [278, 0]
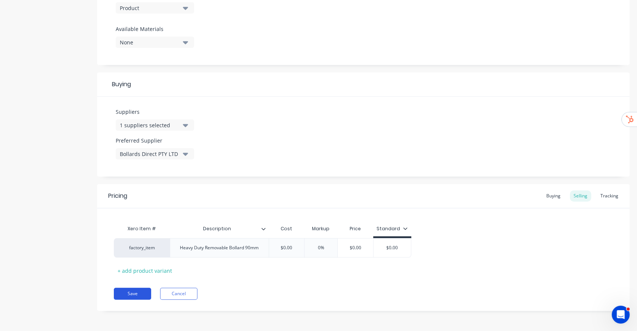
click at [146, 291] on button "Save" at bounding box center [132, 294] width 37 height 12
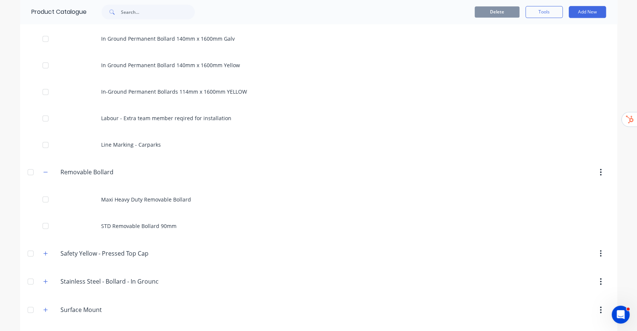
scroll to position [623, 0]
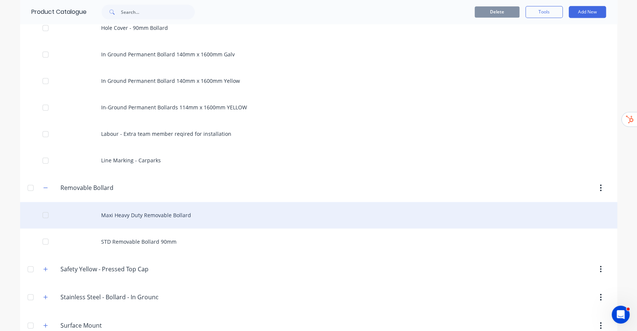
click at [152, 220] on div "Maxi Heavy Duty Removable Bollard" at bounding box center [318, 215] width 597 height 26
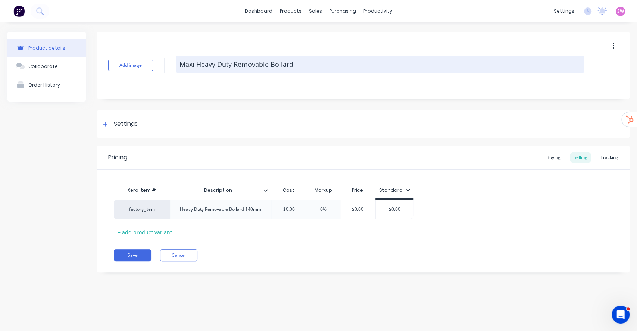
click at [329, 69] on textarea "Maxi Heavy Duty Removable Bollard" at bounding box center [380, 65] width 408 height 18
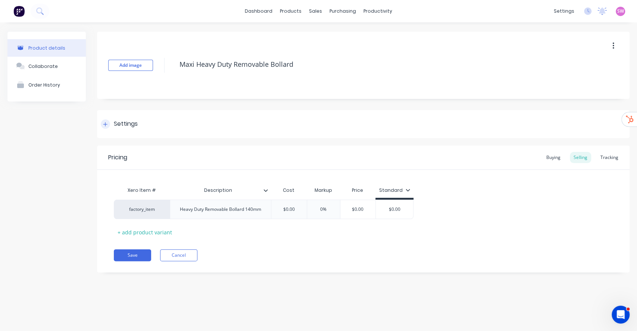
type textarea "x"
click at [135, 126] on div "Settings" at bounding box center [126, 123] width 24 height 9
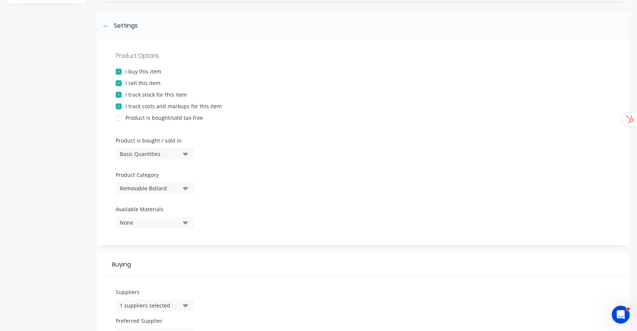
scroll to position [99, 0]
click at [155, 185] on div "Removable Bollard" at bounding box center [150, 187] width 60 height 8
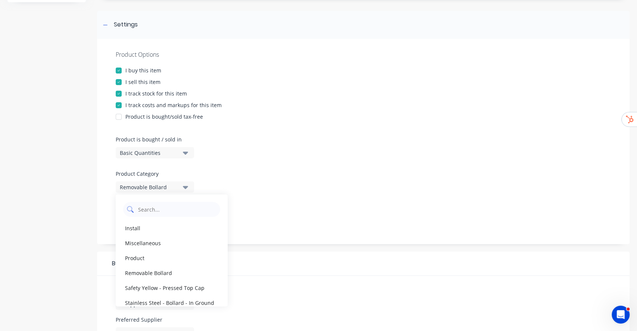
click at [144, 207] on Category "text" at bounding box center [176, 209] width 79 height 15
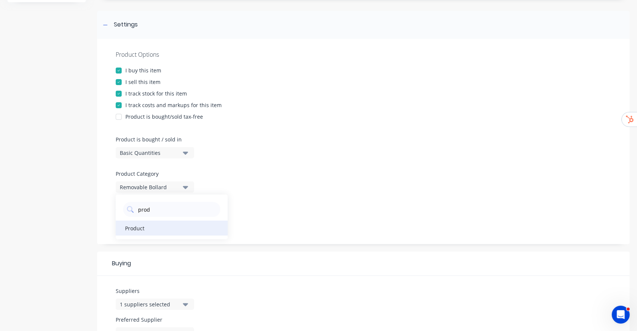
type Category "prod"
click at [133, 227] on div "Product" at bounding box center [172, 227] width 112 height 15
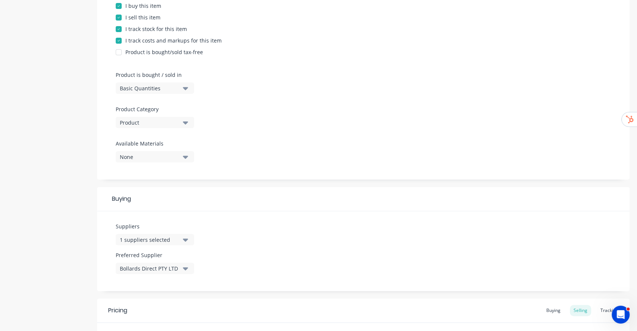
scroll to position [278, 0]
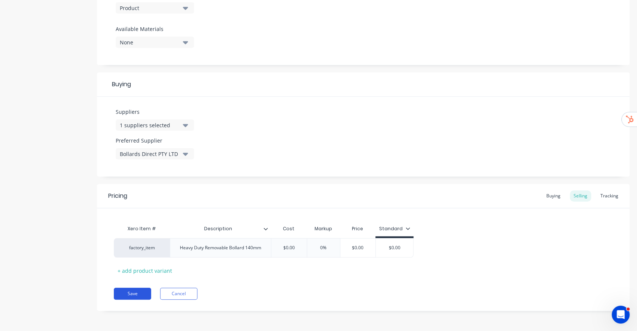
click at [135, 291] on button "Save" at bounding box center [132, 294] width 37 height 12
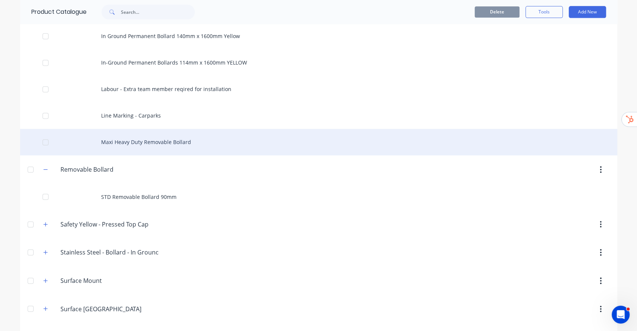
scroll to position [722, 0]
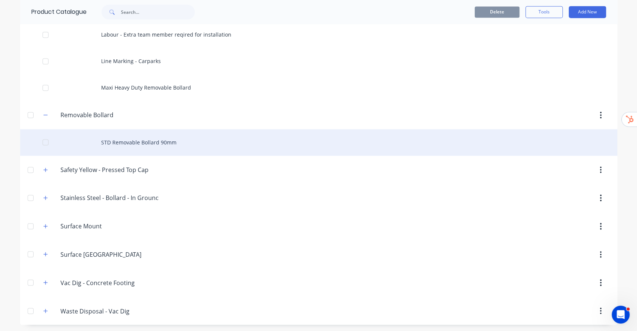
click at [144, 145] on div "STD Removable Bollard 90mm" at bounding box center [318, 142] width 597 height 26
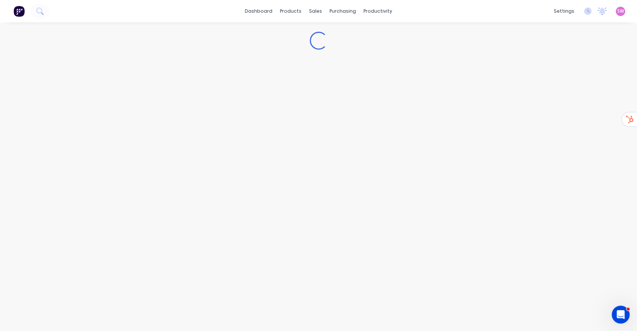
type textarea "x"
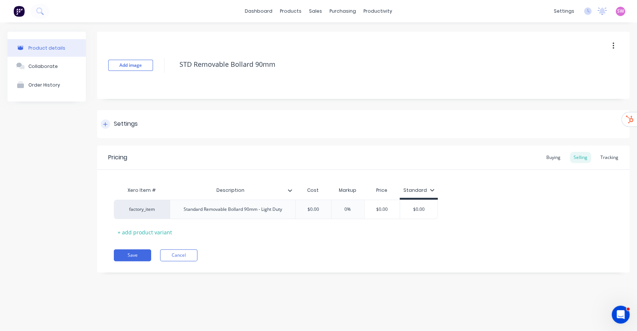
click at [118, 121] on div "Settings" at bounding box center [126, 123] width 24 height 9
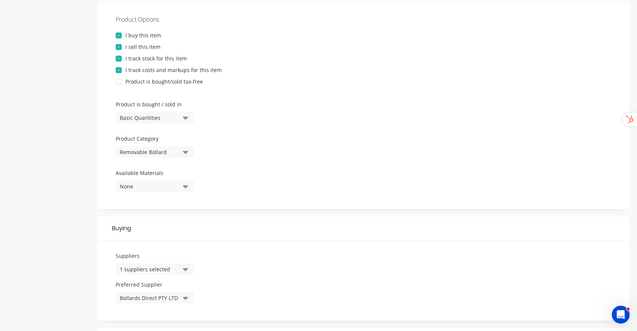
scroll to position [199, 0]
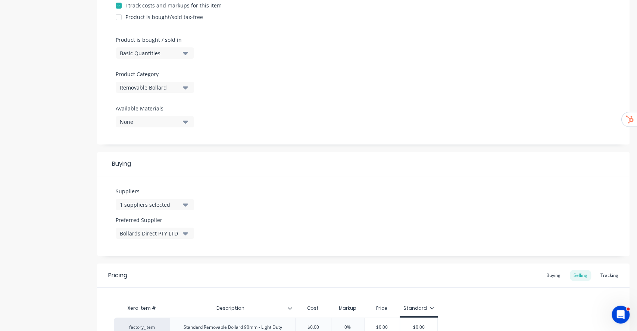
click at [182, 84] on button "Removable Bollard" at bounding box center [155, 87] width 78 height 11
click at [160, 103] on Category "text" at bounding box center [176, 109] width 79 height 15
type Category "prod"
click at [141, 124] on div "Product" at bounding box center [172, 128] width 112 height 15
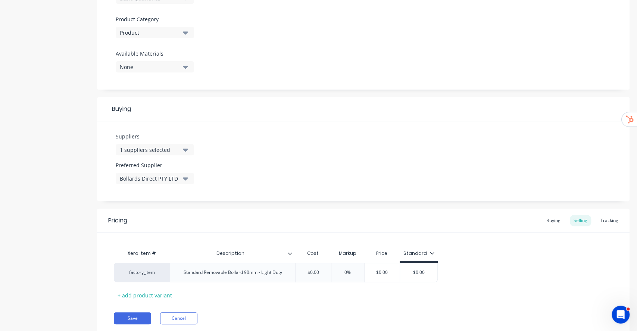
scroll to position [278, 0]
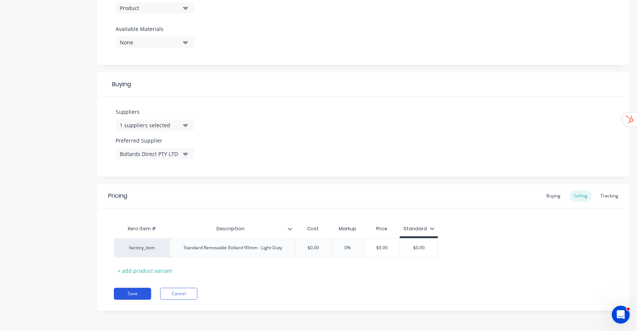
click at [138, 291] on button "Save" at bounding box center [132, 294] width 37 height 12
type textarea "x"
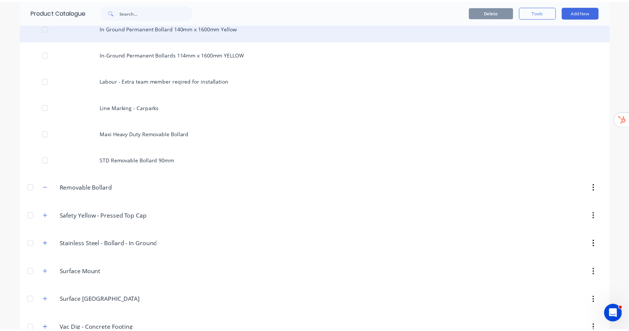
scroll to position [722, 0]
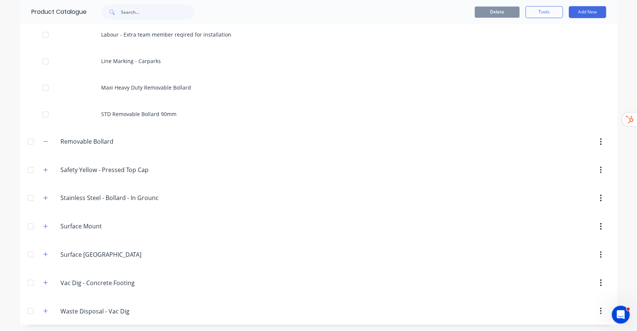
click at [25, 138] on div at bounding box center [30, 141] width 15 height 15
click at [482, 10] on button "Delete" at bounding box center [496, 11] width 45 height 11
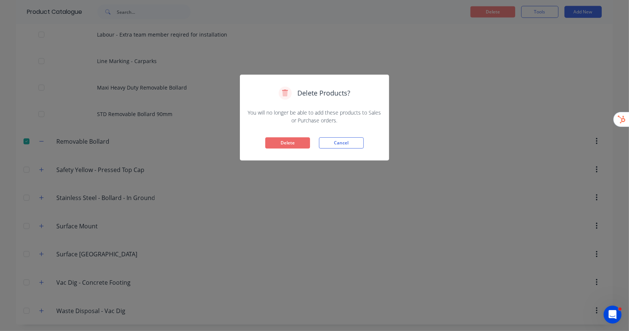
click at [299, 148] on button "Delete" at bounding box center [287, 142] width 45 height 11
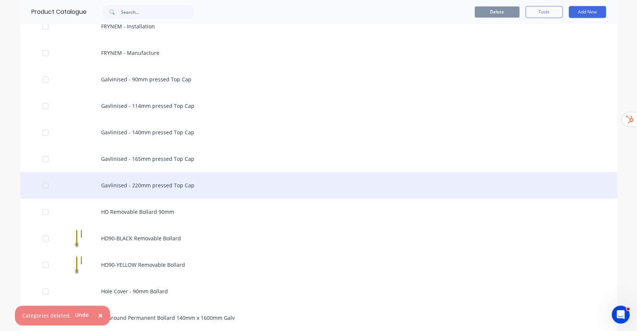
scroll to position [695, 0]
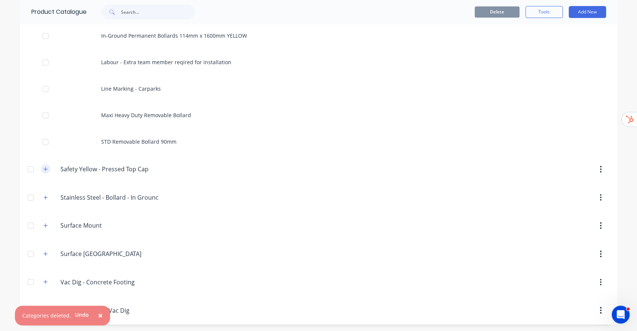
click at [43, 166] on icon "button" at bounding box center [45, 168] width 4 height 5
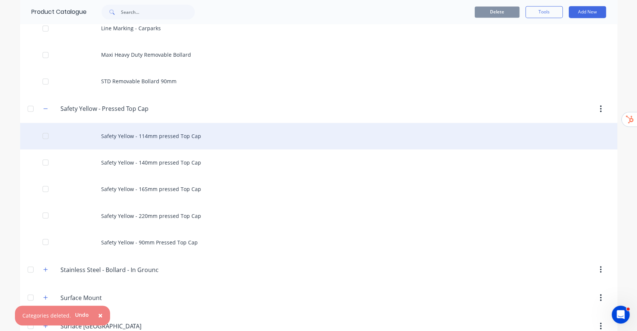
scroll to position [827, 0]
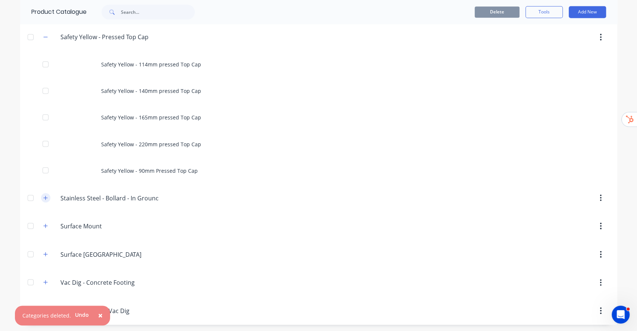
click at [45, 198] on button "button" at bounding box center [45, 197] width 9 height 9
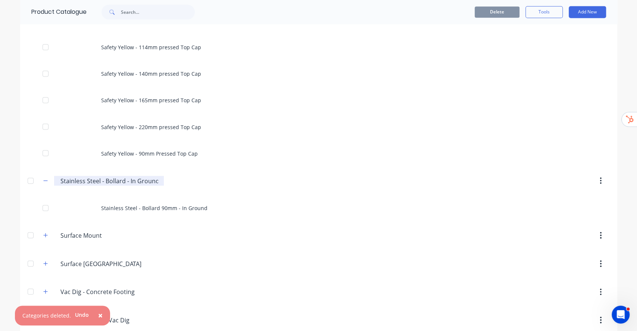
scroll to position [853, 0]
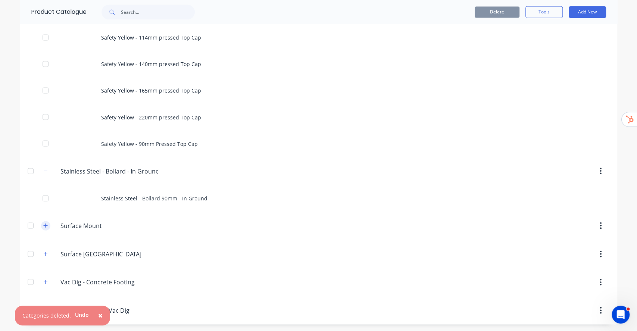
click at [42, 221] on button "button" at bounding box center [45, 225] width 9 height 9
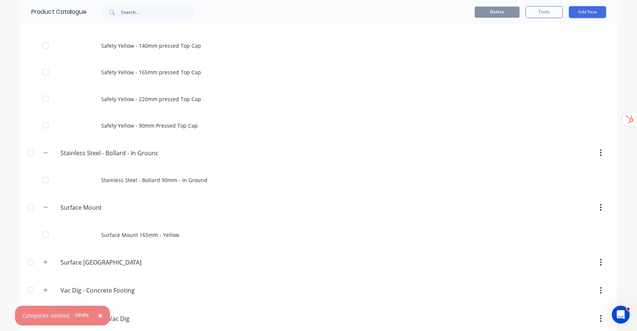
scroll to position [880, 0]
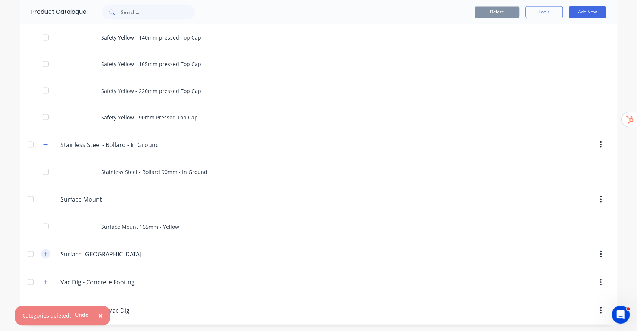
click at [43, 251] on icon "button" at bounding box center [45, 253] width 4 height 5
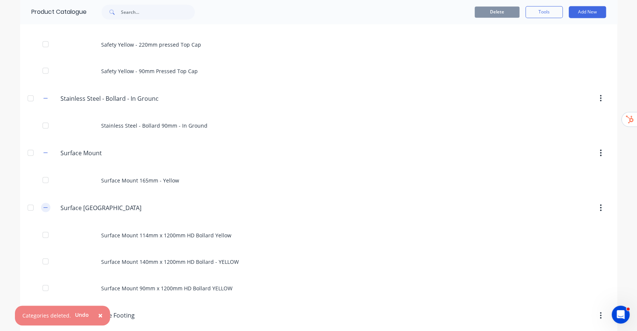
scroll to position [959, 0]
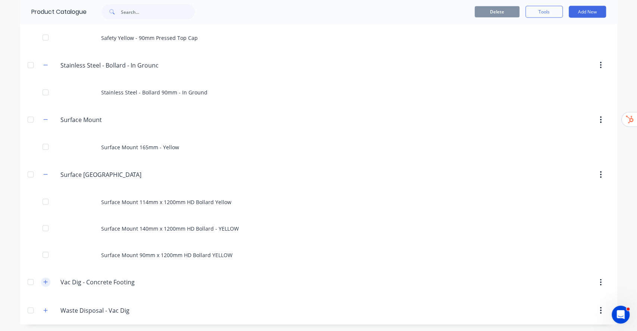
click at [44, 283] on button "button" at bounding box center [45, 282] width 9 height 9
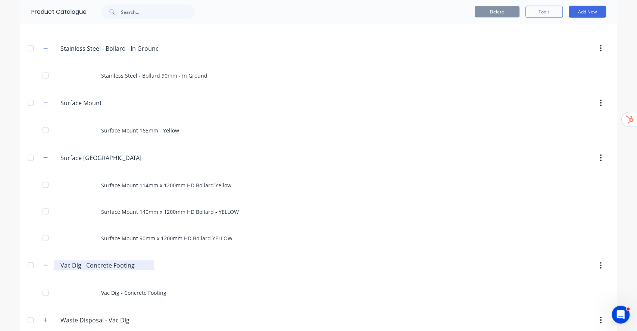
scroll to position [985, 0]
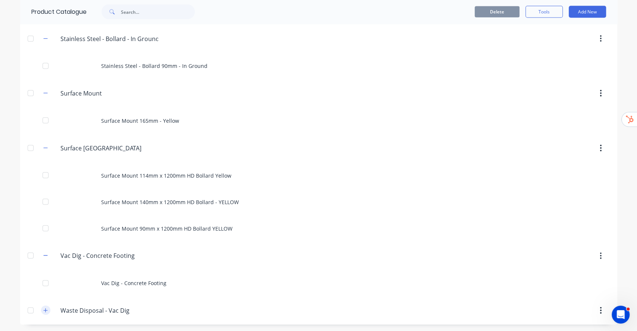
click at [43, 291] on icon "button" at bounding box center [45, 310] width 4 height 5
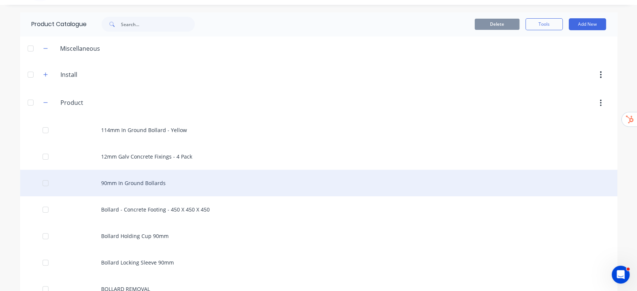
scroll to position [0, 0]
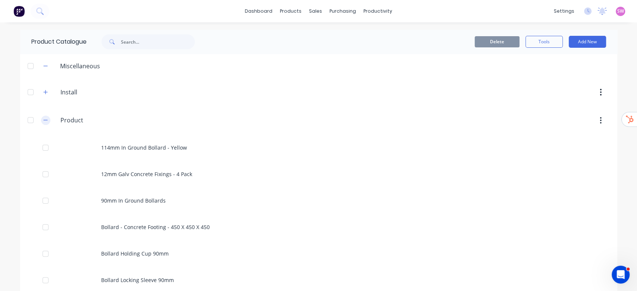
click at [43, 119] on icon "button" at bounding box center [45, 119] width 4 height 5
click at [43, 150] on icon "button" at bounding box center [45, 148] width 4 height 5
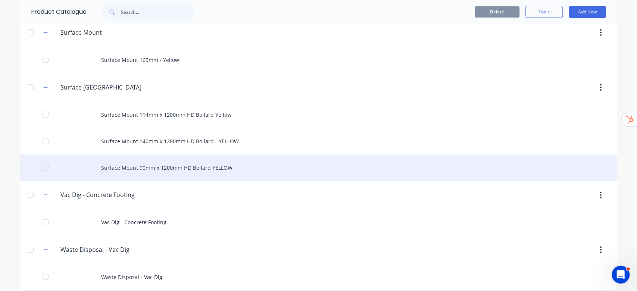
scroll to position [99, 0]
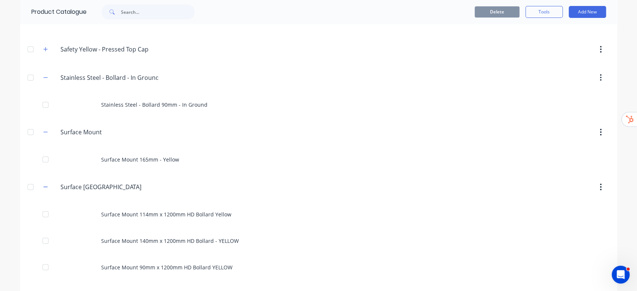
click at [41, 81] on span at bounding box center [45, 77] width 9 height 9
click at [43, 79] on icon "button" at bounding box center [45, 77] width 4 height 5
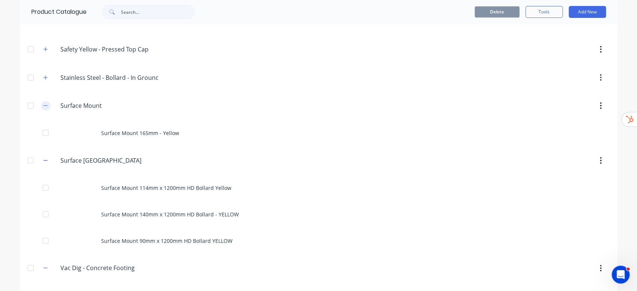
click at [43, 106] on icon "button" at bounding box center [45, 106] width 4 height 0
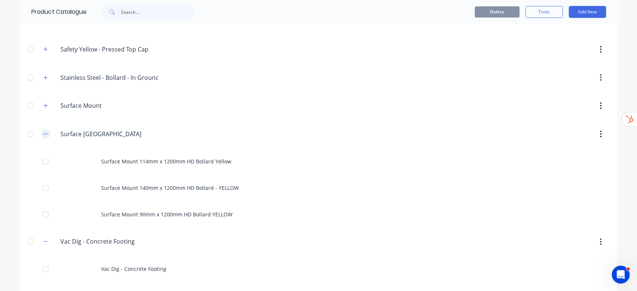
click at [43, 130] on button "button" at bounding box center [45, 133] width 9 height 9
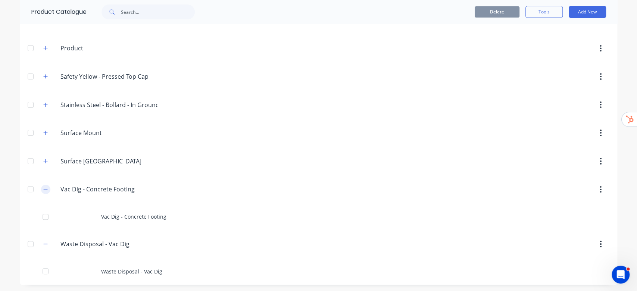
click at [41, 192] on button "button" at bounding box center [45, 189] width 9 height 9
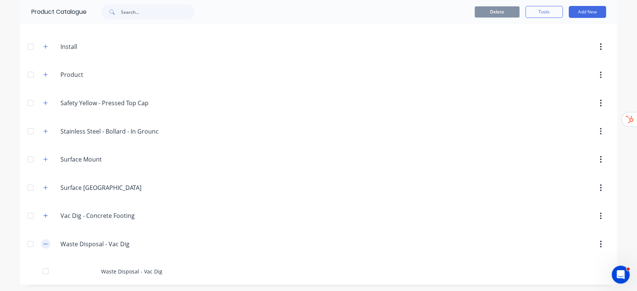
click at [44, 242] on button "button" at bounding box center [45, 243] width 9 height 9
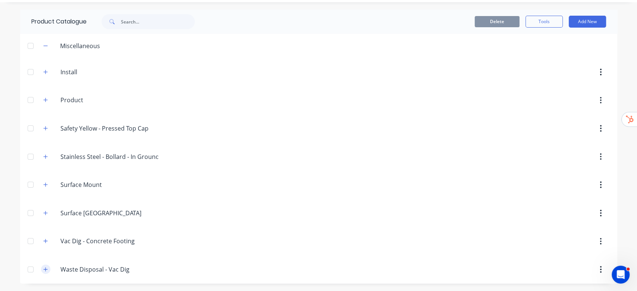
scroll to position [19, 0]
click at [43, 74] on icon "button" at bounding box center [45, 72] width 4 height 5
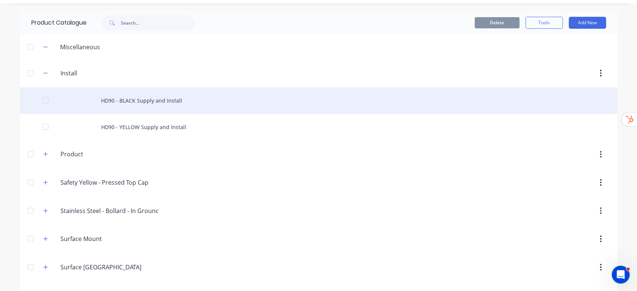
click at [139, 106] on div "HD90 - BLACK Supply and Install" at bounding box center [318, 100] width 597 height 26
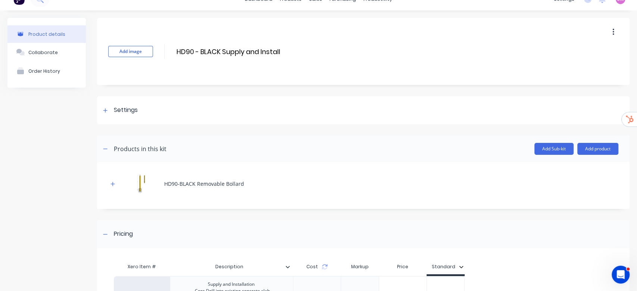
scroll to position [112, 0]
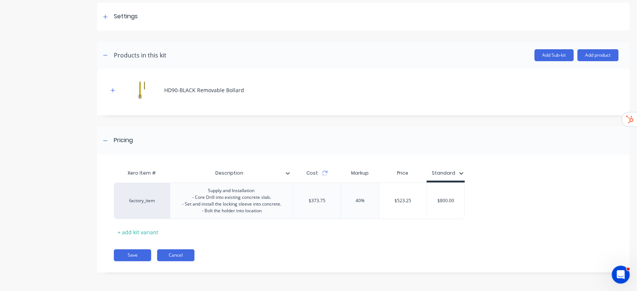
click at [166, 251] on button "Cancel" at bounding box center [175, 255] width 37 height 12
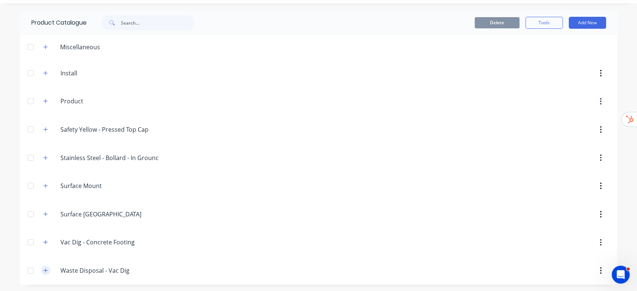
click at [43, 271] on icon "button" at bounding box center [45, 270] width 4 height 5
click at [27, 266] on div at bounding box center [30, 270] width 15 height 15
click at [27, 242] on div at bounding box center [30, 242] width 15 height 15
click at [29, 217] on div at bounding box center [30, 214] width 15 height 15
click at [26, 183] on div at bounding box center [30, 185] width 15 height 15
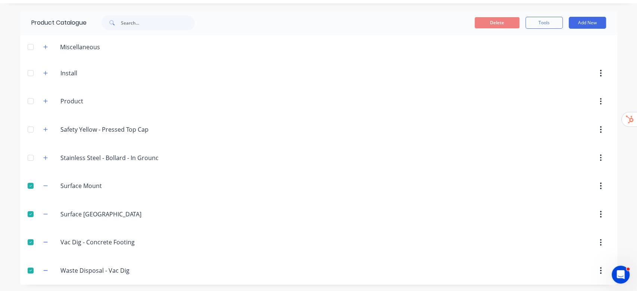
click at [28, 160] on div at bounding box center [30, 157] width 15 height 15
click at [29, 133] on div at bounding box center [30, 129] width 15 height 15
click at [487, 25] on button "Delete" at bounding box center [496, 22] width 45 height 11
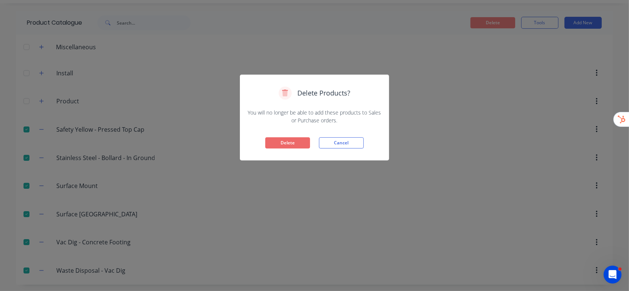
click at [284, 145] on button "Delete" at bounding box center [287, 142] width 45 height 11
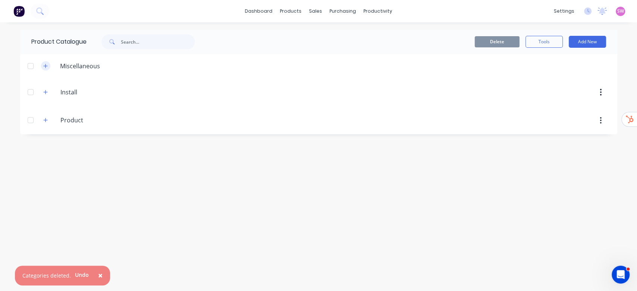
click at [46, 62] on button "button" at bounding box center [45, 65] width 9 height 9
click at [44, 116] on button "button" at bounding box center [45, 120] width 9 height 9
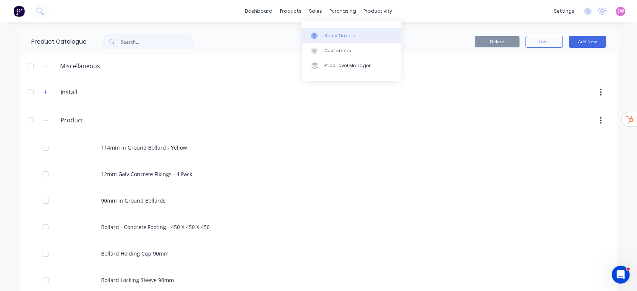
click at [334, 38] on div "Sales Orders" at bounding box center [339, 35] width 31 height 7
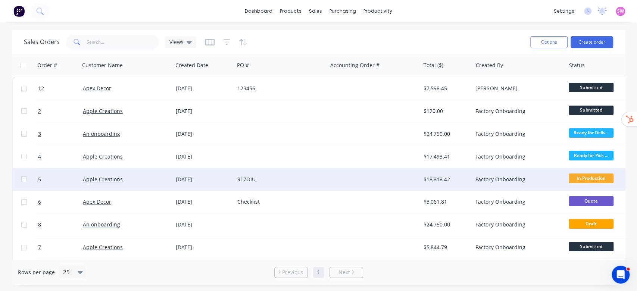
click at [363, 182] on div at bounding box center [373, 179] width 93 height 22
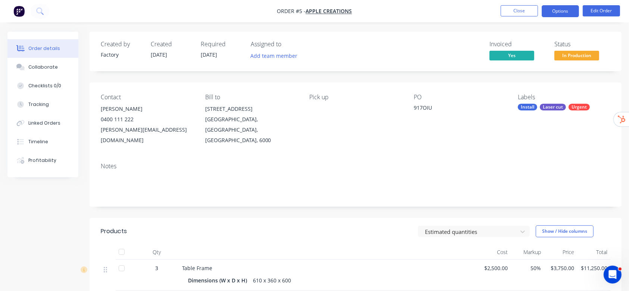
click at [562, 11] on button "Options" at bounding box center [560, 11] width 37 height 12
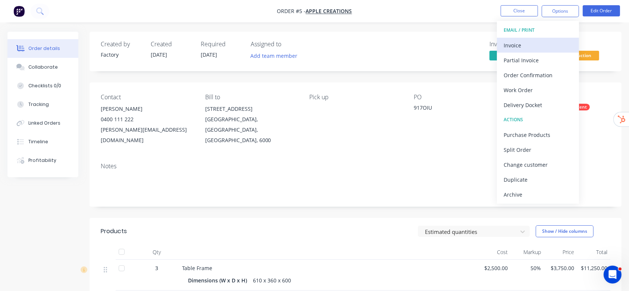
click at [543, 41] on div "Invoice" at bounding box center [538, 45] width 69 height 11
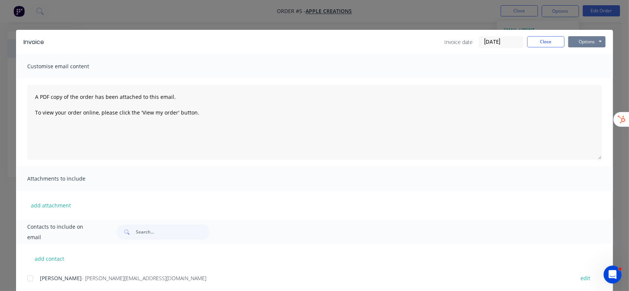
click at [573, 38] on button "Options" at bounding box center [586, 41] width 37 height 11
click at [582, 56] on button "Preview" at bounding box center [592, 55] width 48 height 12
click at [546, 44] on button "Close" at bounding box center [545, 41] width 37 height 11
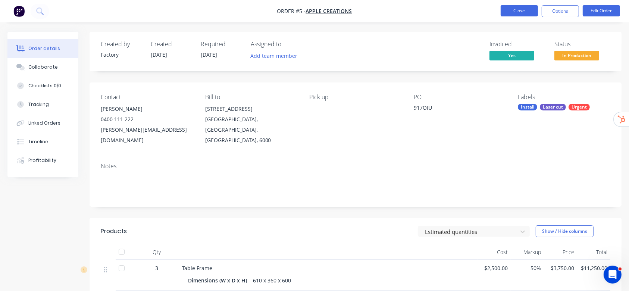
click at [532, 10] on button "Close" at bounding box center [519, 10] width 37 height 11
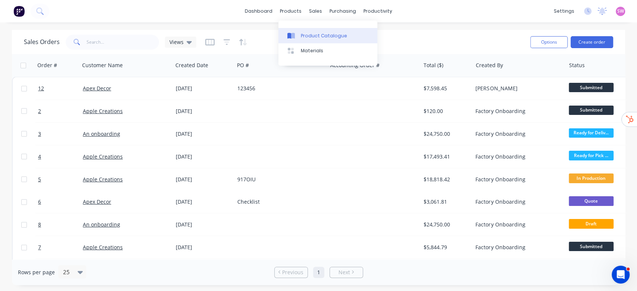
click at [303, 31] on link "Product Catalogue" at bounding box center [327, 35] width 99 height 15
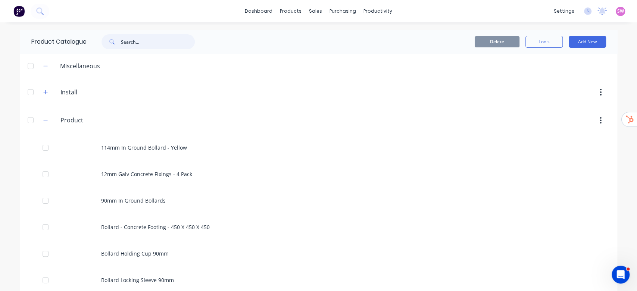
click at [158, 44] on input "text" at bounding box center [158, 41] width 74 height 15
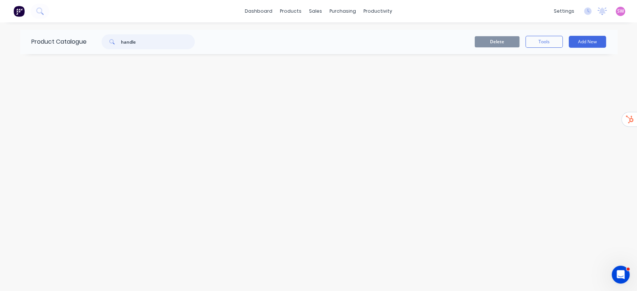
drag, startPoint x: 156, startPoint y: 45, endPoint x: 93, endPoint y: 32, distance: 65.0
click at [93, 32] on div "Product Catalogue handle" at bounding box center [116, 42] width 193 height 24
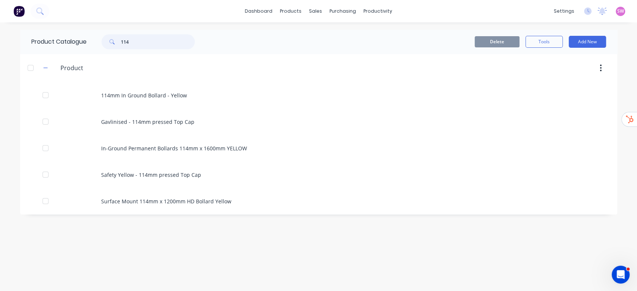
type input "114"
click at [261, 225] on div "Product Catalogue 114 Delete Tools Add New Product Product 114mm In Ground Boll…" at bounding box center [318, 157] width 597 height 254
click at [266, 6] on link "dashboard" at bounding box center [258, 11] width 35 height 11
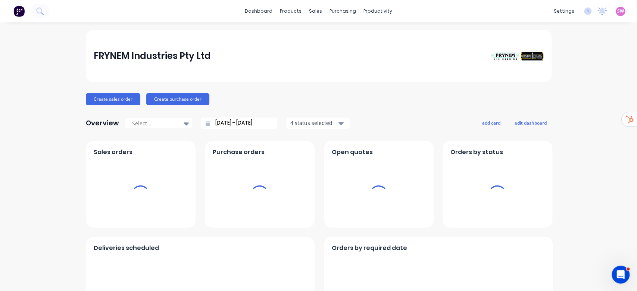
click at [617, 13] on span "SW" at bounding box center [620, 11] width 7 height 7
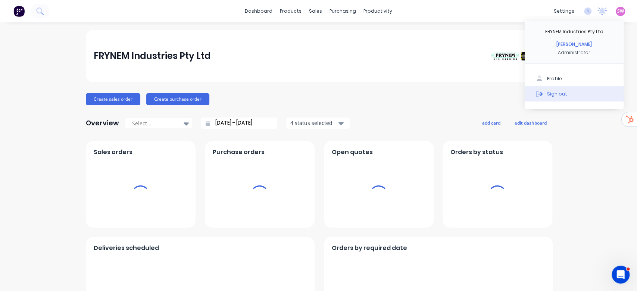
click at [565, 94] on button "Sign out" at bounding box center [573, 93] width 99 height 15
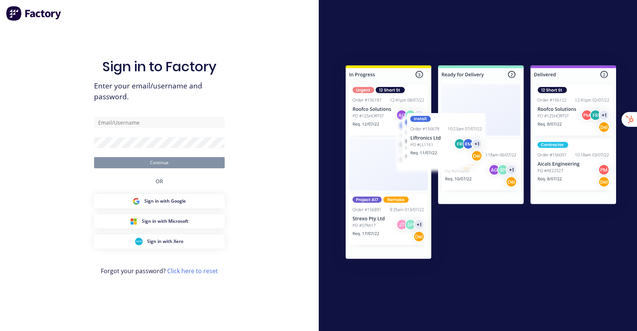
type input "[EMAIL_ADDRESS][DOMAIN_NAME]"
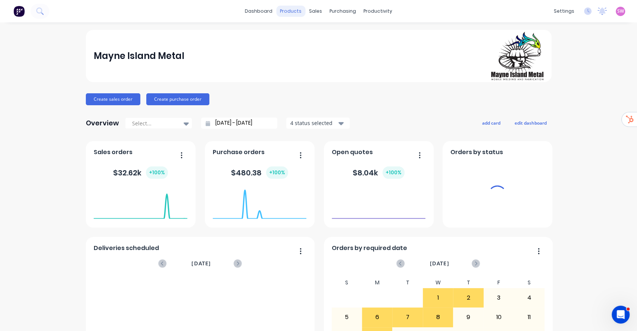
click at [298, 6] on div "products" at bounding box center [290, 11] width 29 height 11
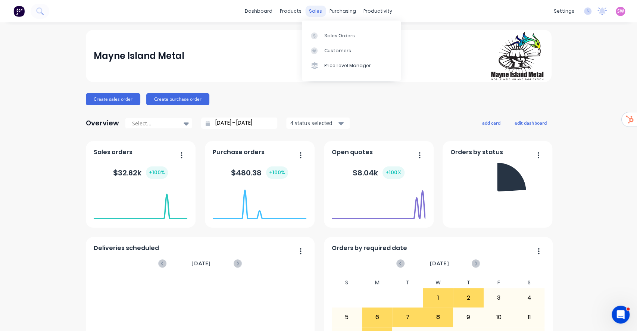
click at [312, 8] on div "sales" at bounding box center [315, 11] width 21 height 11
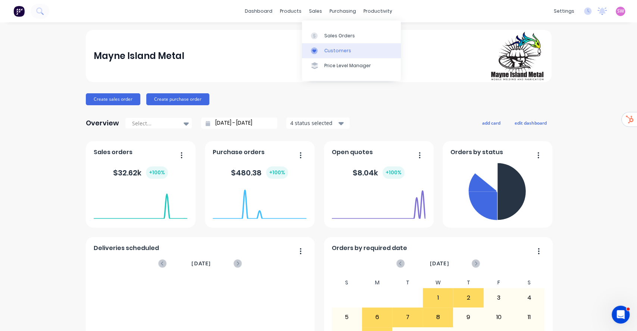
click at [337, 53] on div "Customers" at bounding box center [337, 50] width 27 height 7
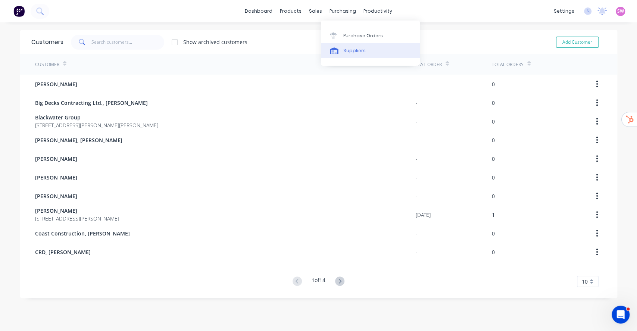
click at [351, 49] on div "Suppliers" at bounding box center [354, 50] width 22 height 7
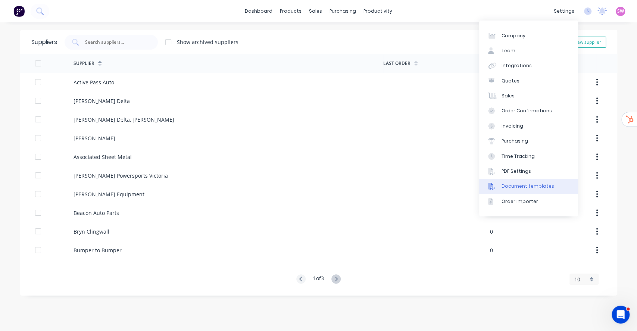
click at [537, 189] on div "Document templates" at bounding box center [527, 186] width 53 height 7
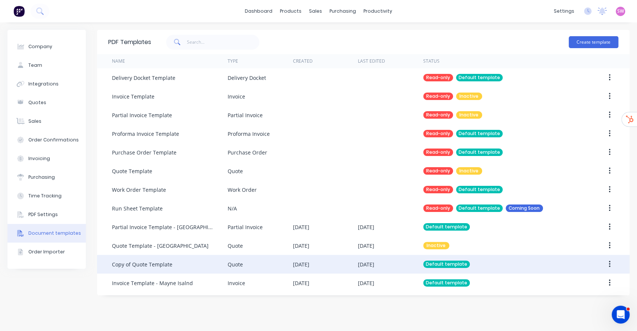
click at [340, 267] on div "[DATE]" at bounding box center [325, 264] width 65 height 19
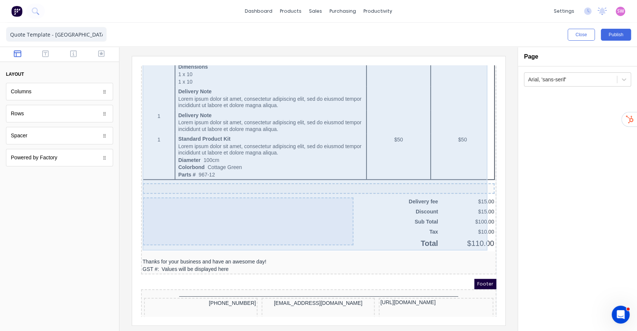
scroll to position [480, 0]
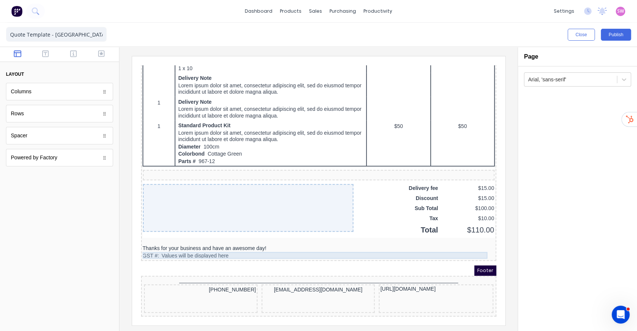
click at [178, 246] on div "GST #: Values will be displayed here" at bounding box center [309, 247] width 352 height 7
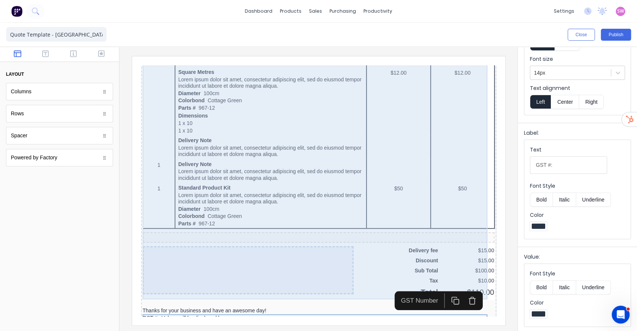
scroll to position [330, 0]
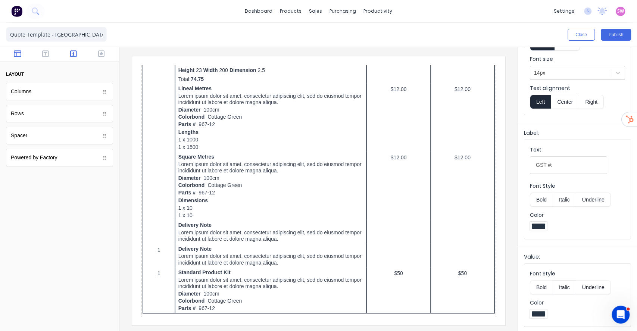
click at [76, 55] on icon "button" at bounding box center [73, 53] width 7 height 7
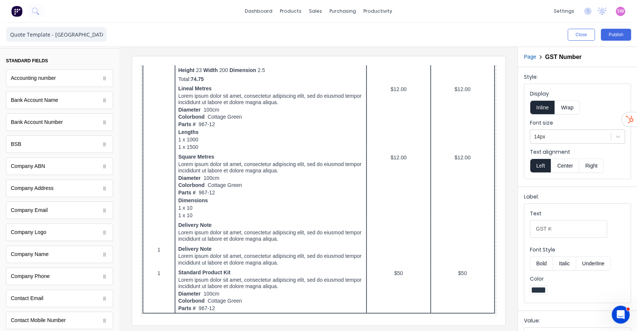
scroll to position [0, 0]
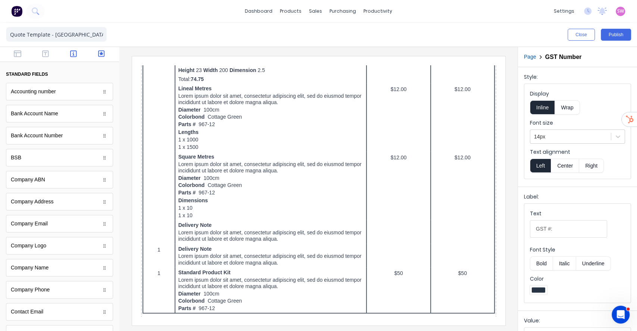
click at [101, 52] on button "button" at bounding box center [101, 54] width 23 height 9
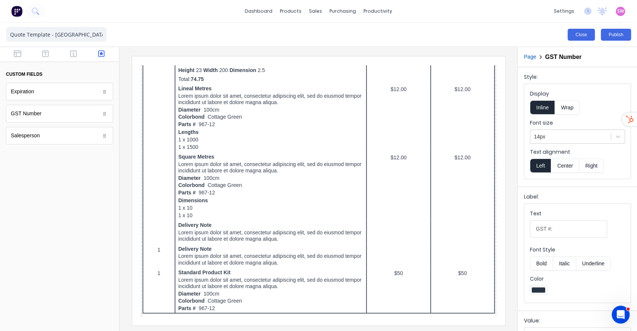
click at [576, 34] on button "Close" at bounding box center [580, 35] width 27 height 12
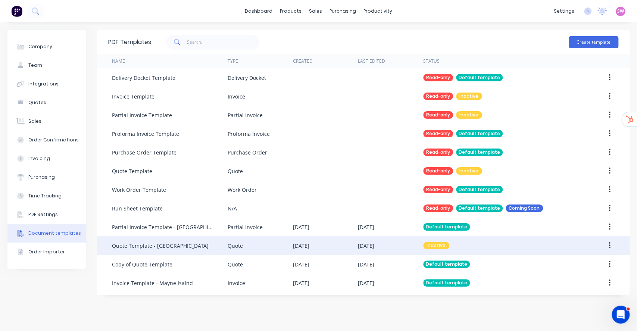
click at [610, 242] on icon "button" at bounding box center [609, 245] width 2 height 8
click at [576, 279] on div "Make default" at bounding box center [582, 280] width 57 height 11
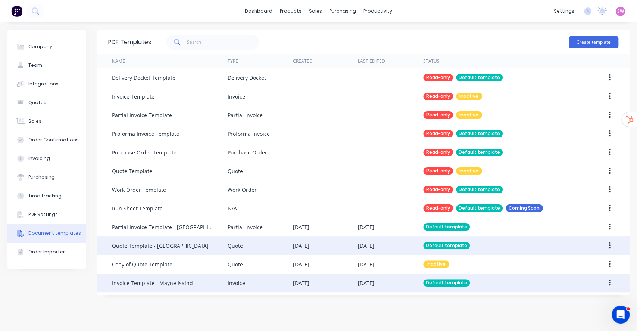
click at [309, 279] on div "[DATE]" at bounding box center [301, 283] width 16 height 8
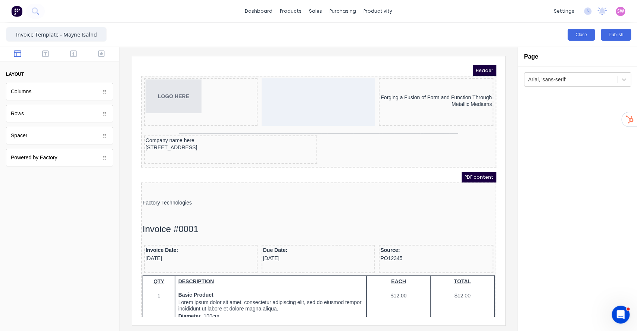
click at [585, 34] on button "Close" at bounding box center [580, 35] width 27 height 12
